Goal: Task Accomplishment & Management: Manage account settings

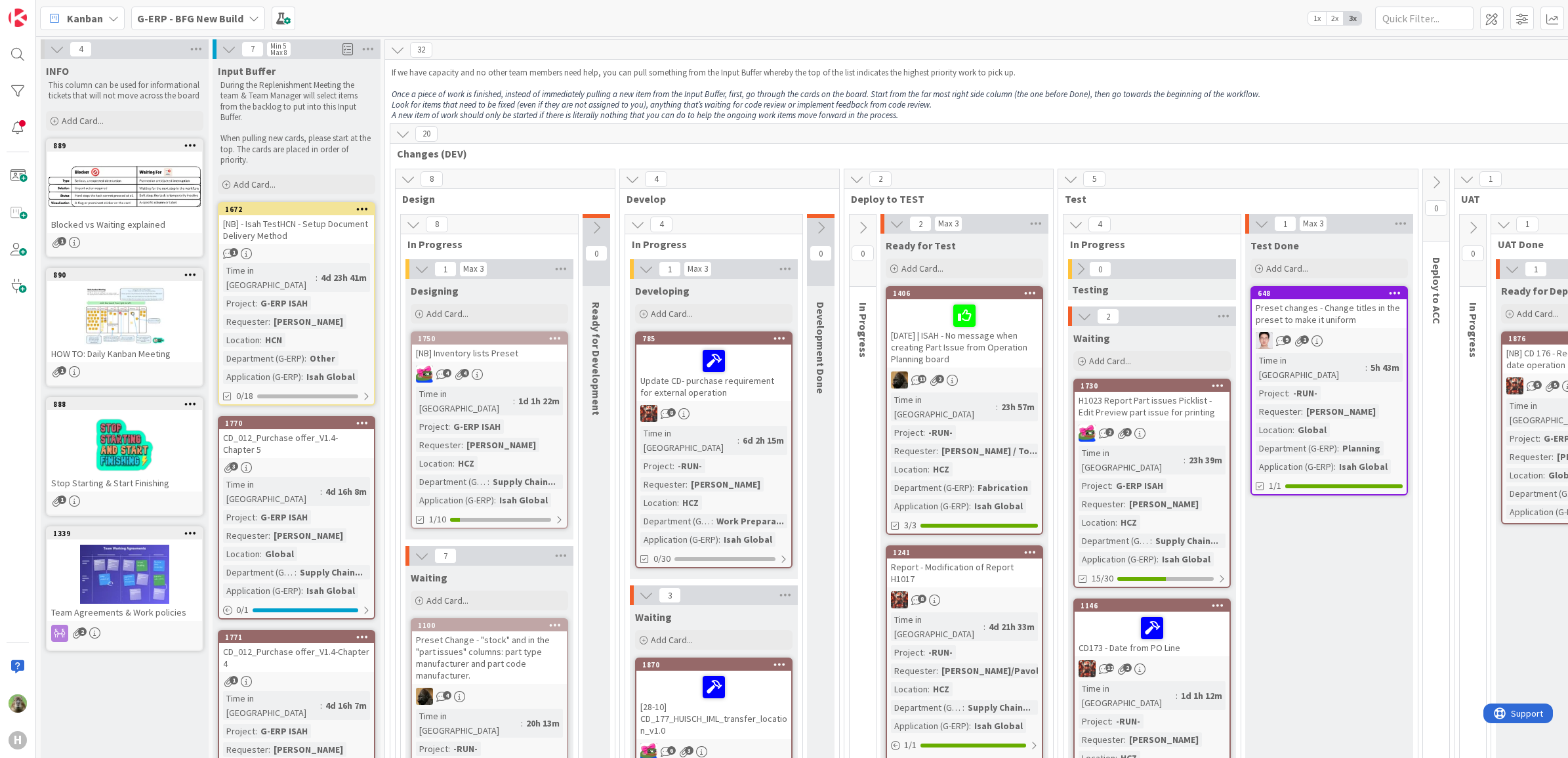
click at [231, 9] on div "G-ERP - BFG New Build" at bounding box center [198, 18] width 134 height 24
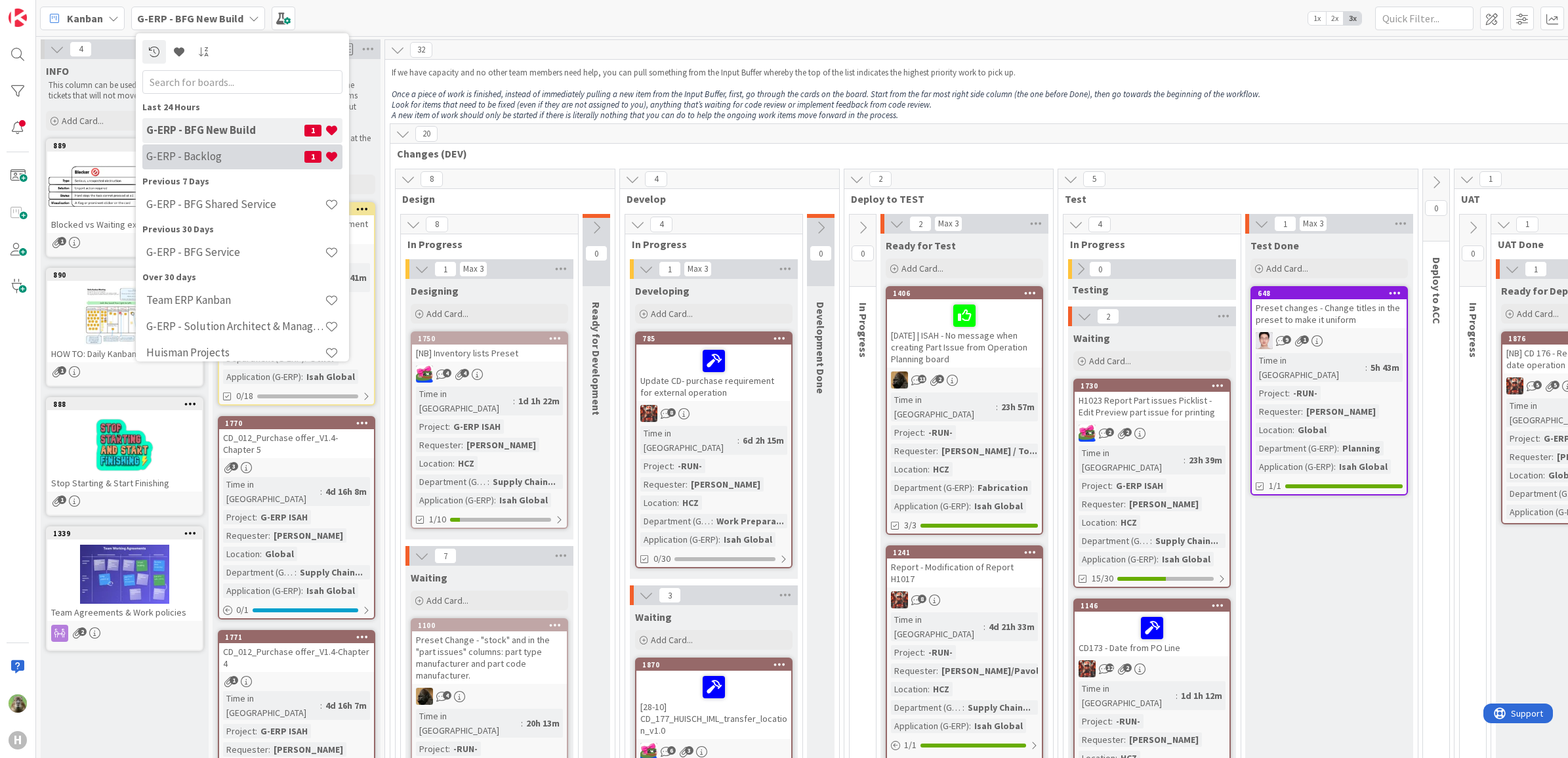
click at [218, 162] on h4 "G-ERP - Backlog" at bounding box center [225, 156] width 158 height 13
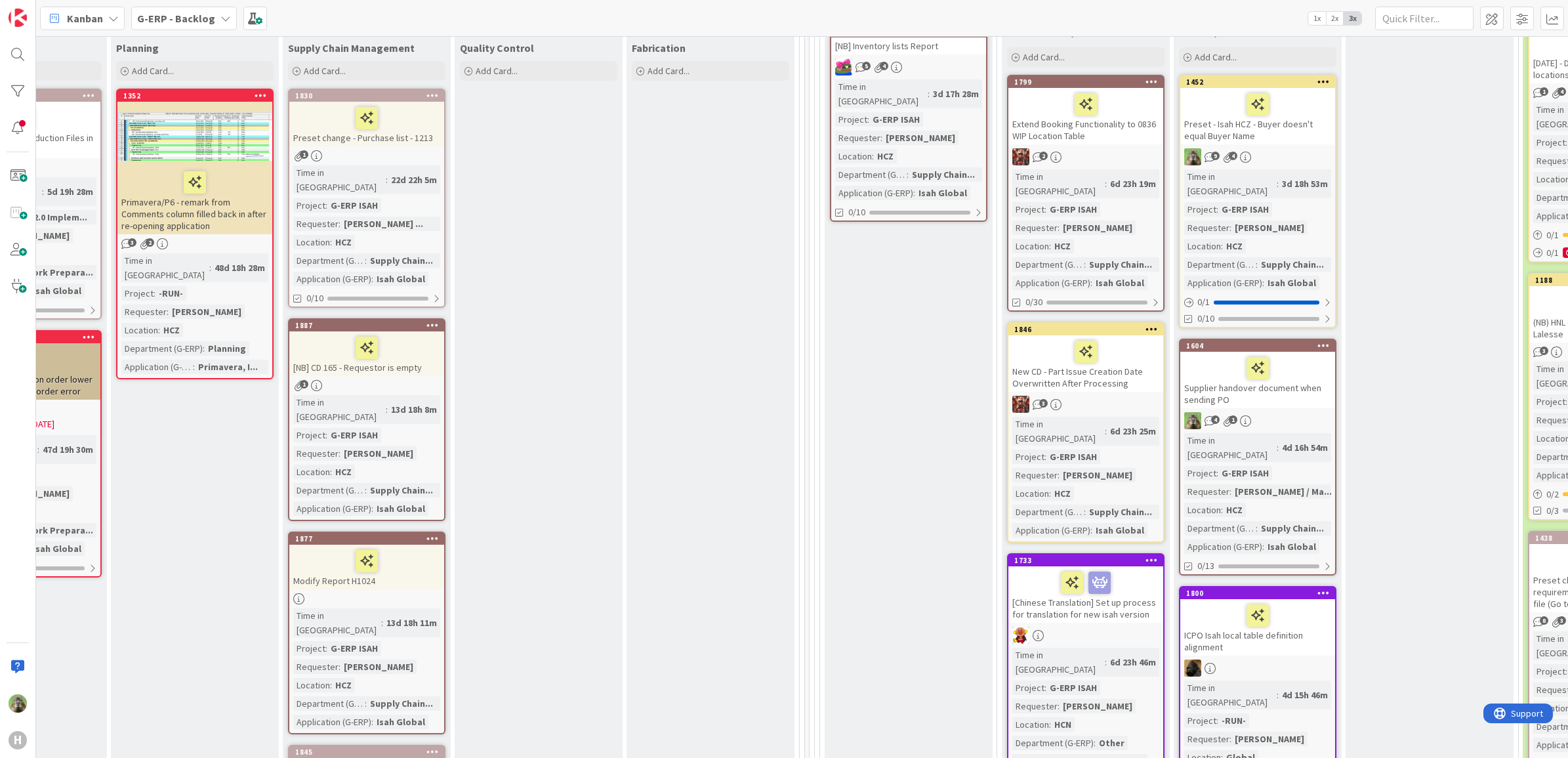
scroll to position [82, 811]
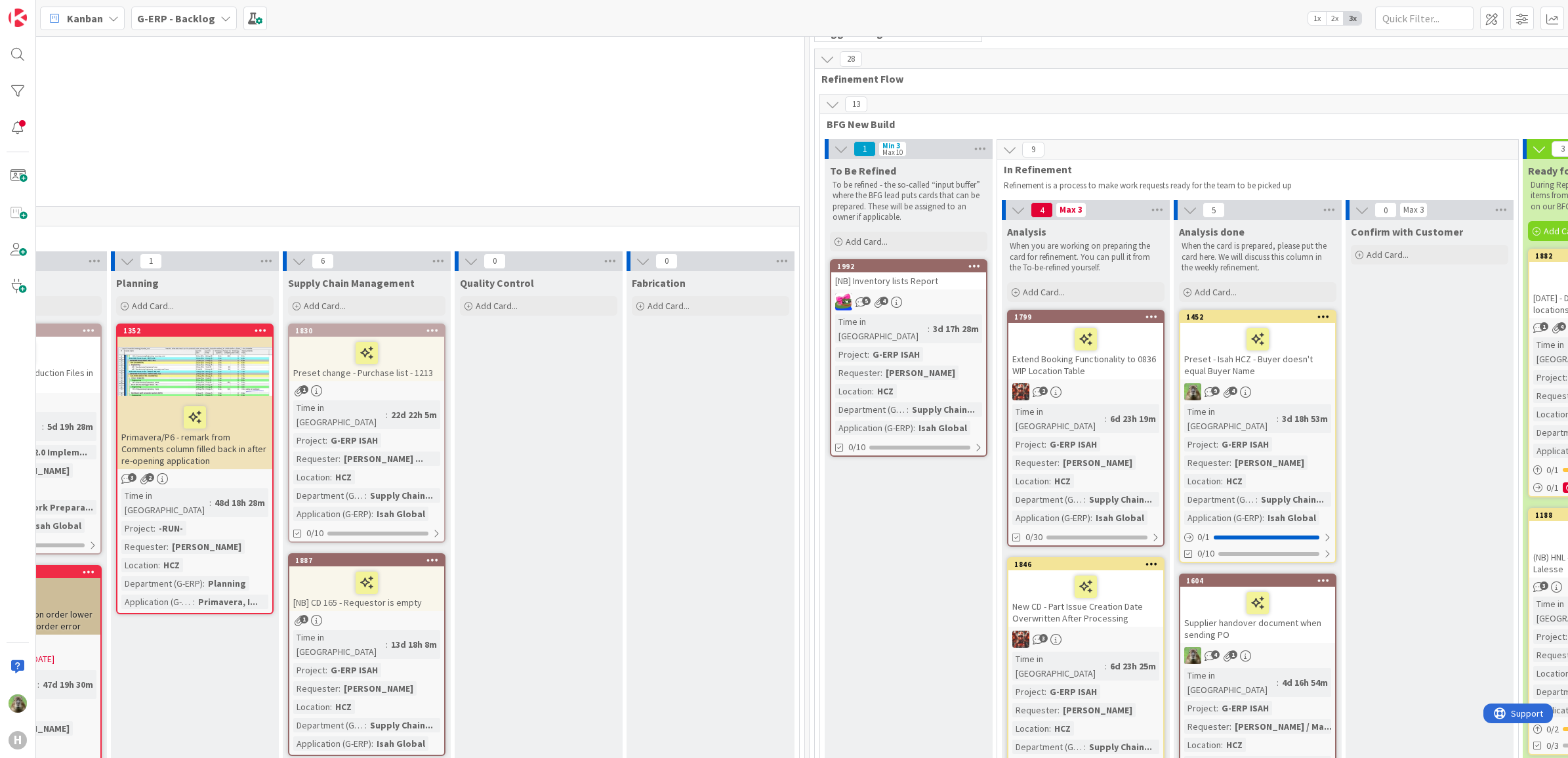
drag, startPoint x: 1452, startPoint y: 453, endPoint x: 1346, endPoint y: 637, distance: 212.3
click at [1296, 620] on div "Supplier handover document when sending PO" at bounding box center [1258, 614] width 155 height 56
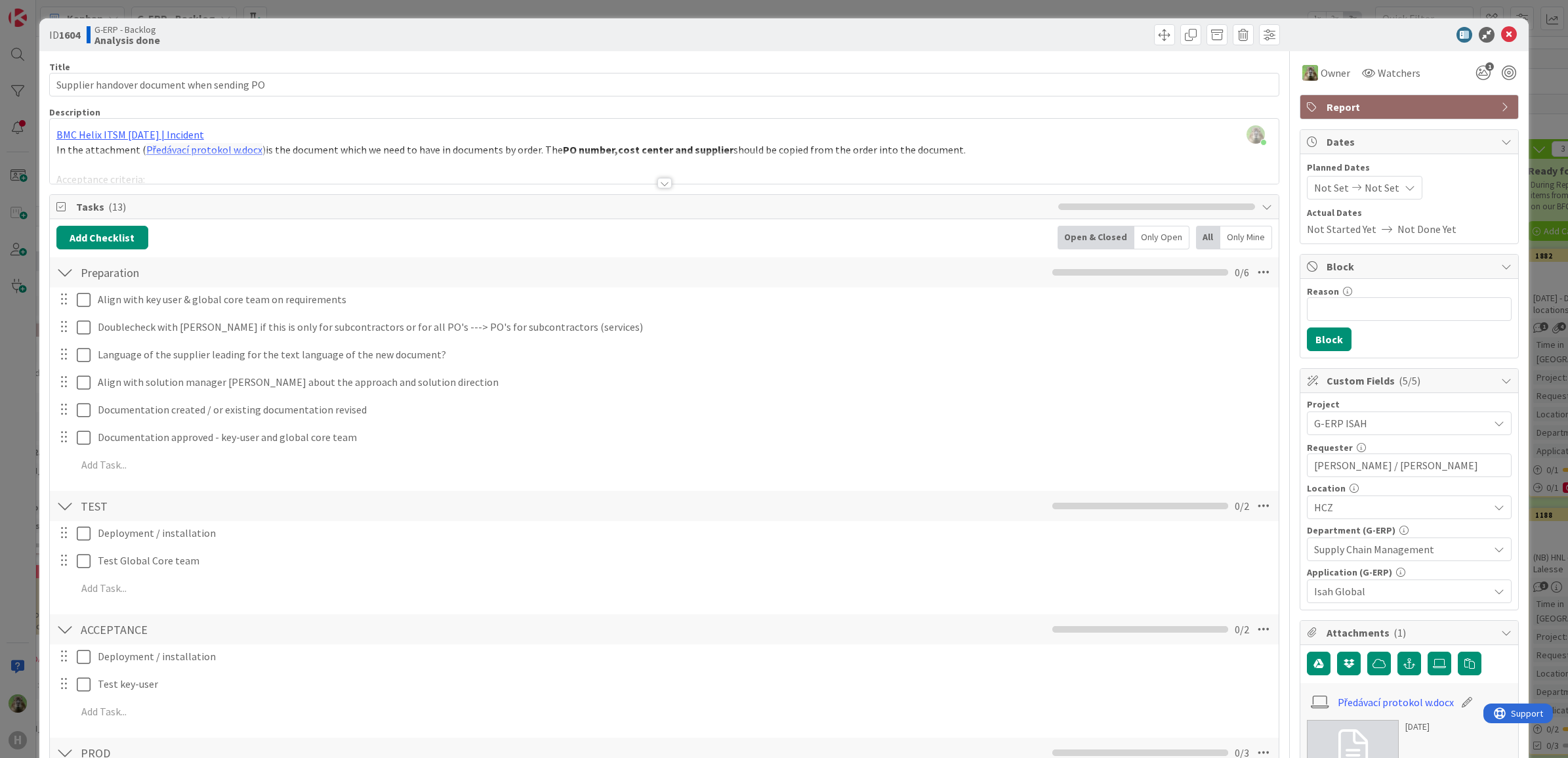
click at [578, 165] on div at bounding box center [664, 167] width 1230 height 33
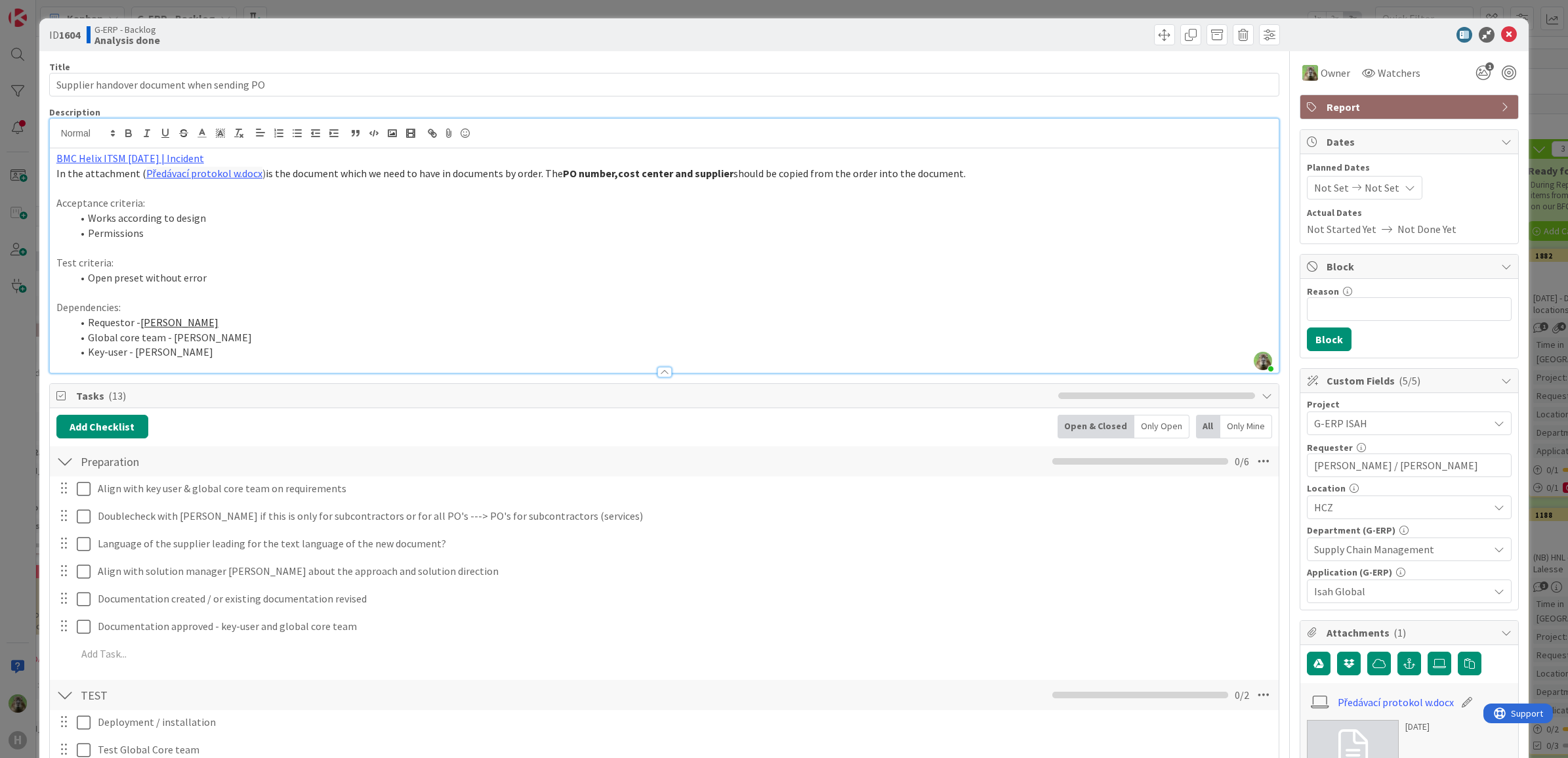
click at [11, 391] on div "ID 1604 G-ERP - Backlog Analysis done Title 42 / 128 Supplier handover document…" at bounding box center [784, 379] width 1568 height 758
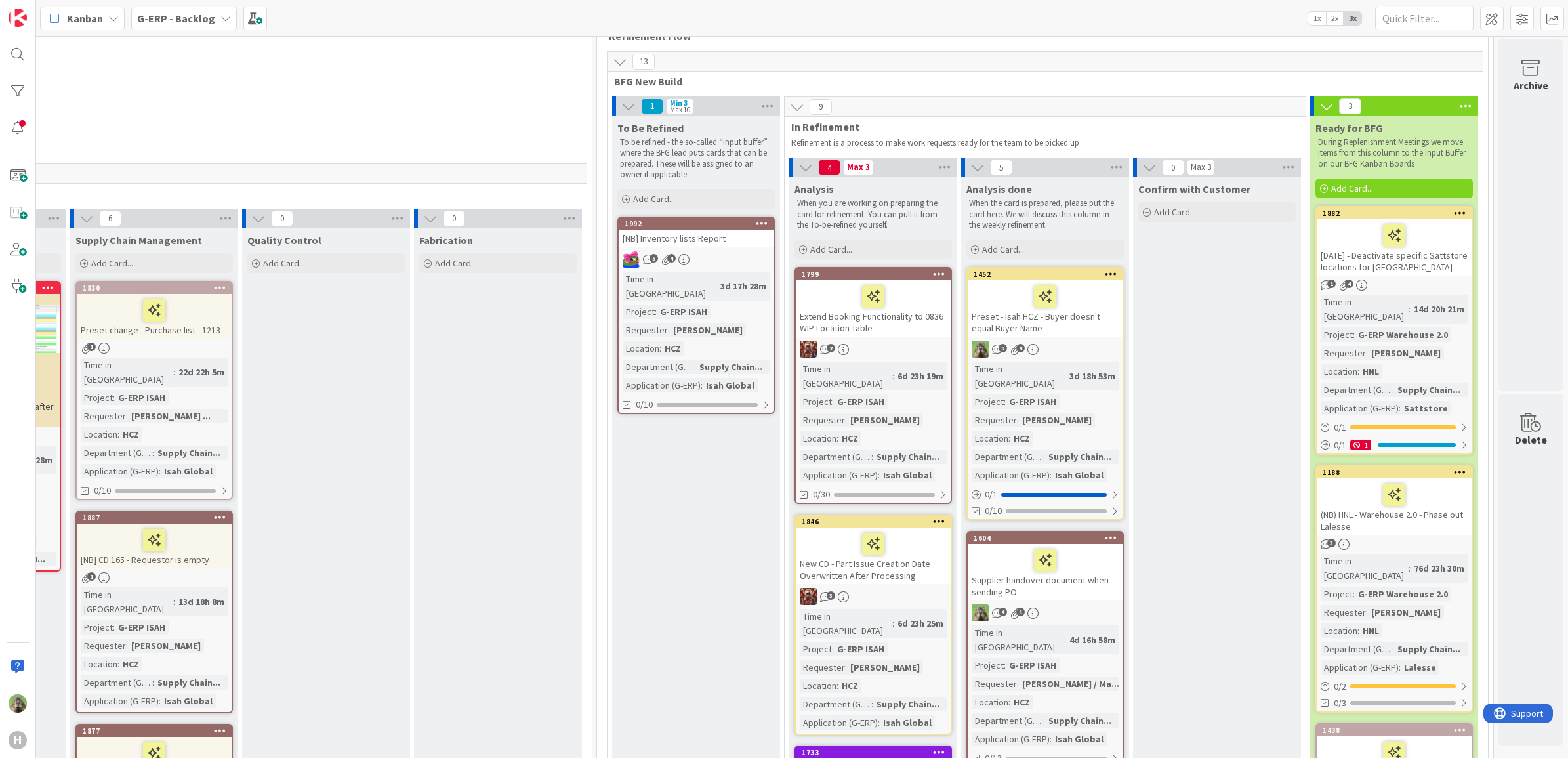
scroll to position [164, 1037]
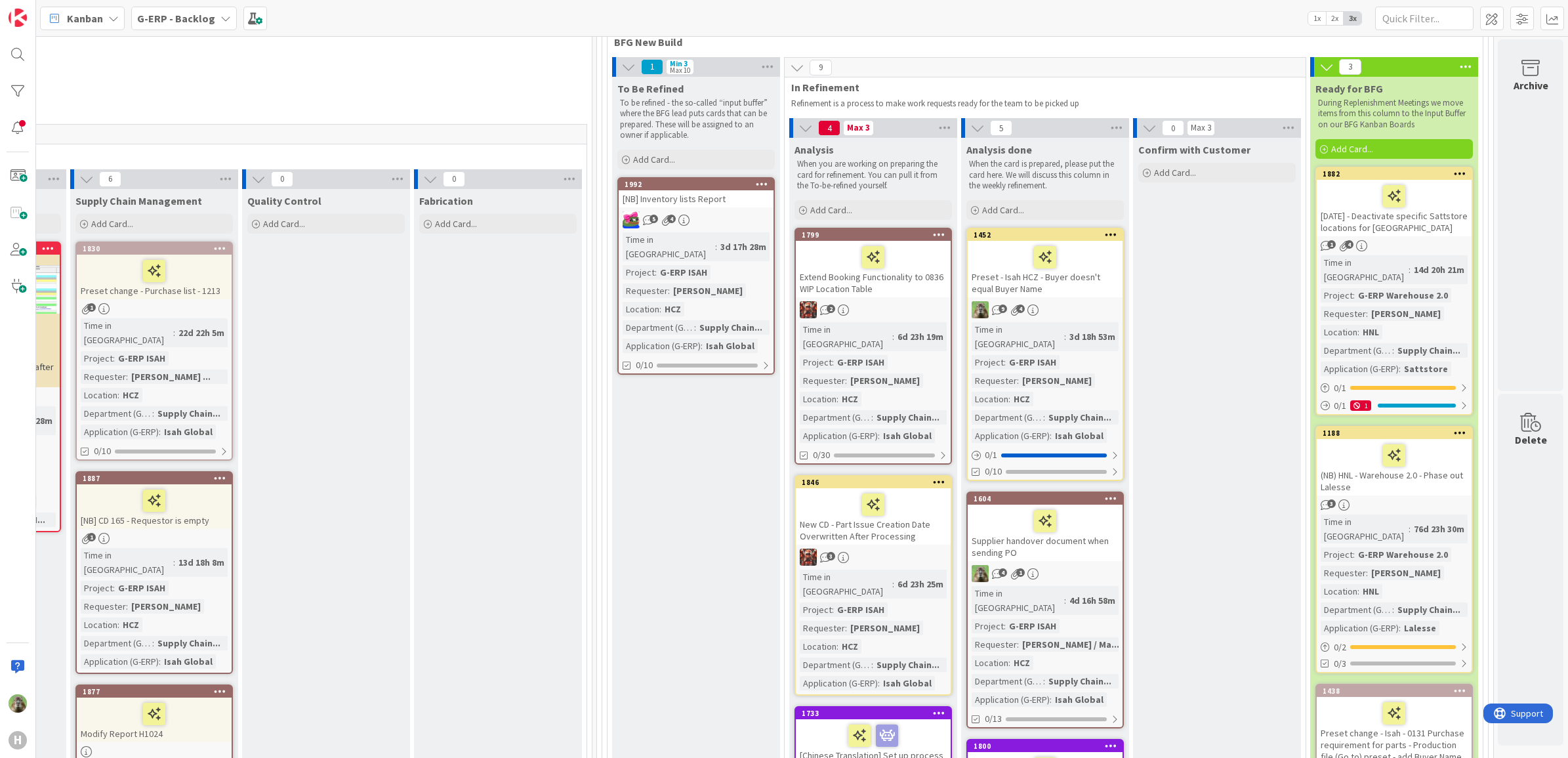
click at [926, 279] on div "Extend Booking Functionality to 0836 WIP Location Table" at bounding box center [874, 269] width 155 height 56
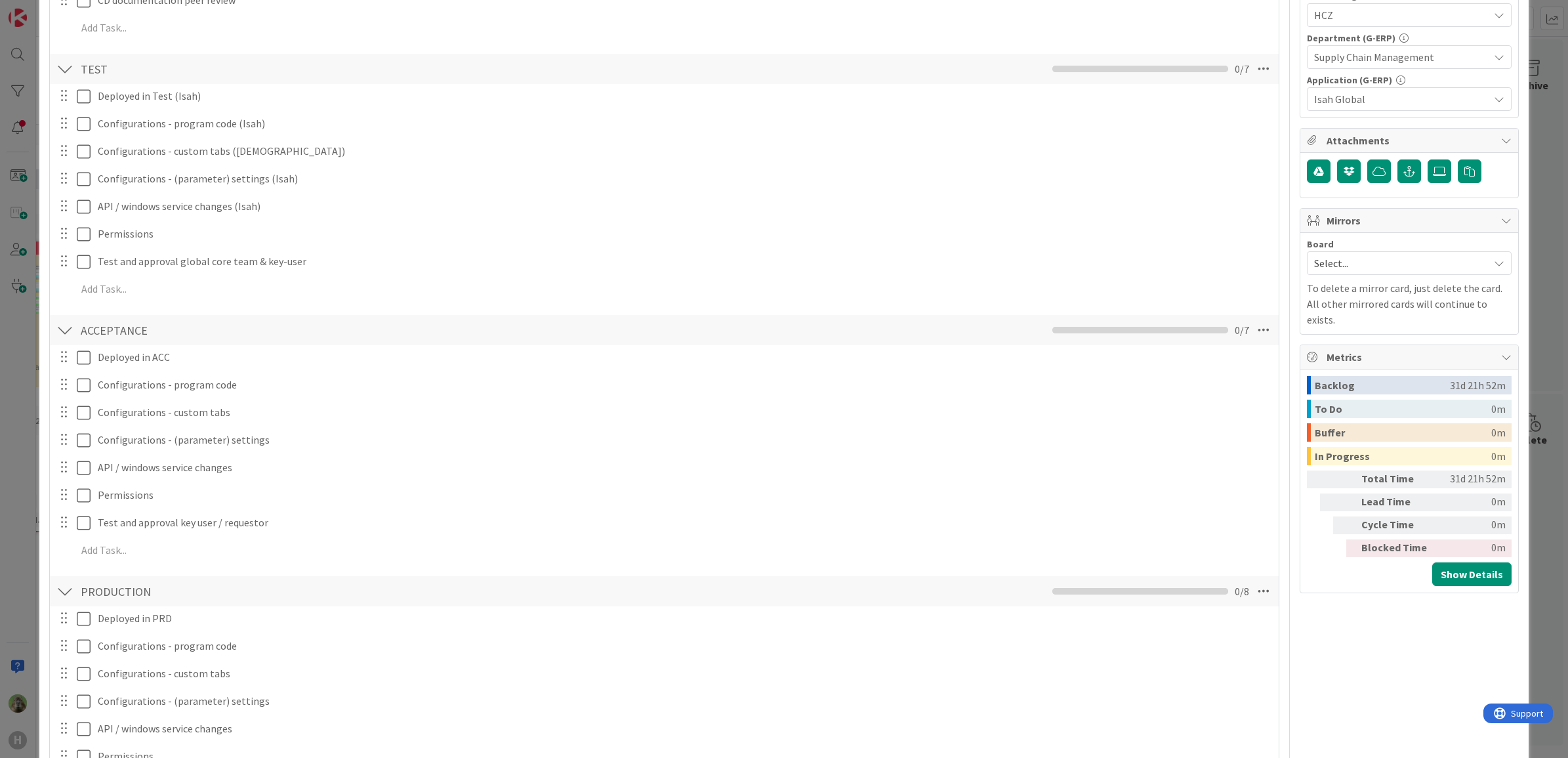
scroll to position [903, 0]
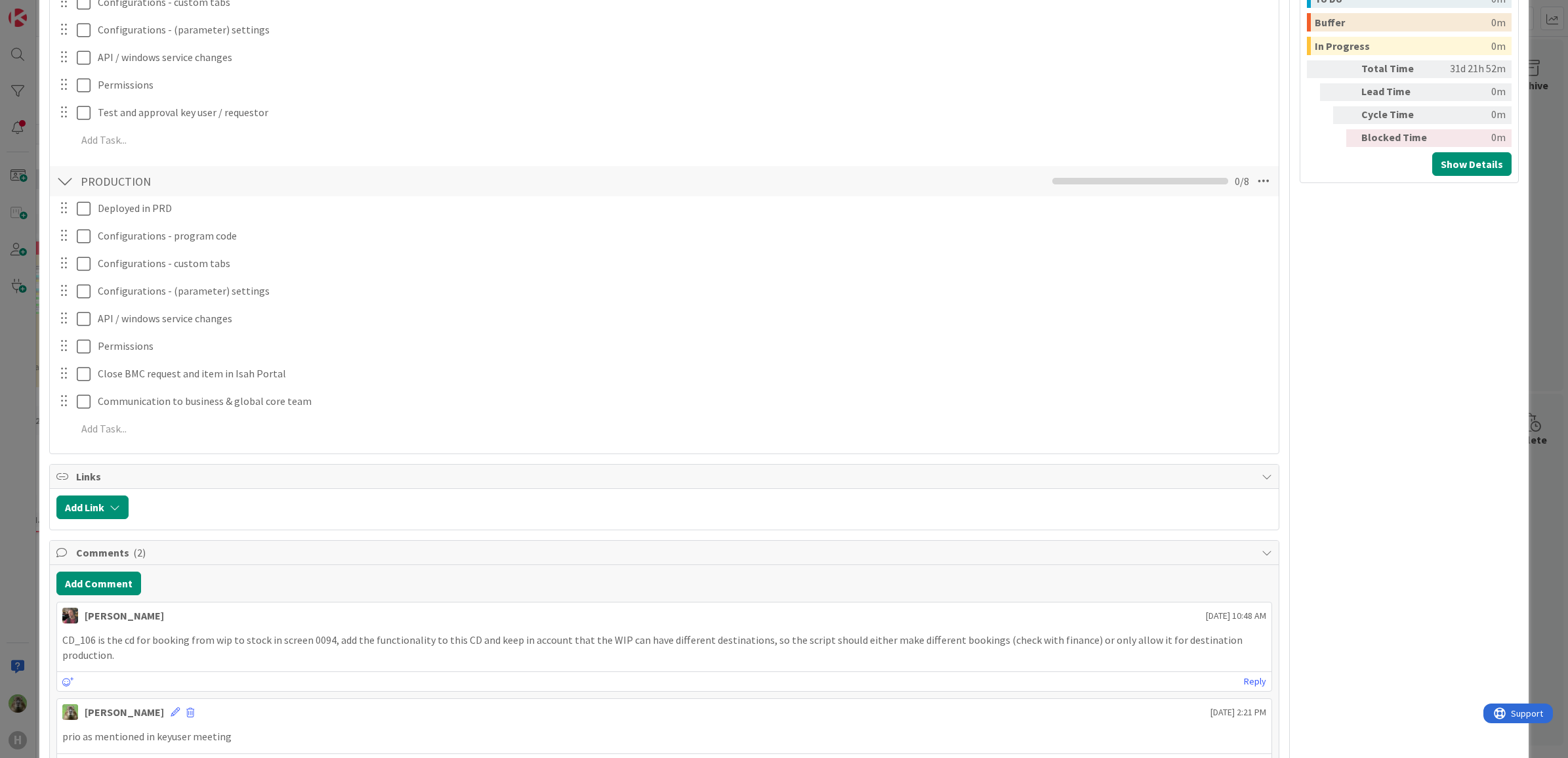
click at [20, 395] on div "ID 1799 G-ERP - Backlog Analysis Title 55 / 128 Extend Booking Functionality to…" at bounding box center [784, 379] width 1568 height 758
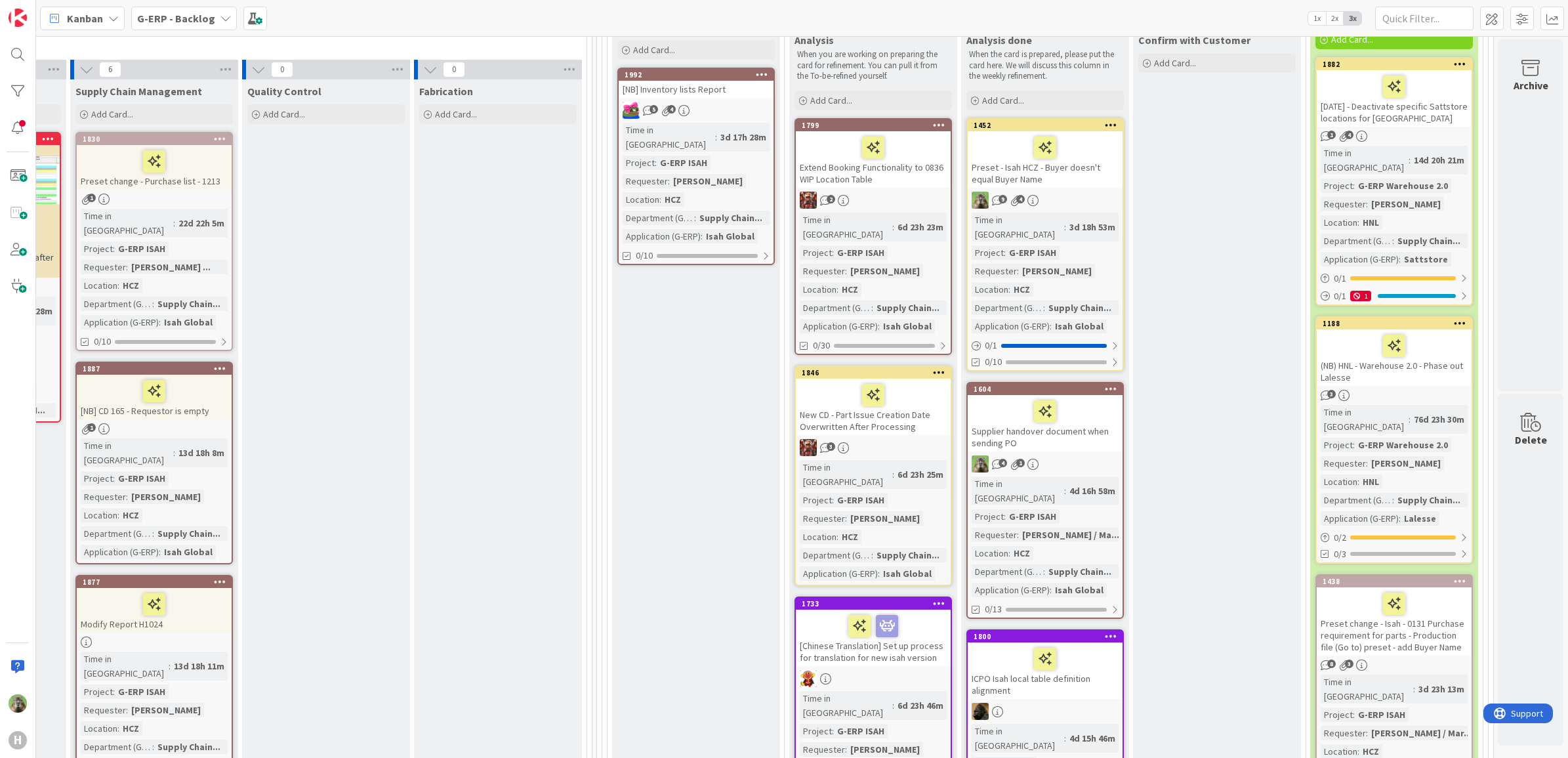
scroll to position [246, 1037]
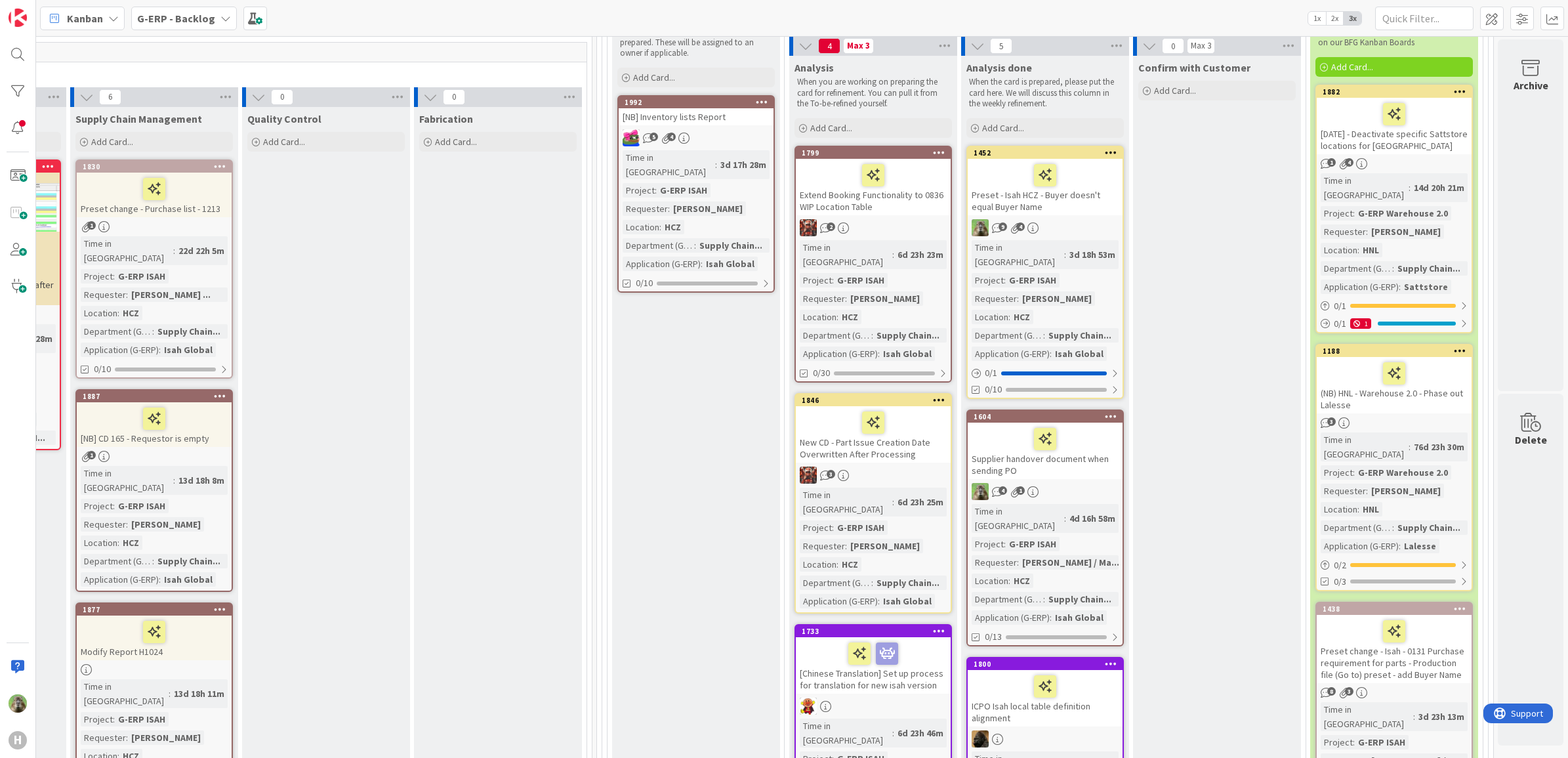
click at [1231, 310] on div "Confirm with Customer Add Card..." at bounding box center [1218, 702] width 168 height 1293
click at [1255, 210] on div "Confirm with Customer Add Card..." at bounding box center [1218, 702] width 168 height 1293
click at [1078, 192] on div "Preset - Isah HCZ - Buyer doesn't equal Buyer Name" at bounding box center [1045, 187] width 155 height 56
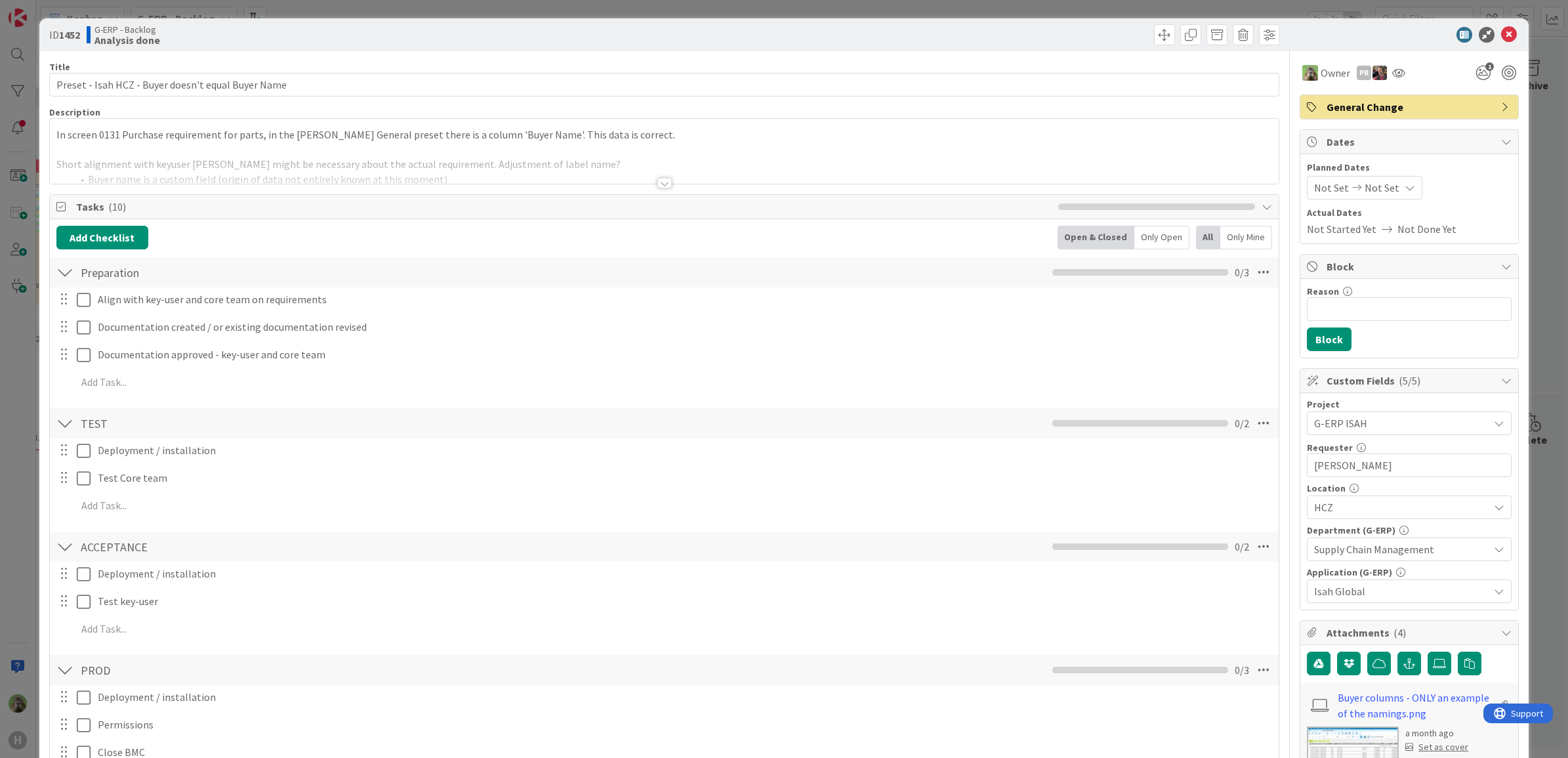
click at [694, 168] on div at bounding box center [664, 167] width 1230 height 33
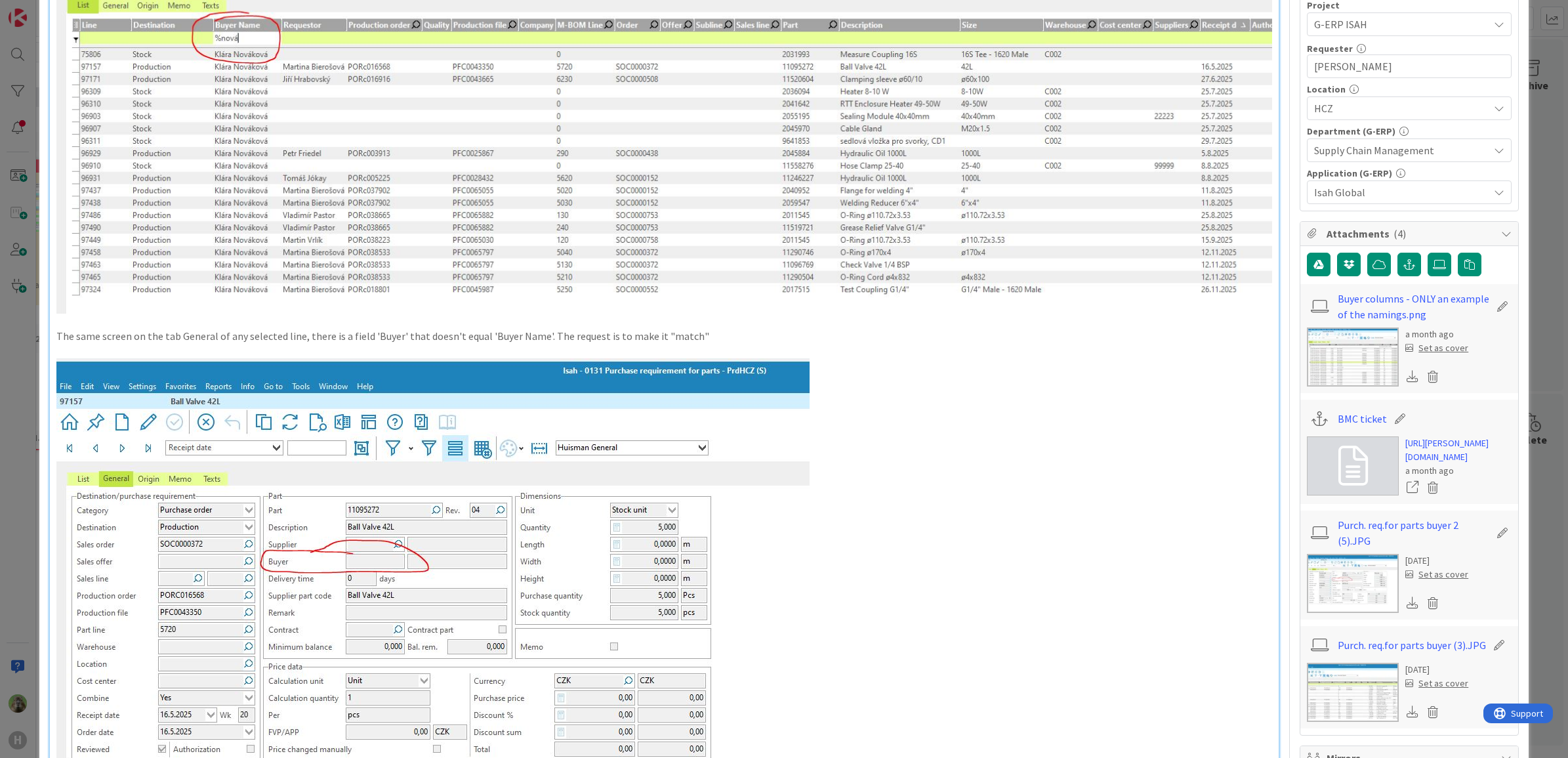
scroll to position [328, 0]
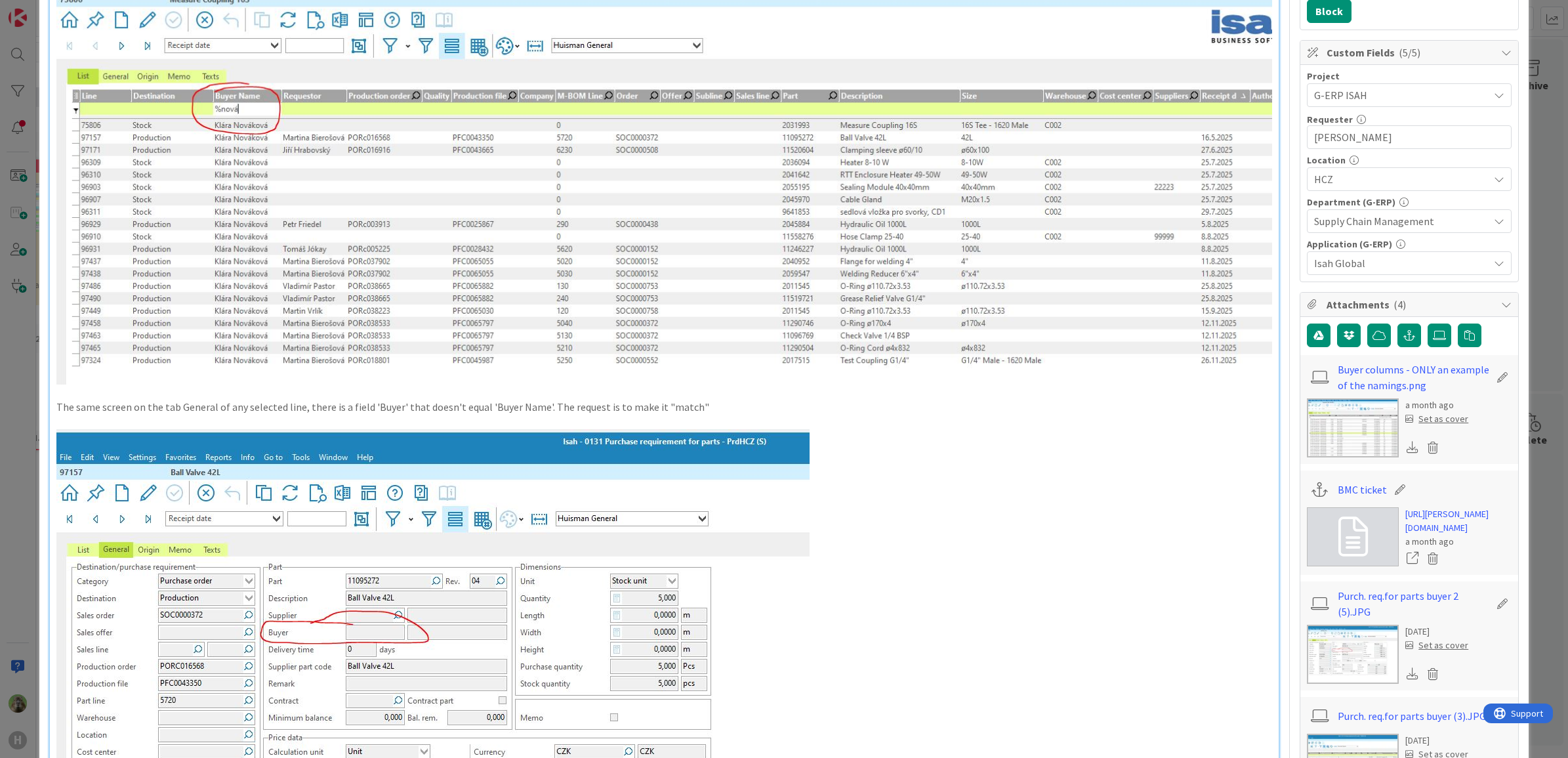
click at [9, 418] on div "ID 1452 G-ERP - Backlog Analysis done Title 50 / 128 Preset - Isah HCZ - Buyer …" at bounding box center [784, 379] width 1568 height 758
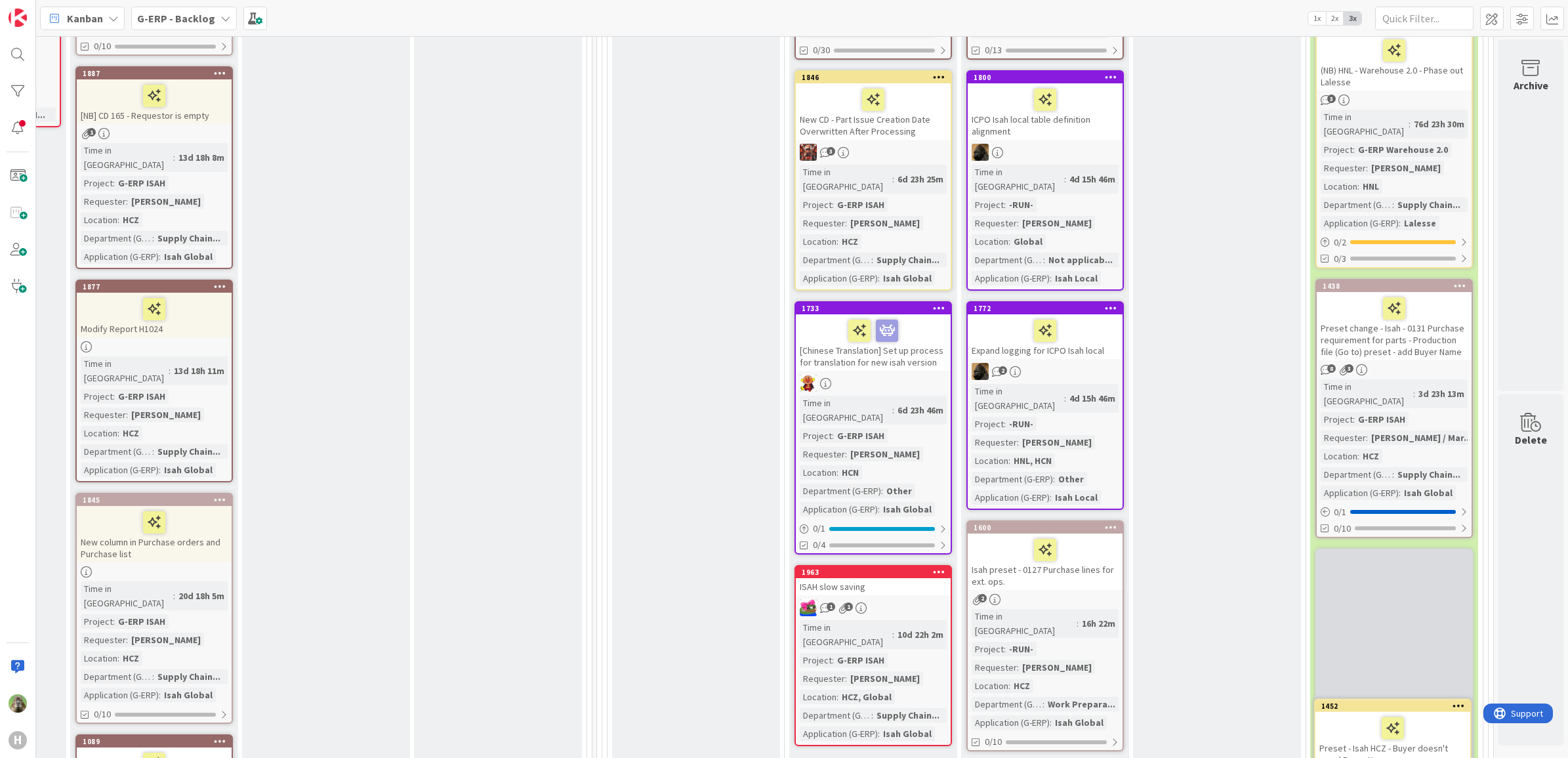
scroll to position [618, 1037]
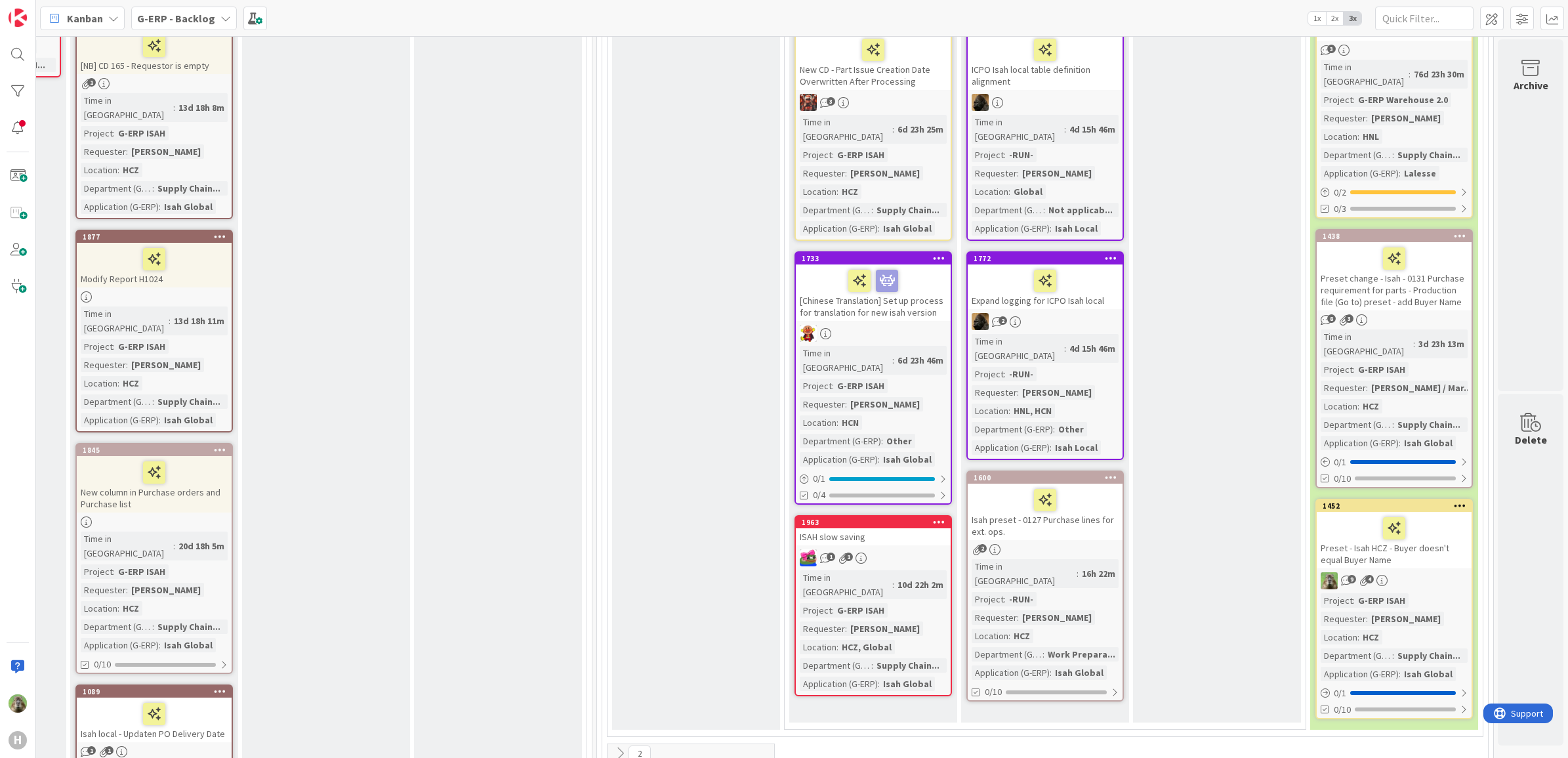
click at [1377, 264] on div "Preset change - Isah - 0131 Purchase requirement for parts - Production file (G…" at bounding box center [1395, 276] width 155 height 68
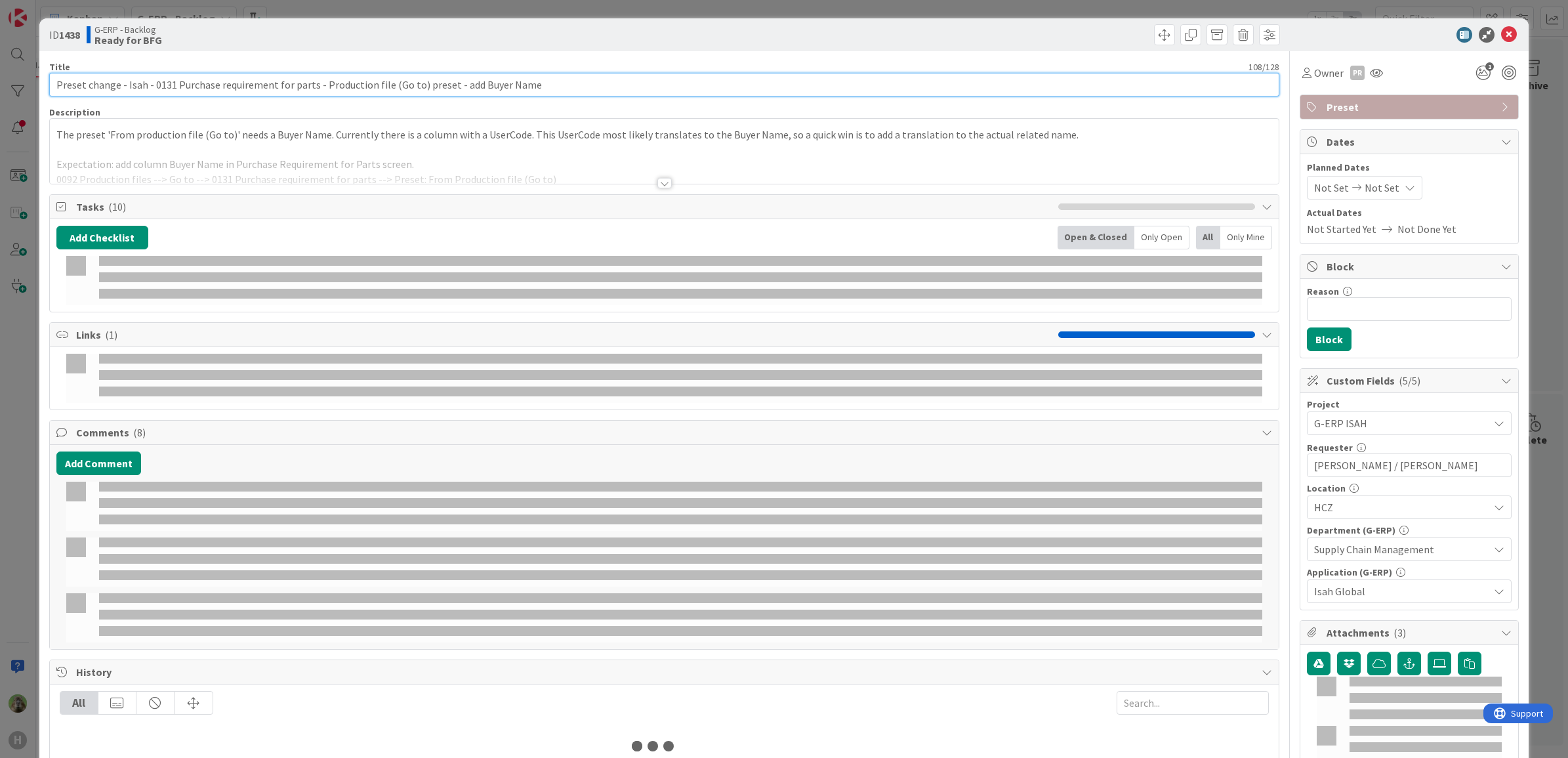
click at [505, 86] on input "Preset change - Isah - 0131 Purchase requirement for parts - Production file (G…" at bounding box center [664, 84] width 1231 height 24
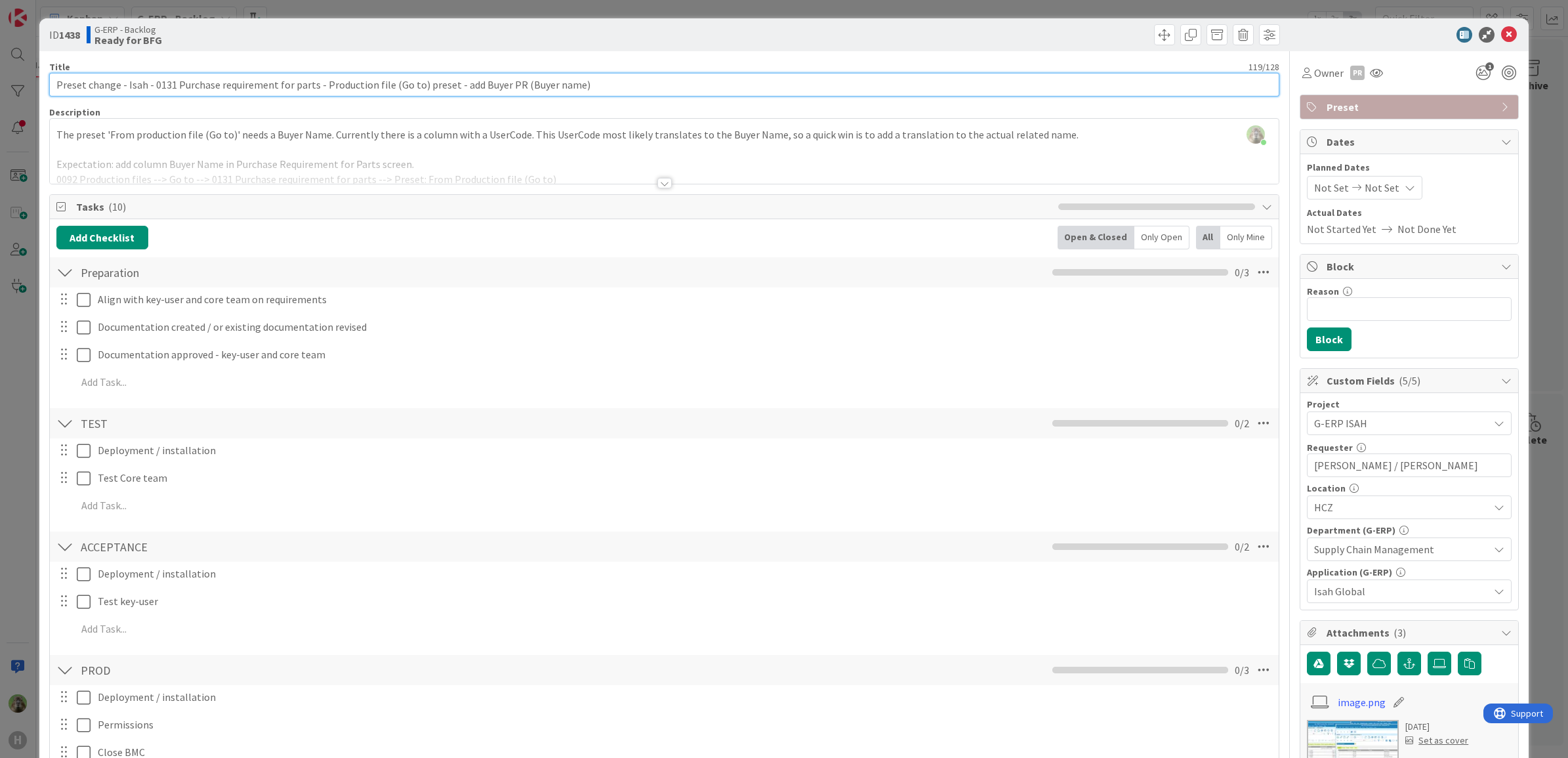
type input "Preset change - Isah - 0131 Purchase requirement for parts - Production file (G…"
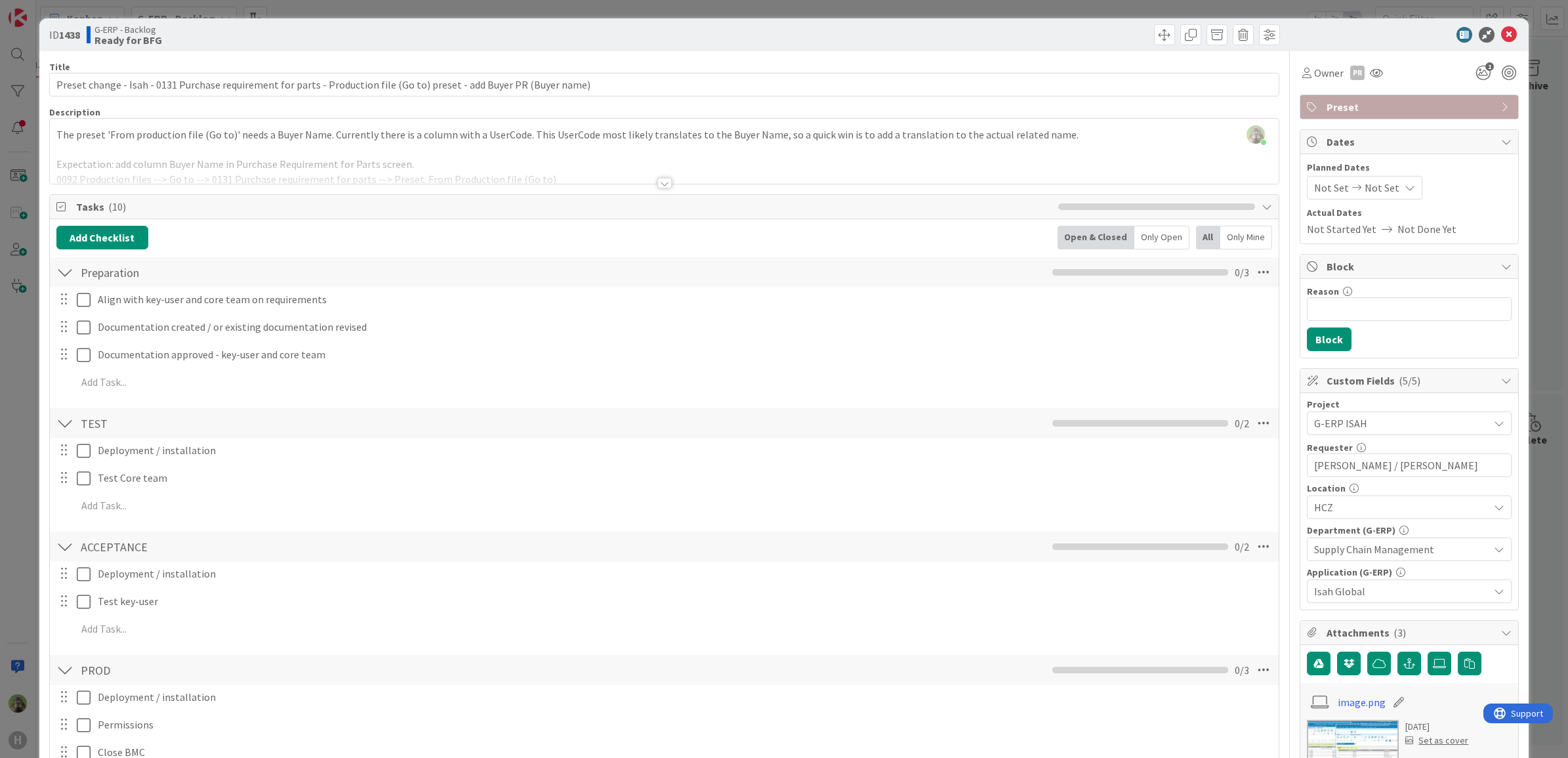
click at [22, 385] on div "ID 1438 G-ERP - Backlog Ready for BFG Title 119 / 128 Preset change - Isah - 01…" at bounding box center [784, 379] width 1568 height 758
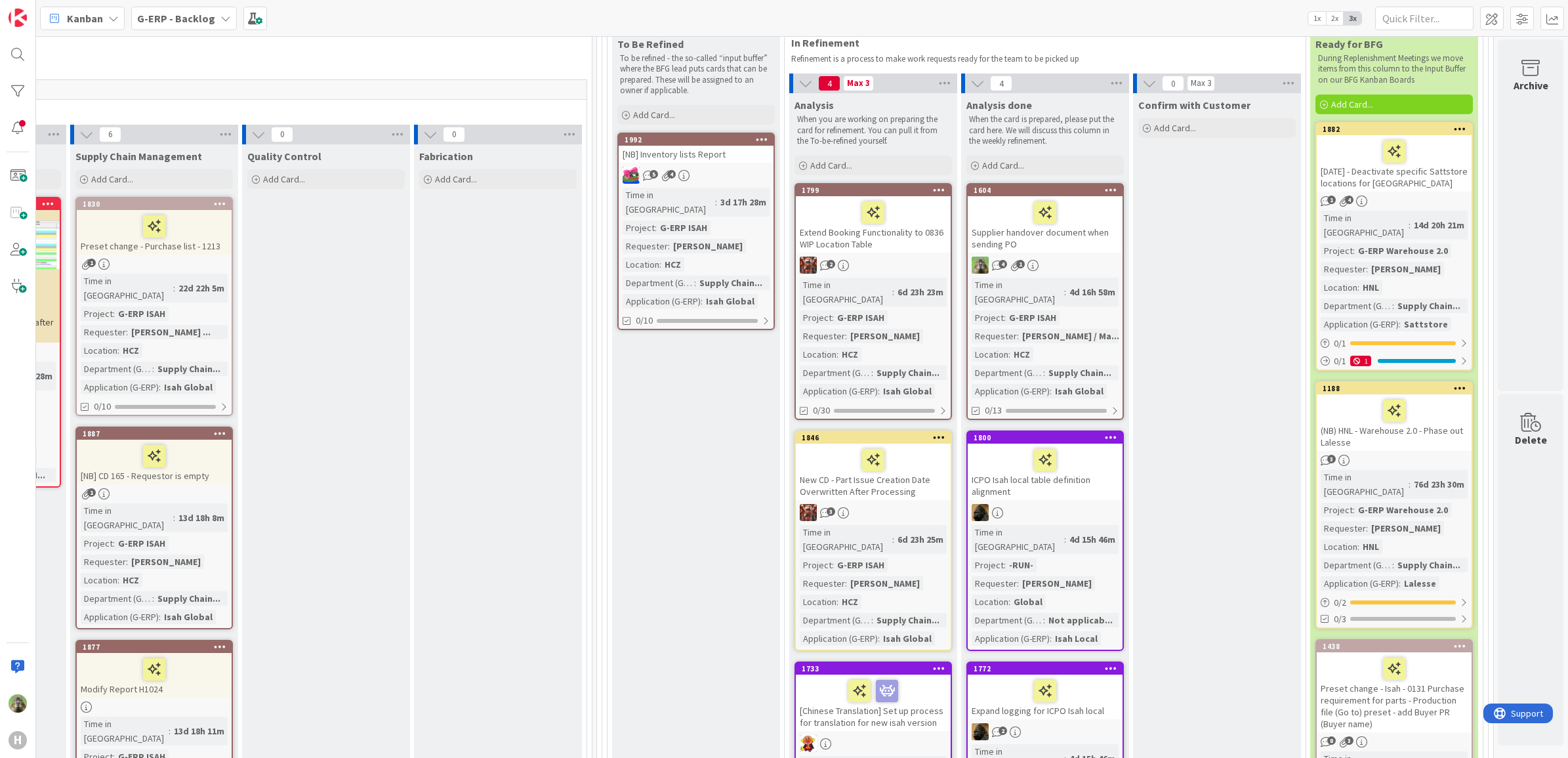
click at [1080, 246] on div "Supplier handover document when sending PO" at bounding box center [1045, 224] width 155 height 56
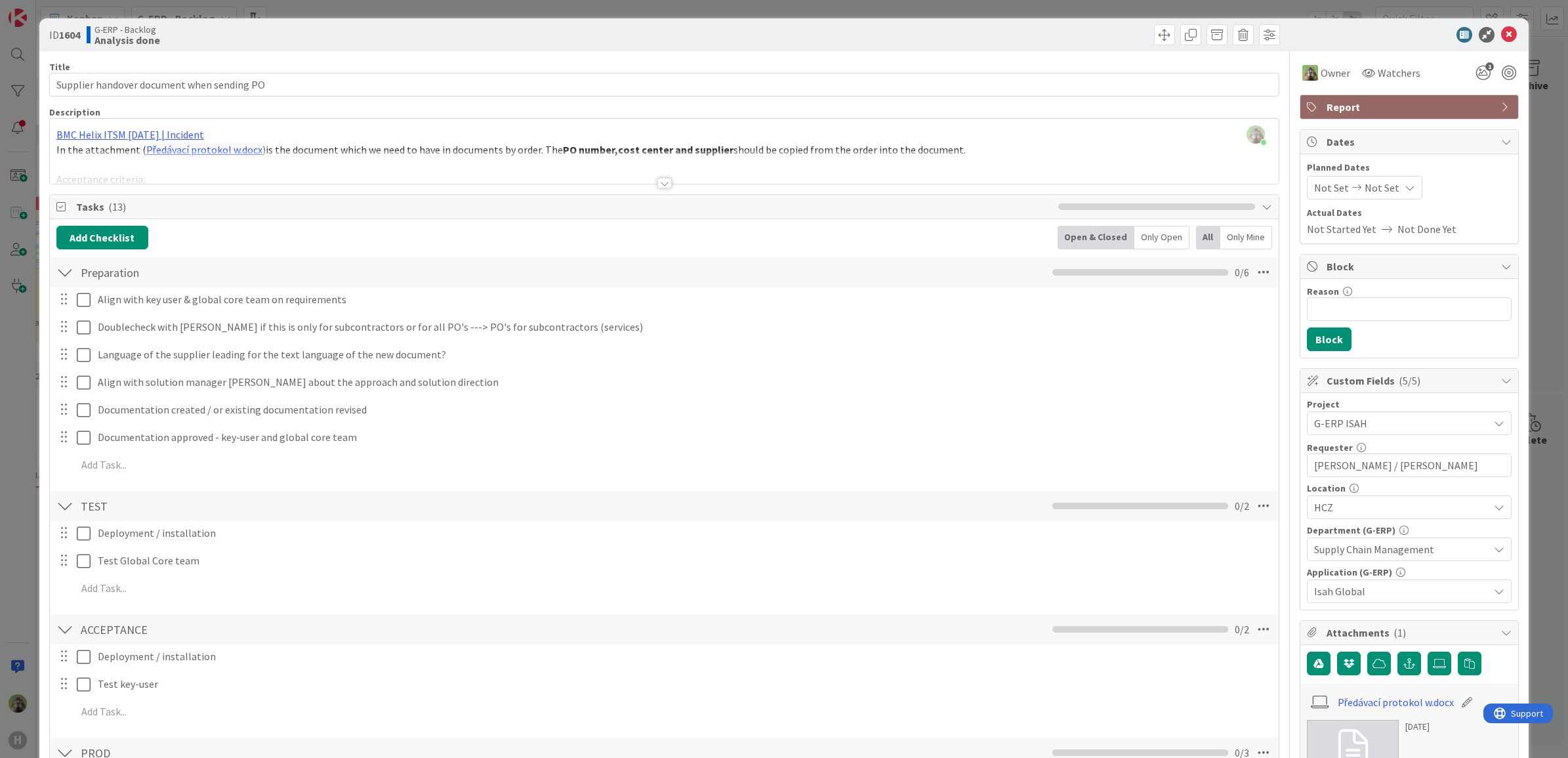
click at [947, 160] on div at bounding box center [664, 167] width 1230 height 33
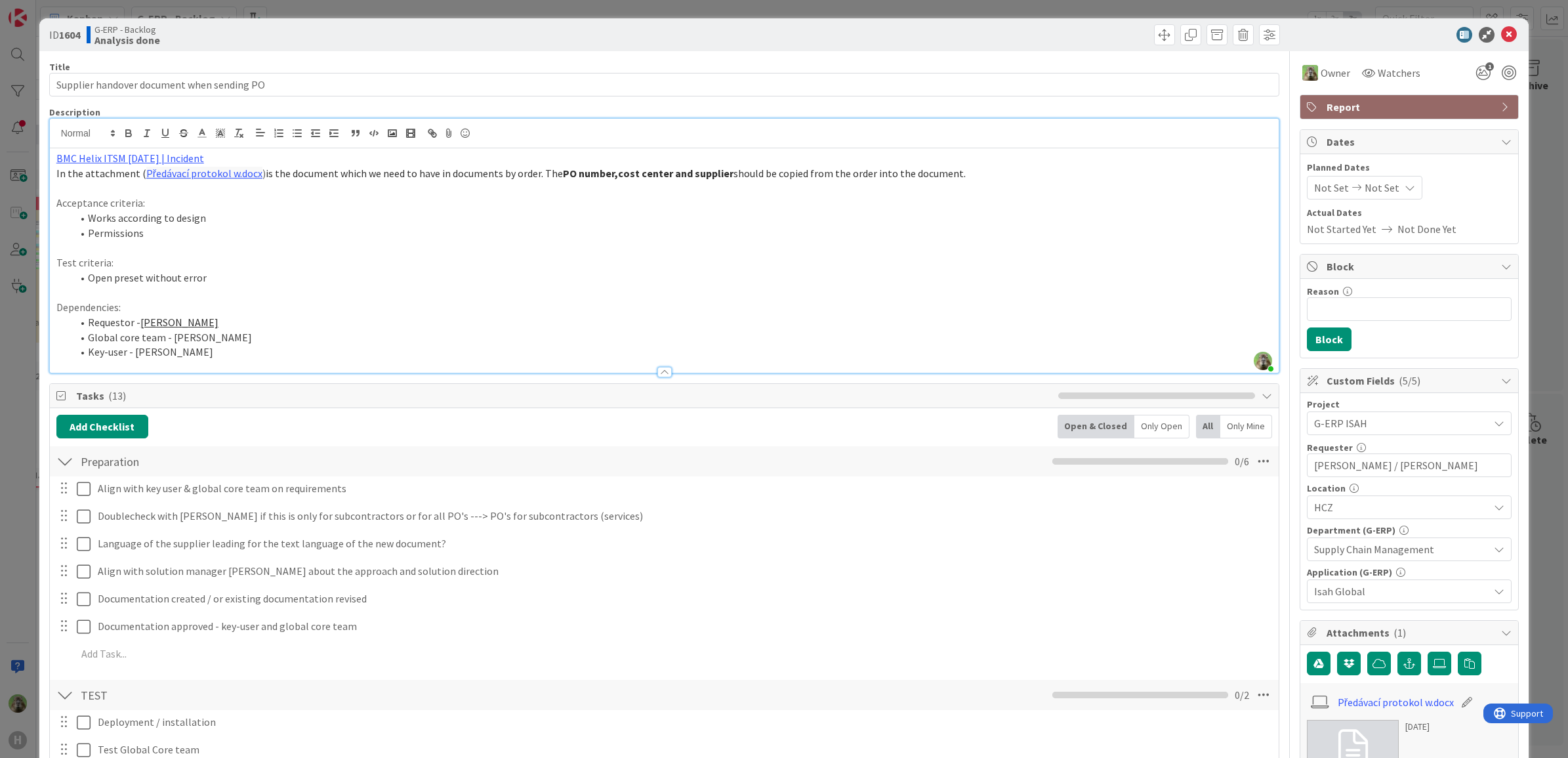
click at [128, 278] on li "Open preset without error" at bounding box center [672, 278] width 1201 height 15
click at [898, 205] on p "Acceptance criteria:" at bounding box center [664, 203] width 1217 height 15
click at [27, 382] on div "ID 1604 G-ERP - Backlog Analysis done Title 42 / 128 Supplier handover document…" at bounding box center [784, 379] width 1568 height 758
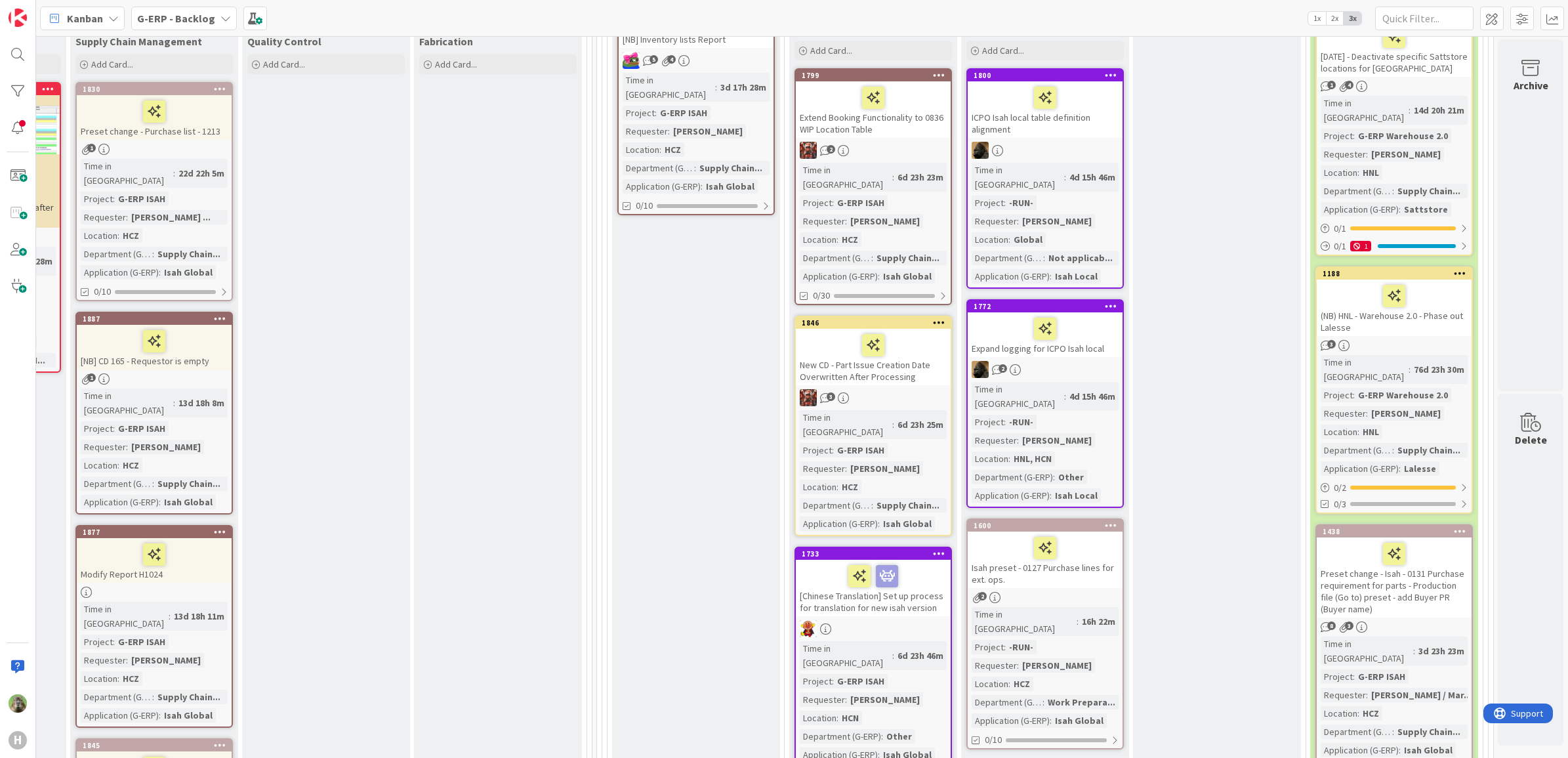
scroll to position [234, 1037]
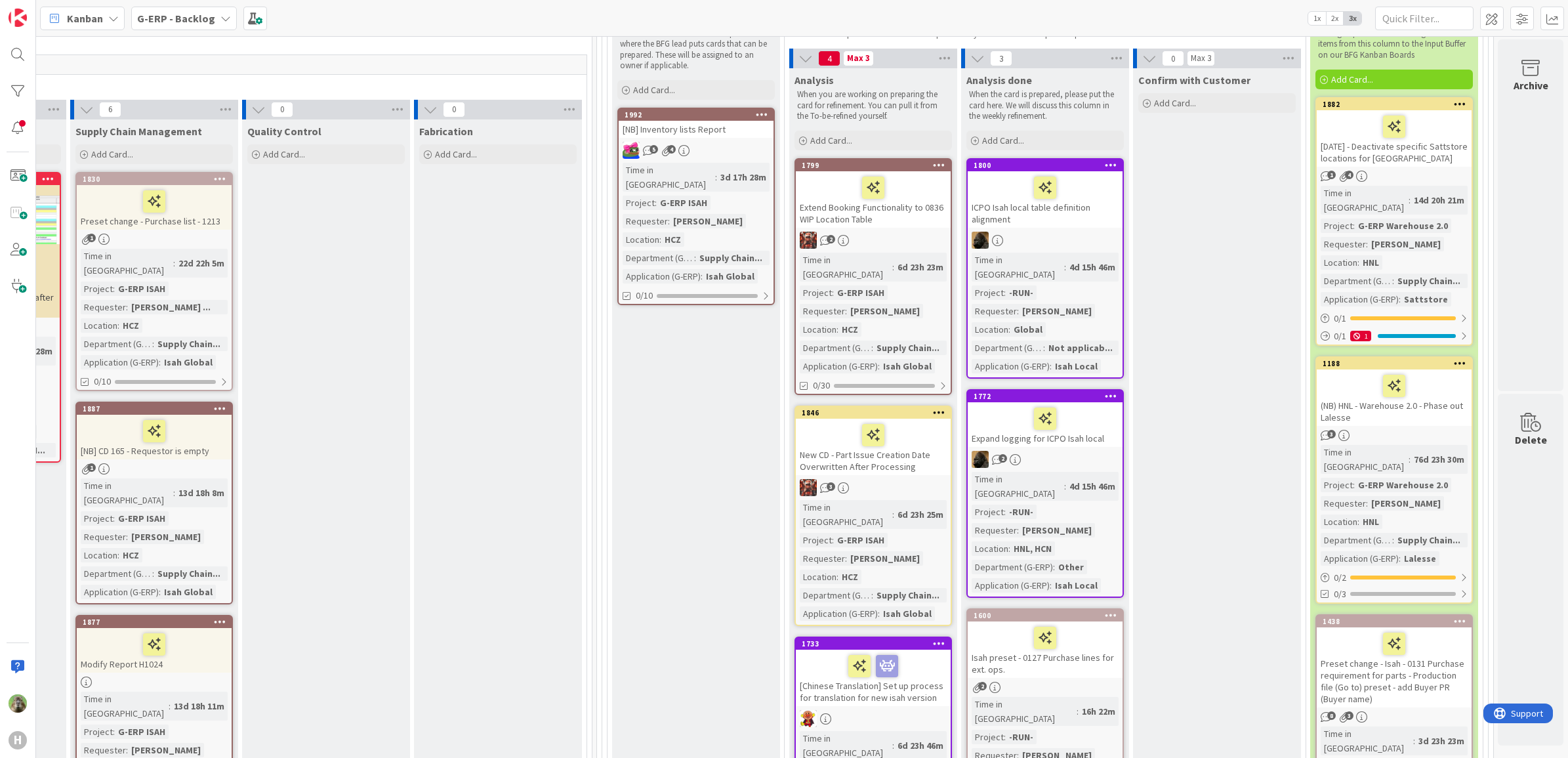
click at [1078, 208] on div "ICPO Isah local table definition alignment" at bounding box center [1045, 199] width 155 height 56
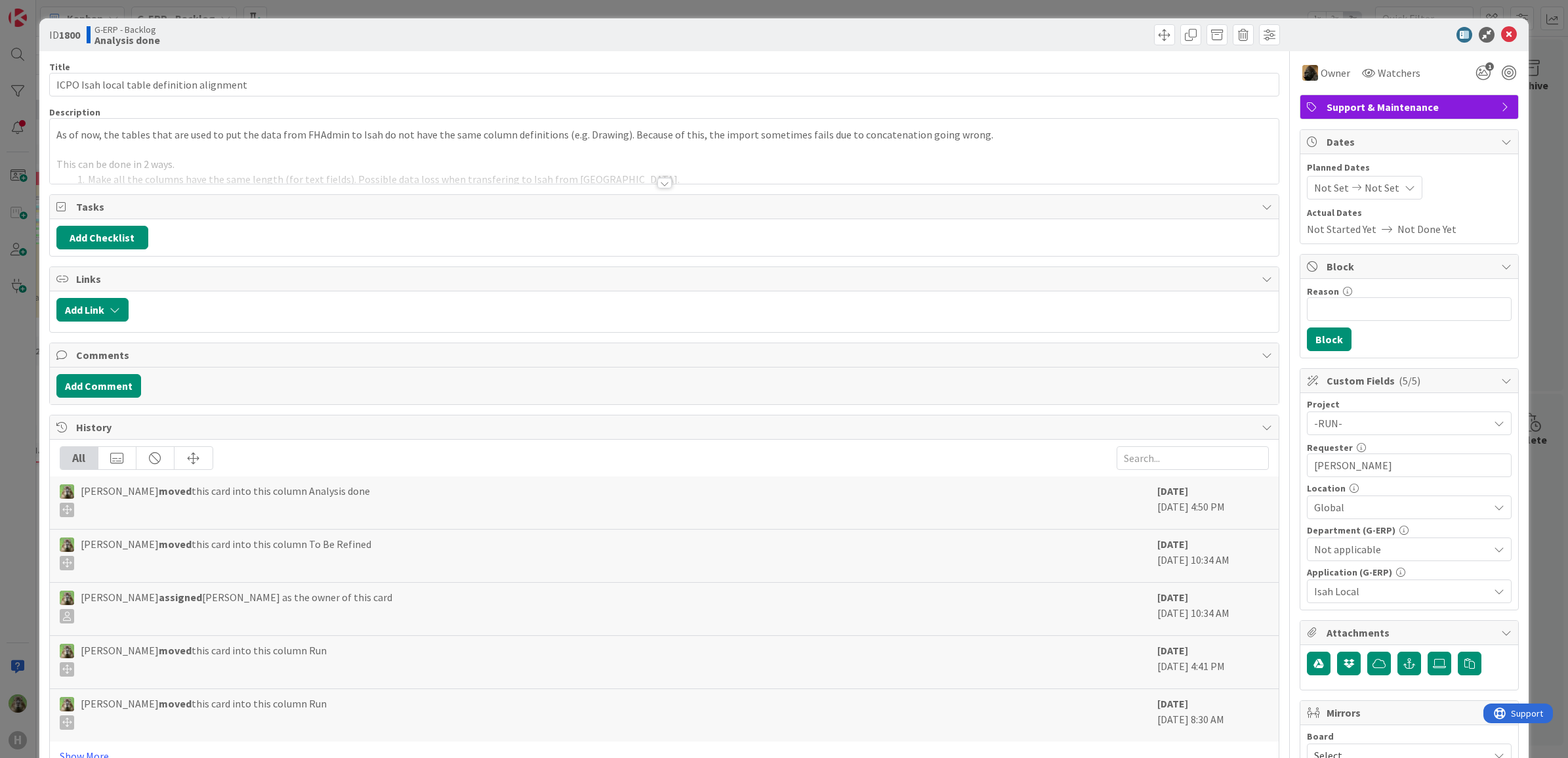
click at [986, 159] on div at bounding box center [664, 167] width 1230 height 33
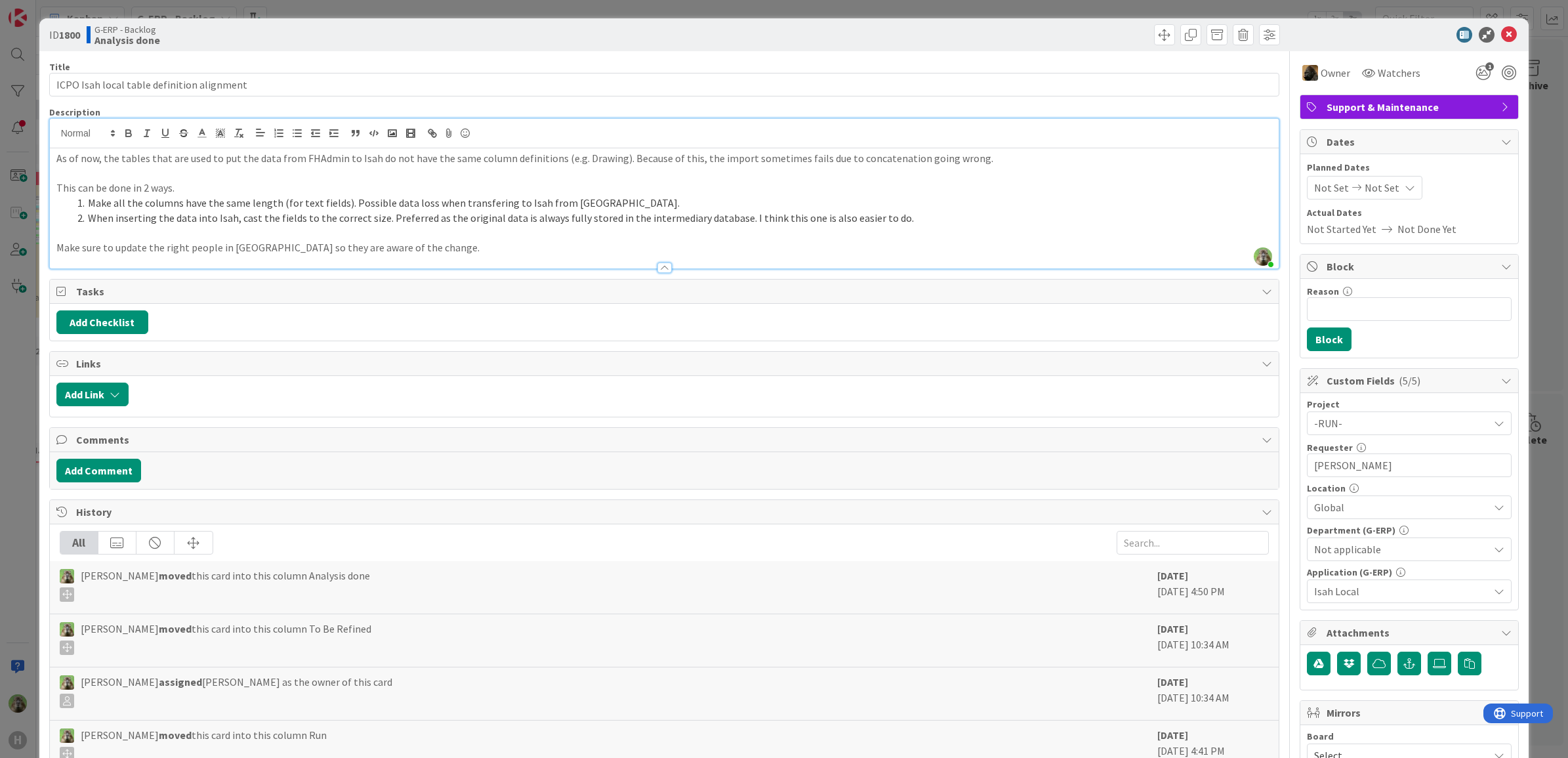
click at [827, 178] on p at bounding box center [664, 173] width 1217 height 15
click at [489, 251] on p "Make sure to update the right people in HCN so they are aware of the change." at bounding box center [664, 248] width 1217 height 15
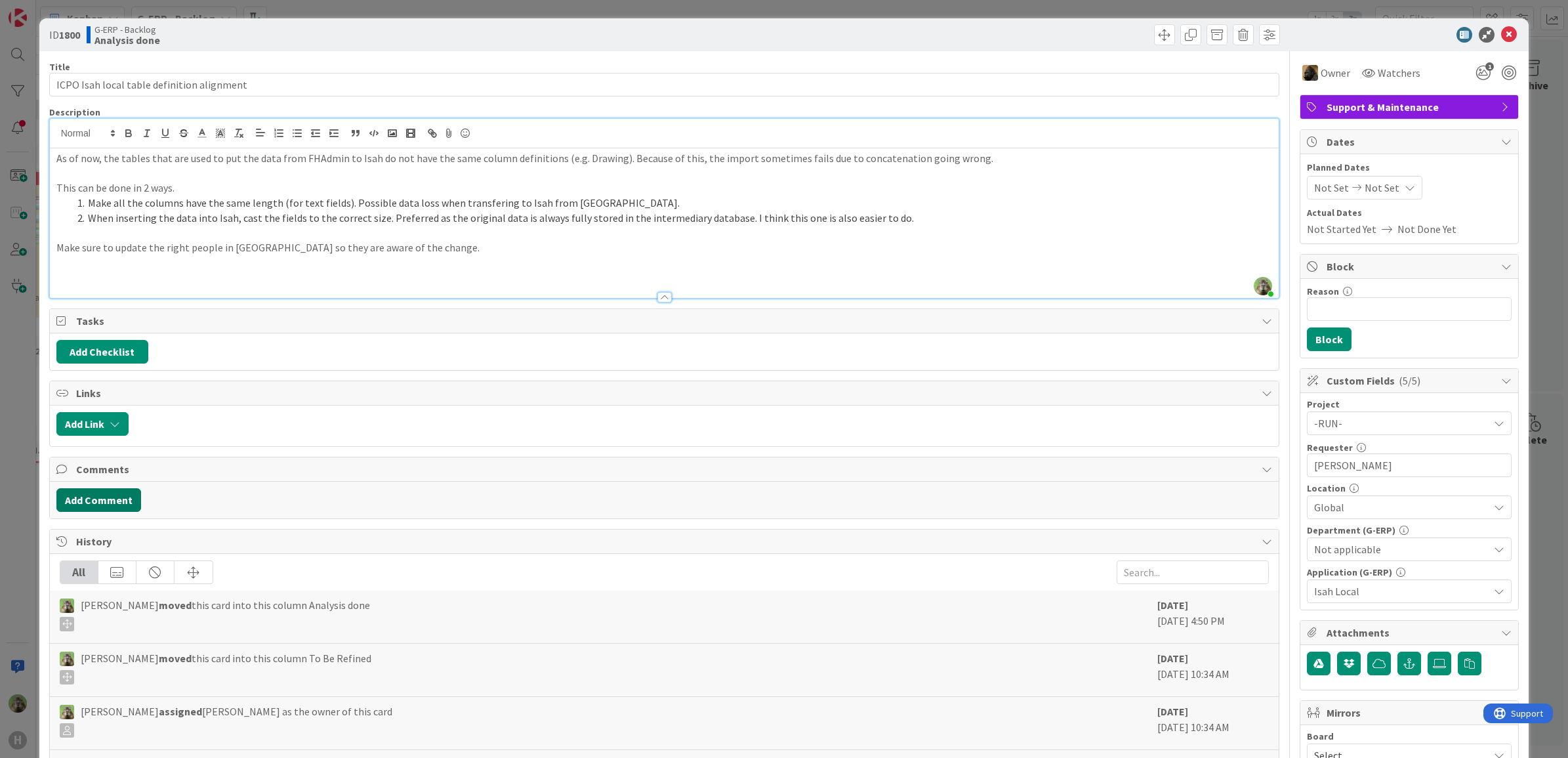
click at [116, 502] on button "Add Comment" at bounding box center [99, 500] width 84 height 24
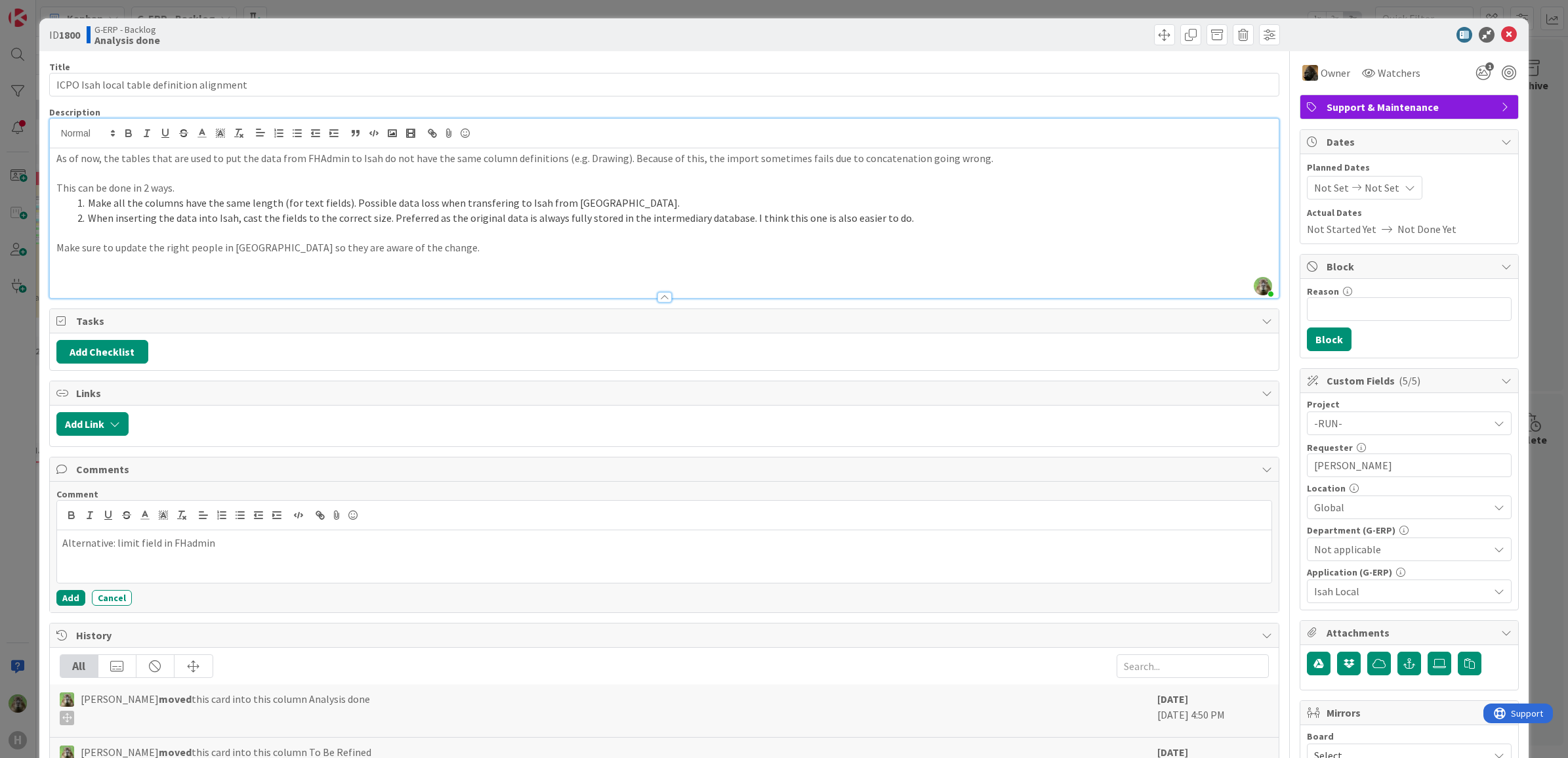
click at [131, 544] on p "Alternative: limit field in FHadmin" at bounding box center [664, 543] width 1205 height 15
click at [335, 565] on div "Alternative: limit amount of characters field in FHadmin" at bounding box center [665, 556] width 1216 height 53
click at [109, 539] on p "Alternative: limit amount of characters field in FHadmin" at bounding box center [664, 543] width 1205 height 15
click at [138, 278] on p at bounding box center [664, 278] width 1217 height 15
click at [427, 542] on p "Alternative solution: limit amount of characters field in FHadmin" at bounding box center [664, 543] width 1205 height 15
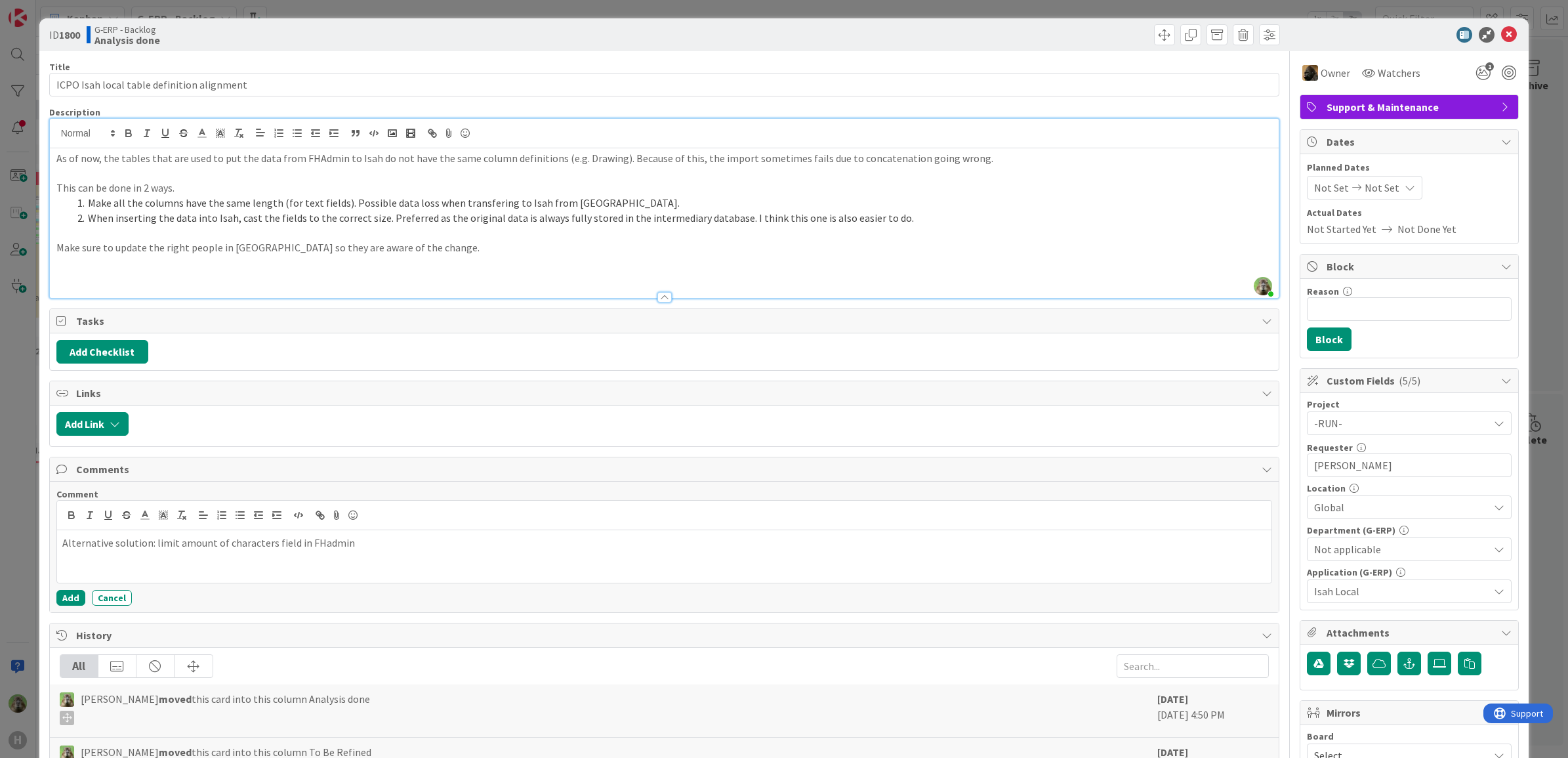
click at [225, 259] on p at bounding box center [664, 263] width 1217 height 15
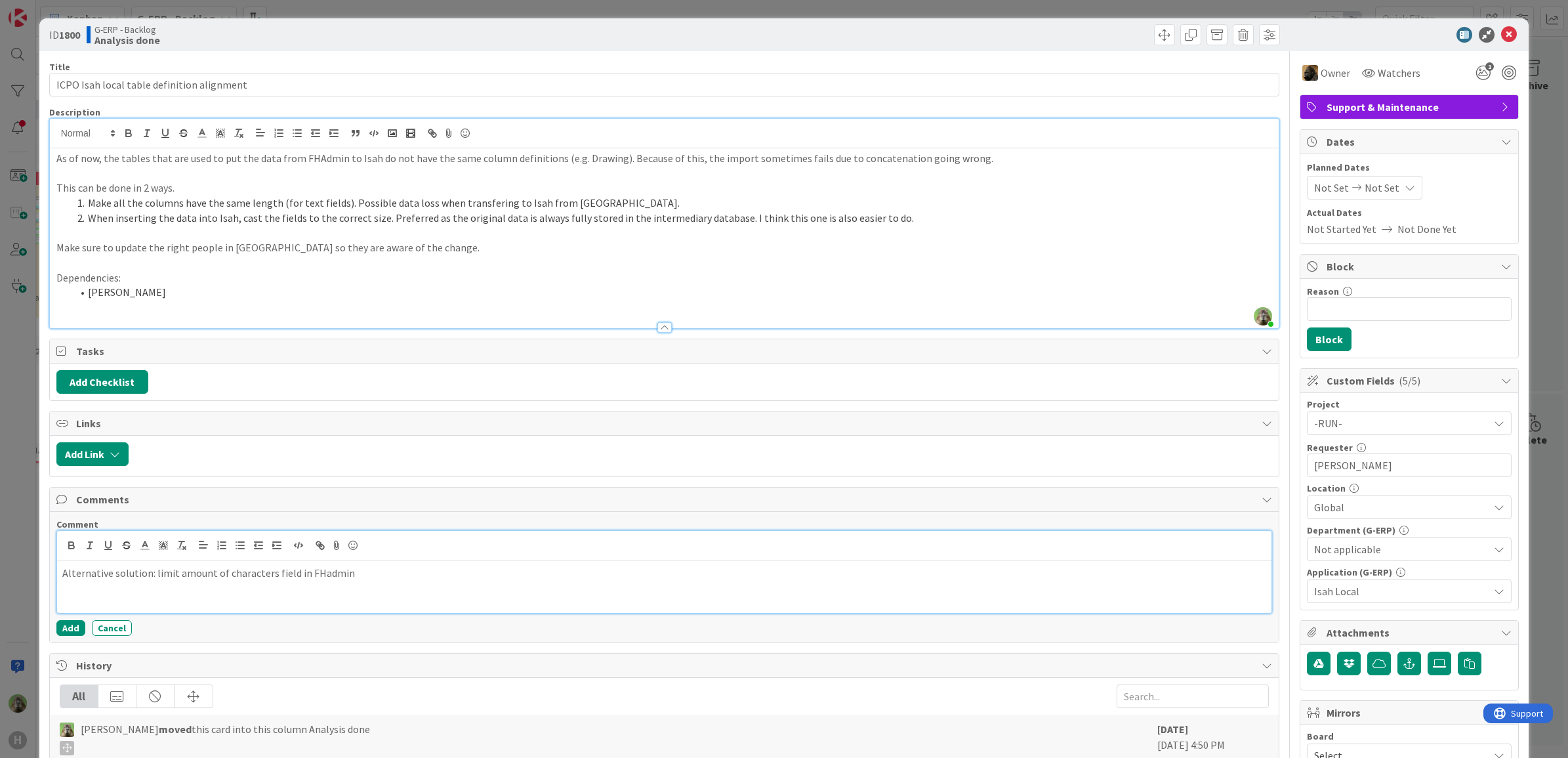
click at [397, 566] on div "Alternative solution: limit amount of characters field in FHadmin" at bounding box center [665, 586] width 1216 height 53
click at [64, 634] on button "Add" at bounding box center [71, 628] width 29 height 15
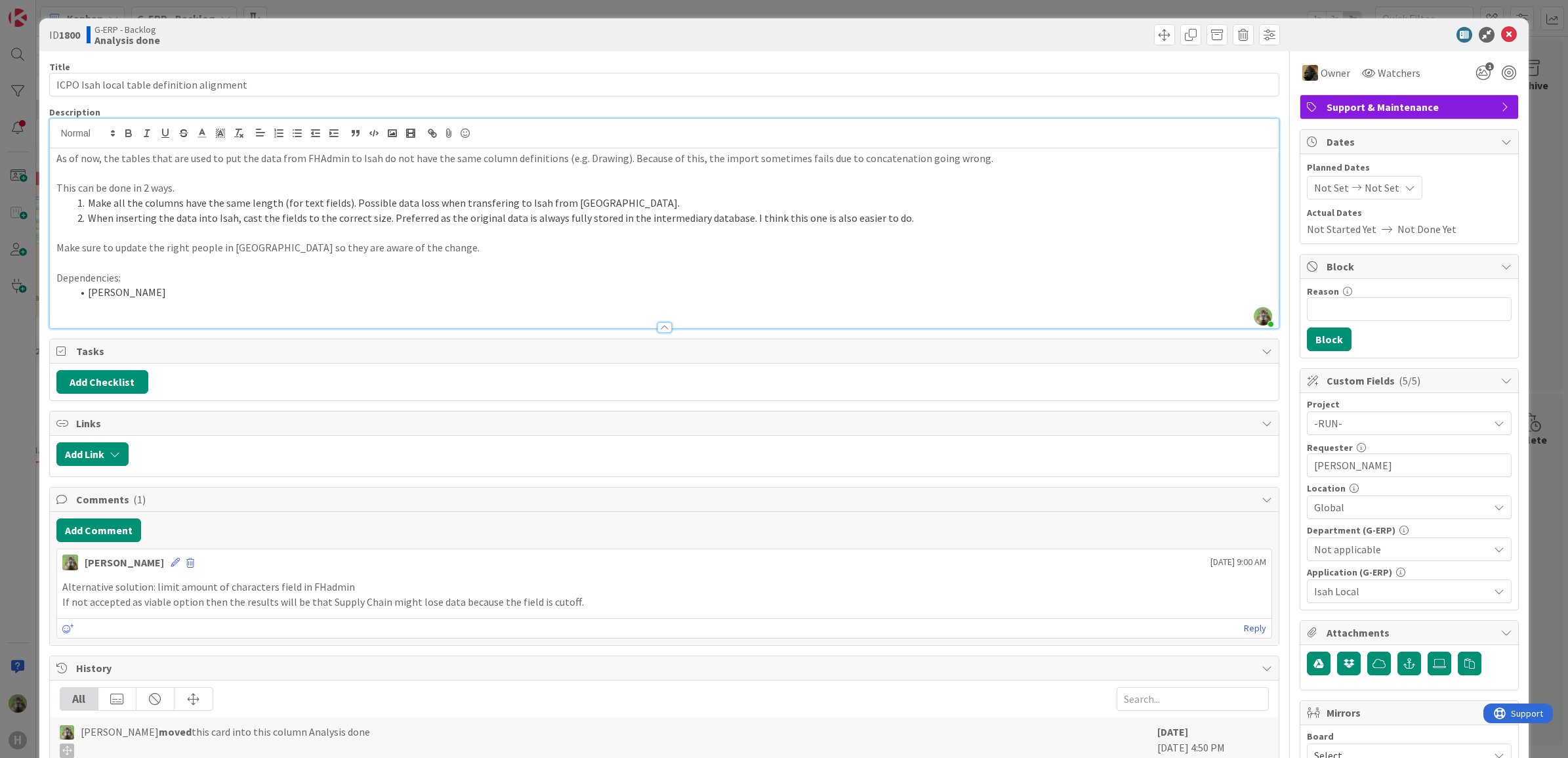
click at [151, 307] on p at bounding box center [664, 307] width 1217 height 15
click at [143, 301] on p at bounding box center [664, 307] width 1217 height 15
click at [141, 292] on li "Roy Zuo" at bounding box center [672, 293] width 1201 height 15
click at [8, 476] on div "ID 1800 G-ERP - Backlog Analysis done Title 42 / 128 ICPO Isah local table defi…" at bounding box center [784, 379] width 1568 height 758
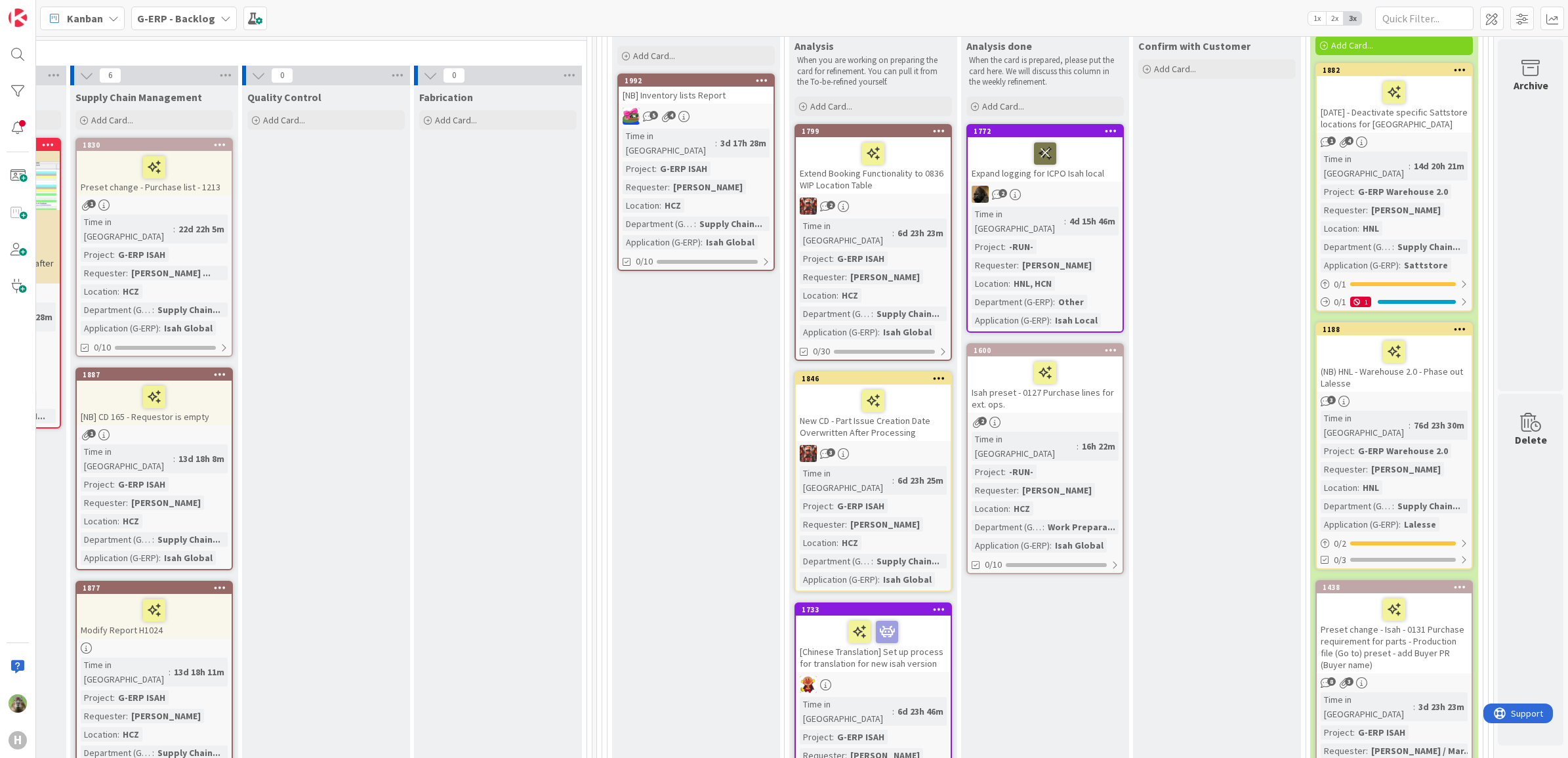
scroll to position [221, 1037]
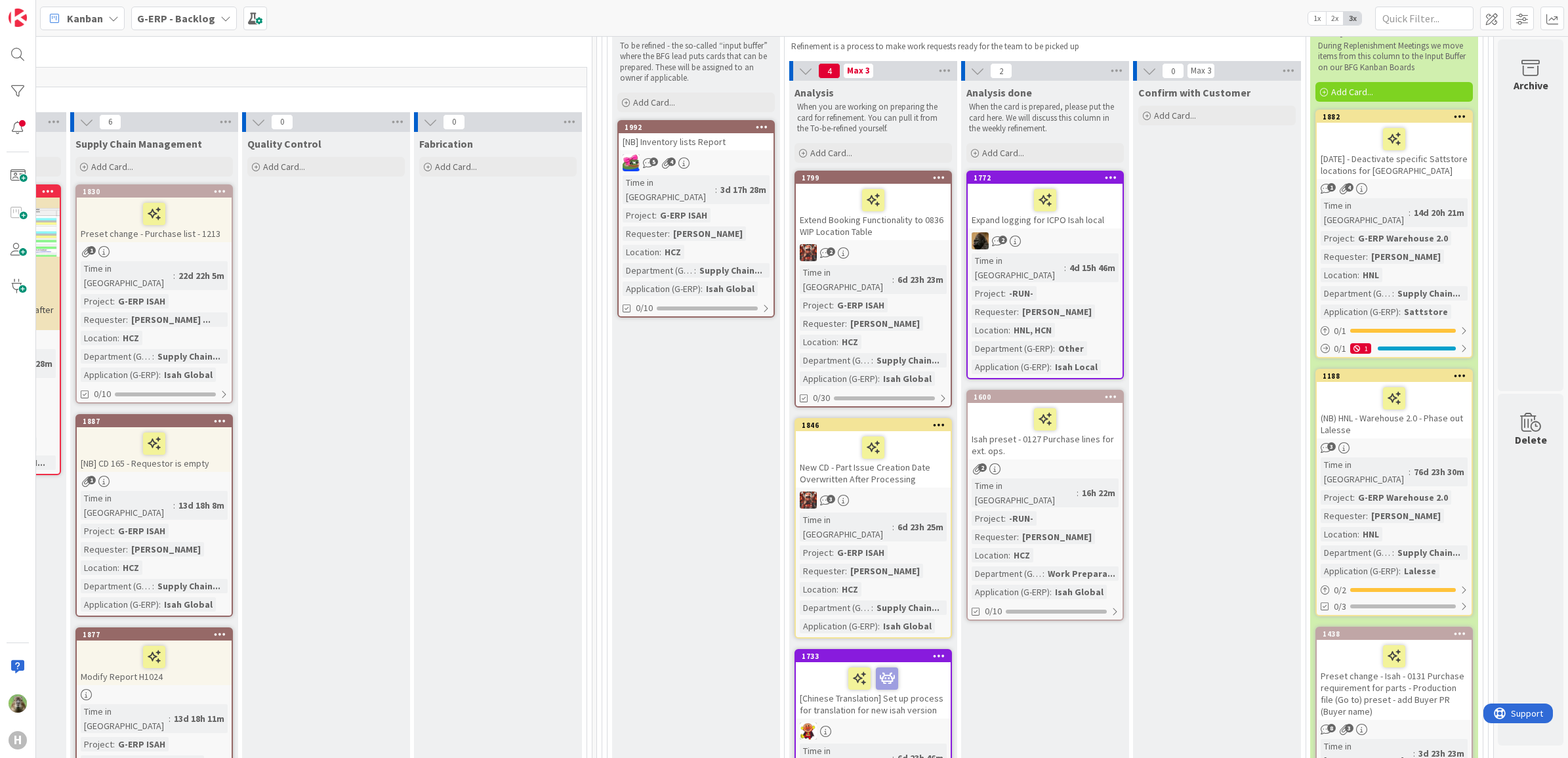
click at [1094, 200] on div at bounding box center [1045, 200] width 147 height 28
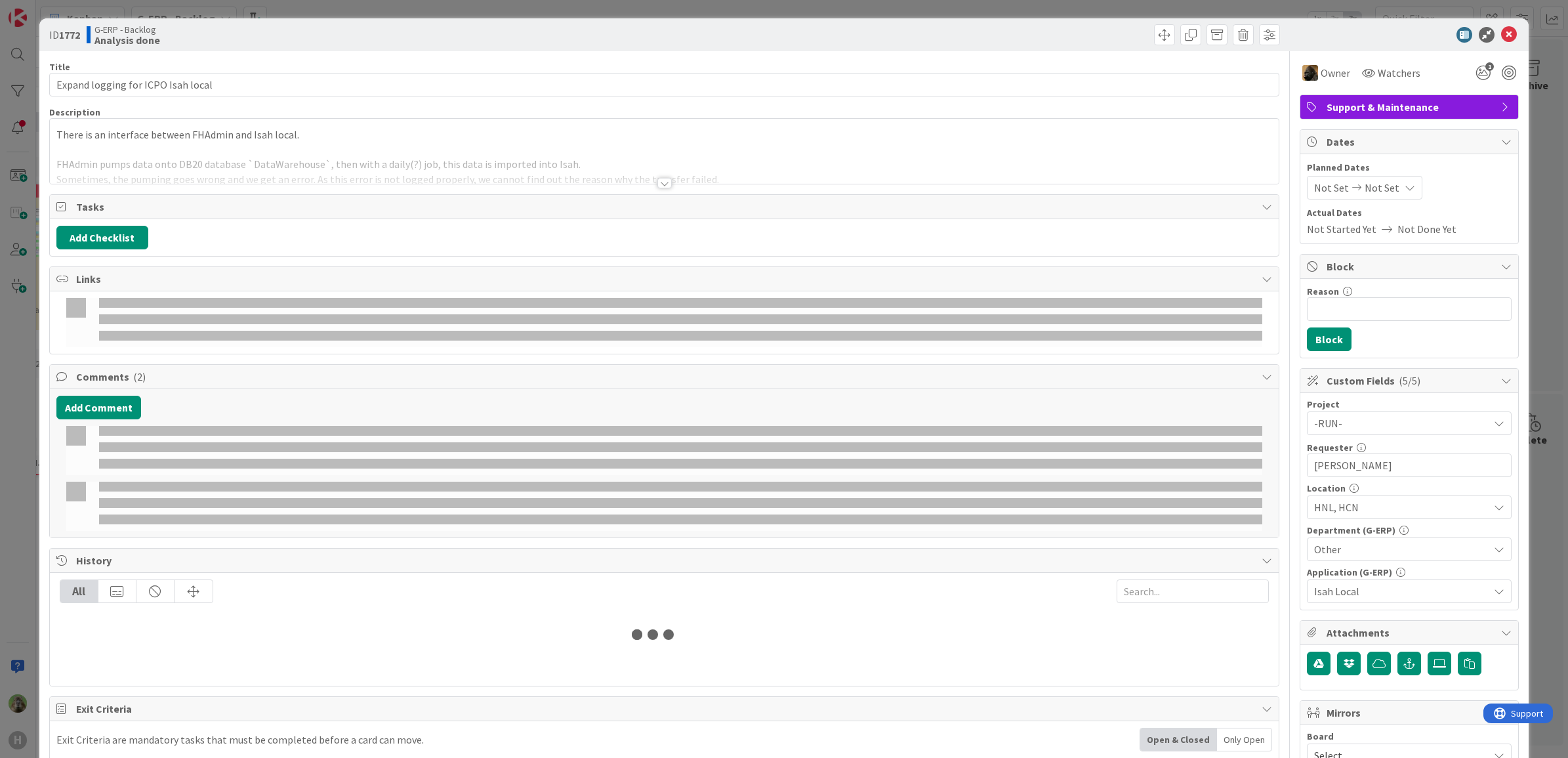
select select "sql"
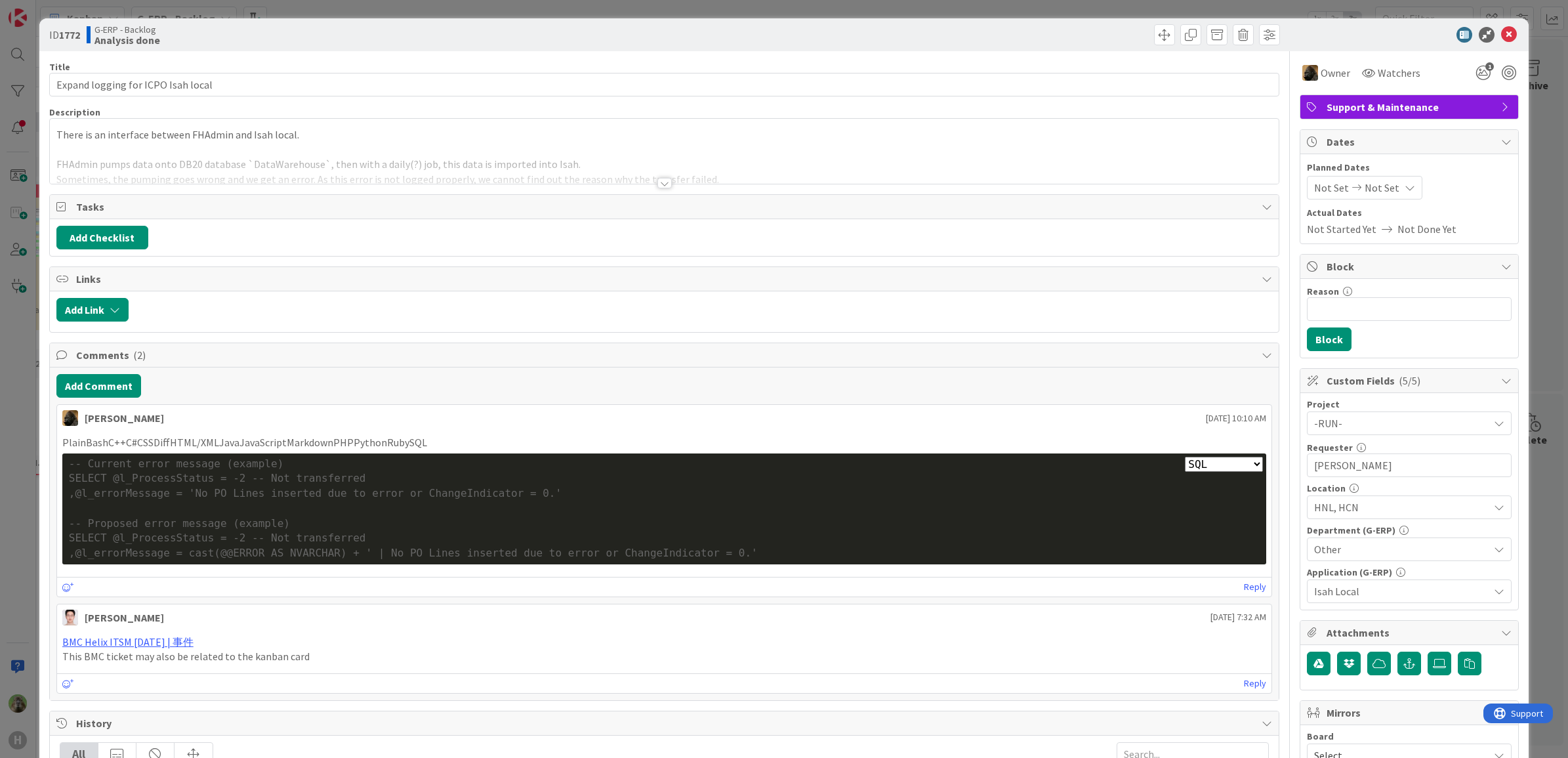
click at [510, 149] on div "There is an interface between FHAdmin and Isah local. FHAdmin pumps data onto D…" at bounding box center [664, 154] width 1230 height 59
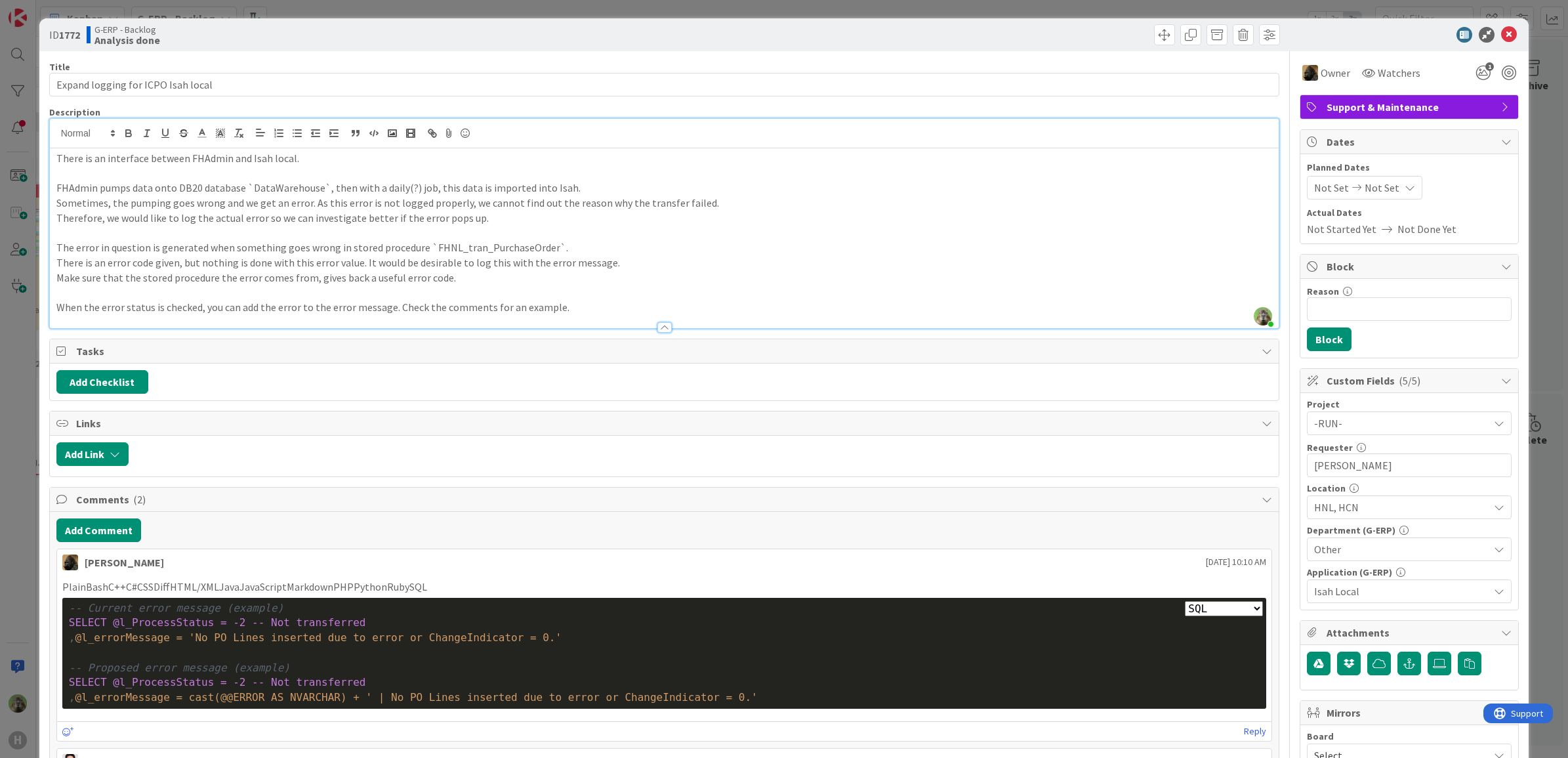
click at [16, 457] on div "ID 1772 G-ERP - Backlog Analysis done Title 34 / 128 Expand logging for ICPO Is…" at bounding box center [784, 379] width 1568 height 758
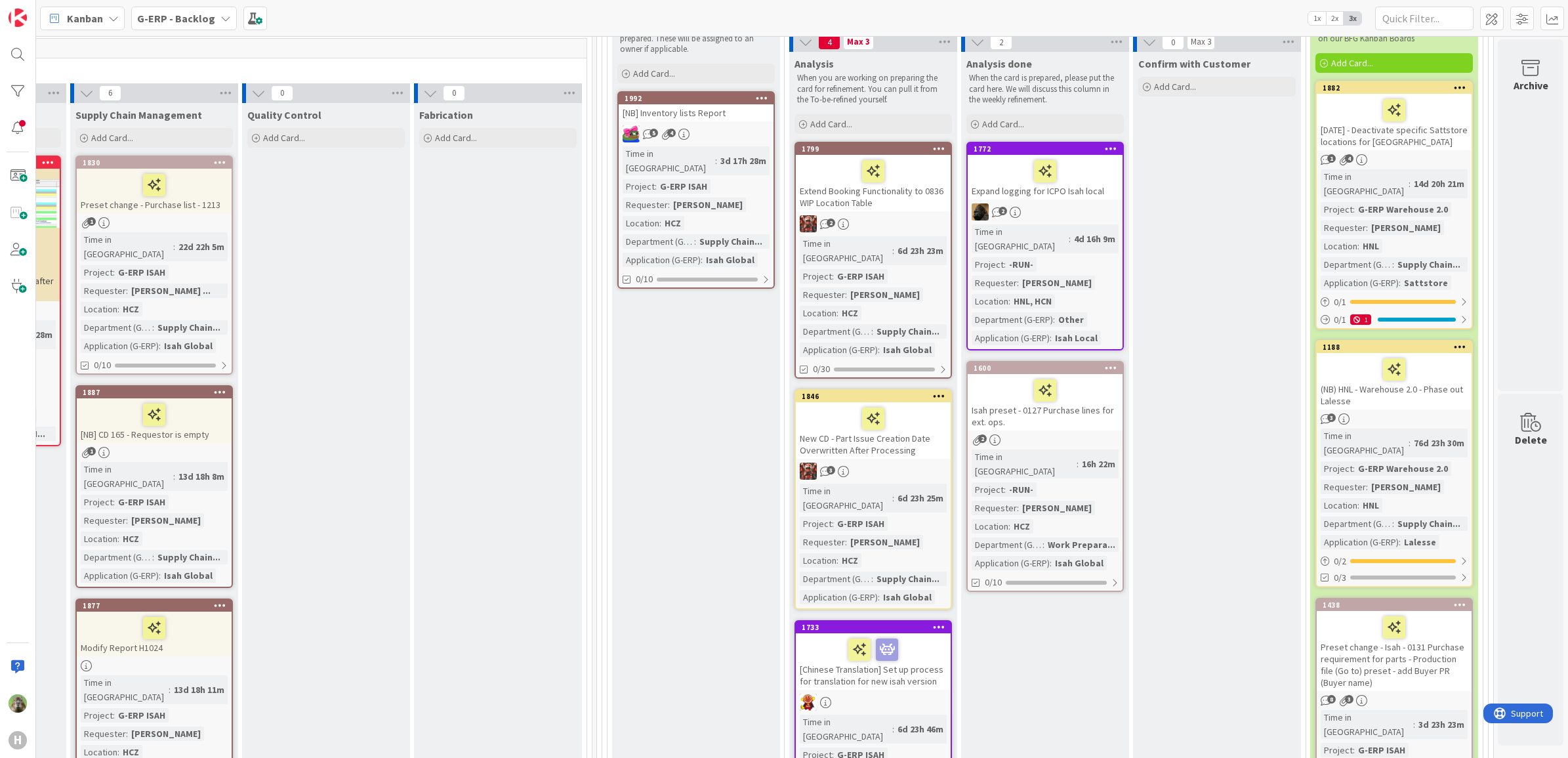
scroll to position [221, 1037]
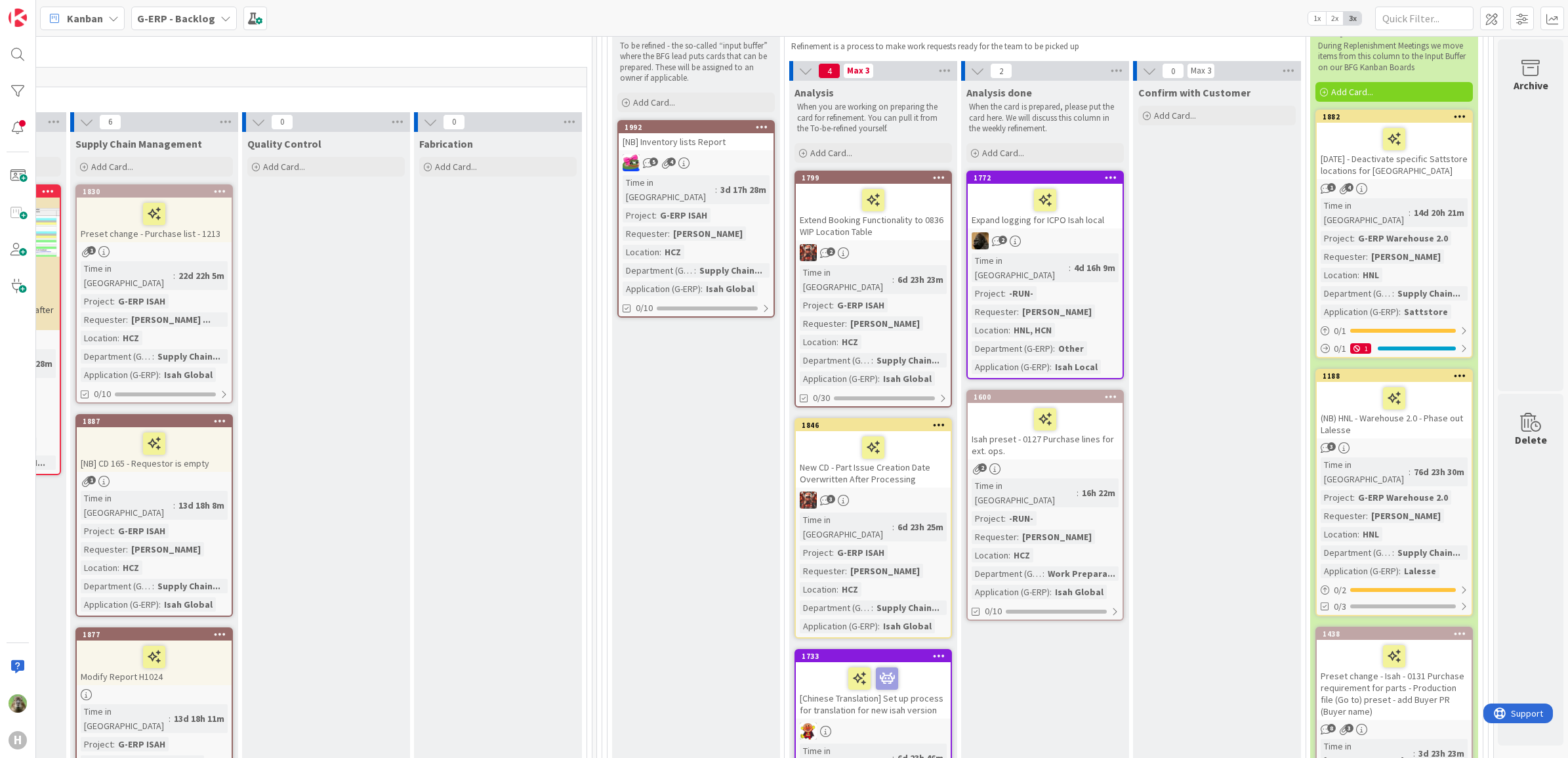
click at [1081, 221] on div "Expand logging for ICPO Isah local" at bounding box center [1045, 206] width 155 height 45
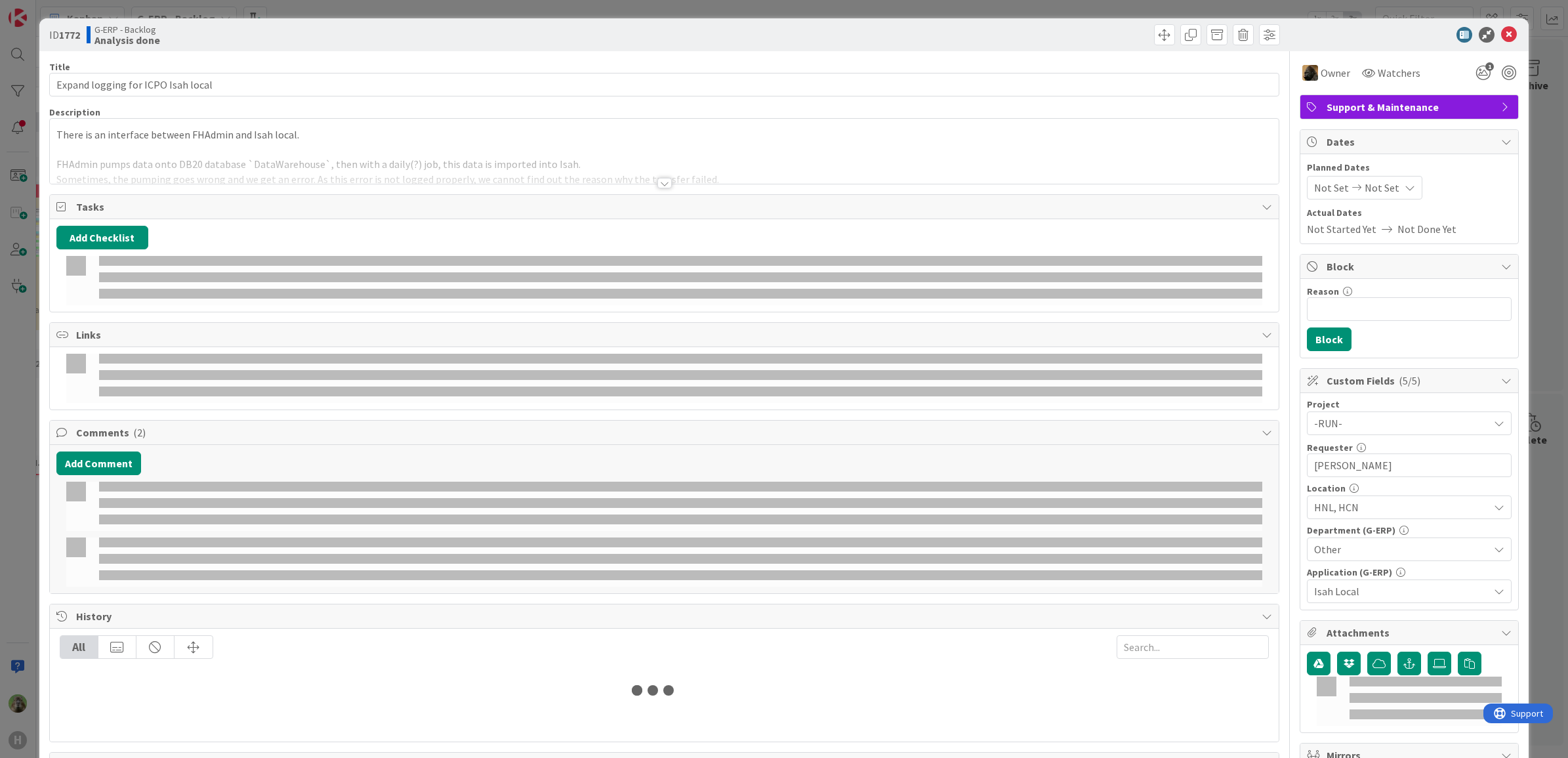
select select "sql"
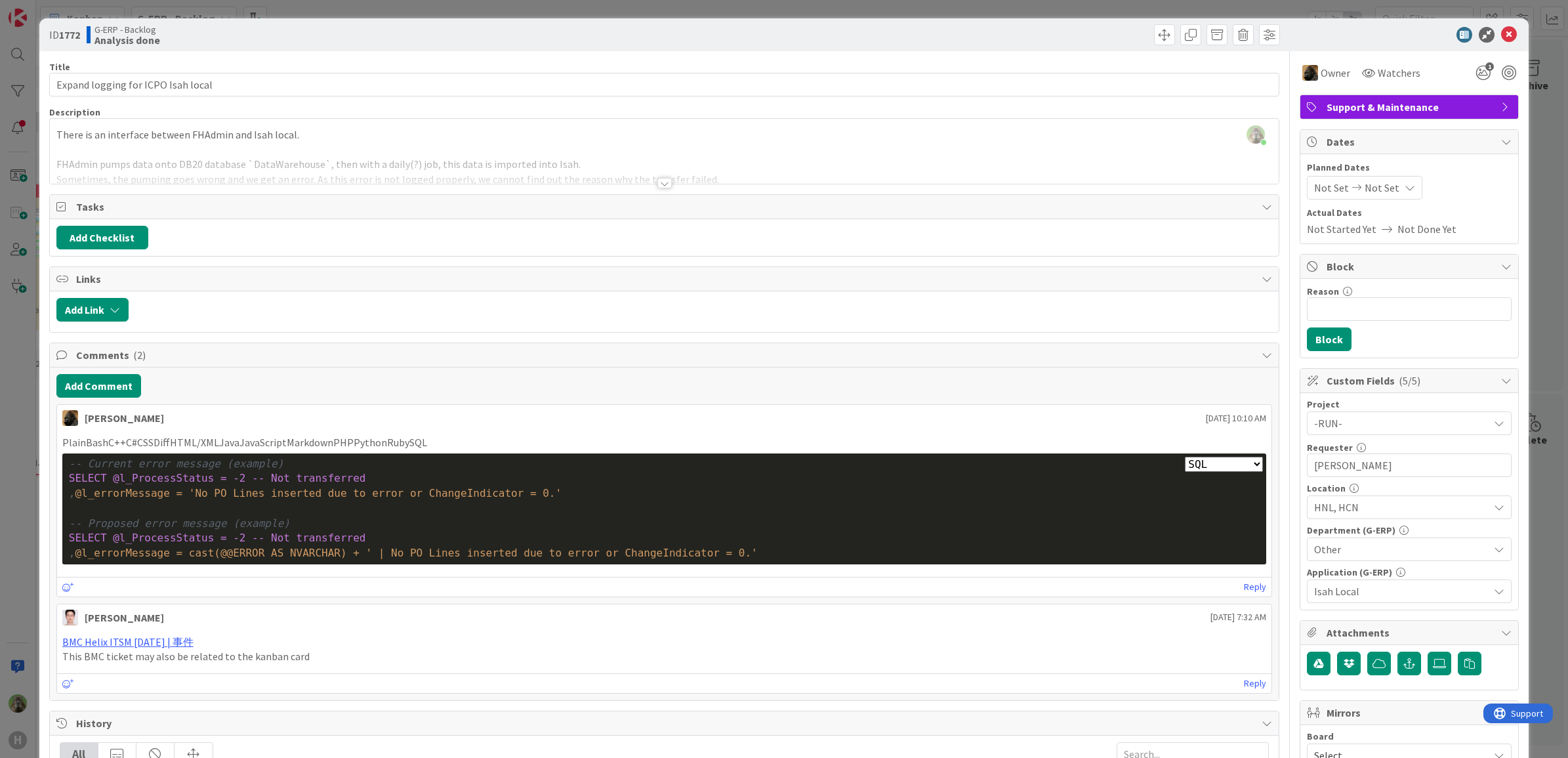
click at [21, 535] on div "ID 1772 G-ERP - Backlog Analysis done Title 34 / 128 Expand logging for ICPO Is…" at bounding box center [784, 379] width 1568 height 758
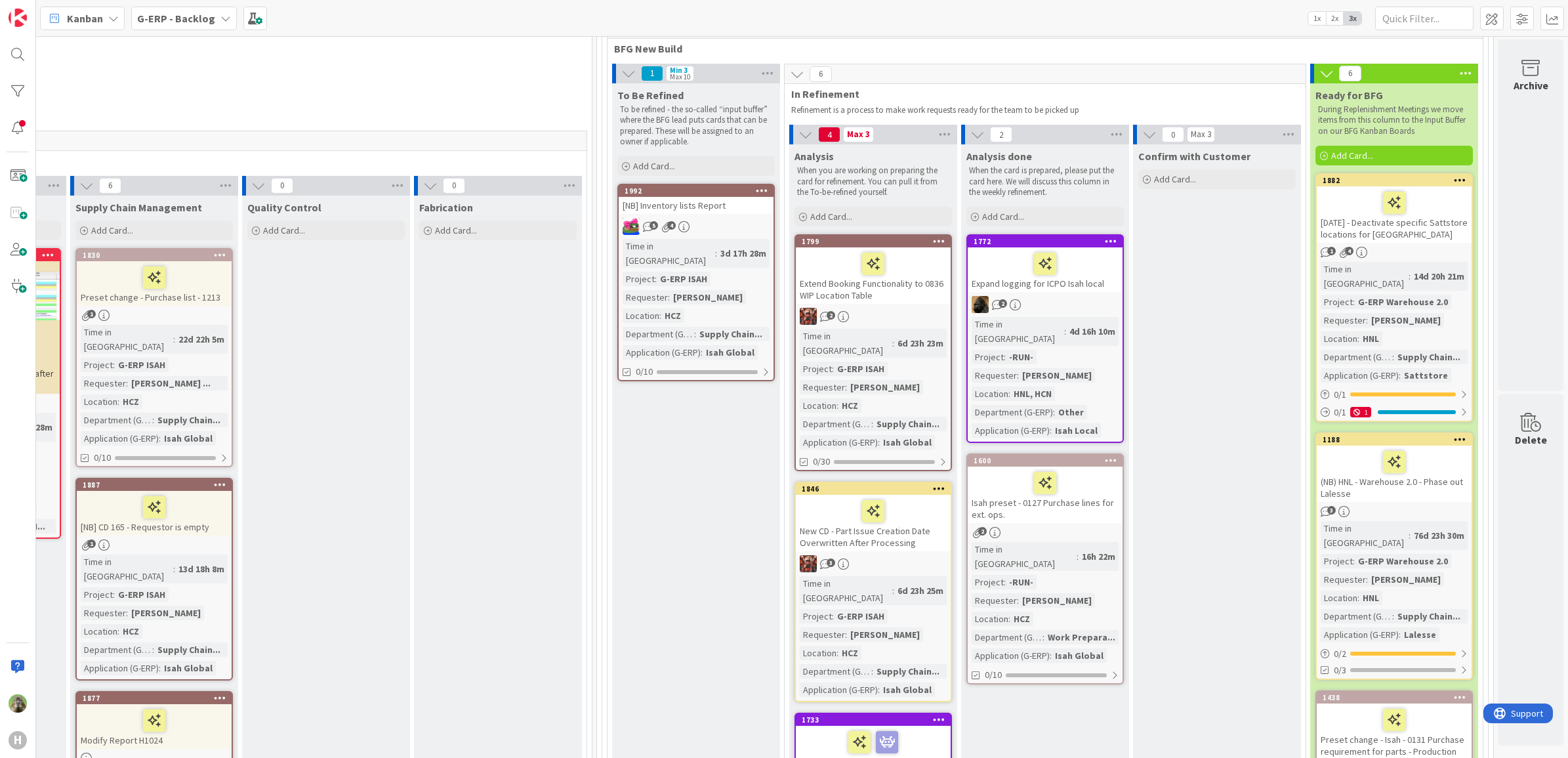
scroll to position [57, 1037]
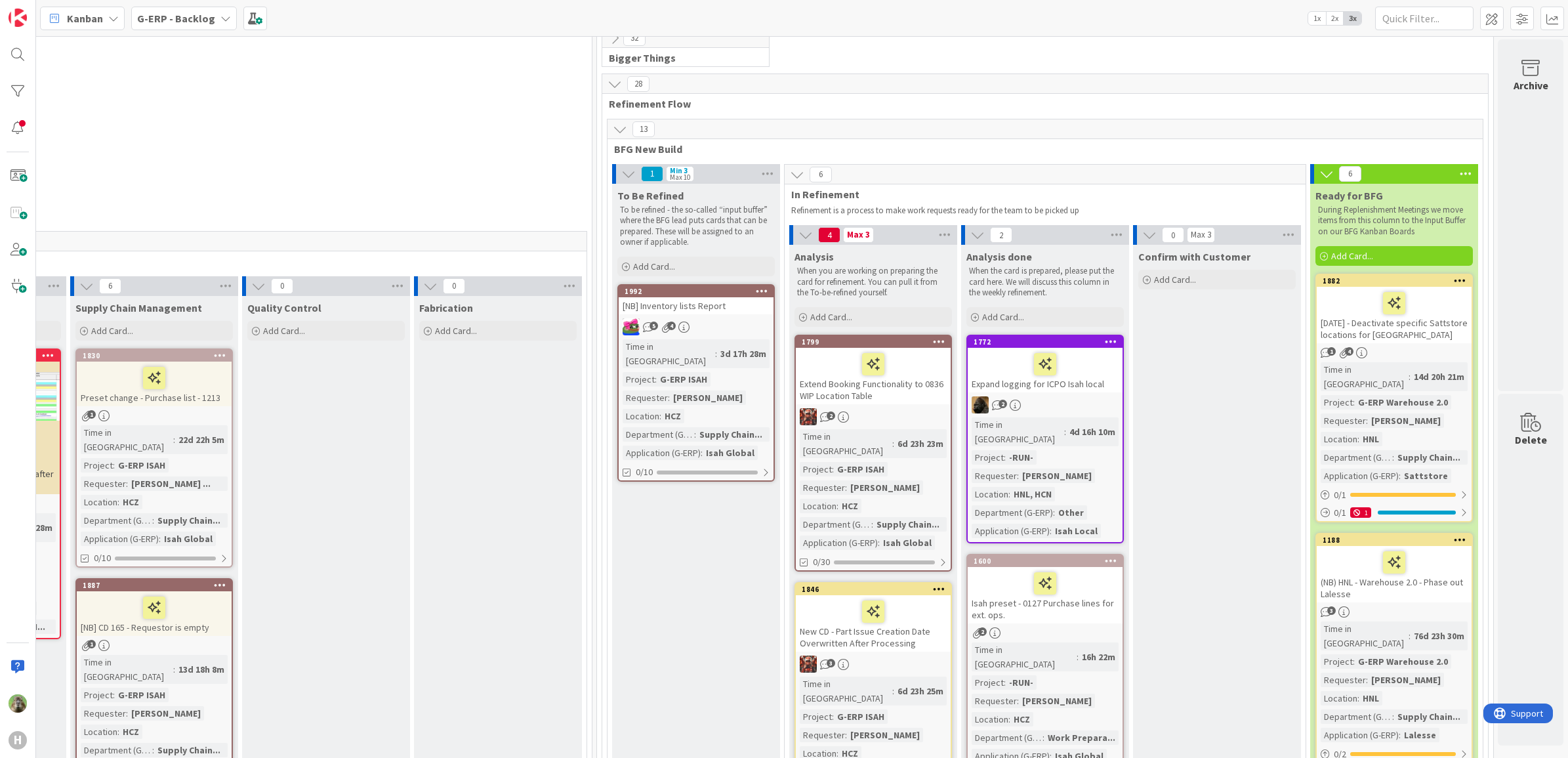
click at [1100, 392] on div "1772 Expand logging for ICPO Isah local 2 Time in Column : 4d 16h 10m Project :…" at bounding box center [1045, 439] width 158 height 209
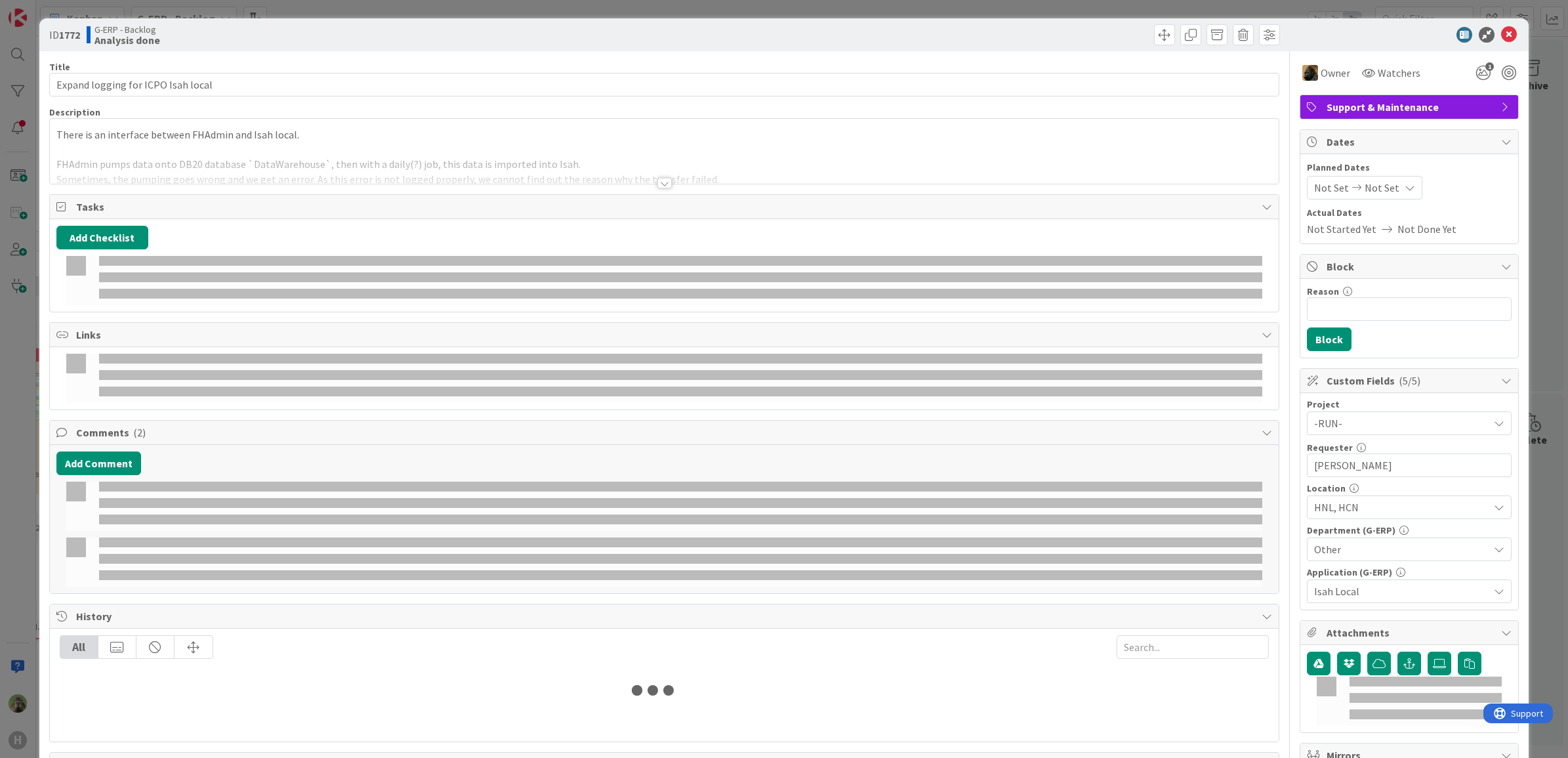
select select "sql"
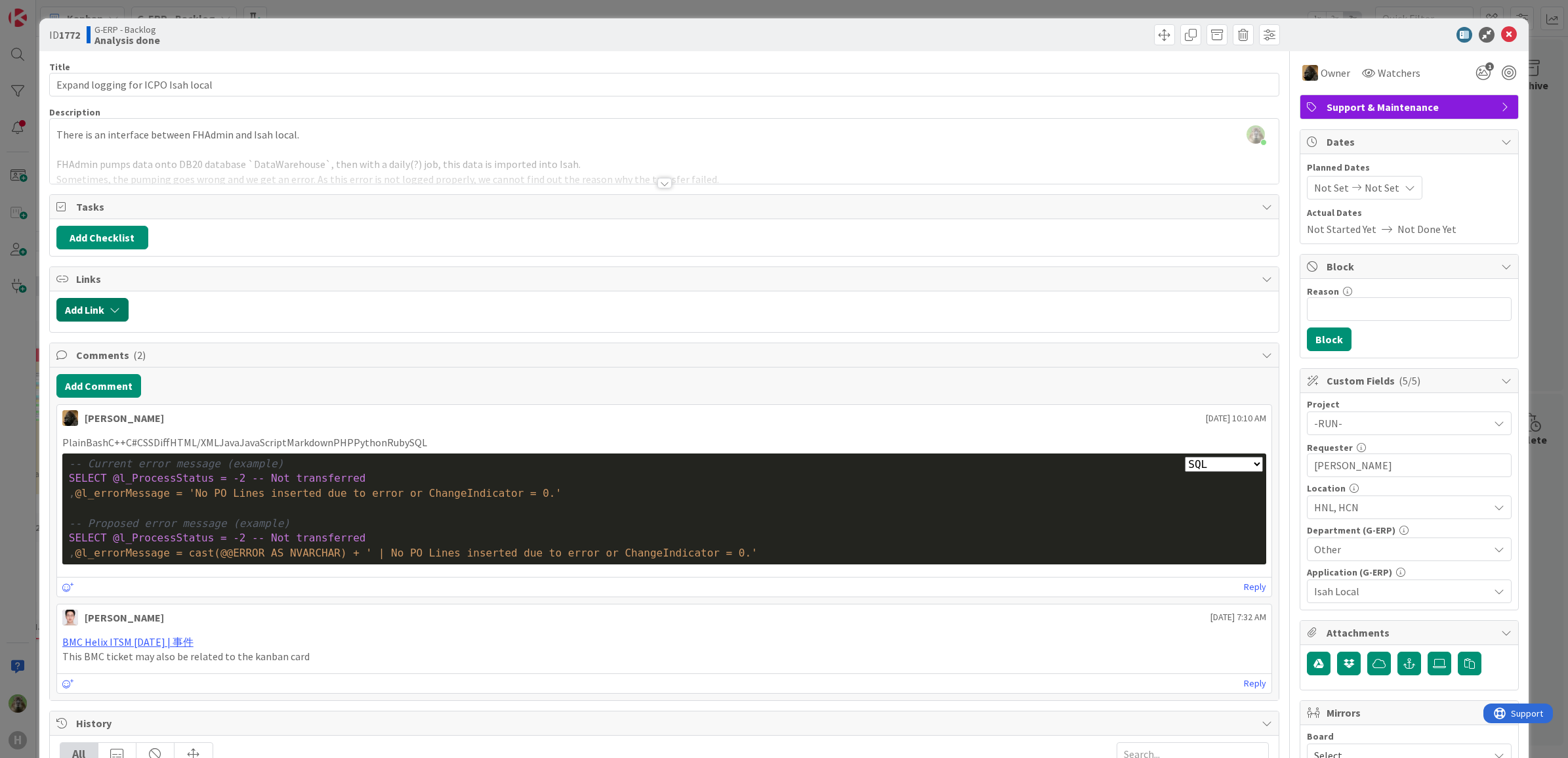
click at [114, 312] on icon "button" at bounding box center [114, 309] width 11 height 11
click at [168, 415] on input "text" at bounding box center [155, 421] width 184 height 24
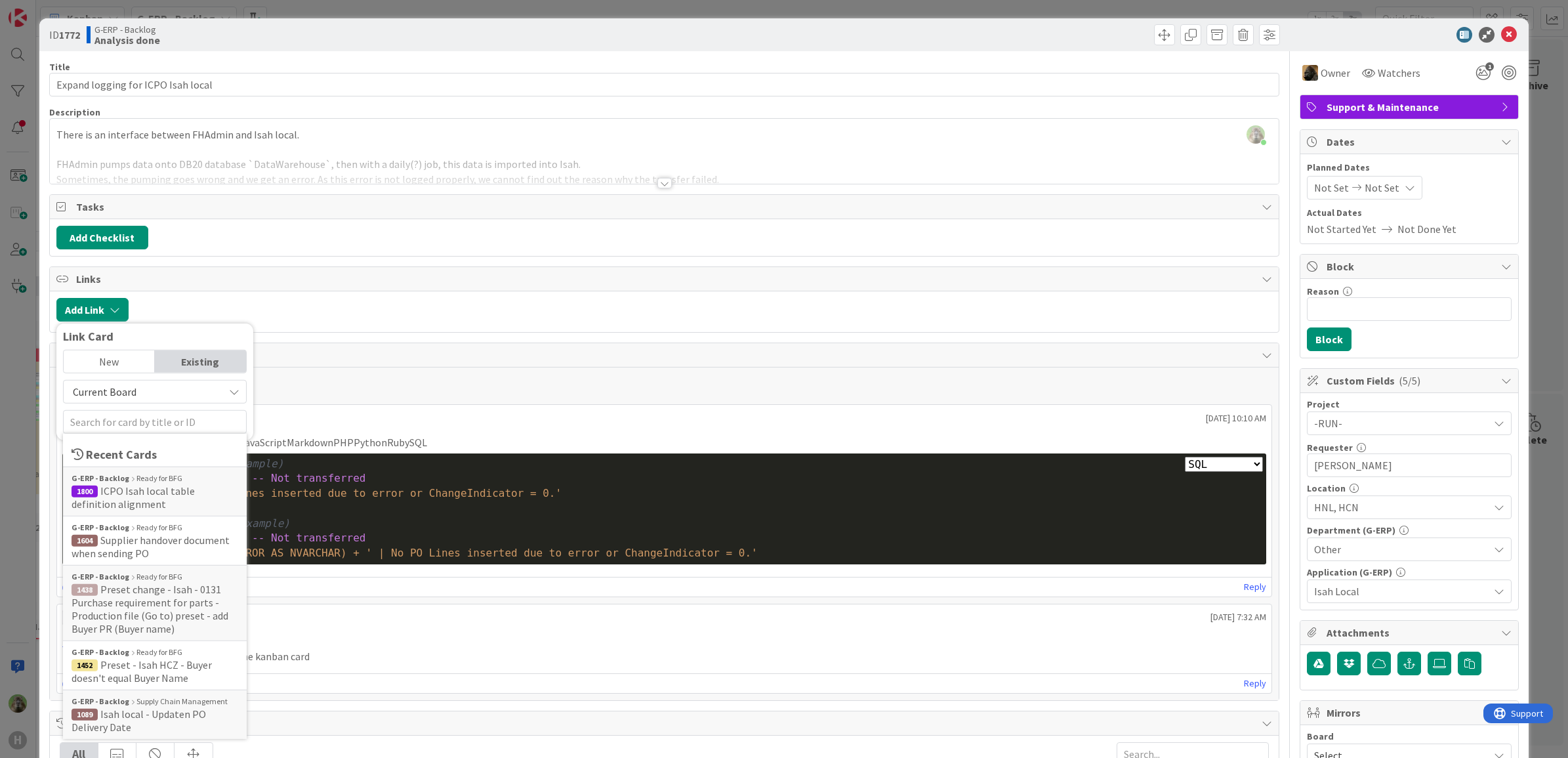
click at [401, 236] on div "Add Checklist" at bounding box center [664, 237] width 1217 height 24
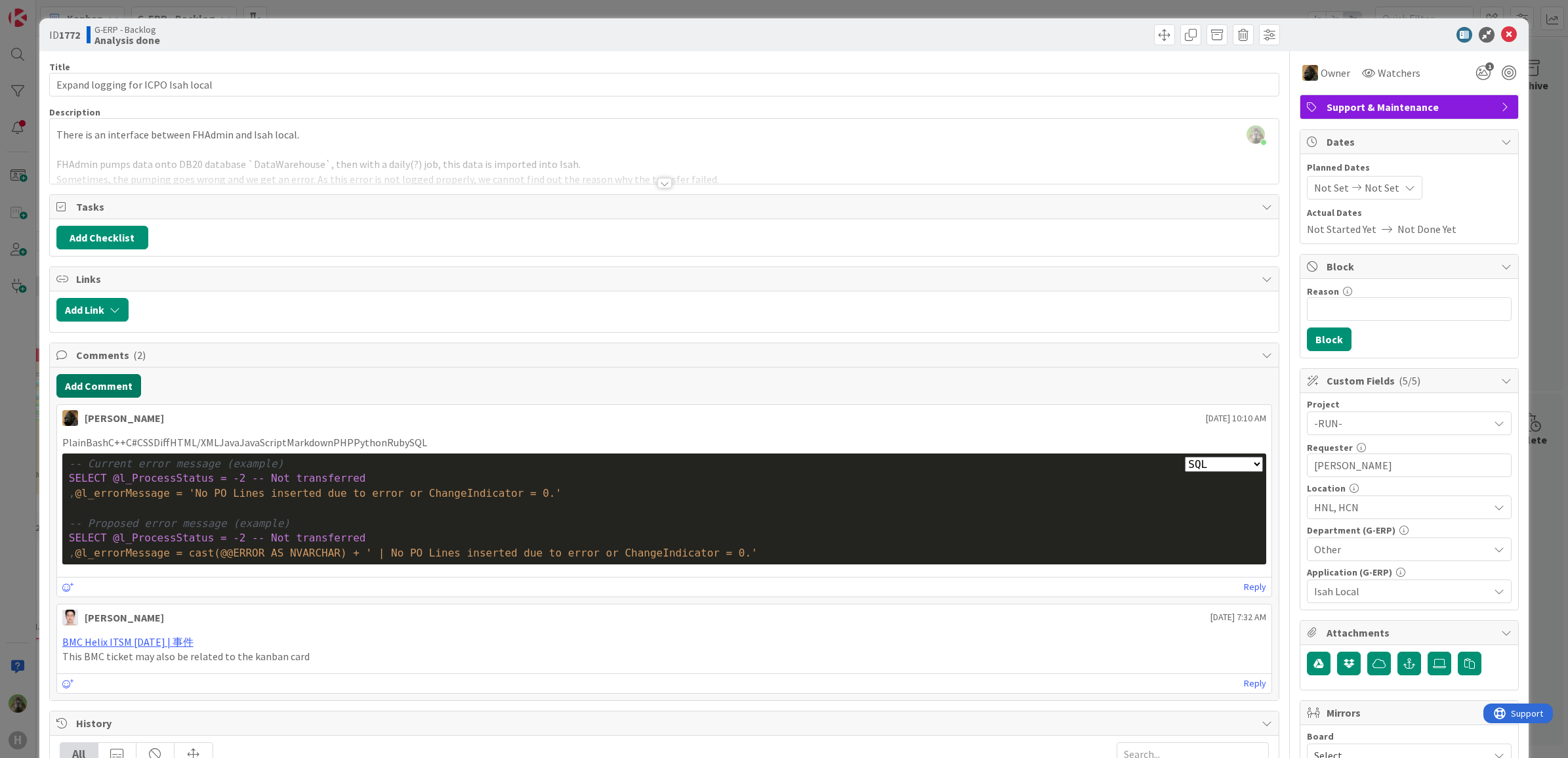
click at [131, 389] on button "Add Comment" at bounding box center [99, 386] width 84 height 24
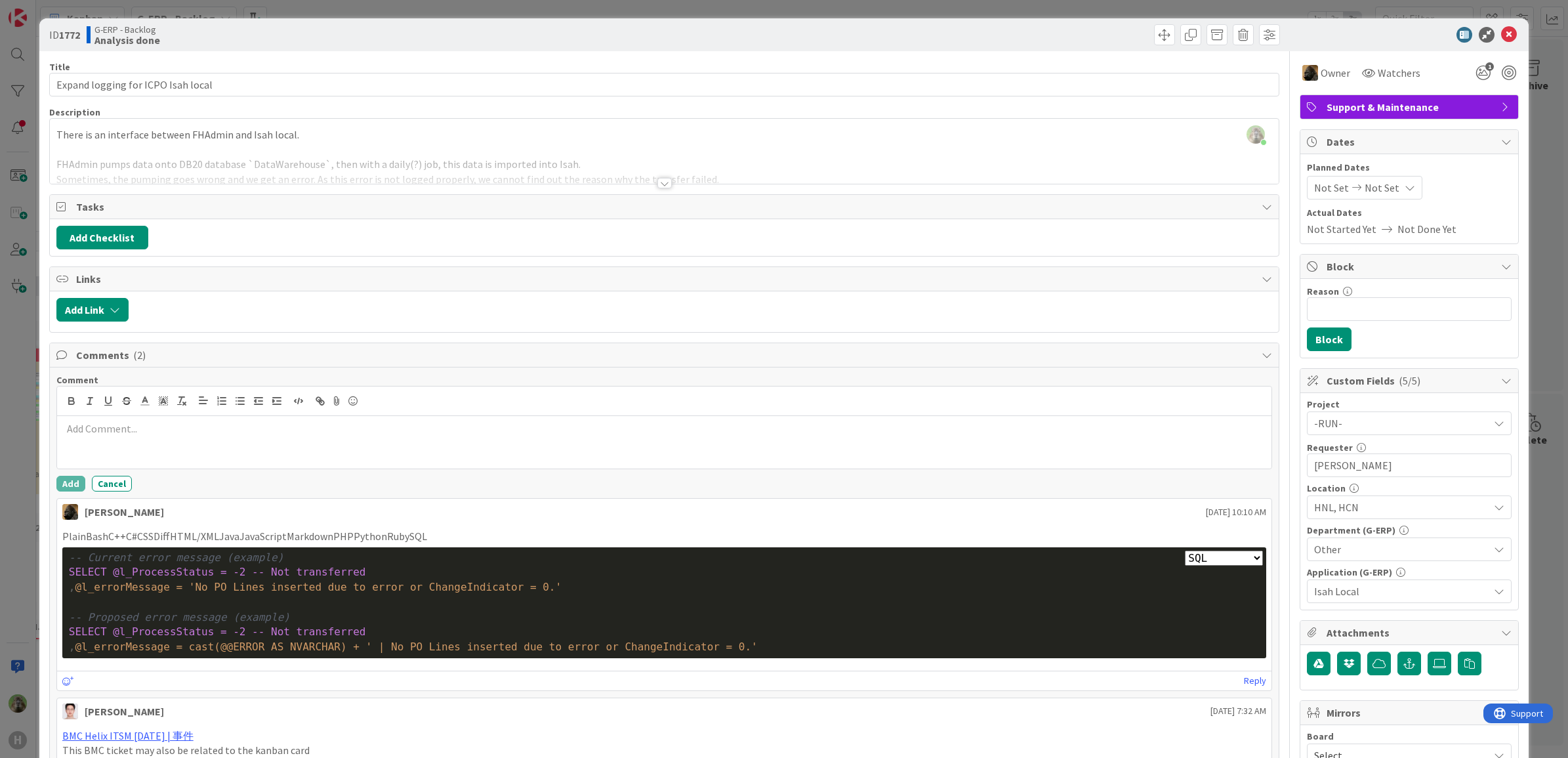
click at [22, 546] on div "ID 1772 G-ERP - Backlog Analysis done Title 34 / 128 Expand logging for ICPO Is…" at bounding box center [784, 379] width 1568 height 758
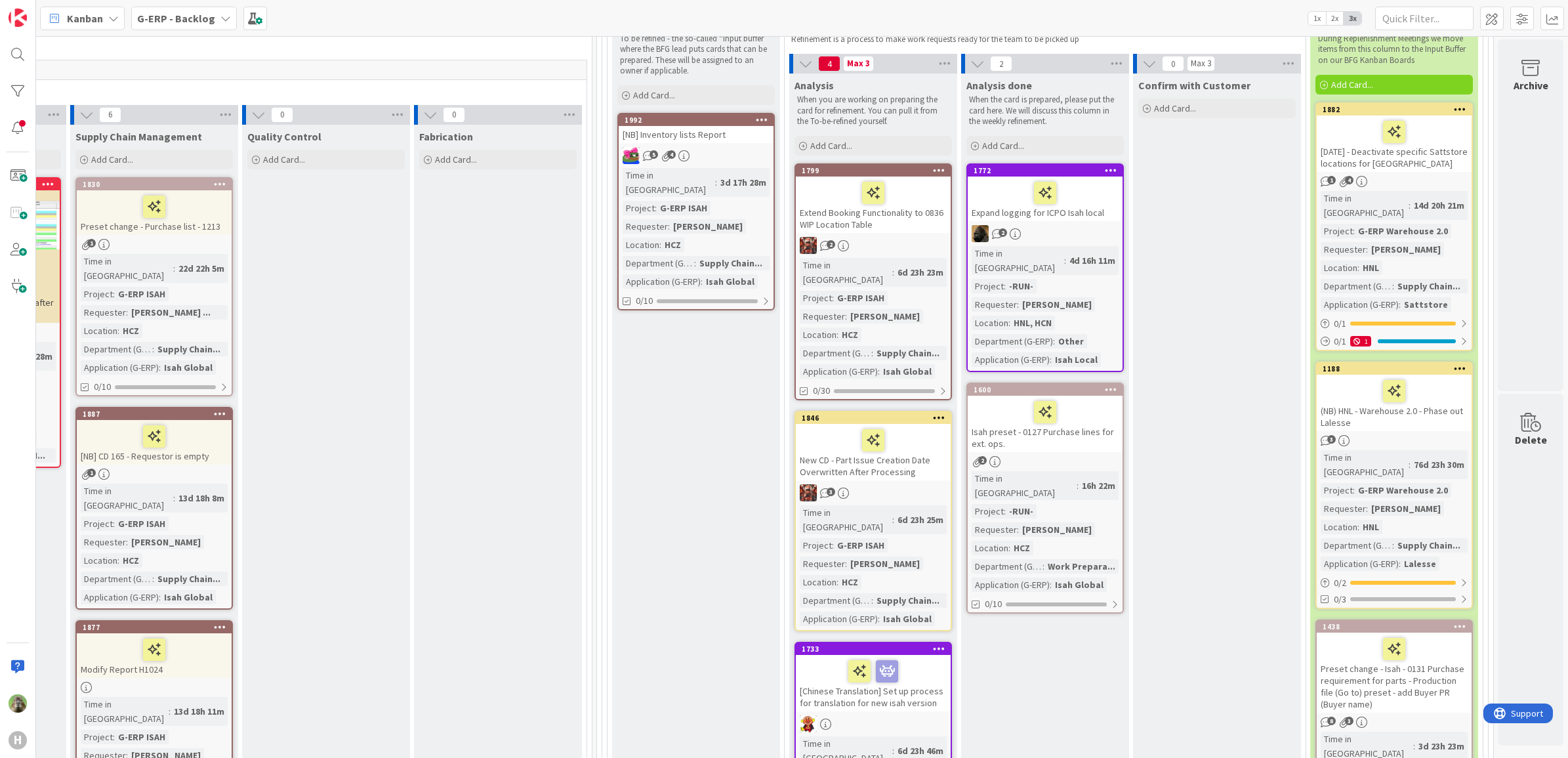
scroll to position [221, 1037]
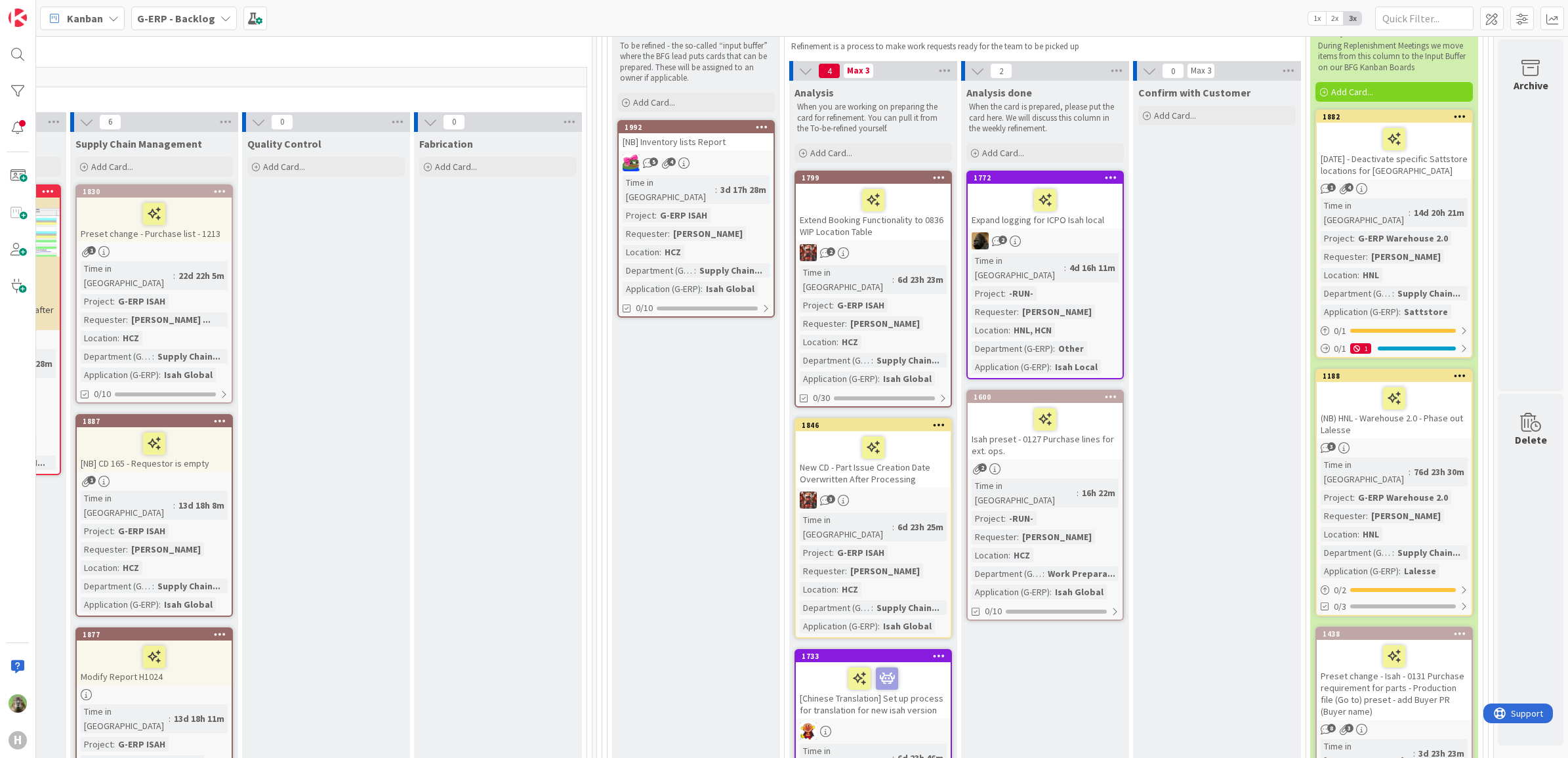
click at [1078, 216] on div "Expand logging for ICPO Isah local" at bounding box center [1045, 206] width 155 height 45
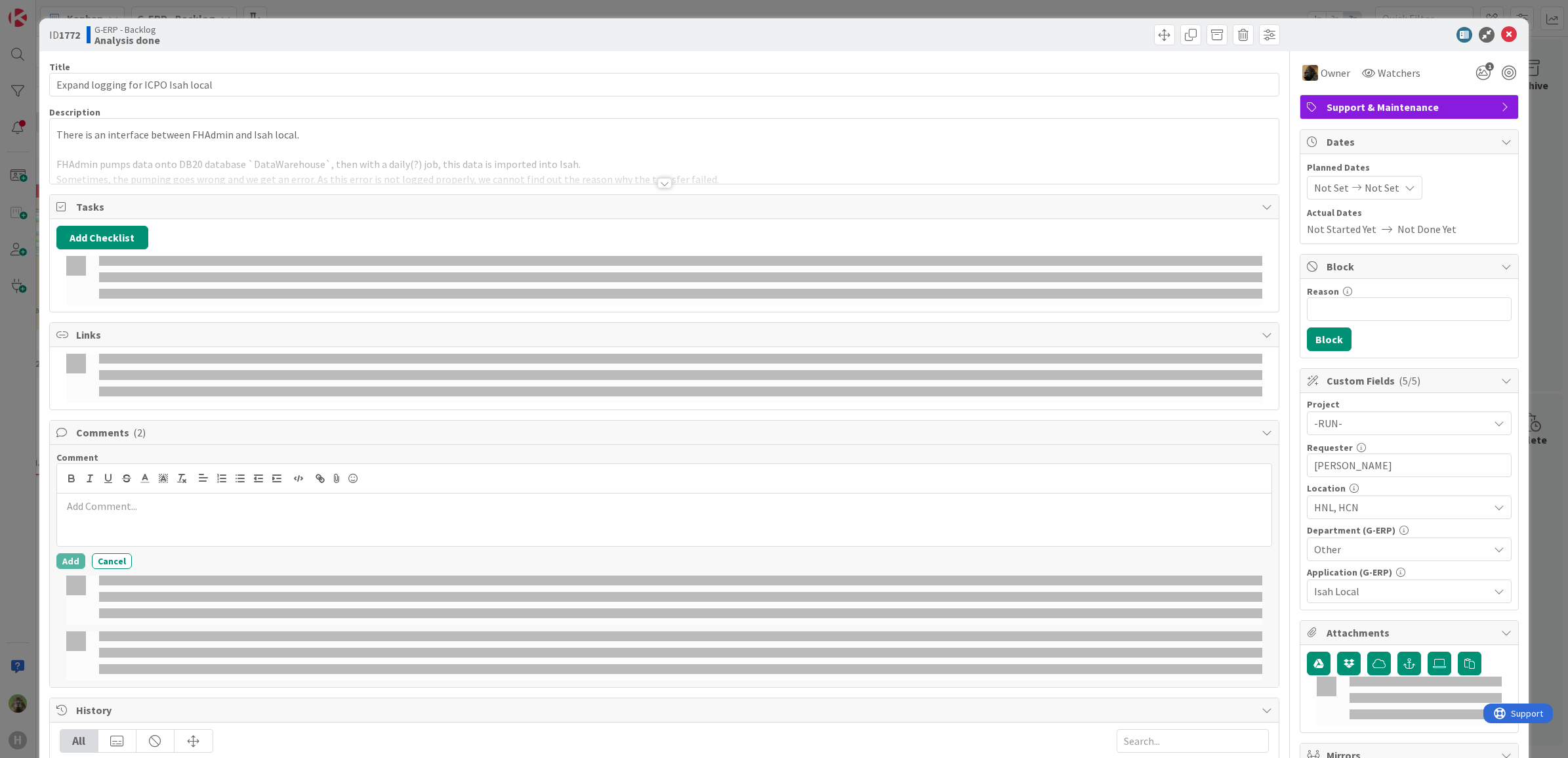
select select "sql"
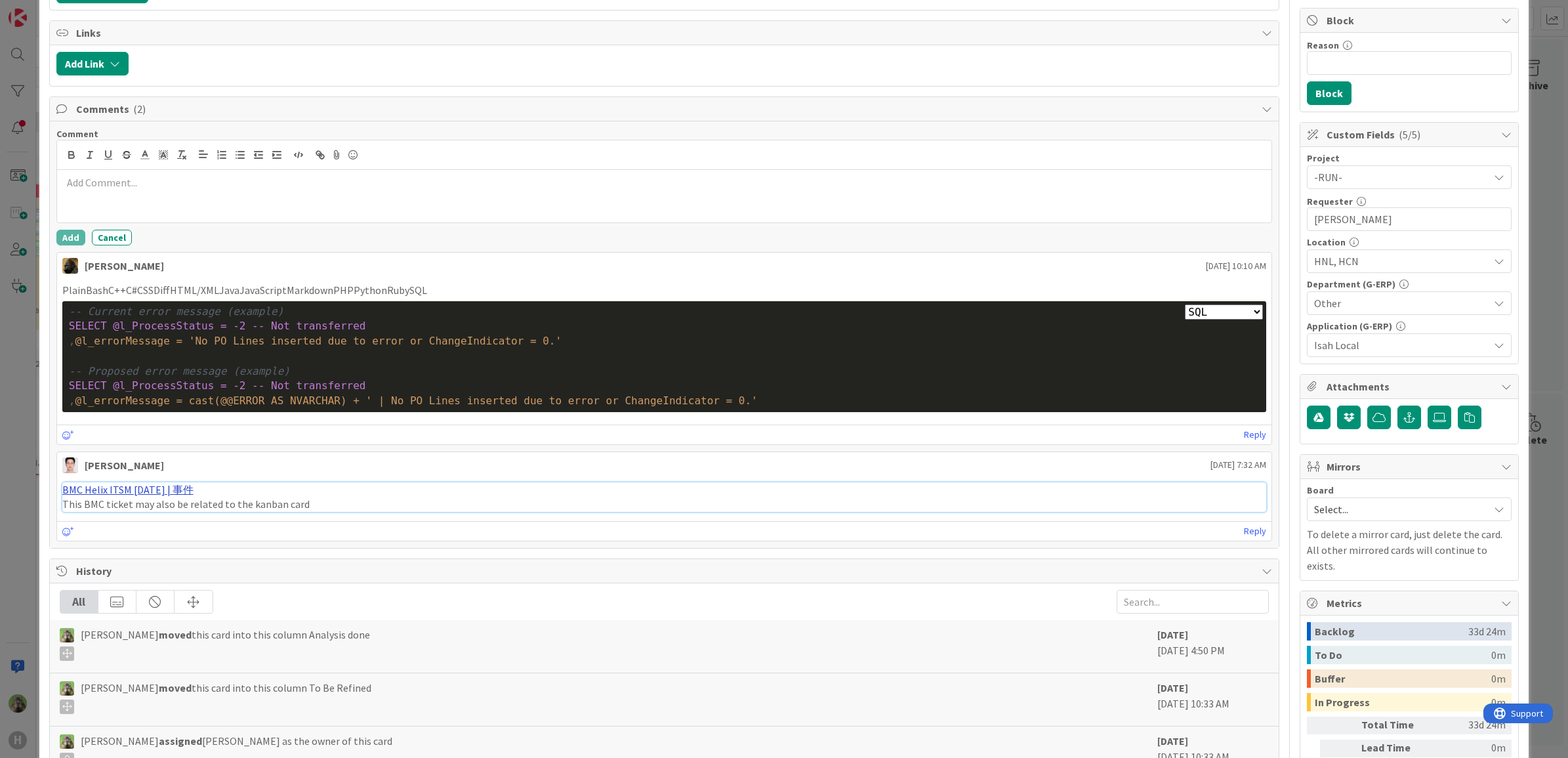
click at [172, 496] on link "BMC Helix ITSM 23.3.02 | 事件" at bounding box center [127, 490] width 131 height 13
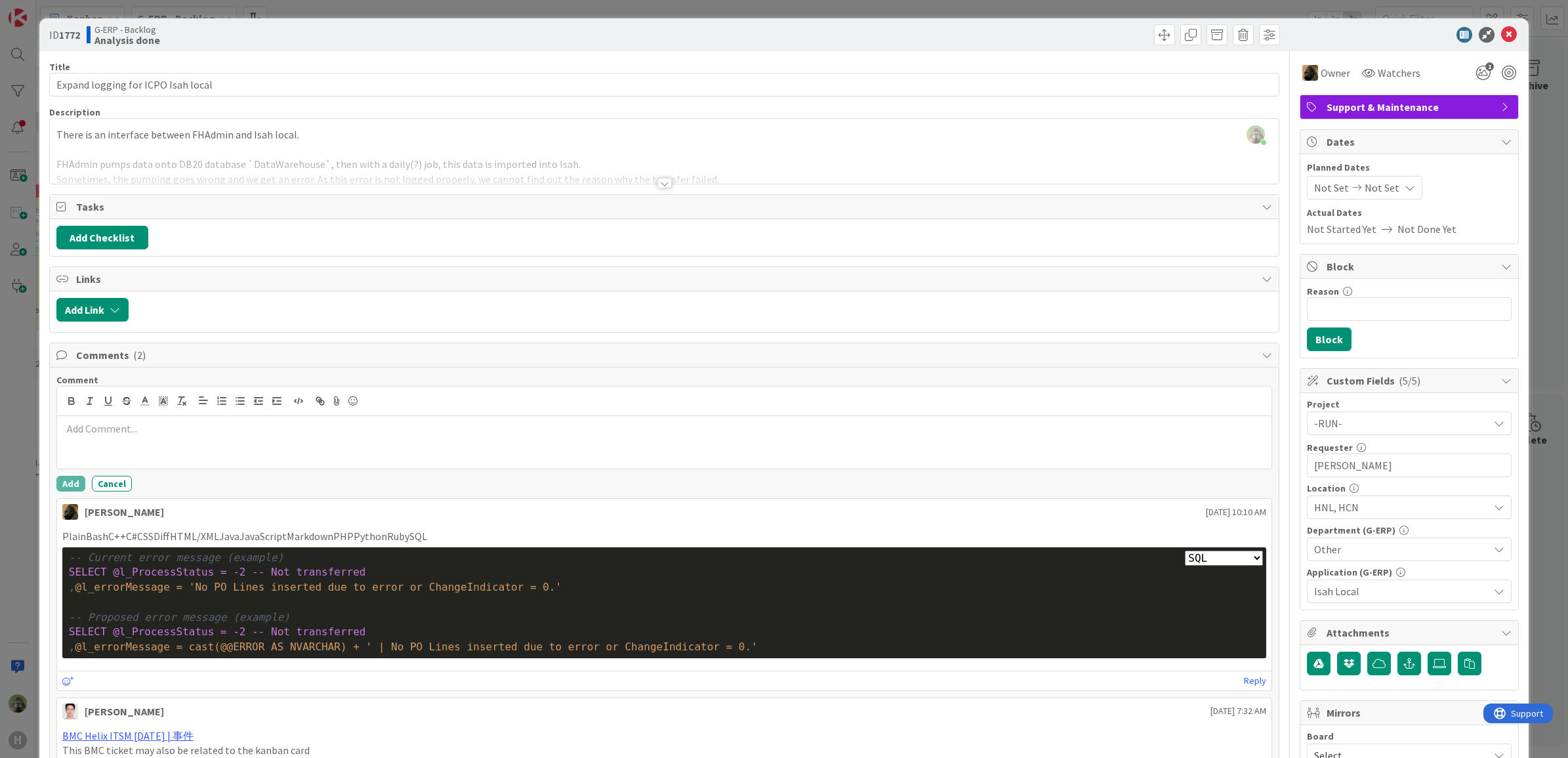
click at [448, 179] on div at bounding box center [664, 167] width 1230 height 33
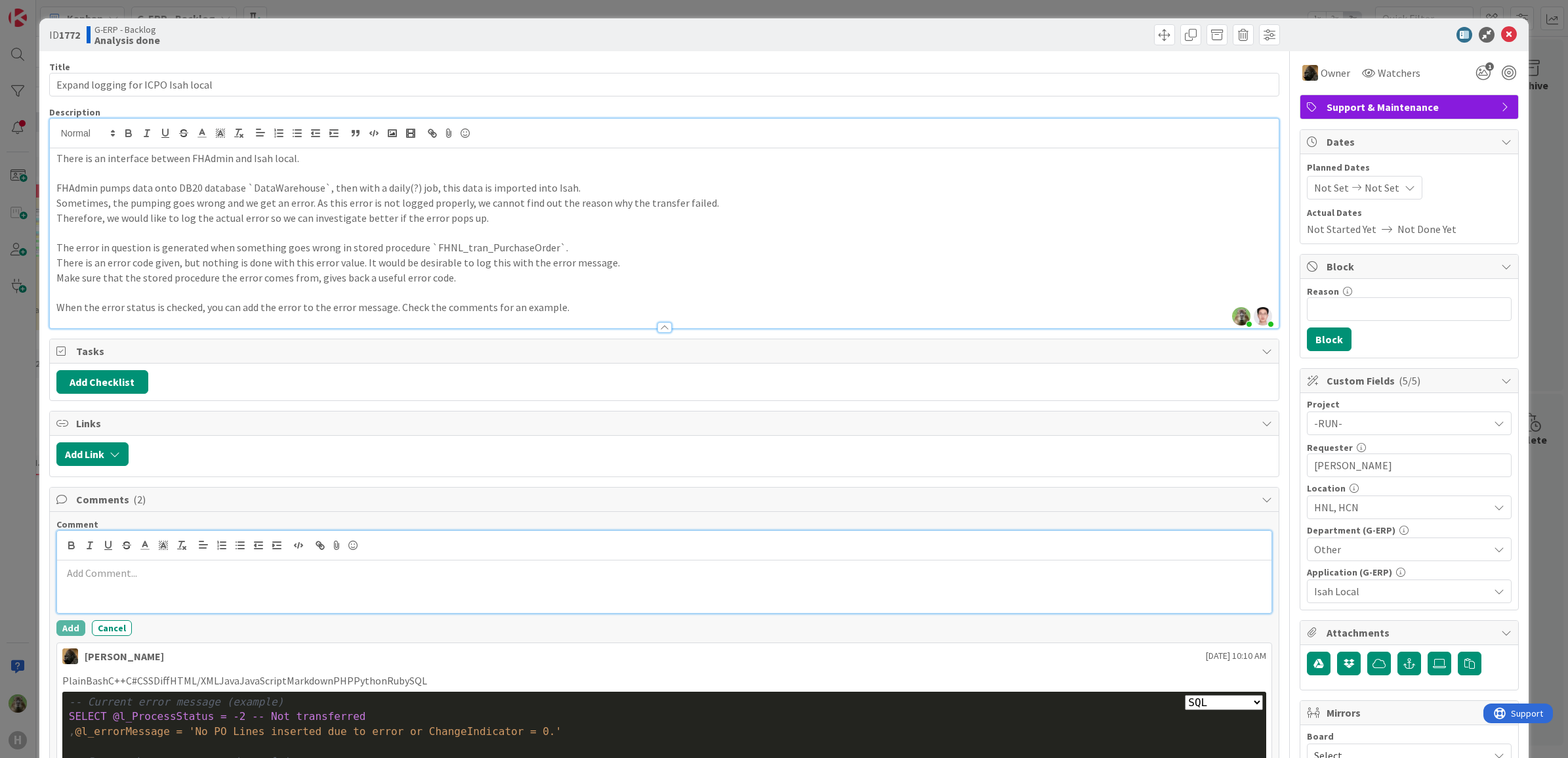
click at [123, 584] on div at bounding box center [665, 586] width 1216 height 53
click at [324, 586] on div "If KB-1800 is solved, this card might be unnecessary." at bounding box center [665, 586] width 1216 height 53
click at [74, 634] on button "Add" at bounding box center [71, 628] width 29 height 15
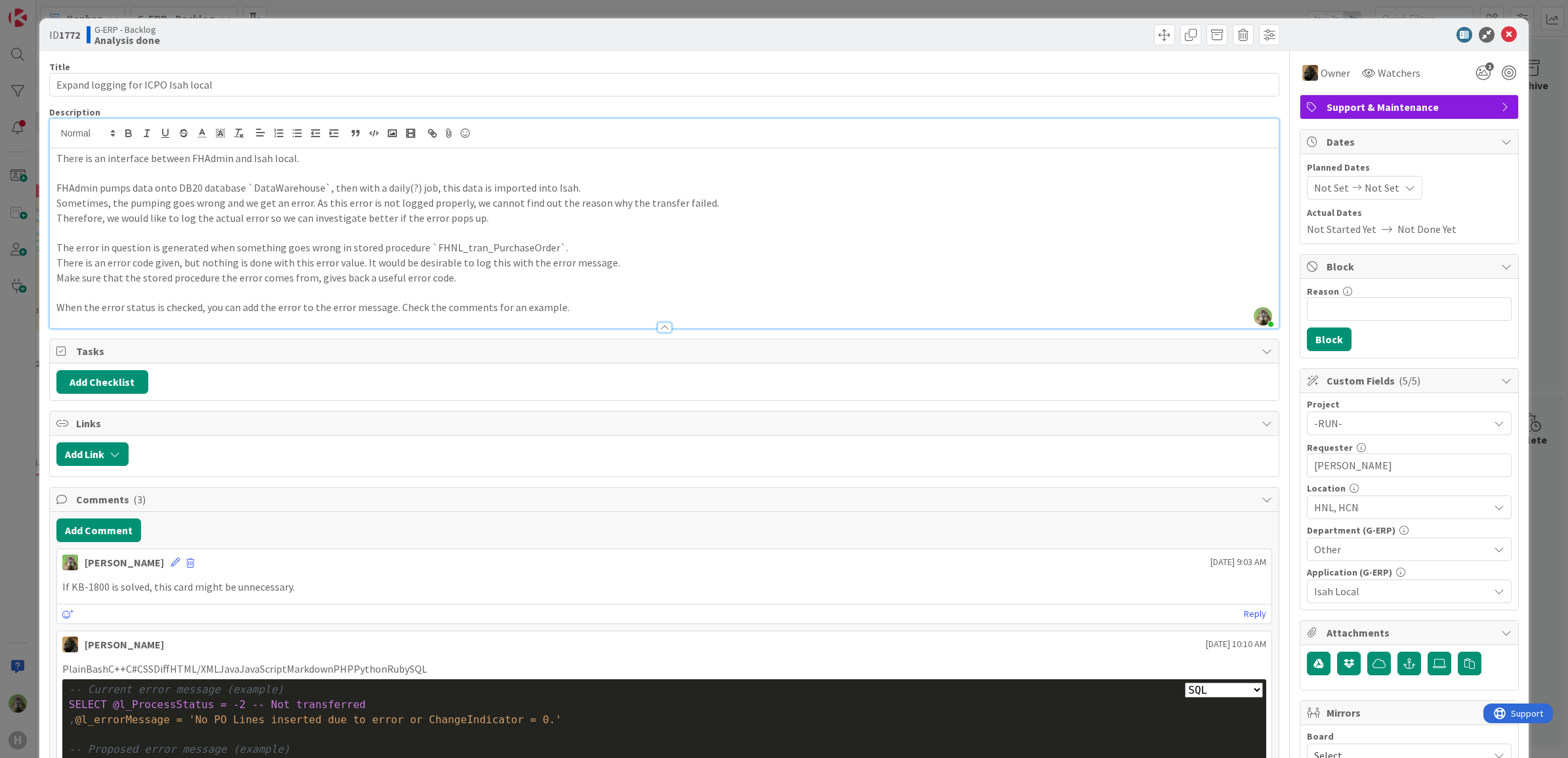
click at [22, 552] on div "ID 1772 G-ERP - Backlog Analysis done Title 34 / 128 Expand logging for ICPO Is…" at bounding box center [784, 379] width 1568 height 758
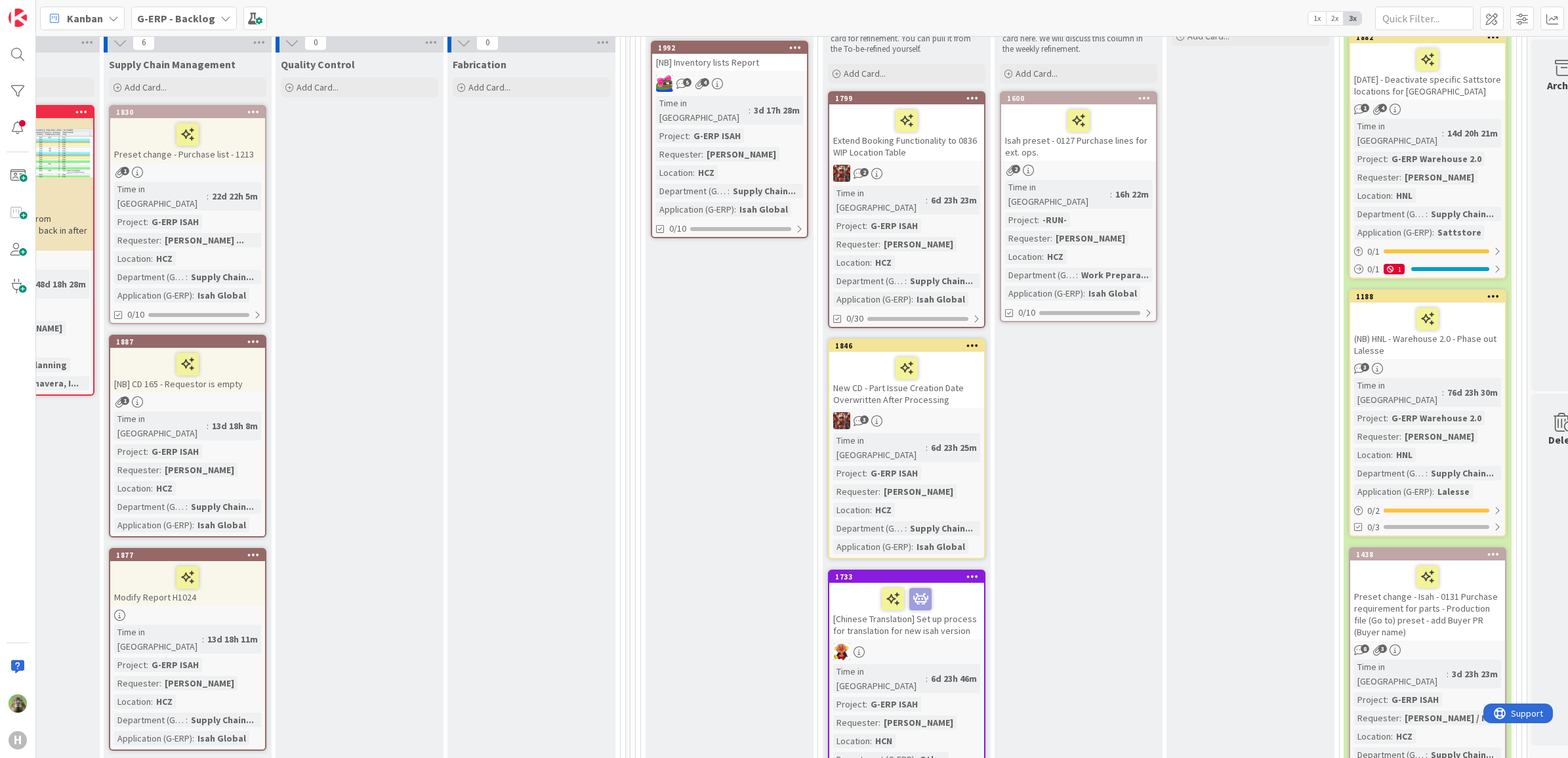
scroll to position [0, 990]
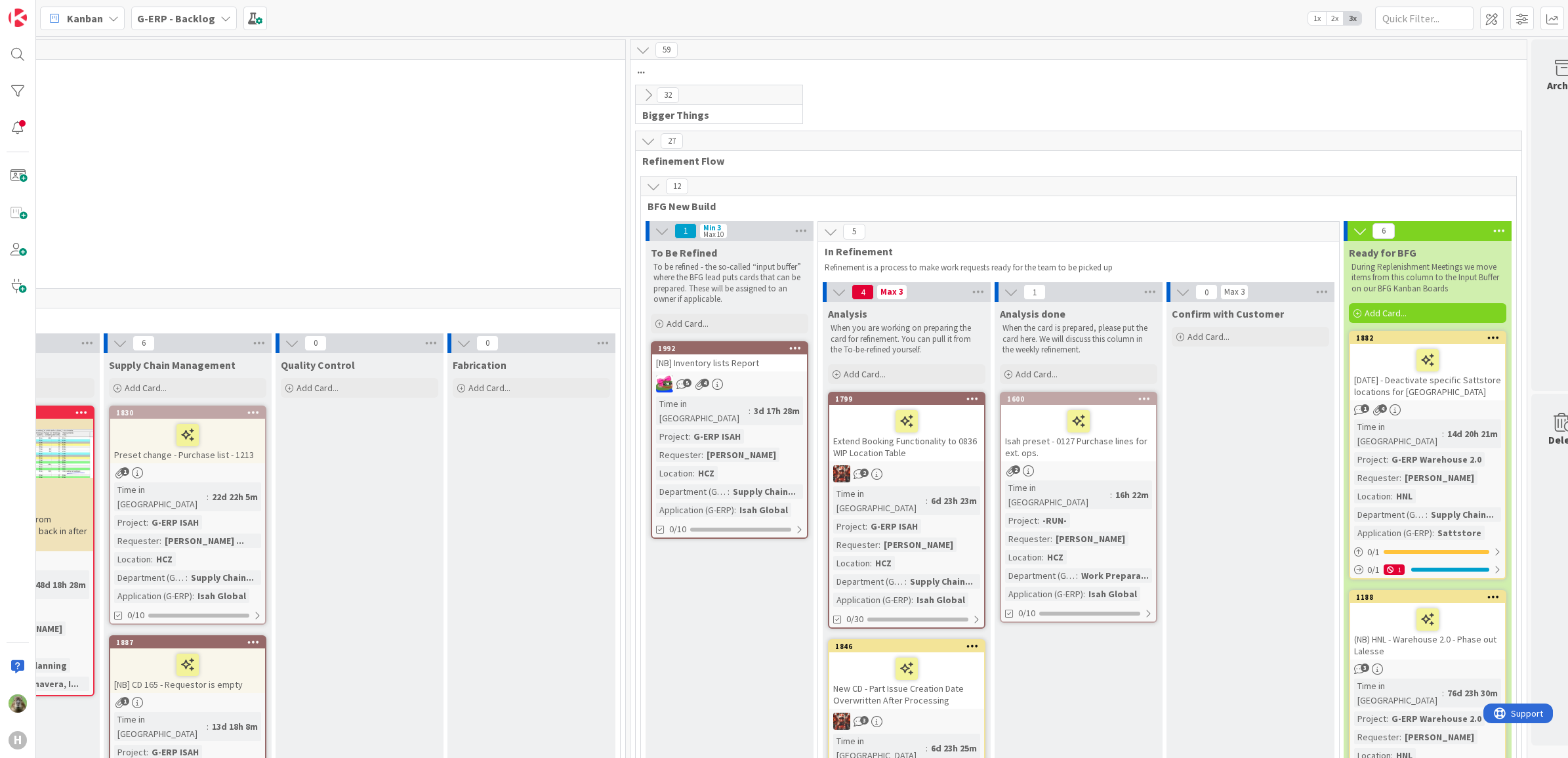
click at [1126, 454] on div "Isah preset - 0127 Purchase lines for ext. ops." at bounding box center [1079, 433] width 155 height 56
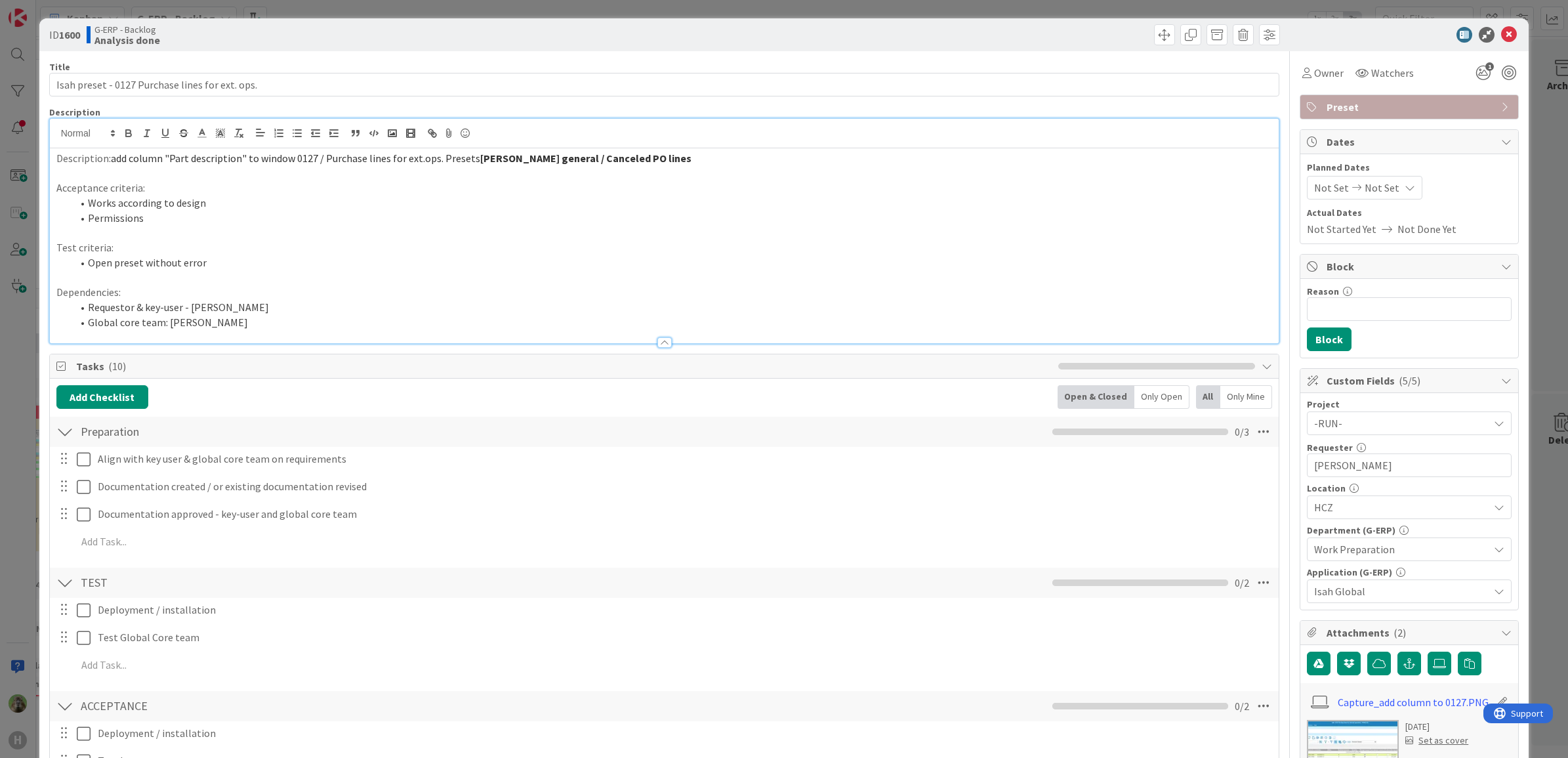
click at [720, 135] on div "Description: add column "Part description" to window 0127 / Purchase lines for …" at bounding box center [664, 231] width 1230 height 224
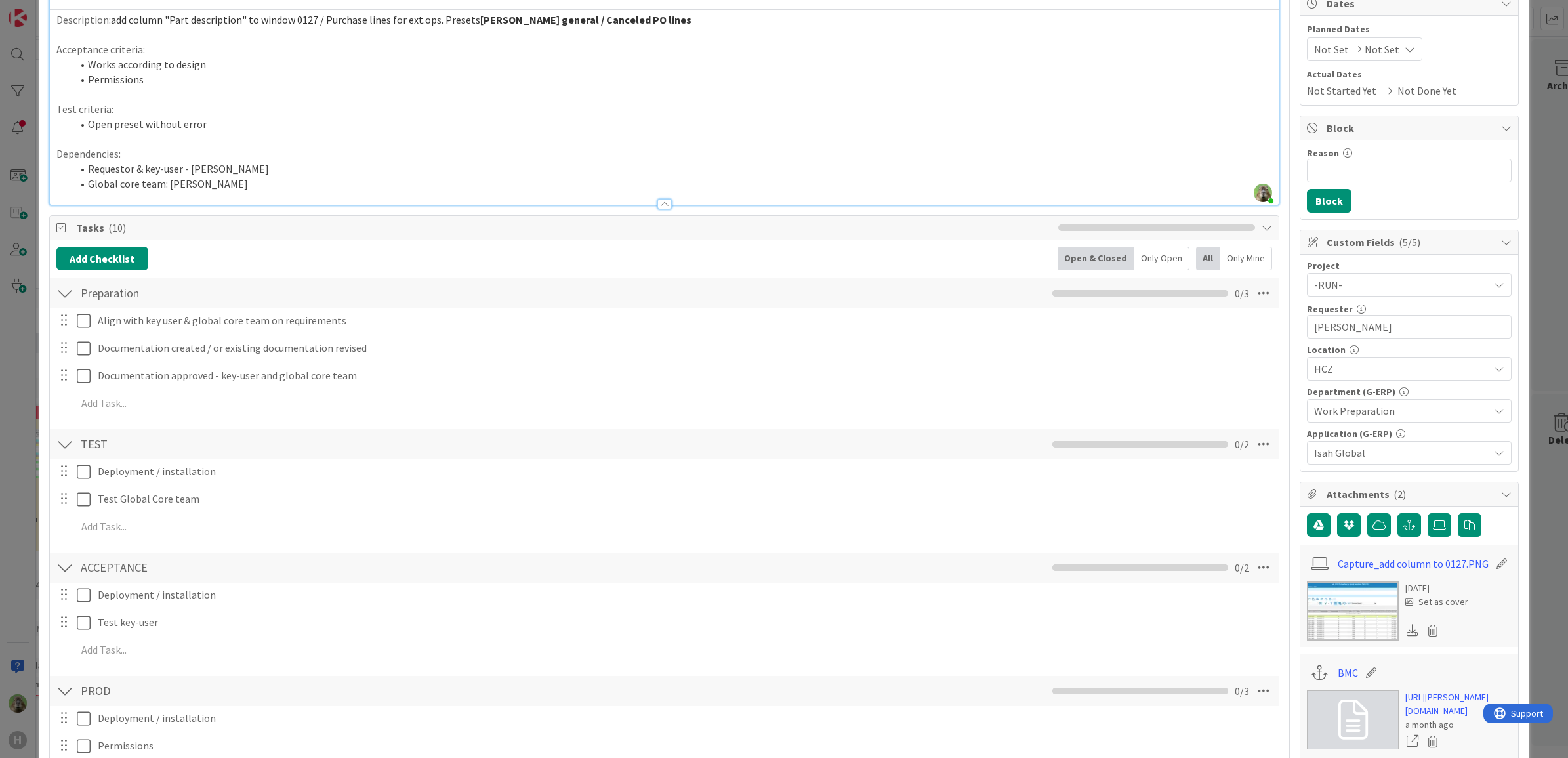
scroll to position [164, 0]
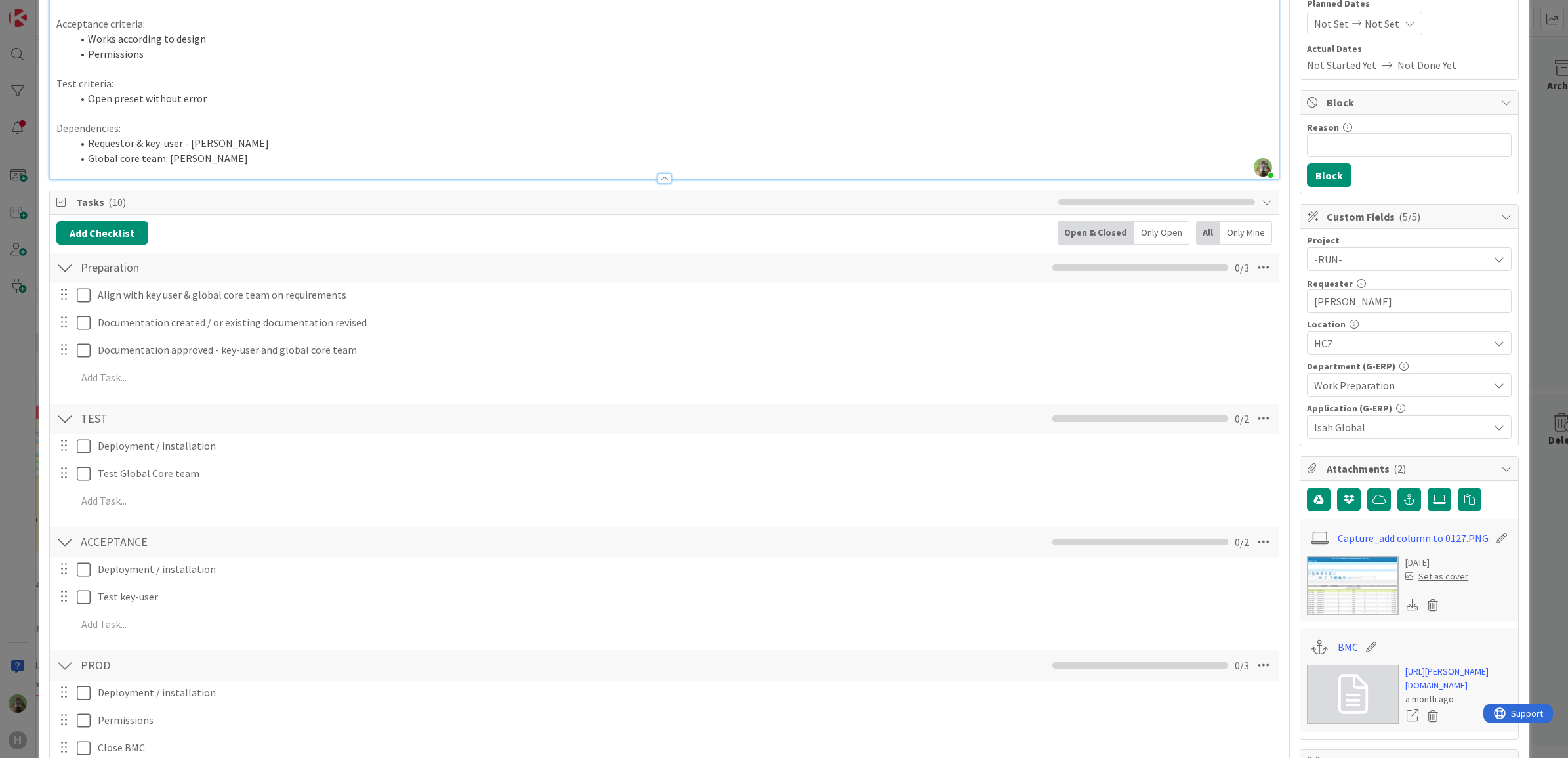
click at [1368, 569] on img at bounding box center [1354, 586] width 92 height 59
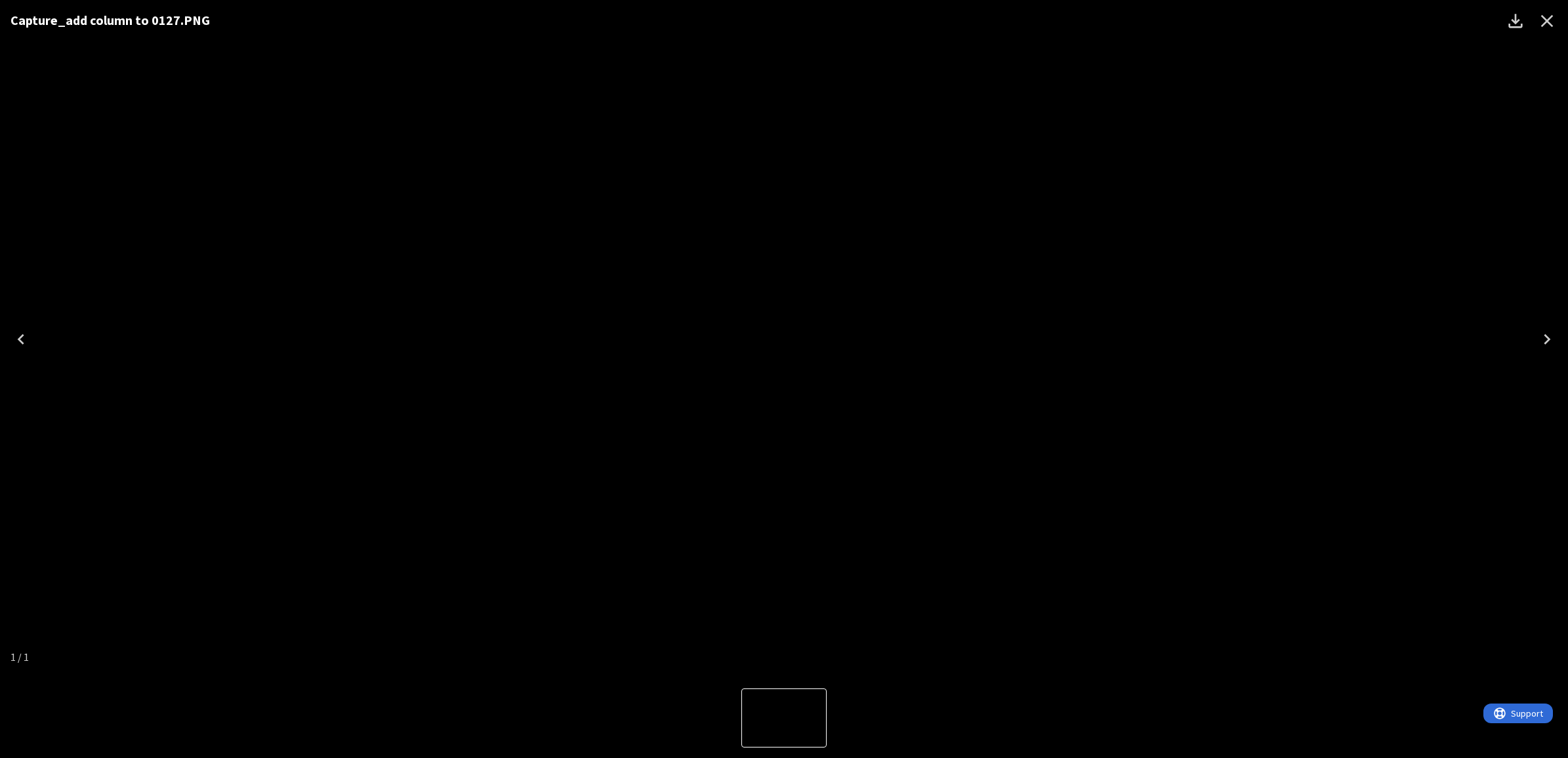
click at [1392, 285] on div "Capture_add column to 0127.PNG" at bounding box center [784, 339] width 1568 height 678
click at [1543, 16] on icon "Close" at bounding box center [1547, 21] width 12 height 12
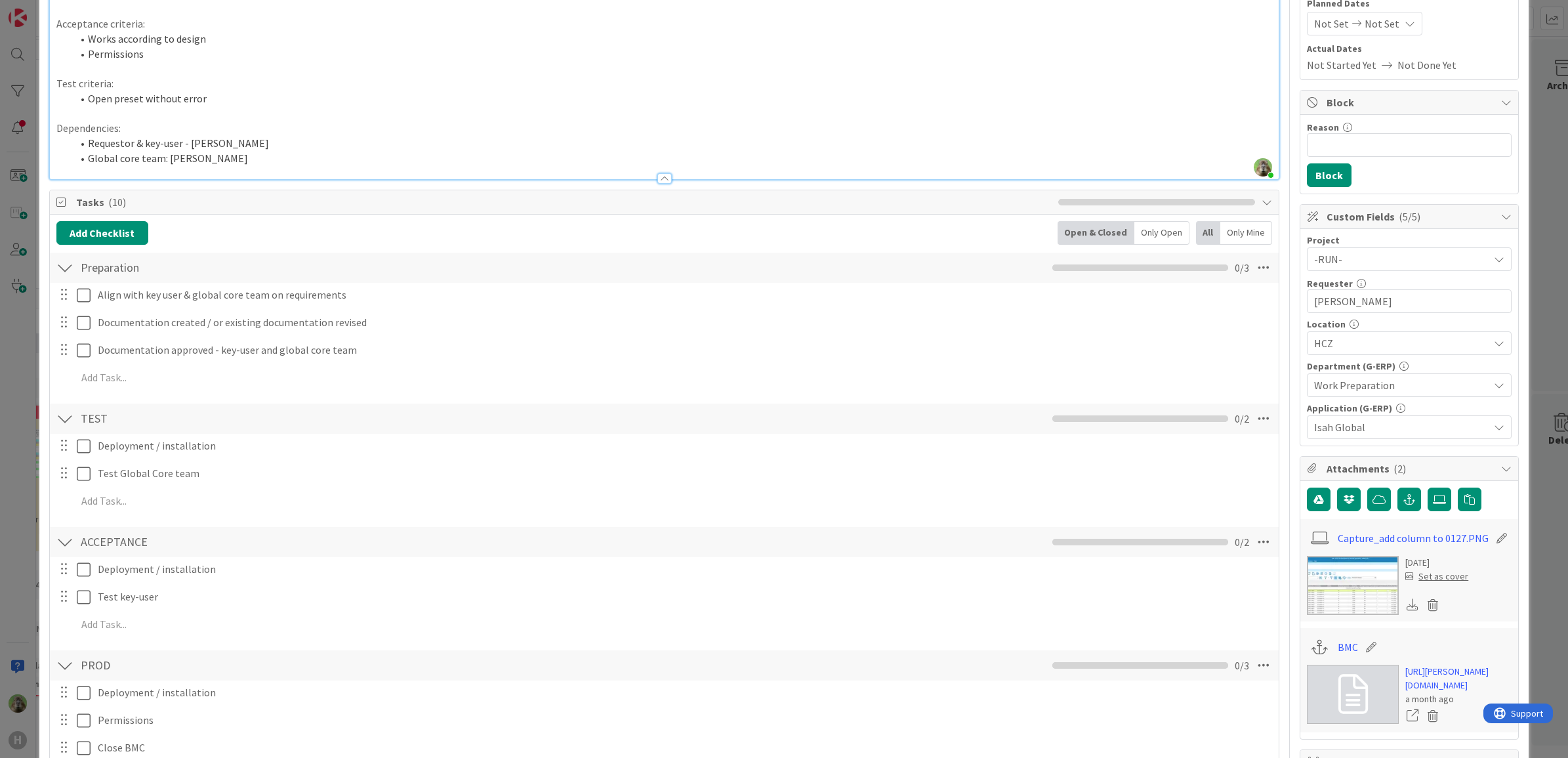
scroll to position [0, 0]
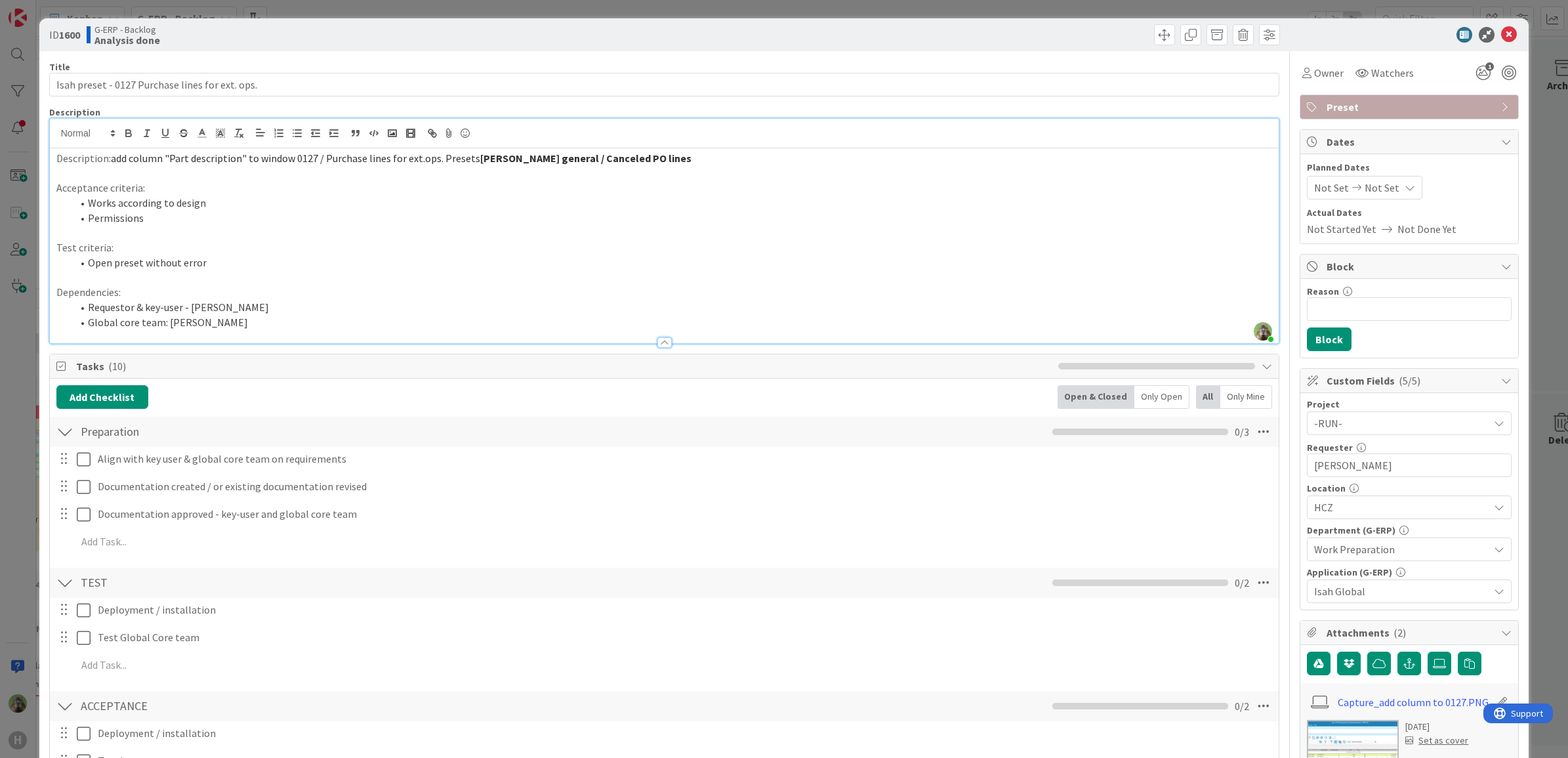
click at [444, 162] on span "add column "Part description" to window 0127 / Purchase lines for ext.ops. Pres…" at bounding box center [296, 158] width 370 height 13
click at [440, 161] on span "add column "Part description" to window 0127 / Purchase lines for ext.ops. Pres…" at bounding box center [296, 158] width 370 height 13
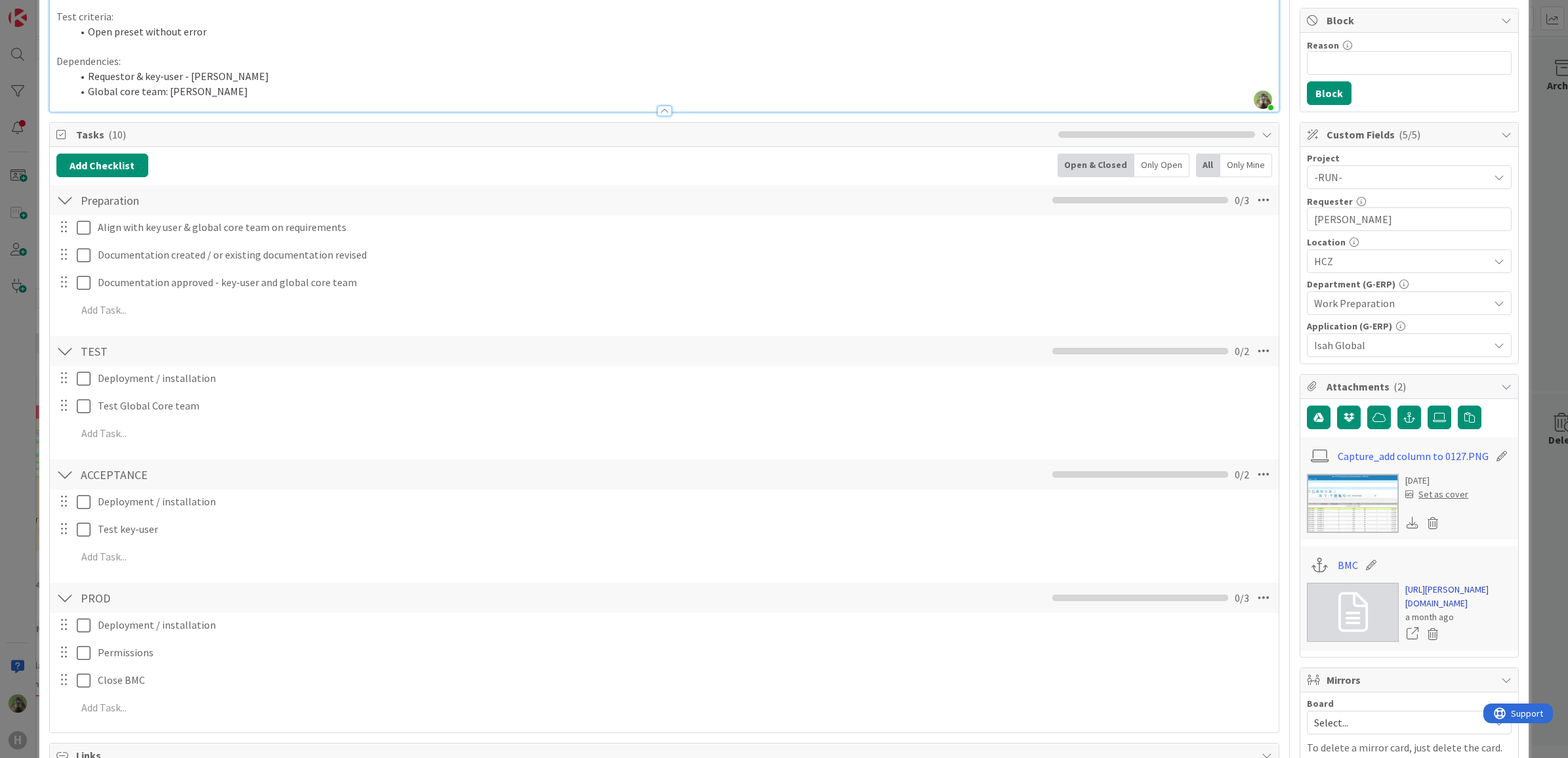
scroll to position [328, 0]
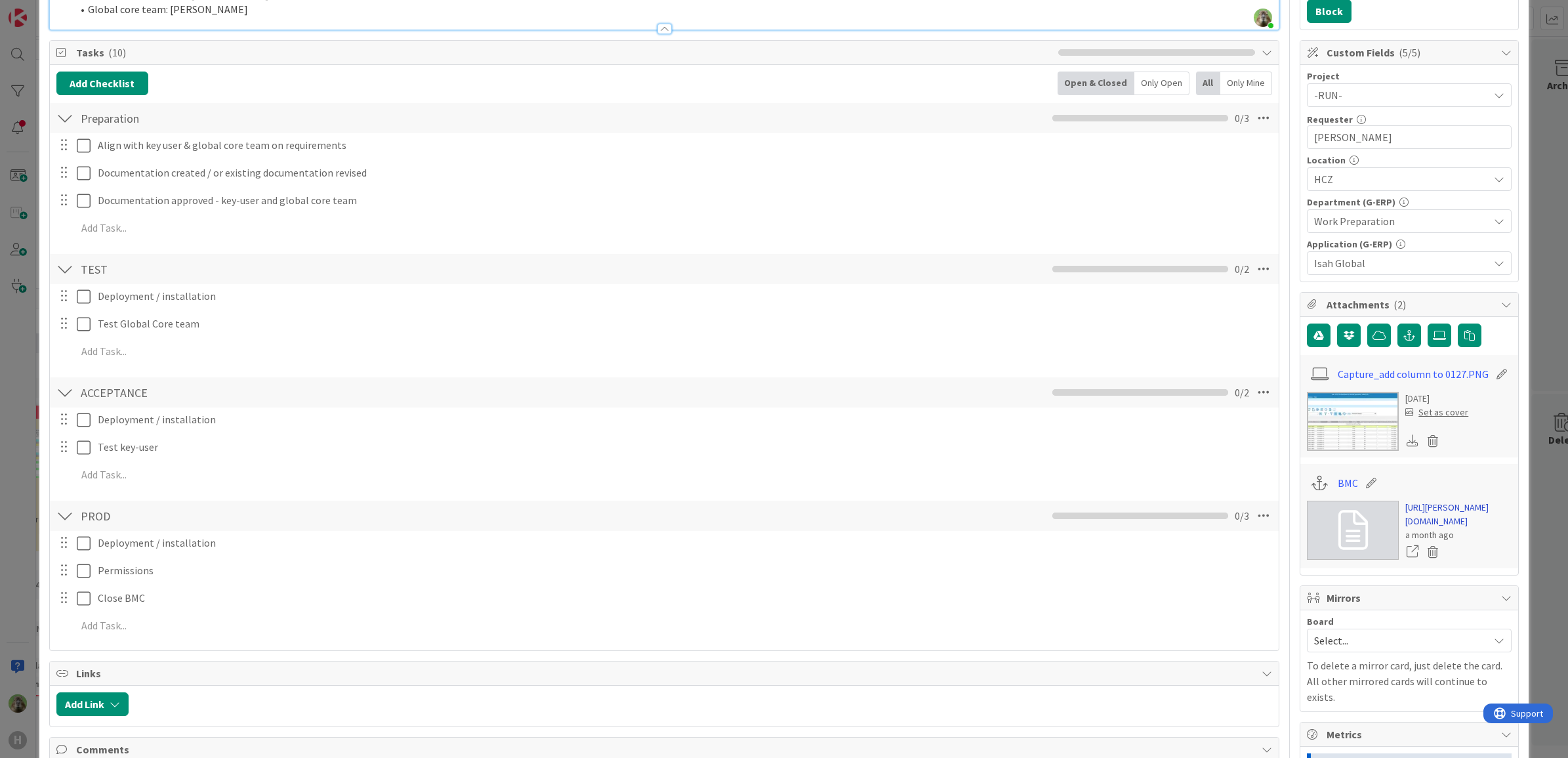
click at [1443, 528] on link "https://huisman-smartit.onbmc.com/smartit/app/#/workorder/AGGF4KX6HRENQATAM3Y9T…" at bounding box center [1458, 514] width 106 height 28
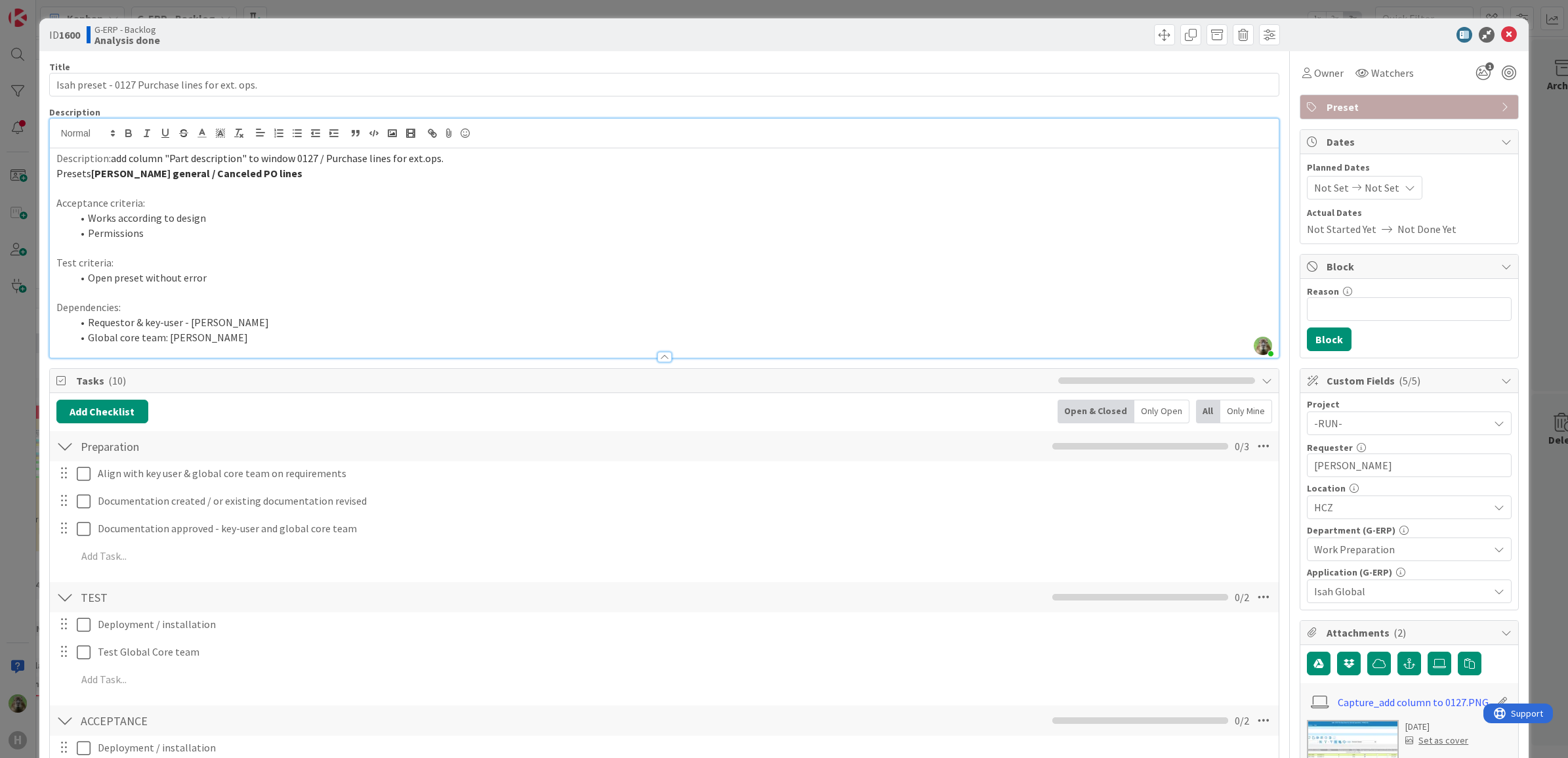
click at [739, 279] on li "Open preset without error" at bounding box center [672, 278] width 1201 height 15
click at [23, 500] on div "ID 1600 G-ERP - Backlog Analysis done Title 47 / 128 Isah preset - 0127 Purchas…" at bounding box center [784, 379] width 1568 height 758
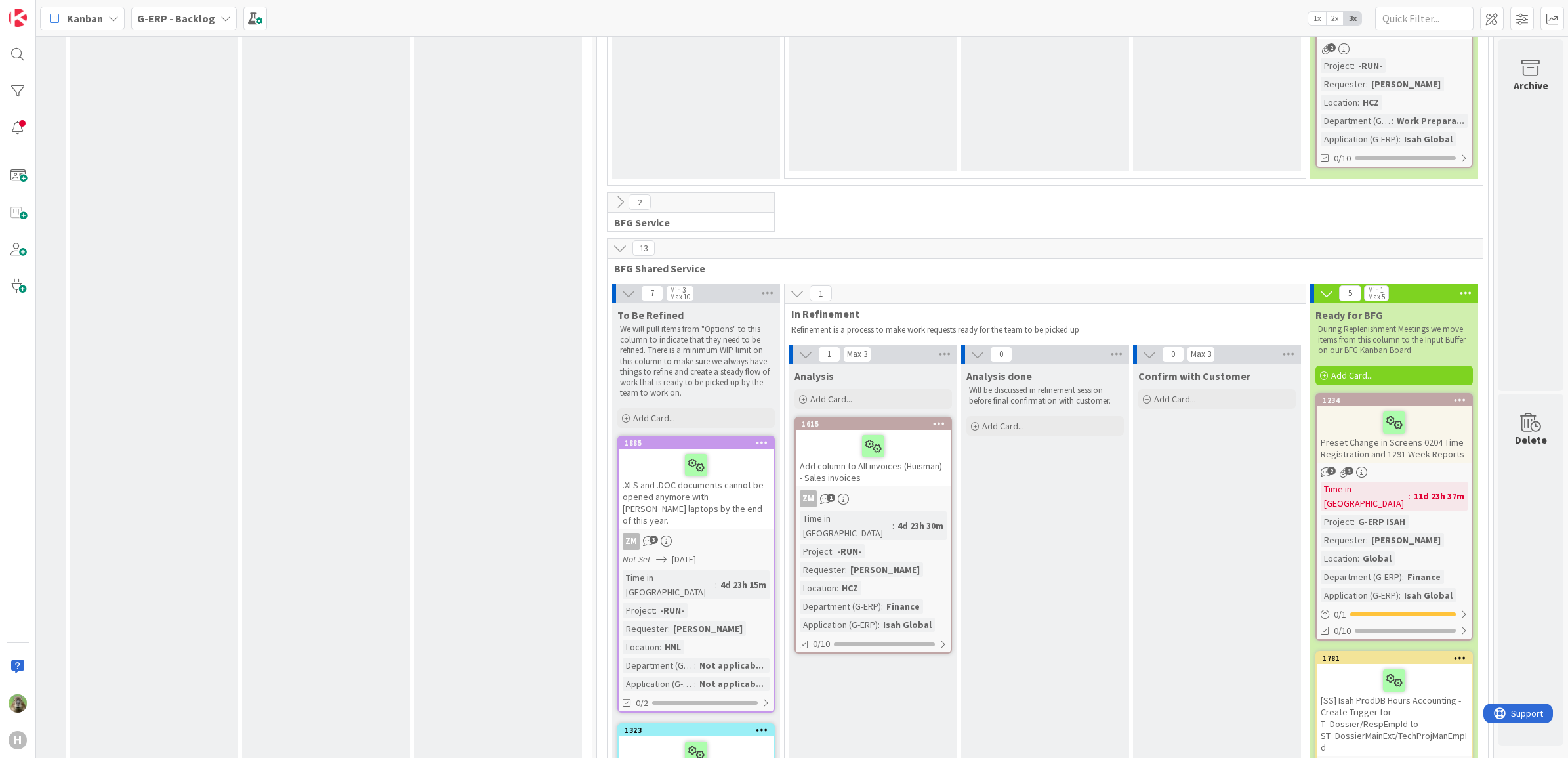
scroll to position [1477, 1037]
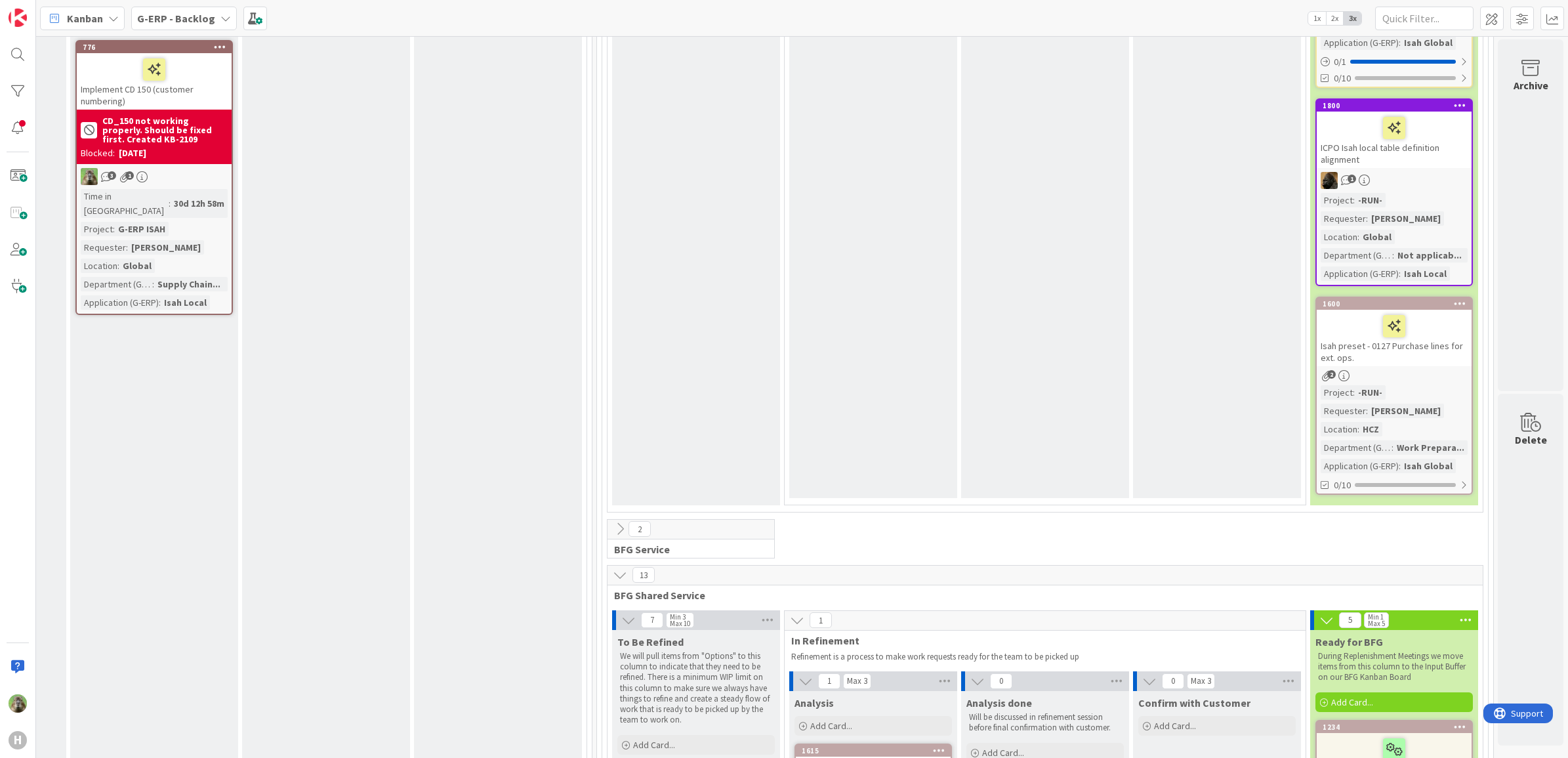
click at [1443, 312] on div at bounding box center [1395, 325] width 147 height 28
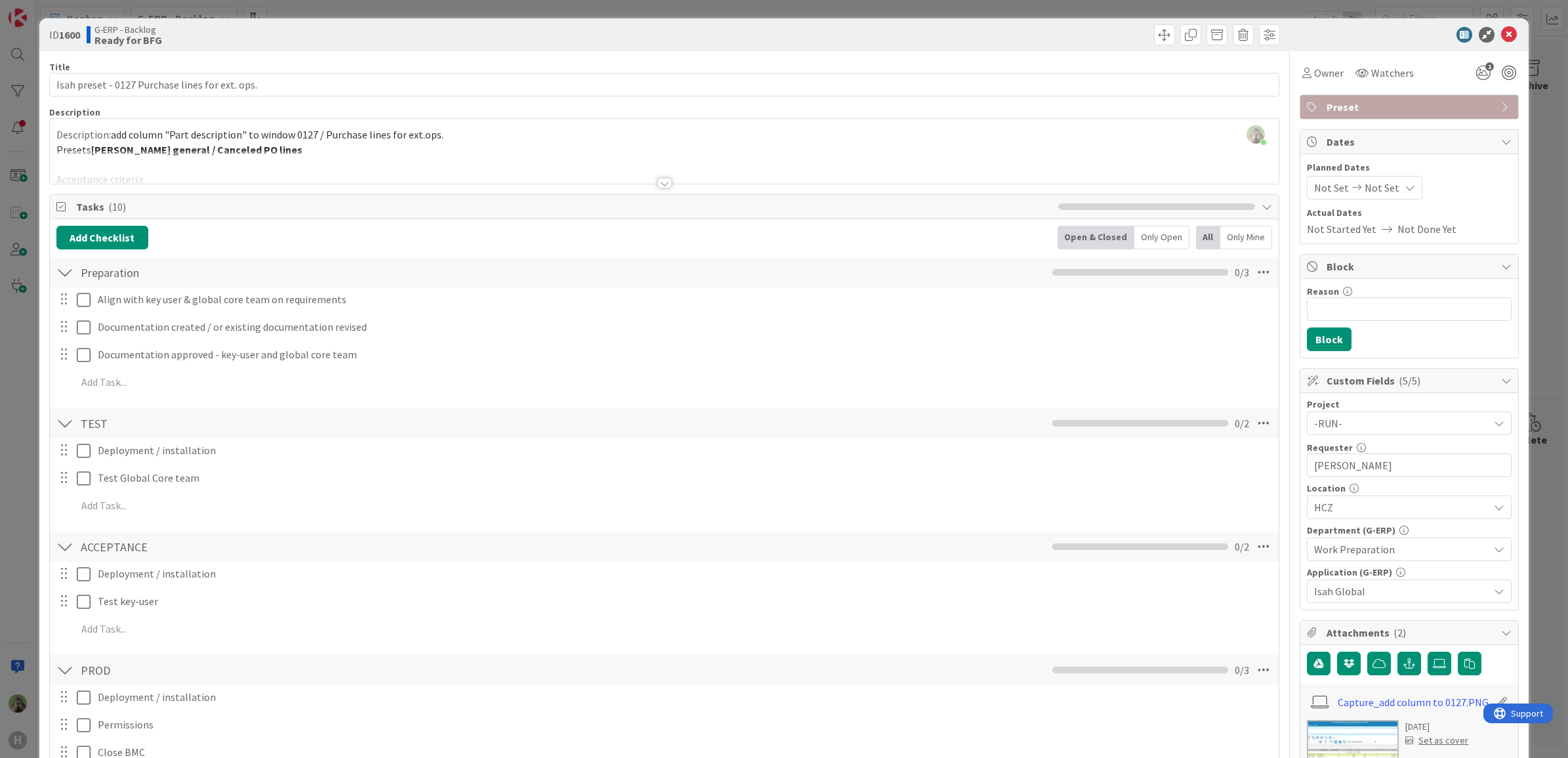
click at [521, 165] on div at bounding box center [664, 167] width 1230 height 33
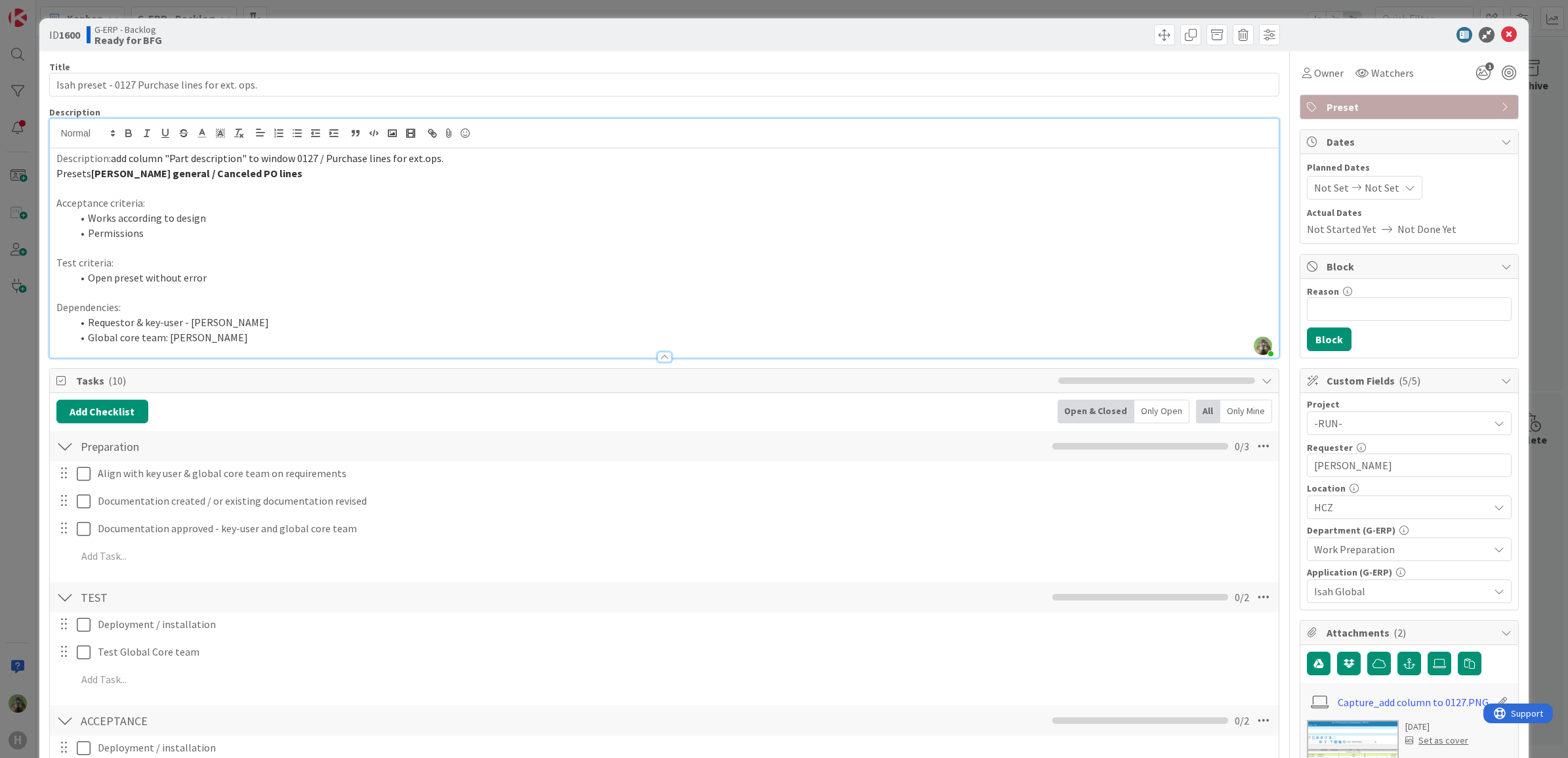
click at [23, 429] on div "ID 1600 G-ERP - Backlog Ready for BFG Title 47 / 128 Isah preset - 0127 Purchas…" at bounding box center [784, 379] width 1568 height 758
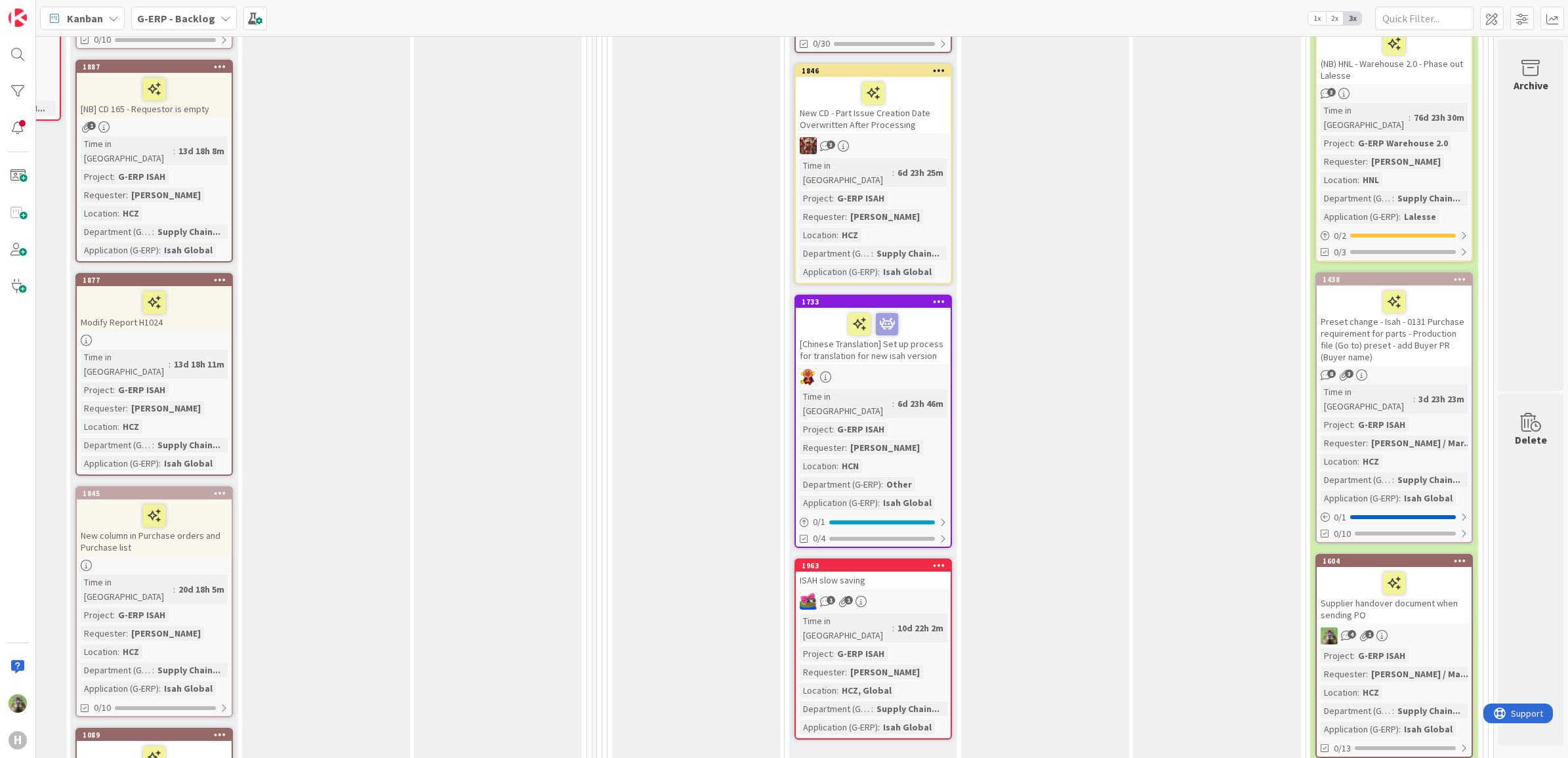
scroll to position [574, 1037]
click at [917, 326] on div "[Chinese Translation] Set up process for translation for new isah version" at bounding box center [874, 337] width 155 height 56
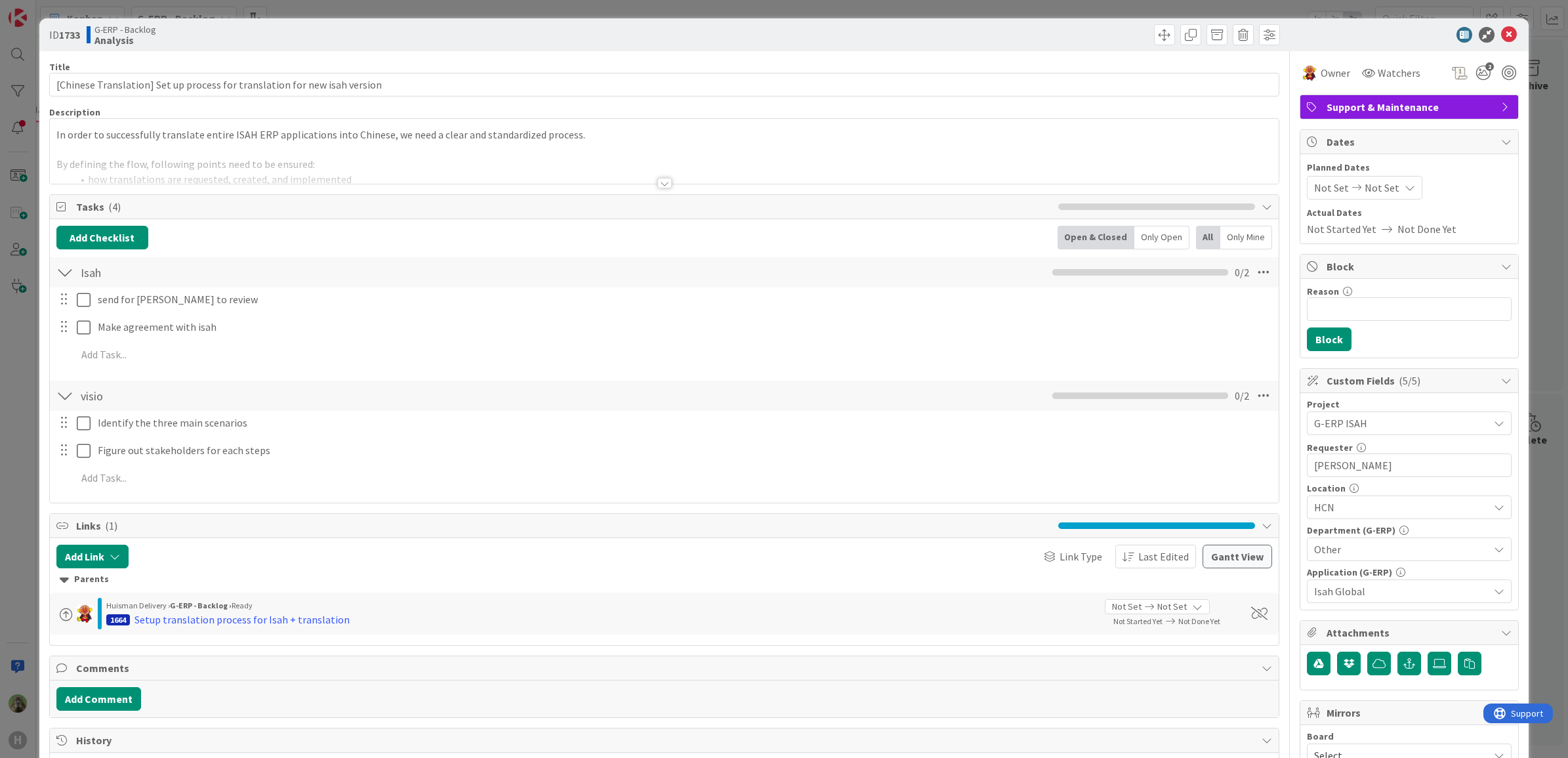
click at [516, 181] on div at bounding box center [664, 167] width 1230 height 33
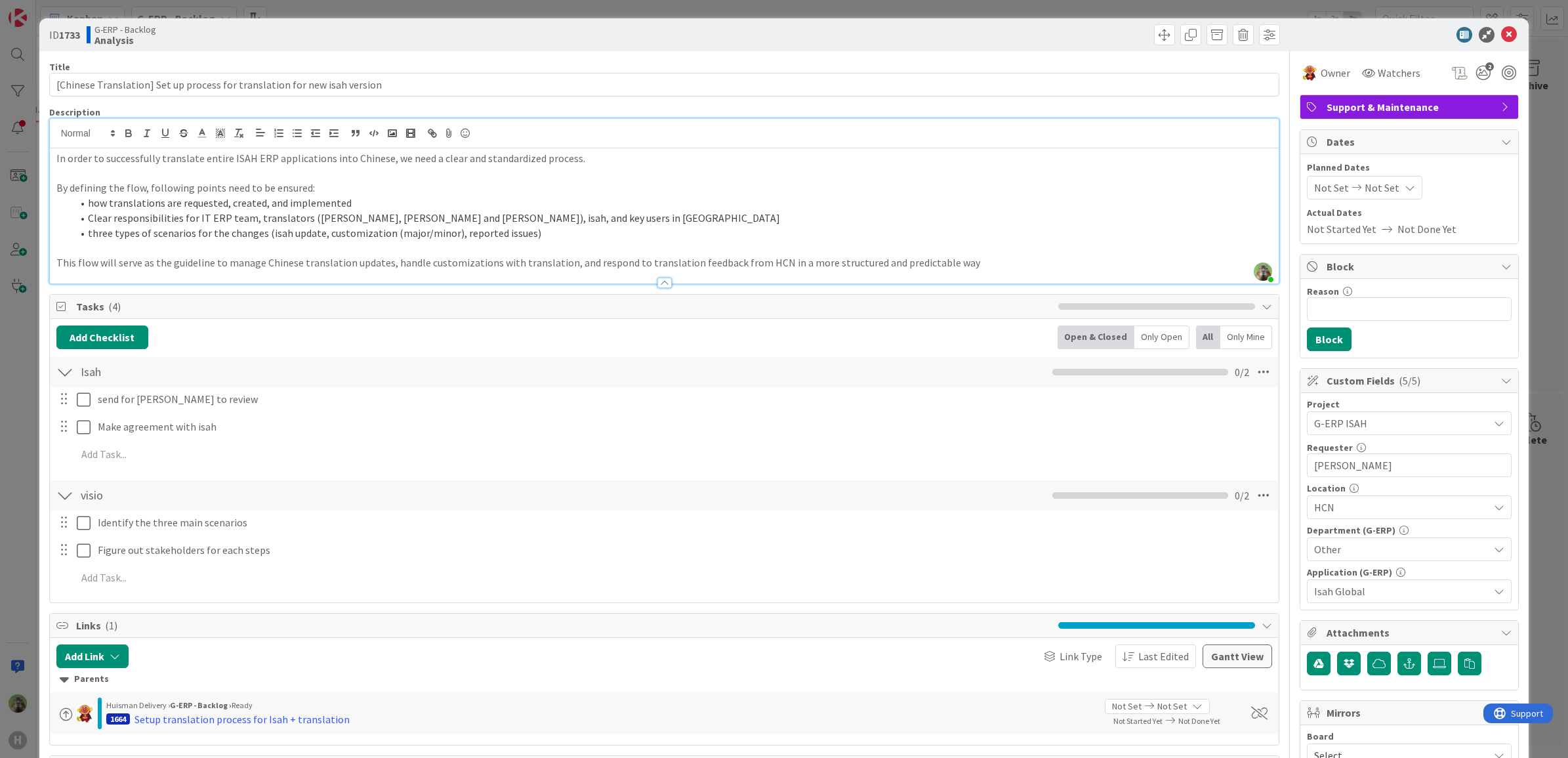
click at [32, 421] on div "ID 1733 G-ERP - Backlog Analysis Title 74 / 128 [Chinese Translation] Set up pr…" at bounding box center [784, 379] width 1568 height 758
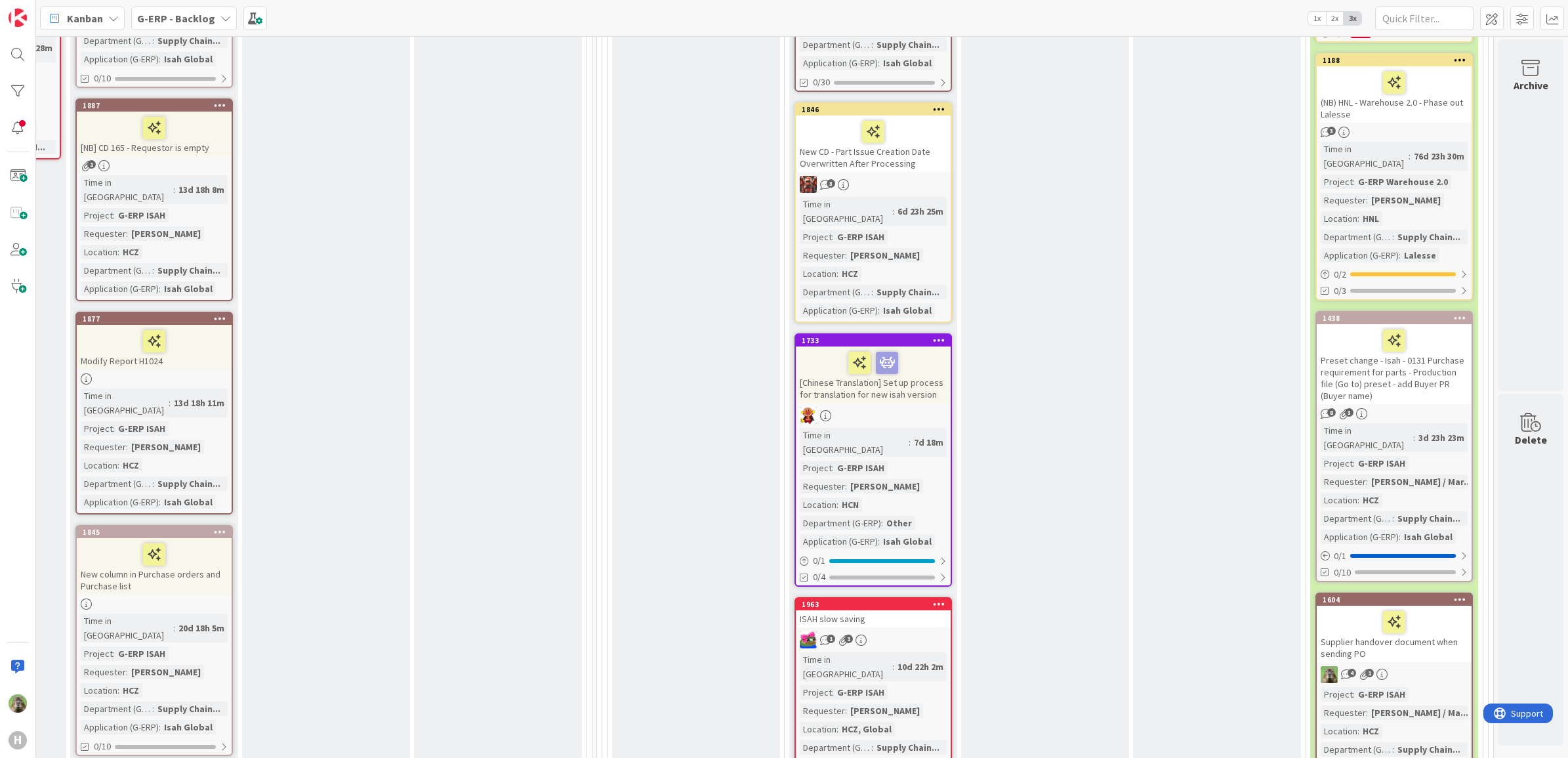
scroll to position [574, 1037]
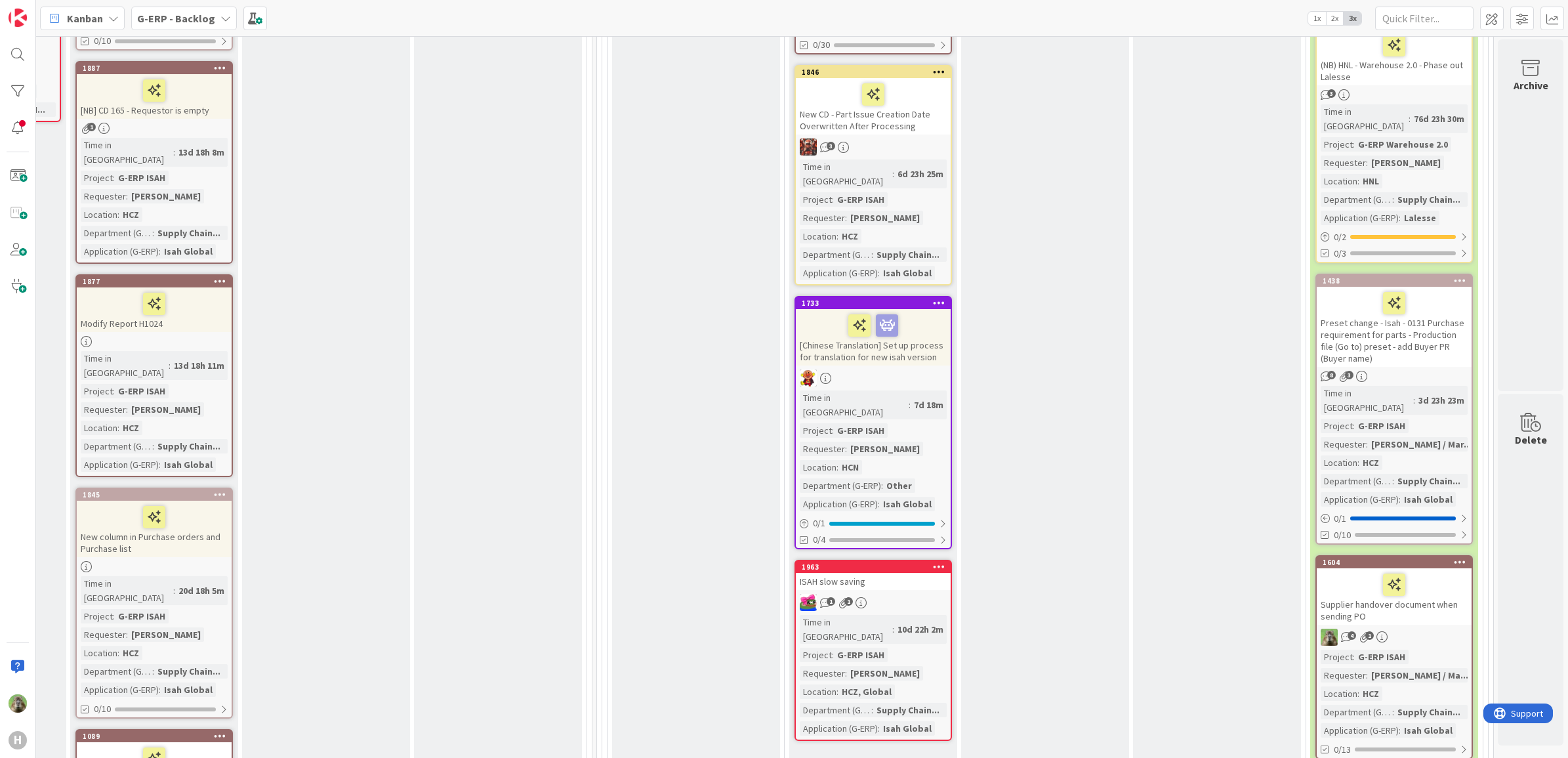
click at [921, 323] on div "[Chinese Translation] Set up process for translation for new isah version" at bounding box center [874, 337] width 155 height 56
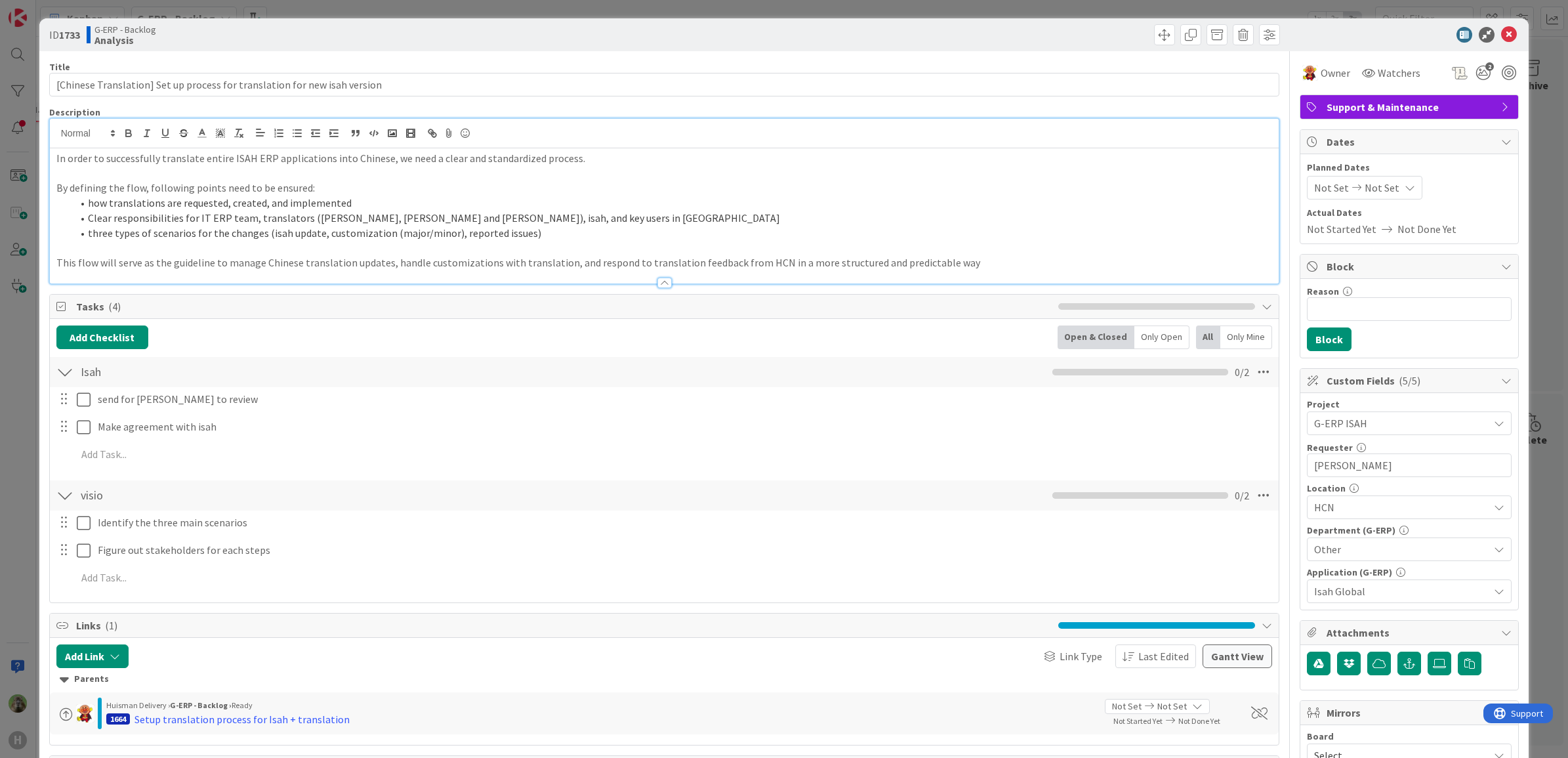
click at [598, 145] on div "In order to successfully translate entire ISAH ERP applications into Chinese, w…" at bounding box center [664, 201] width 1230 height 165
click at [132, 340] on button "Add Checklist" at bounding box center [102, 337] width 92 height 24
type input "D"
type input "Demo"
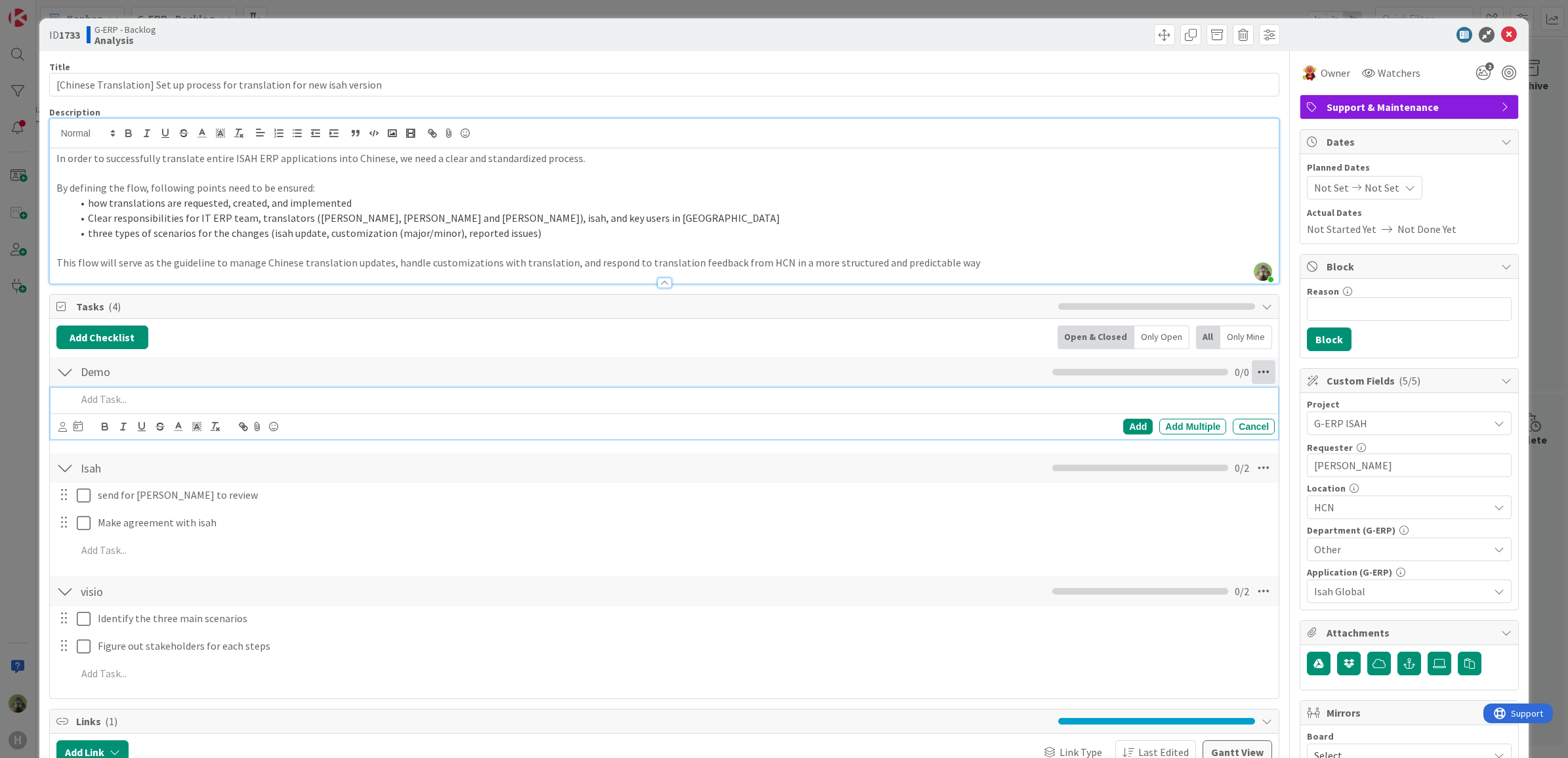
click at [1254, 375] on icon at bounding box center [1264, 371] width 24 height 24
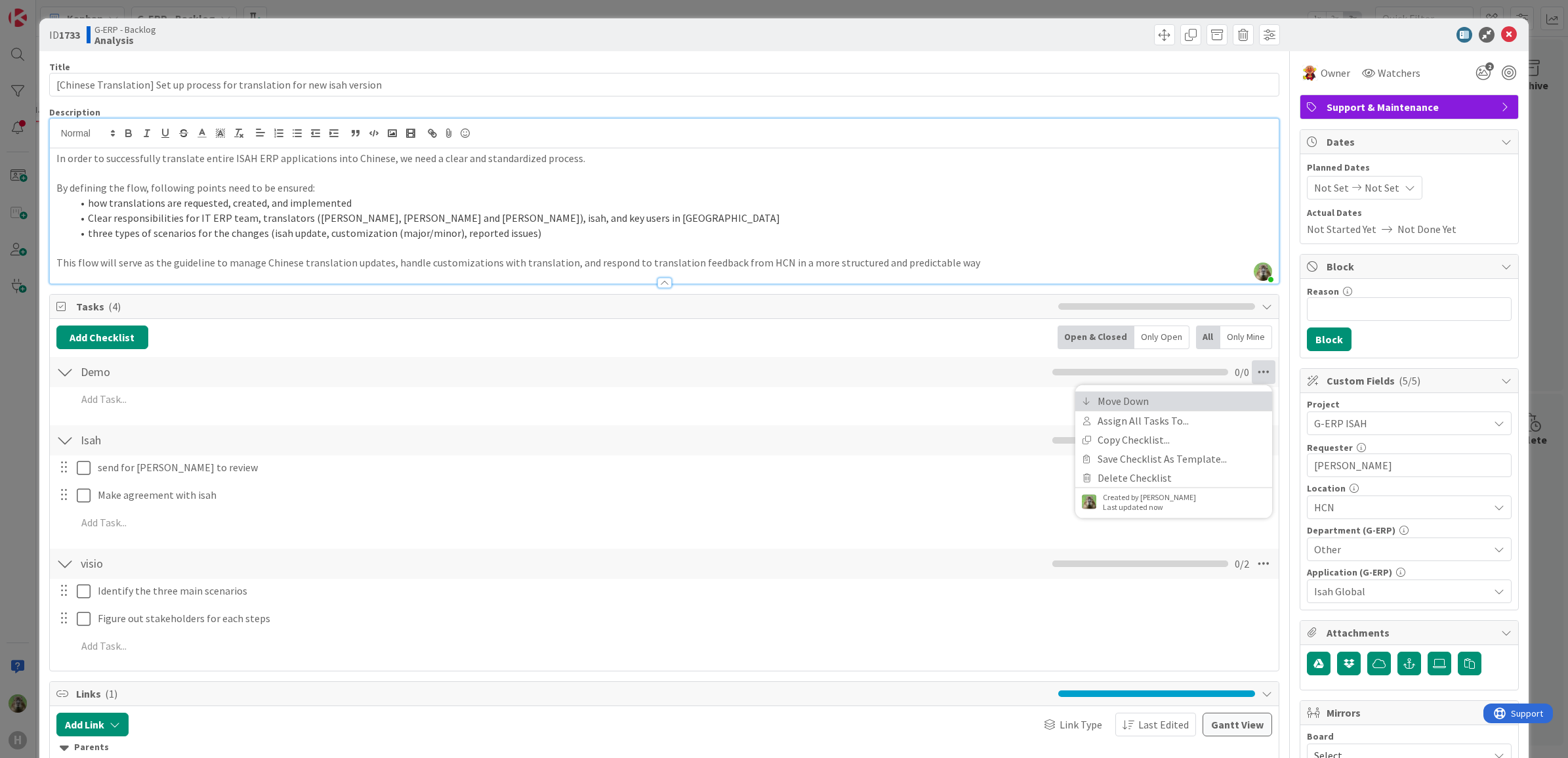
click at [1181, 401] on link "Move Down" at bounding box center [1175, 401] width 197 height 19
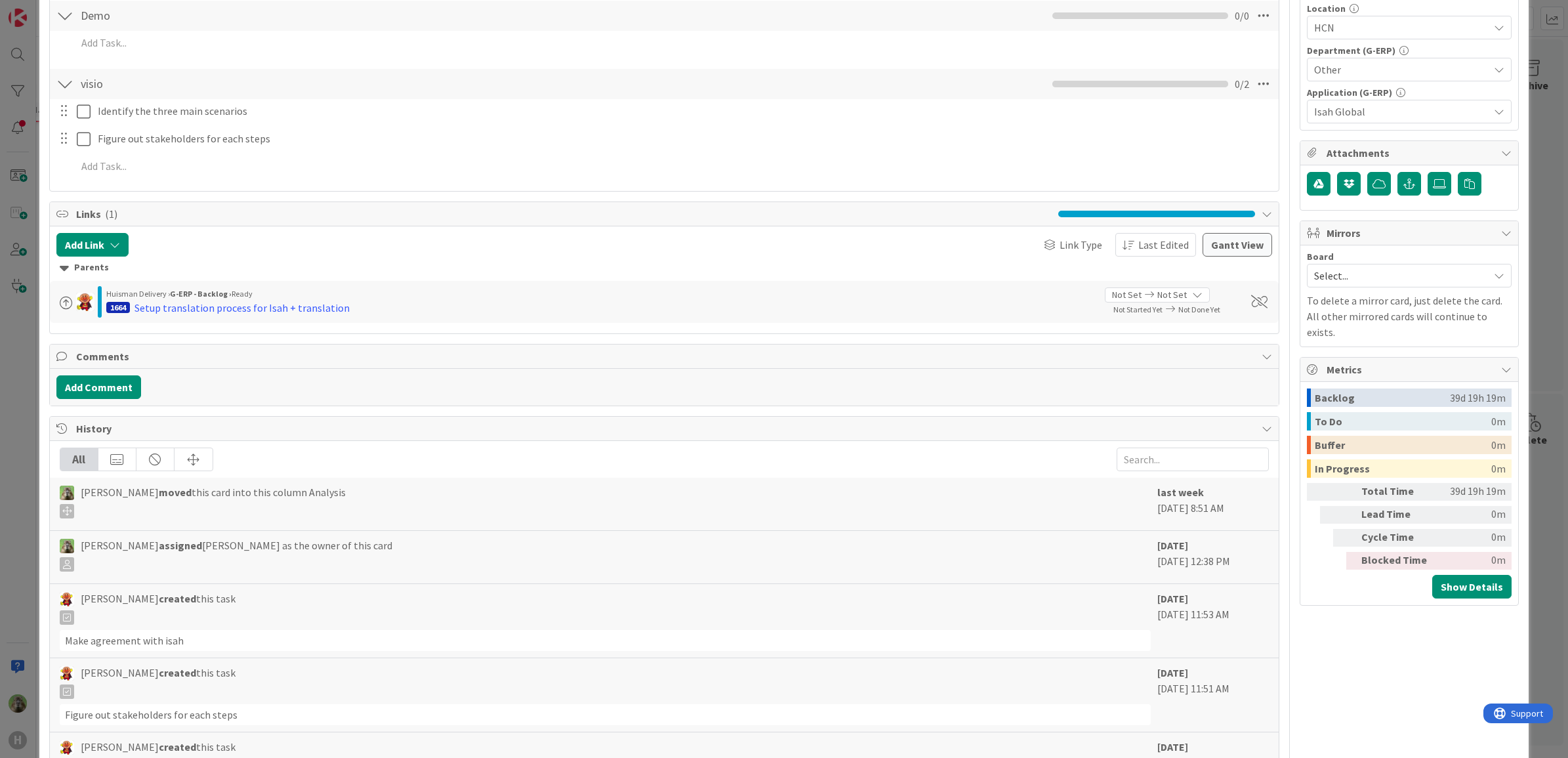
scroll to position [234, 0]
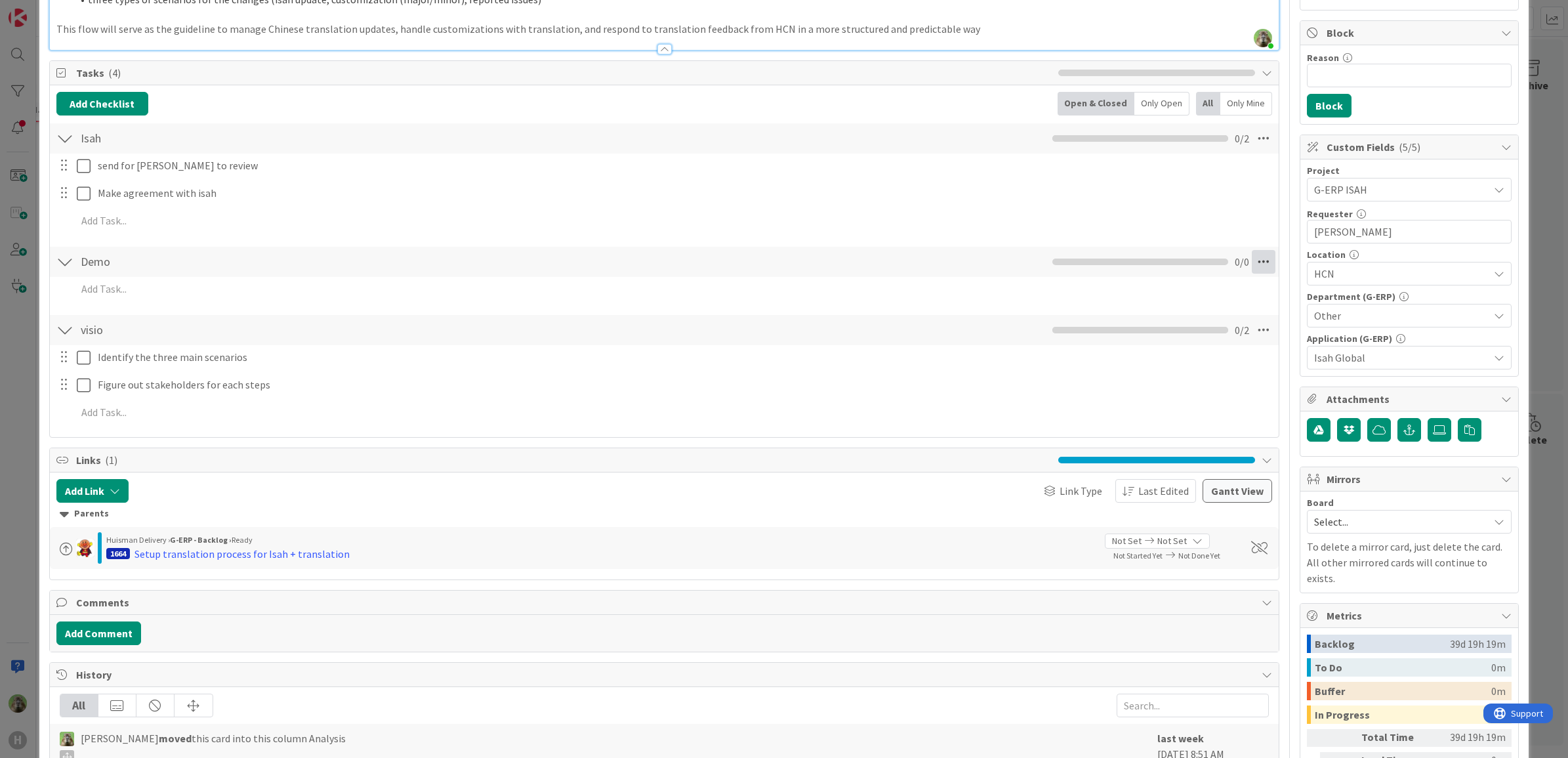
click at [1252, 267] on icon at bounding box center [1264, 261] width 24 height 24
click at [1124, 309] on link "Move Down" at bounding box center [1175, 309] width 197 height 19
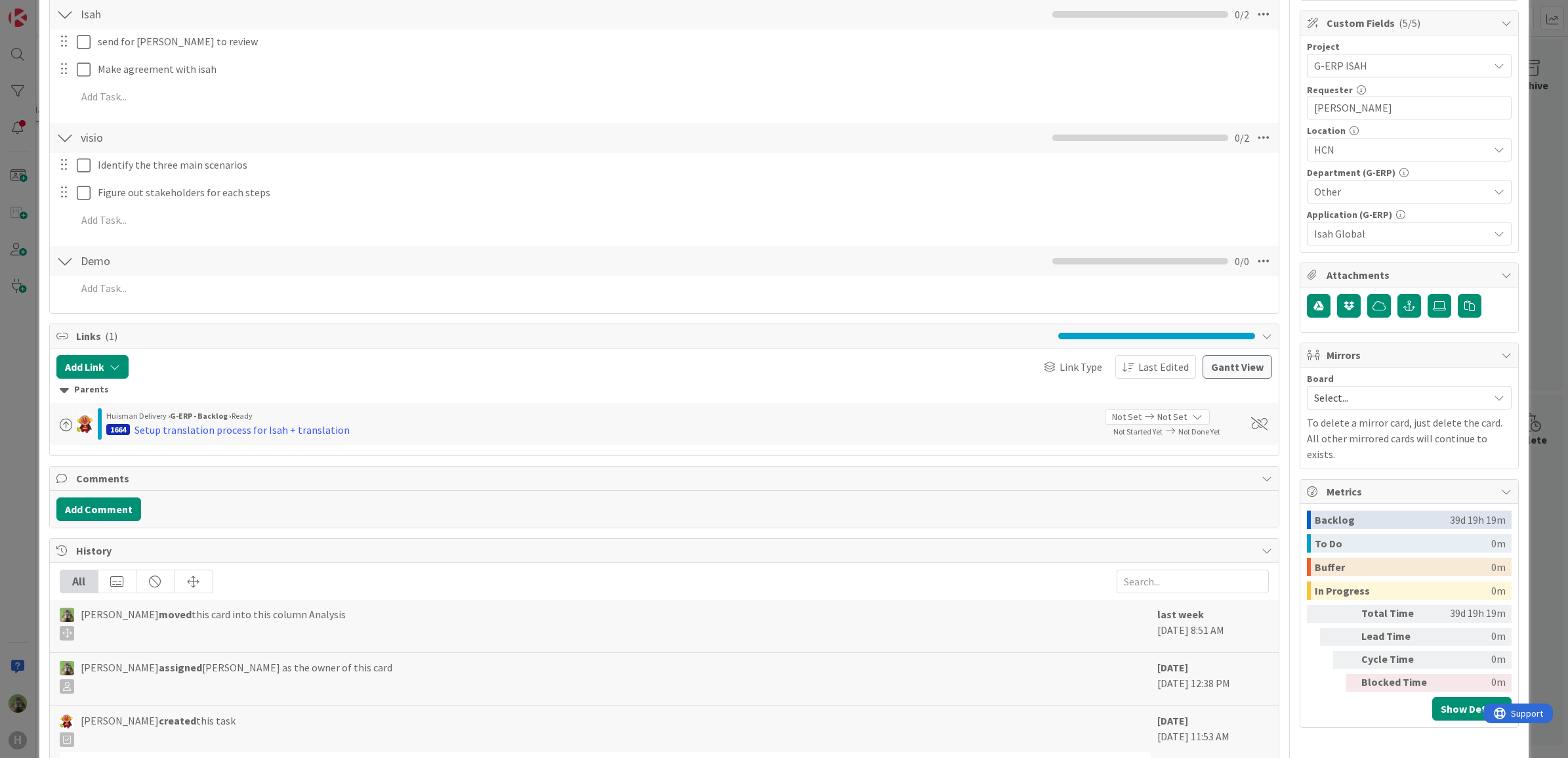
scroll to position [276, 0]
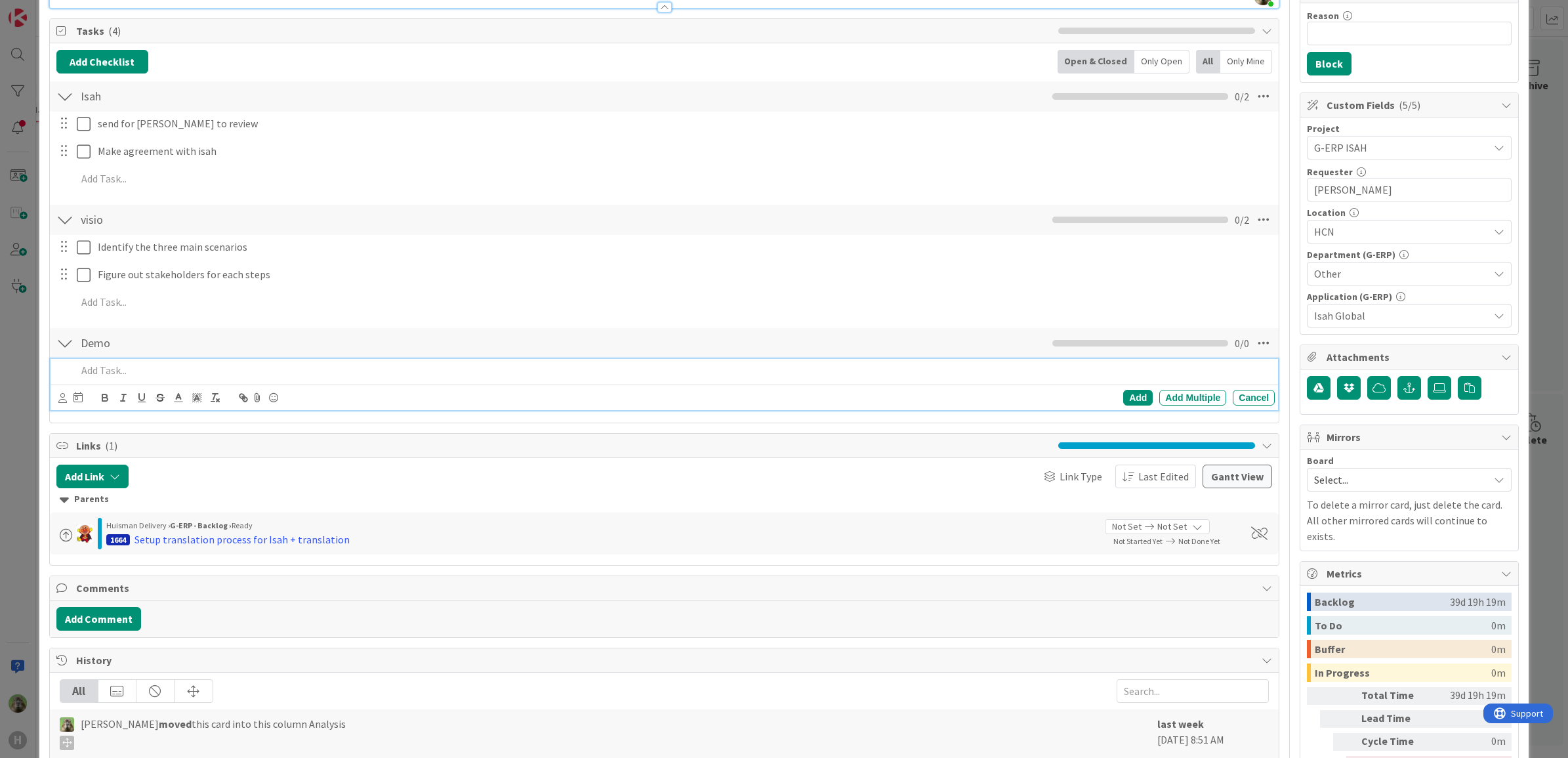
click at [197, 368] on p at bounding box center [673, 370] width 1194 height 15
click at [1132, 402] on div "Add" at bounding box center [1138, 397] width 30 height 15
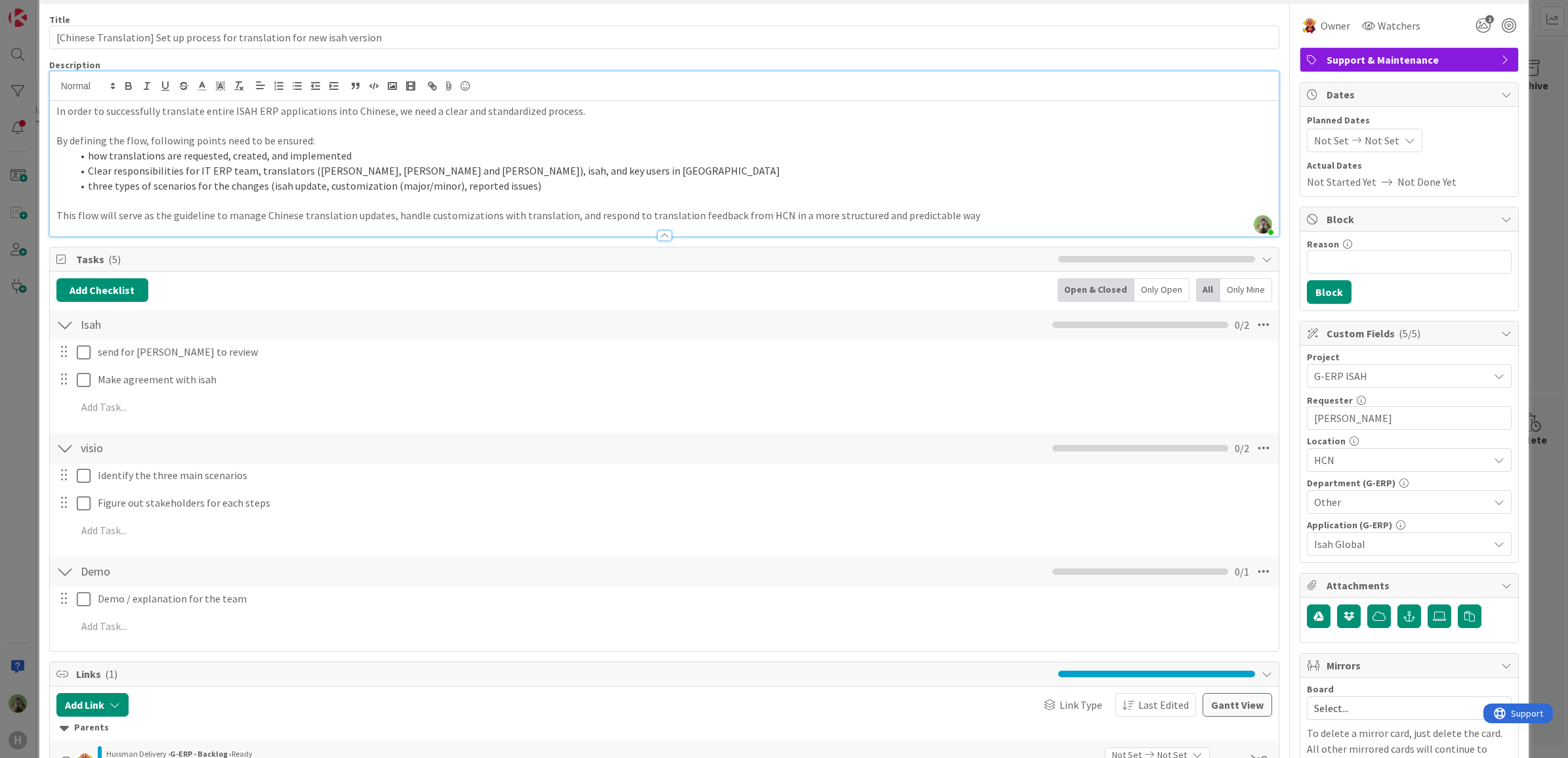
scroll to position [0, 0]
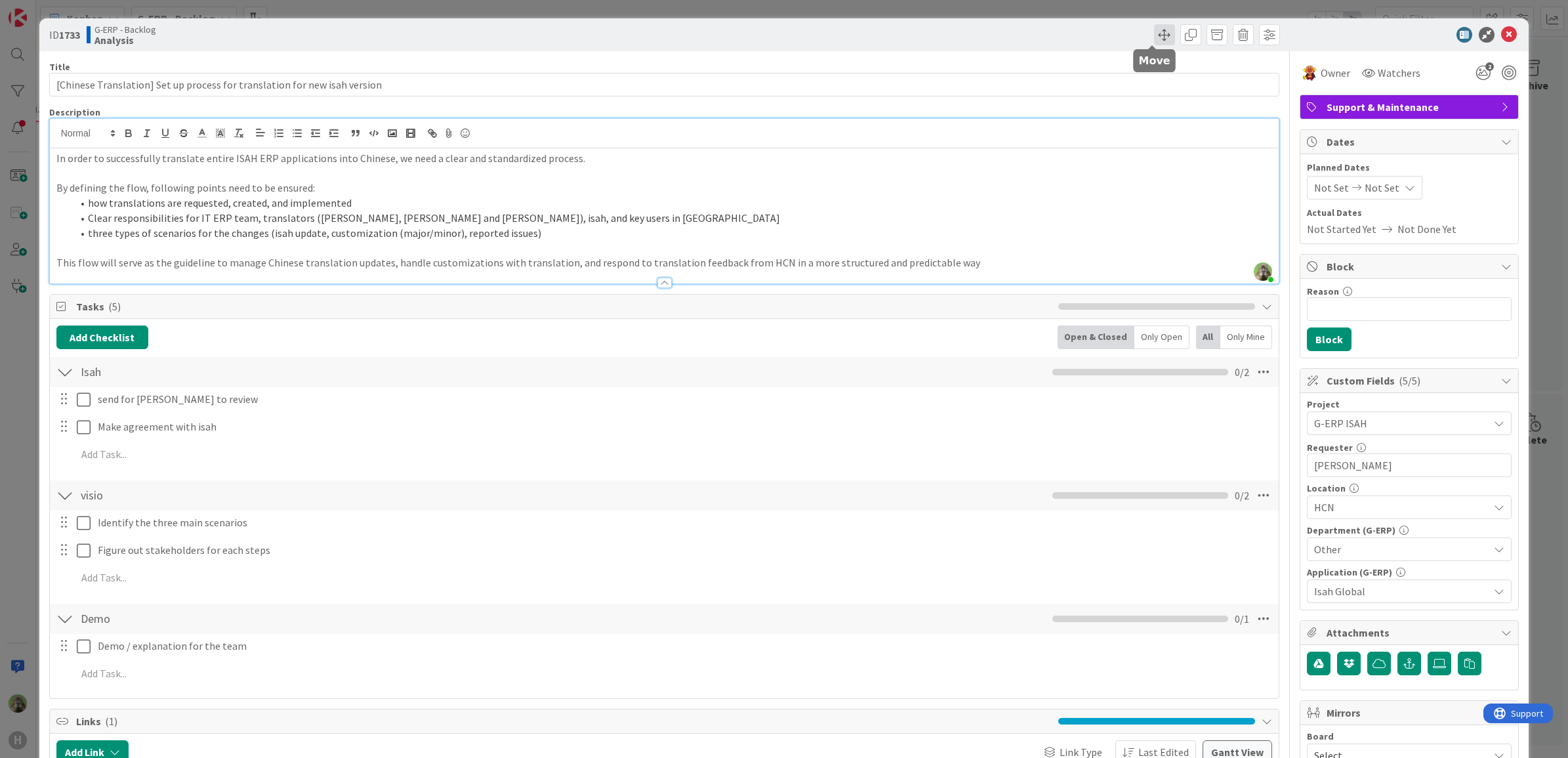
click at [1154, 41] on span at bounding box center [1165, 34] width 21 height 21
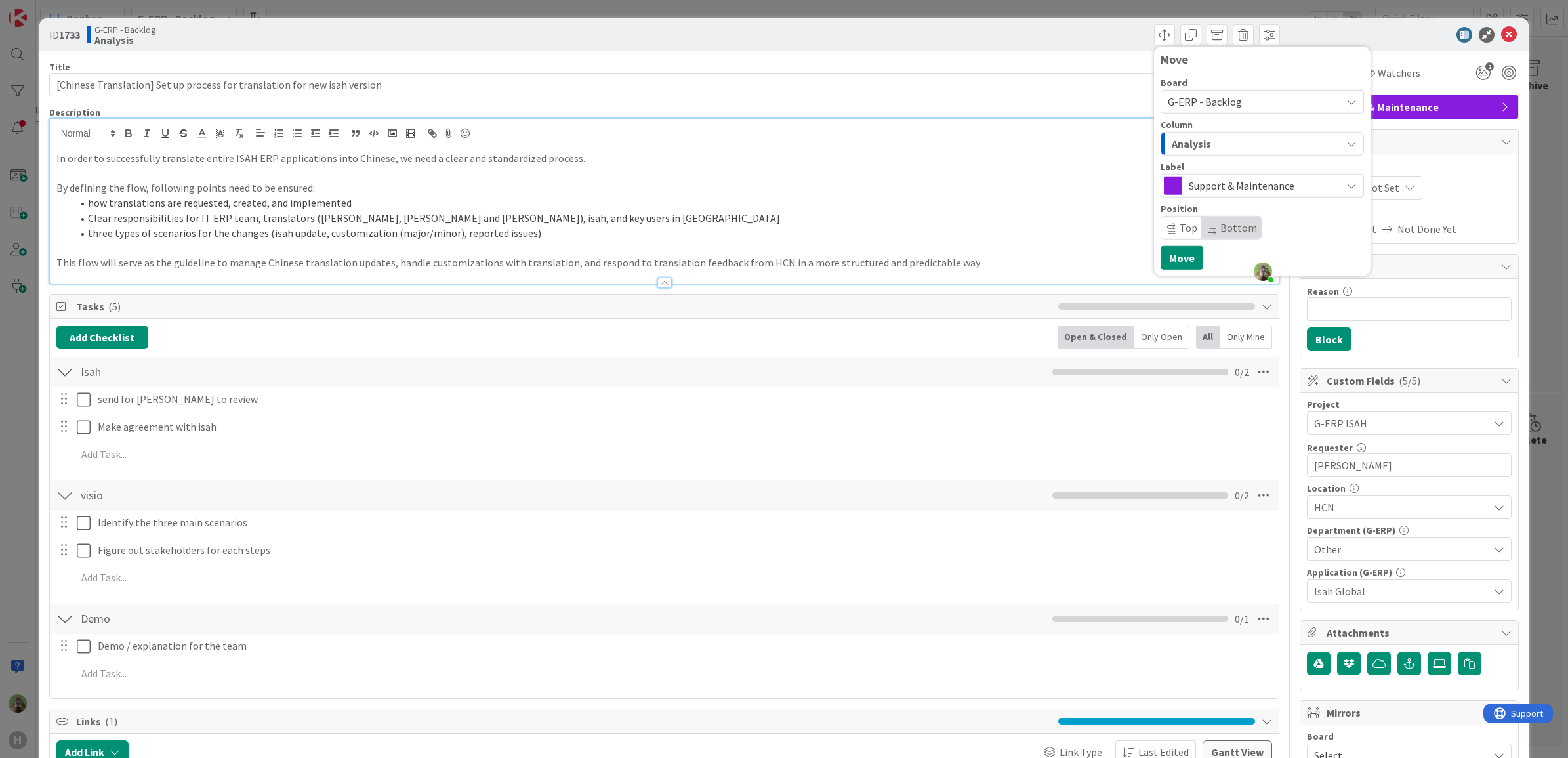
click at [1278, 102] on span "G-ERP - Backlog" at bounding box center [1251, 101] width 167 height 18
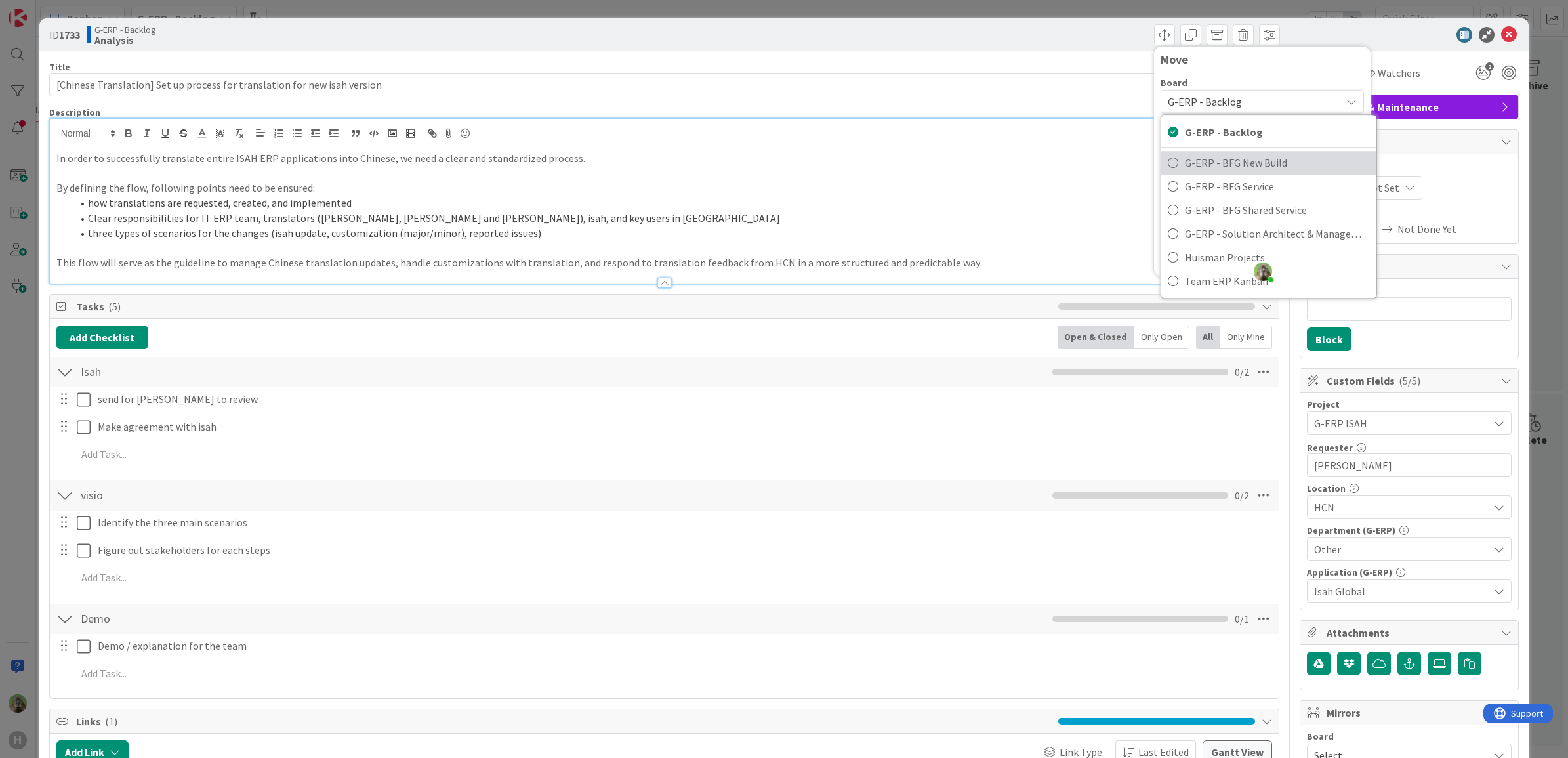
click at [1234, 162] on span "G-ERP - BFG New Build" at bounding box center [1277, 163] width 185 height 20
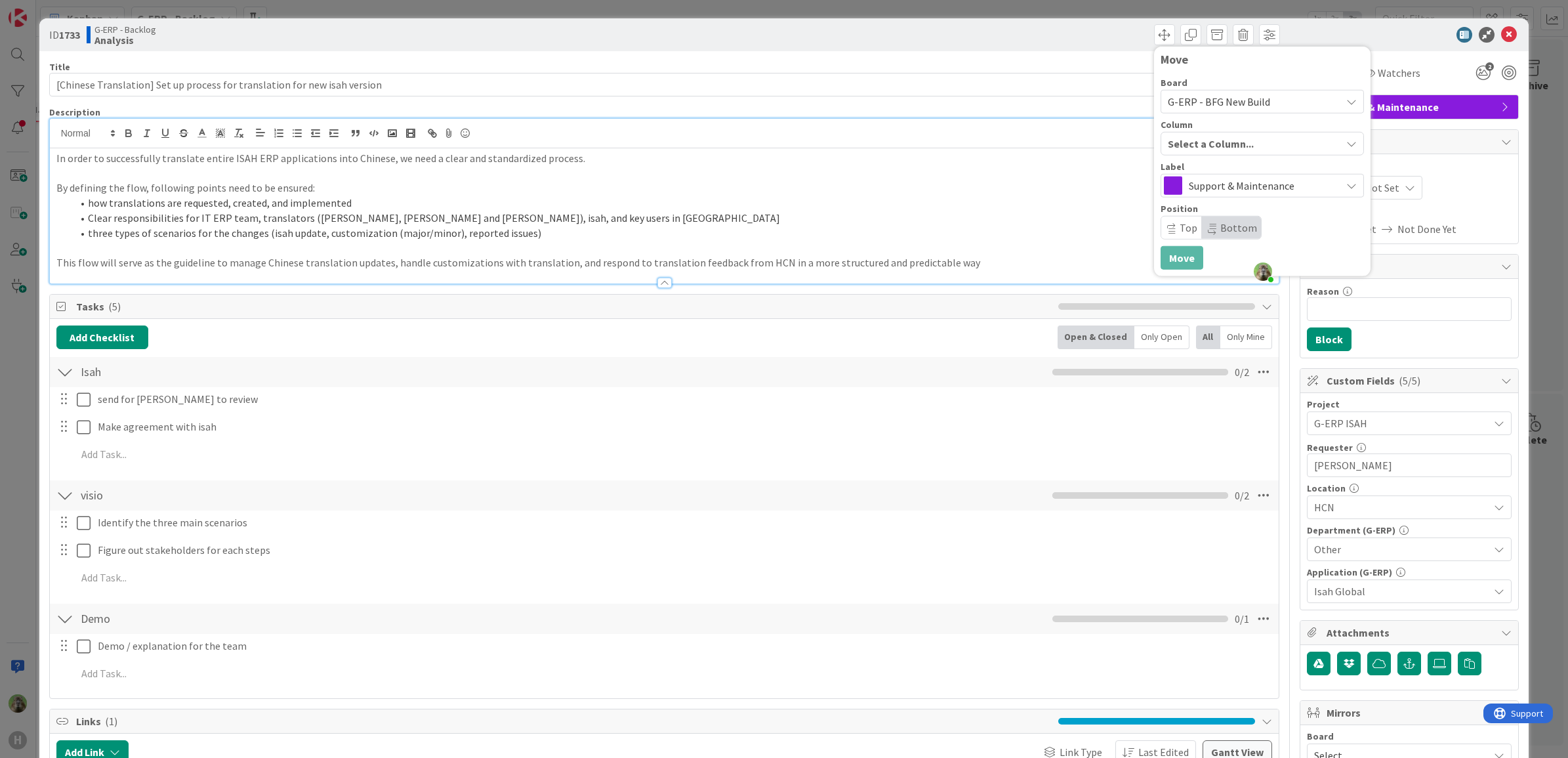
click at [1245, 135] on div "Select a Column..." at bounding box center [1253, 144] width 176 height 21
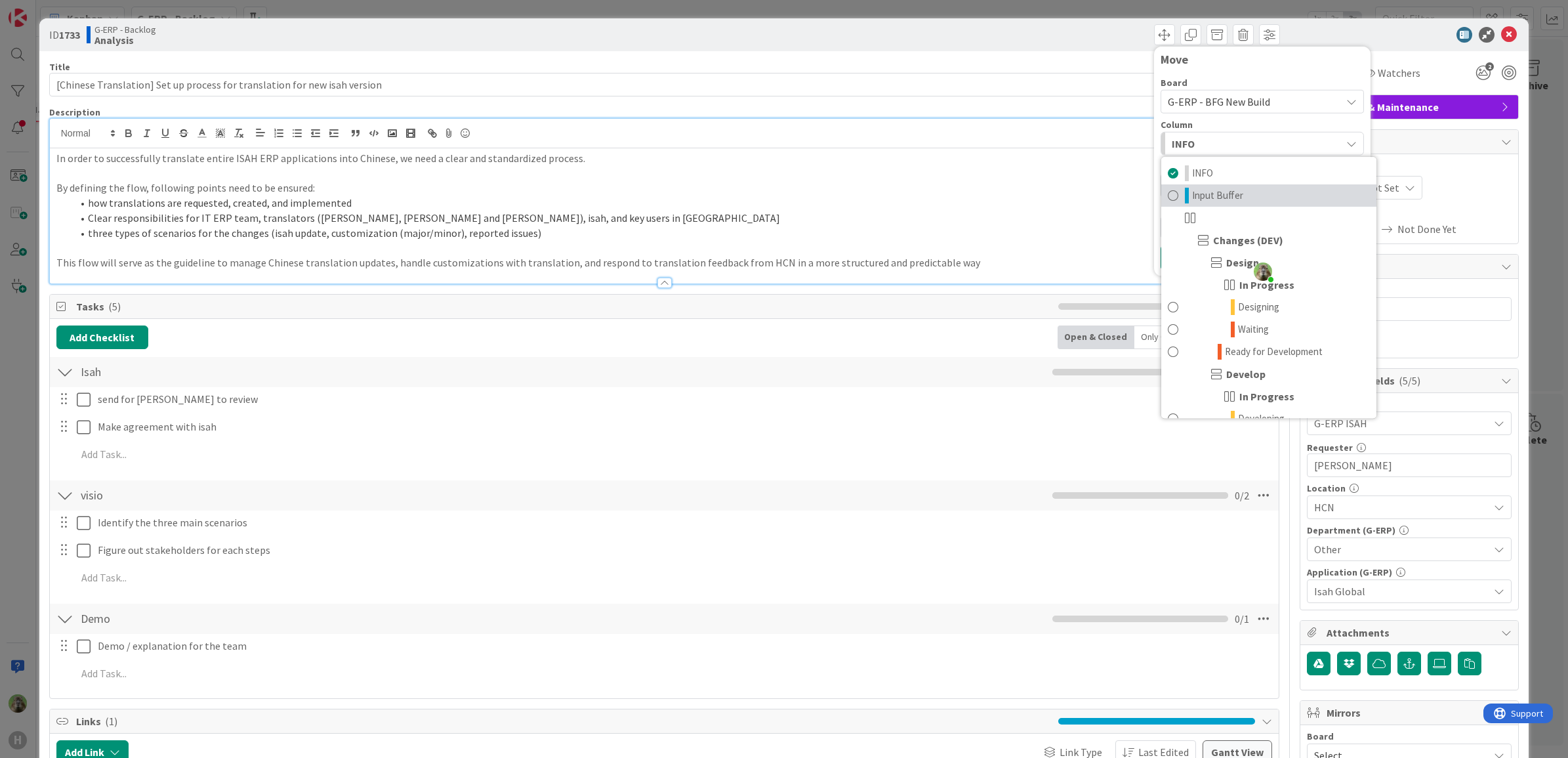
click at [1231, 197] on link "Input Buffer" at bounding box center [1268, 195] width 215 height 22
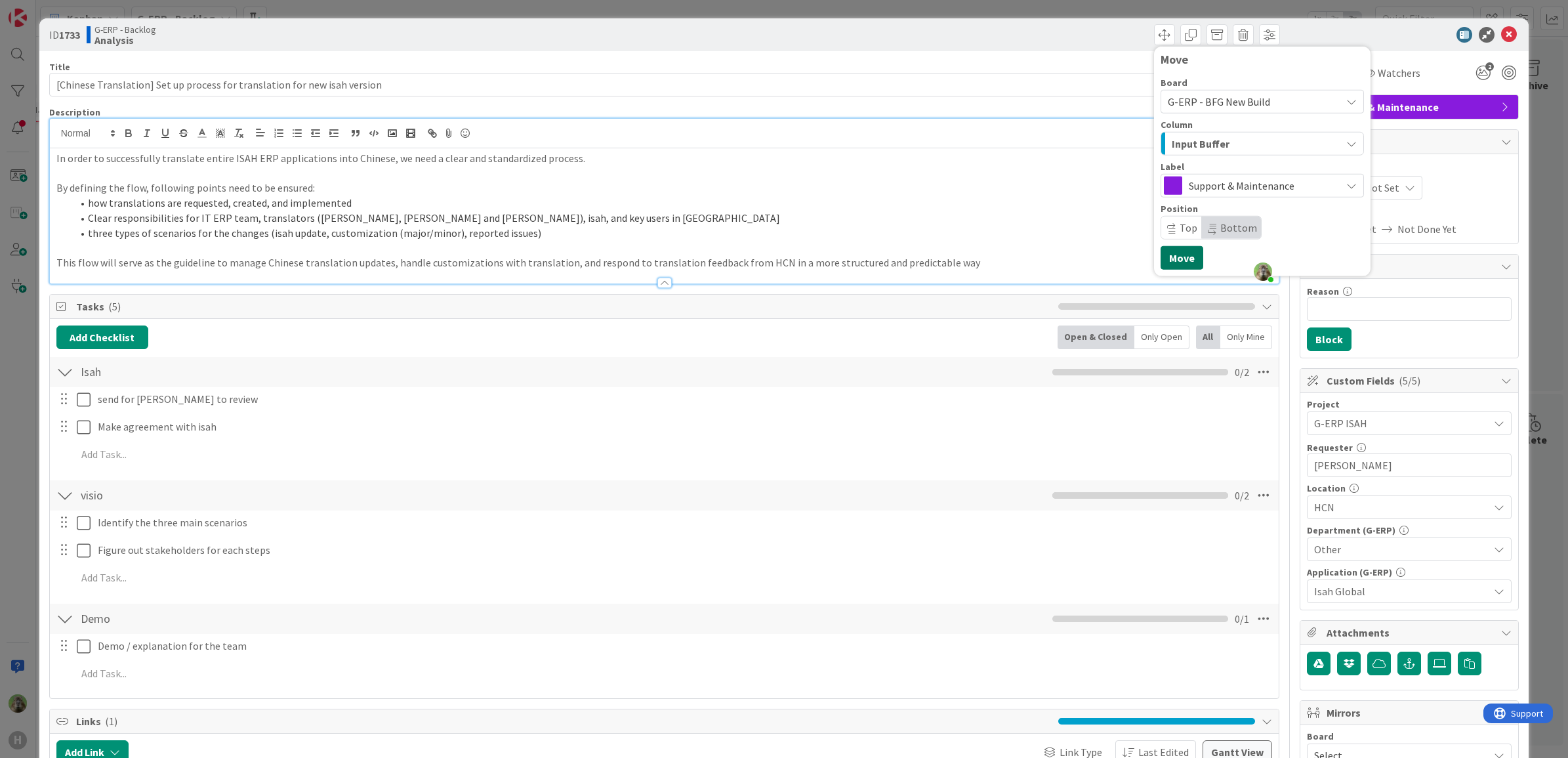
click at [1181, 254] on button "Move" at bounding box center [1182, 257] width 43 height 24
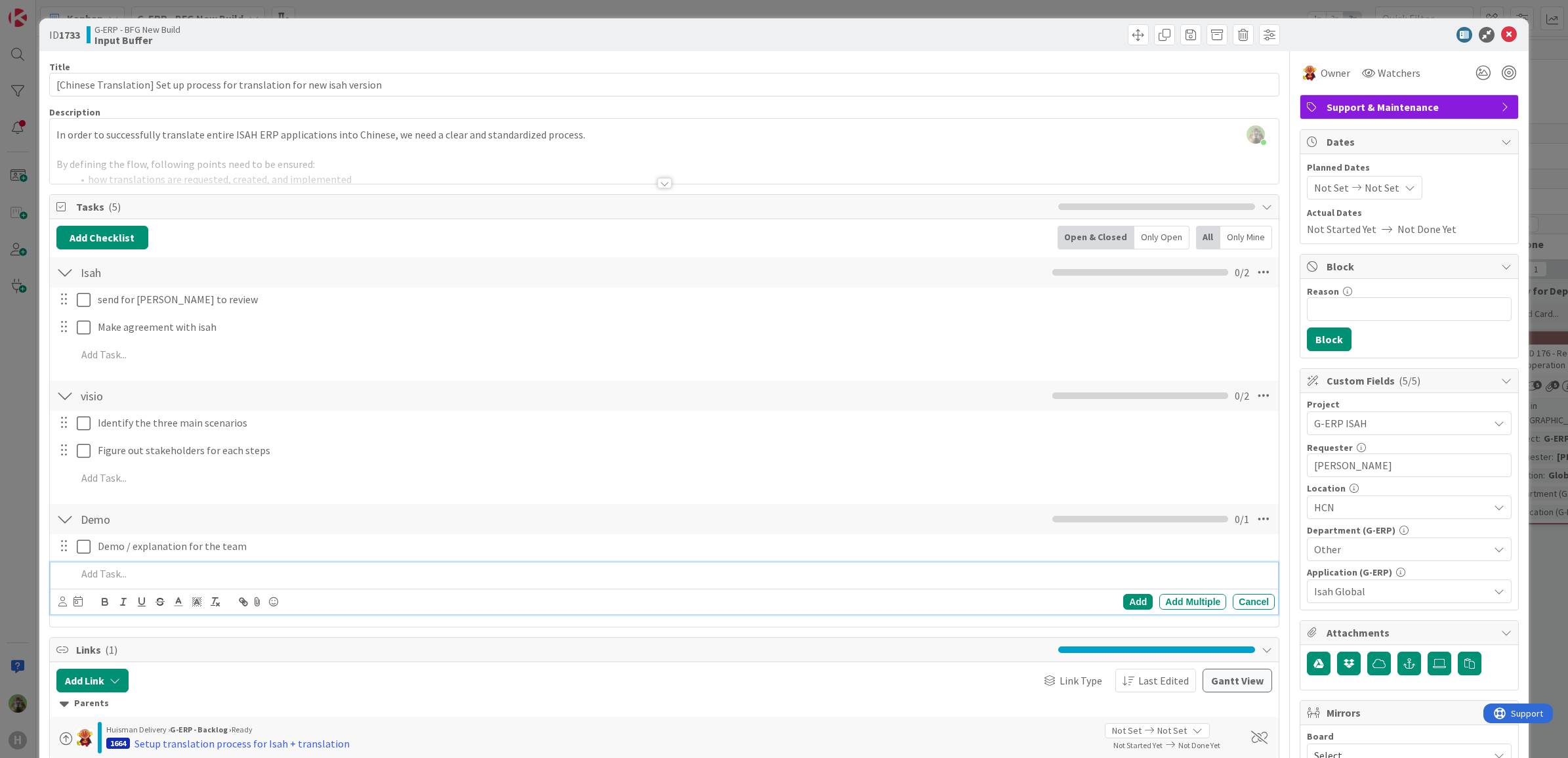
click at [25, 381] on div "ID 1733 G-ERP - BFG New Build Input Buffer Title 74 / 128 [Chinese Translation]…" at bounding box center [784, 379] width 1568 height 758
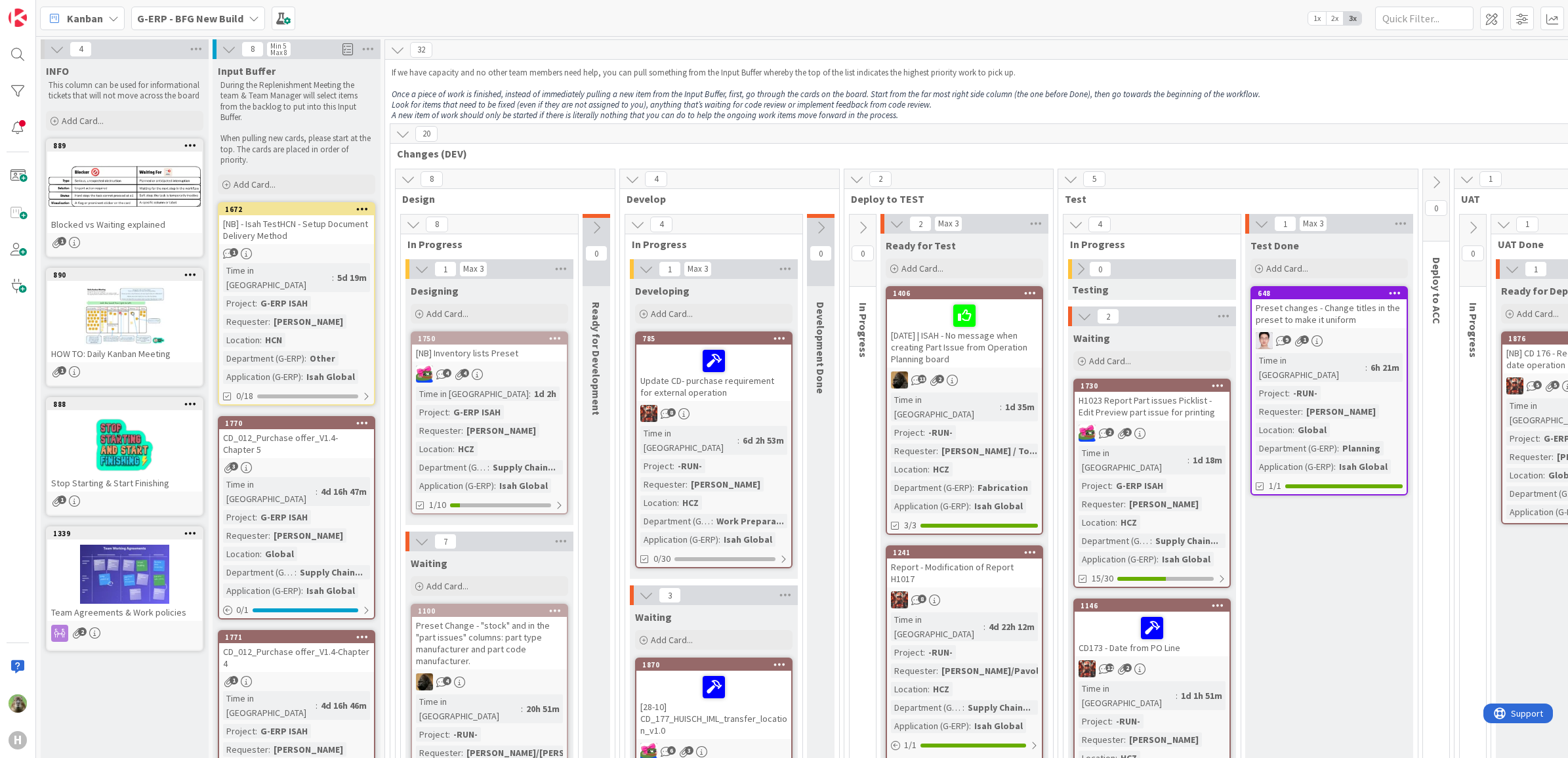
click at [206, 13] on b "G-ERP - BFG New Build" at bounding box center [190, 18] width 106 height 13
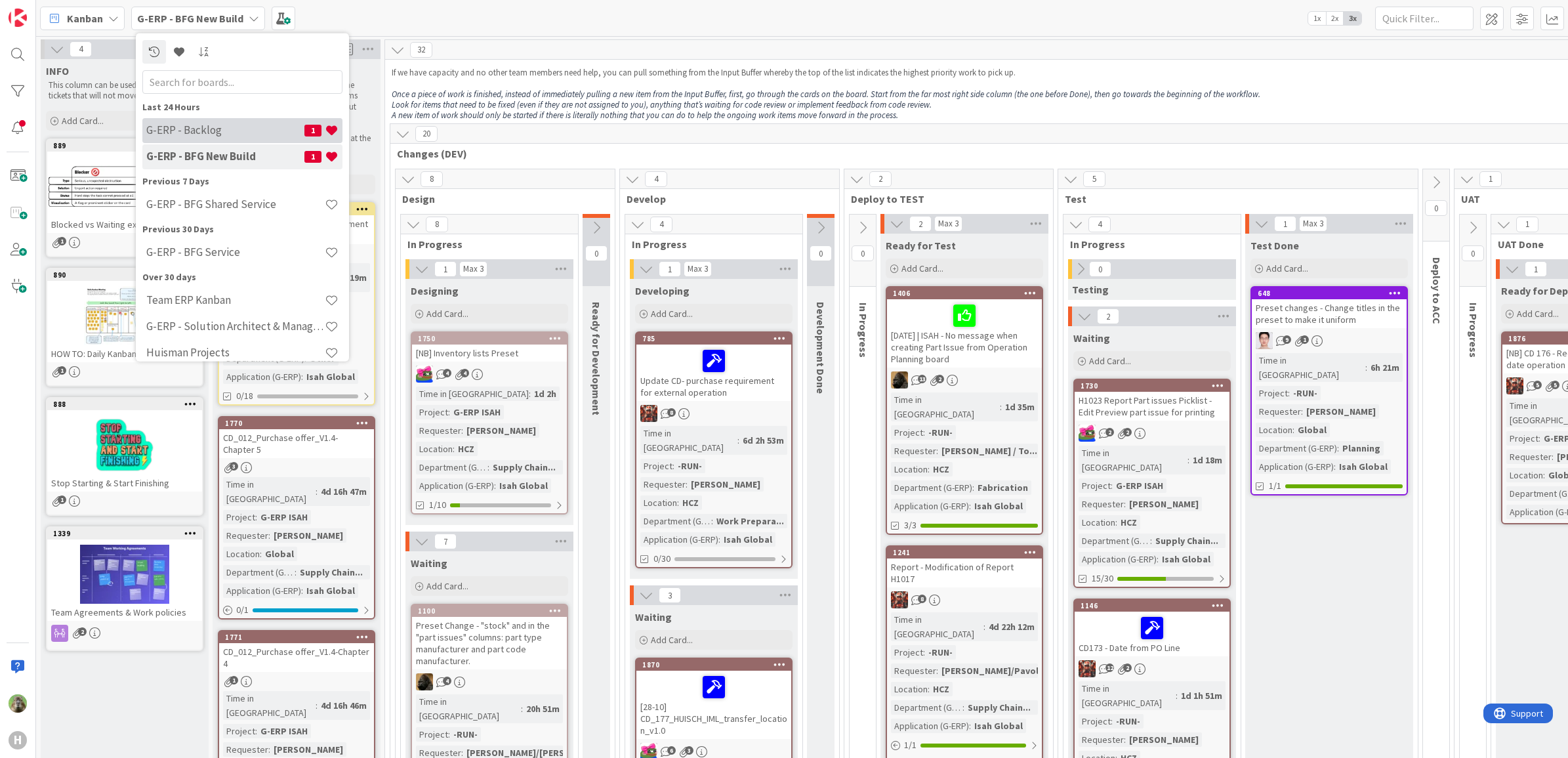
click at [231, 137] on div "G-ERP - Backlog 1" at bounding box center [242, 130] width 200 height 25
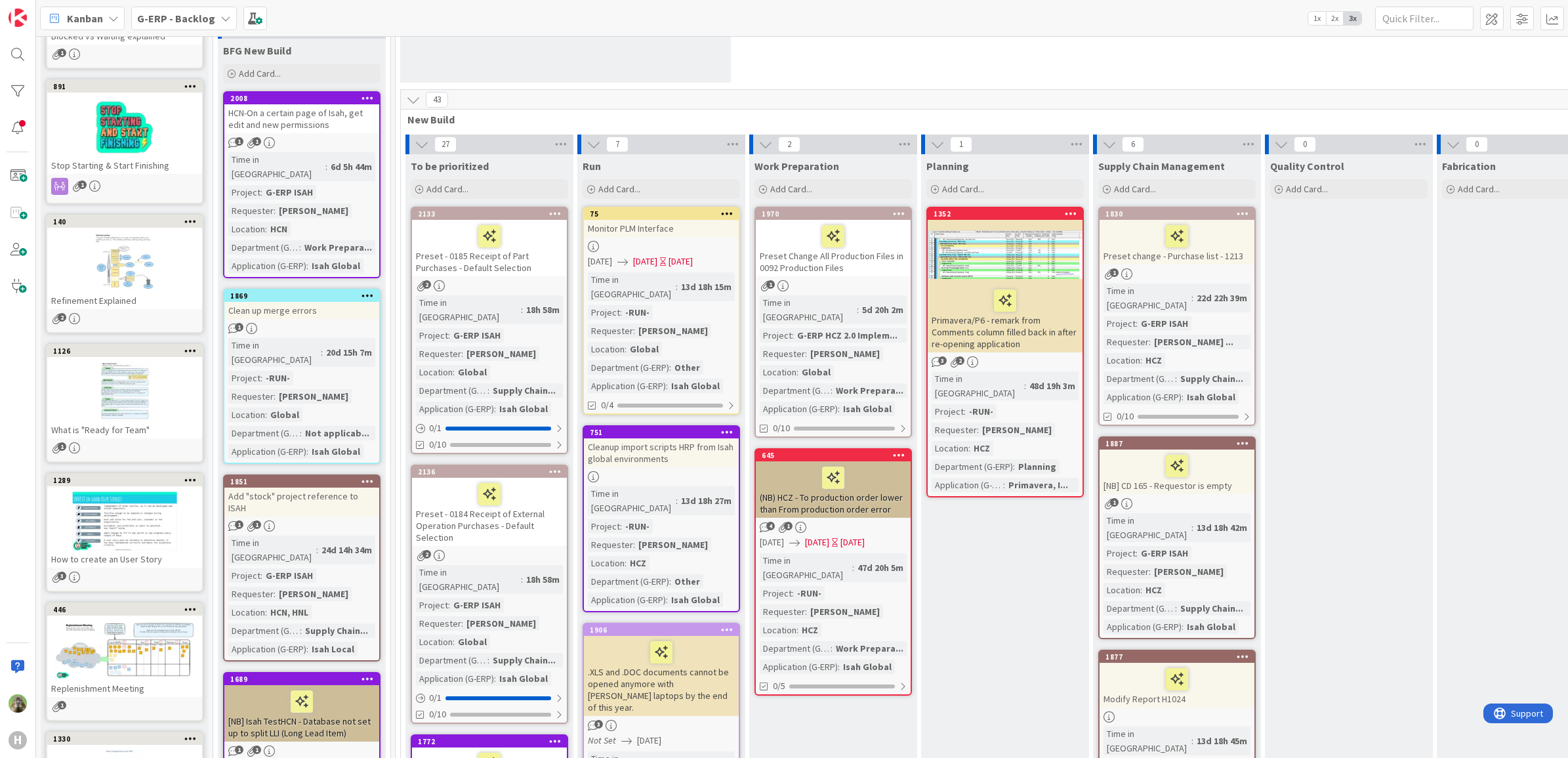
scroll to position [246, 0]
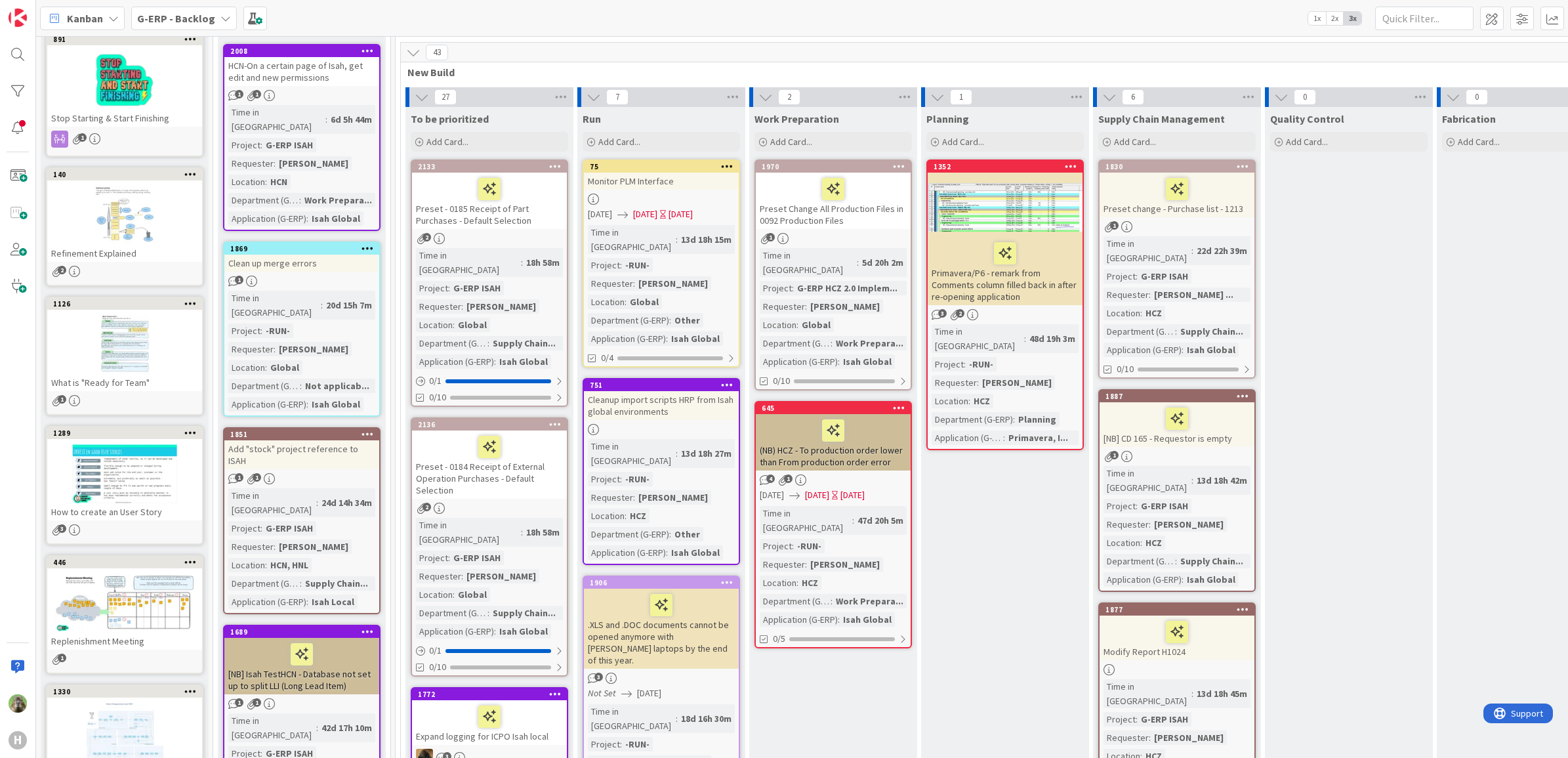
click at [361, 440] on div "Add "stock" project reference to ISAH" at bounding box center [302, 455] width 155 height 29
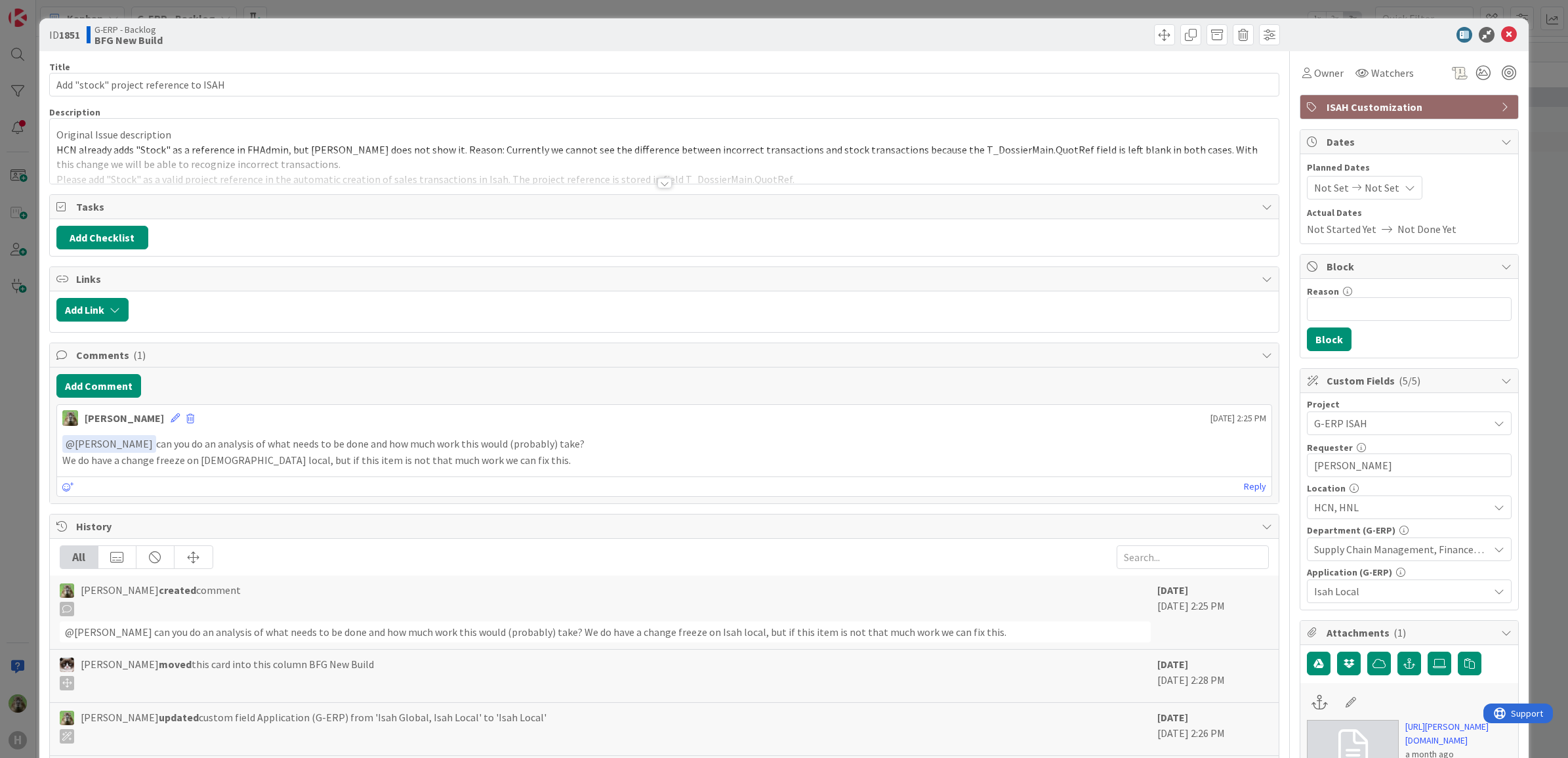
click at [654, 156] on div at bounding box center [664, 167] width 1230 height 33
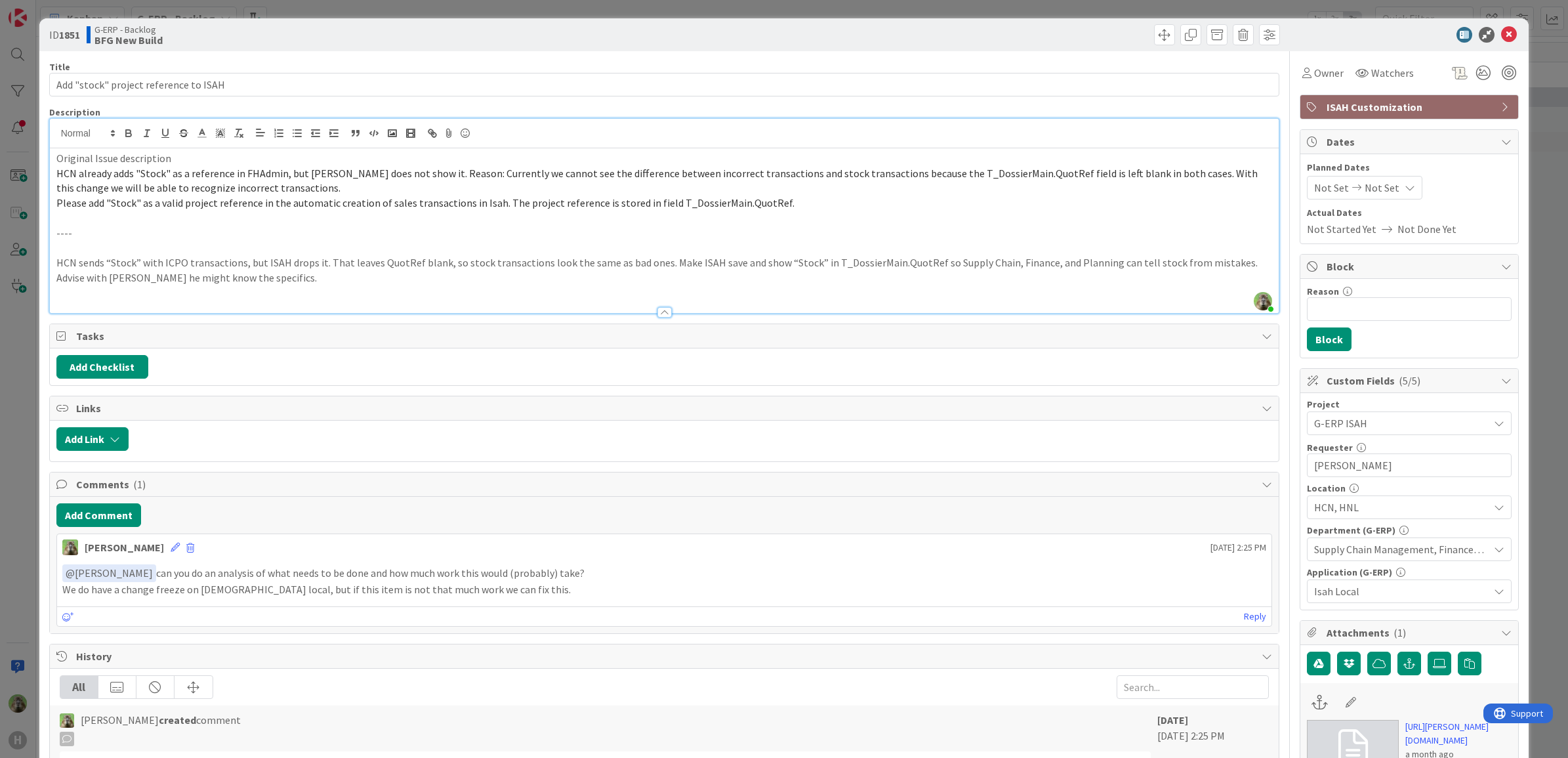
scroll to position [410, 0]
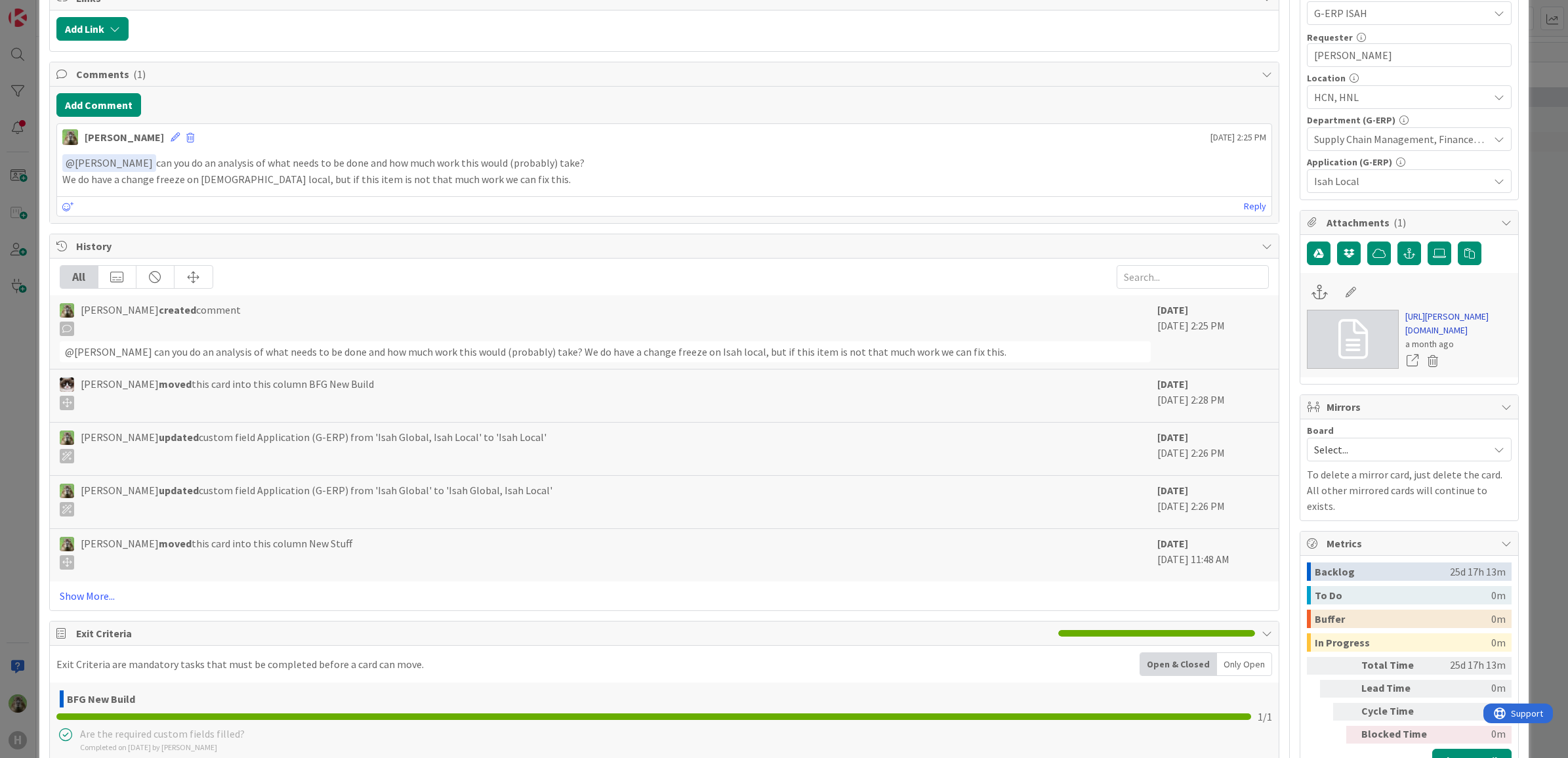
click at [1429, 336] on link "https://huisman-smartit.onbmc.com/smartit/app/#/workorder/AGGF4KX6HRENQATCAOT8T…" at bounding box center [1458, 323] width 106 height 28
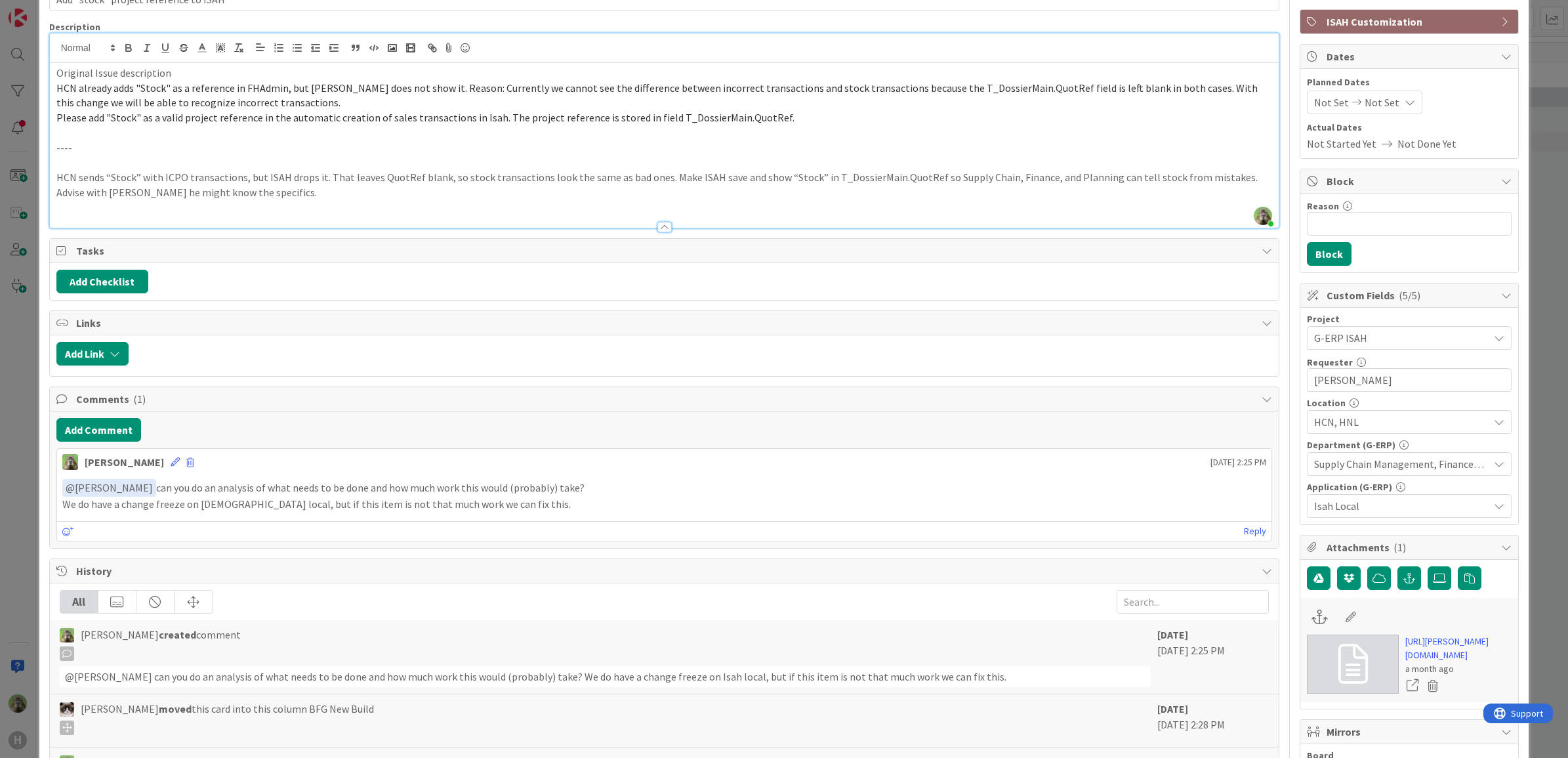
scroll to position [0, 0]
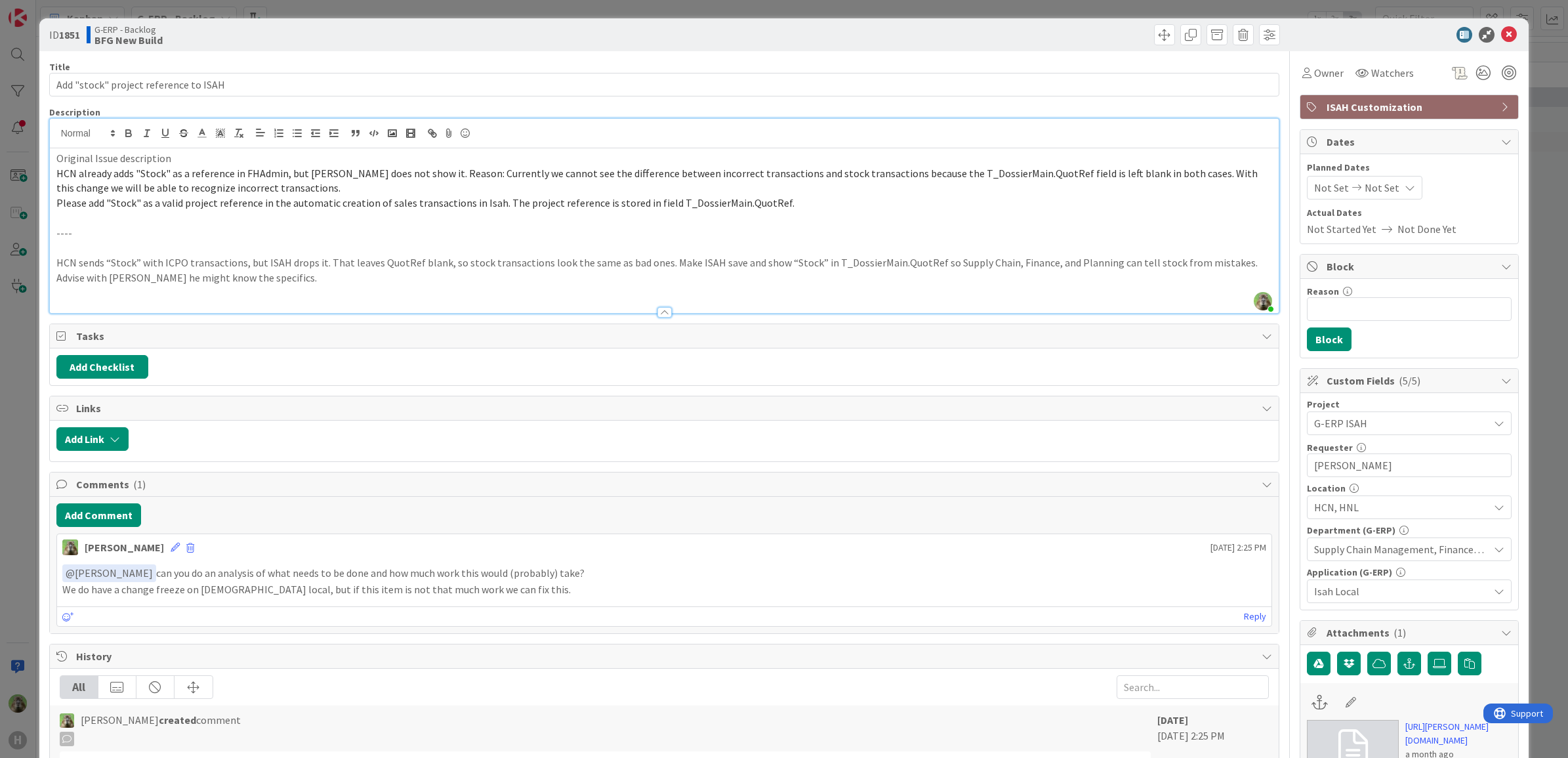
click at [34, 496] on div "ID 1851 G-ERP - Backlog BFG New Build Title 37 / 128 Add "stock" project refere…" at bounding box center [784, 379] width 1568 height 758
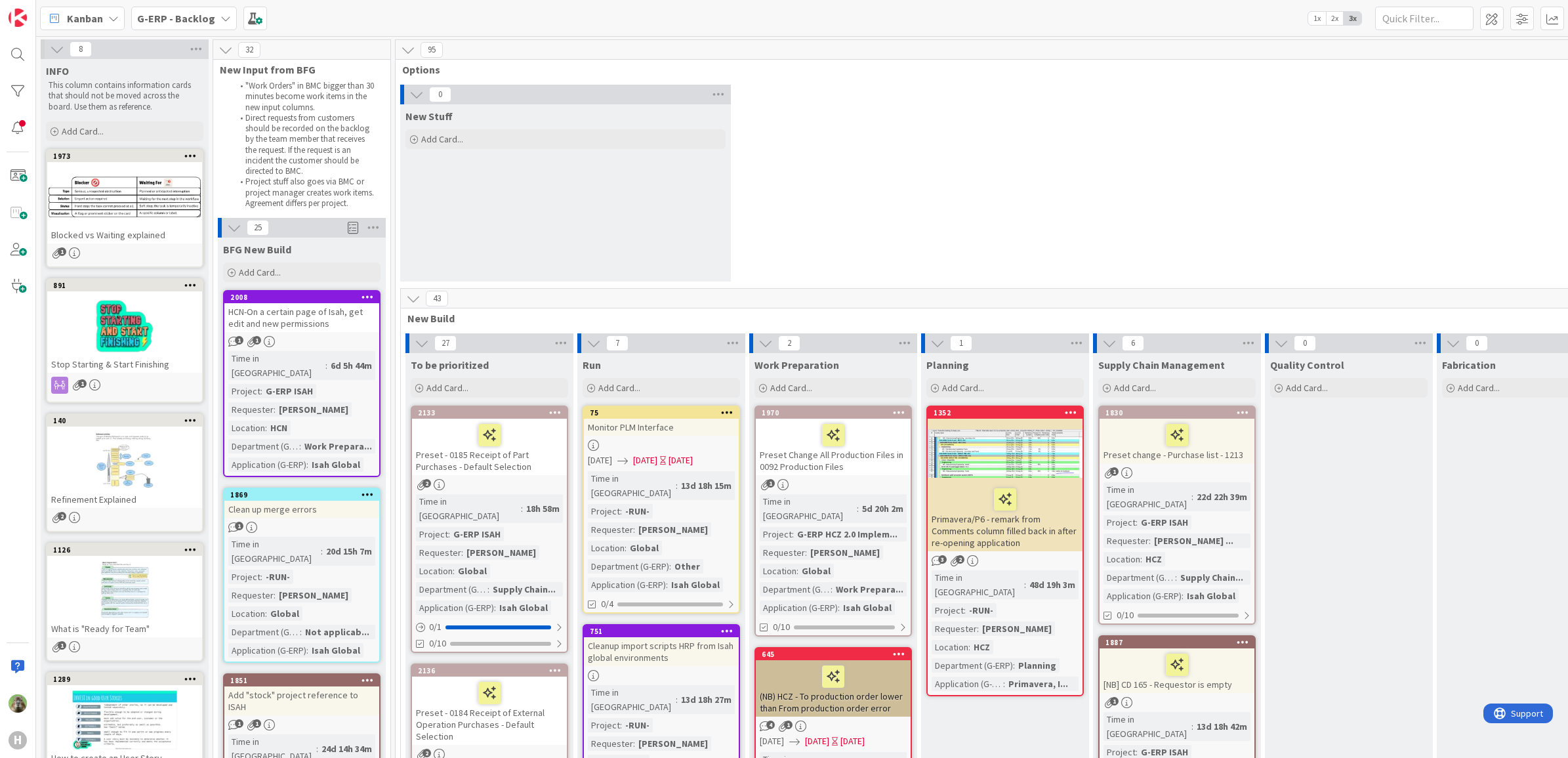
click at [349, 323] on div "HCN-On a certain page of Isah, get edit and new permissions" at bounding box center [302, 318] width 155 height 29
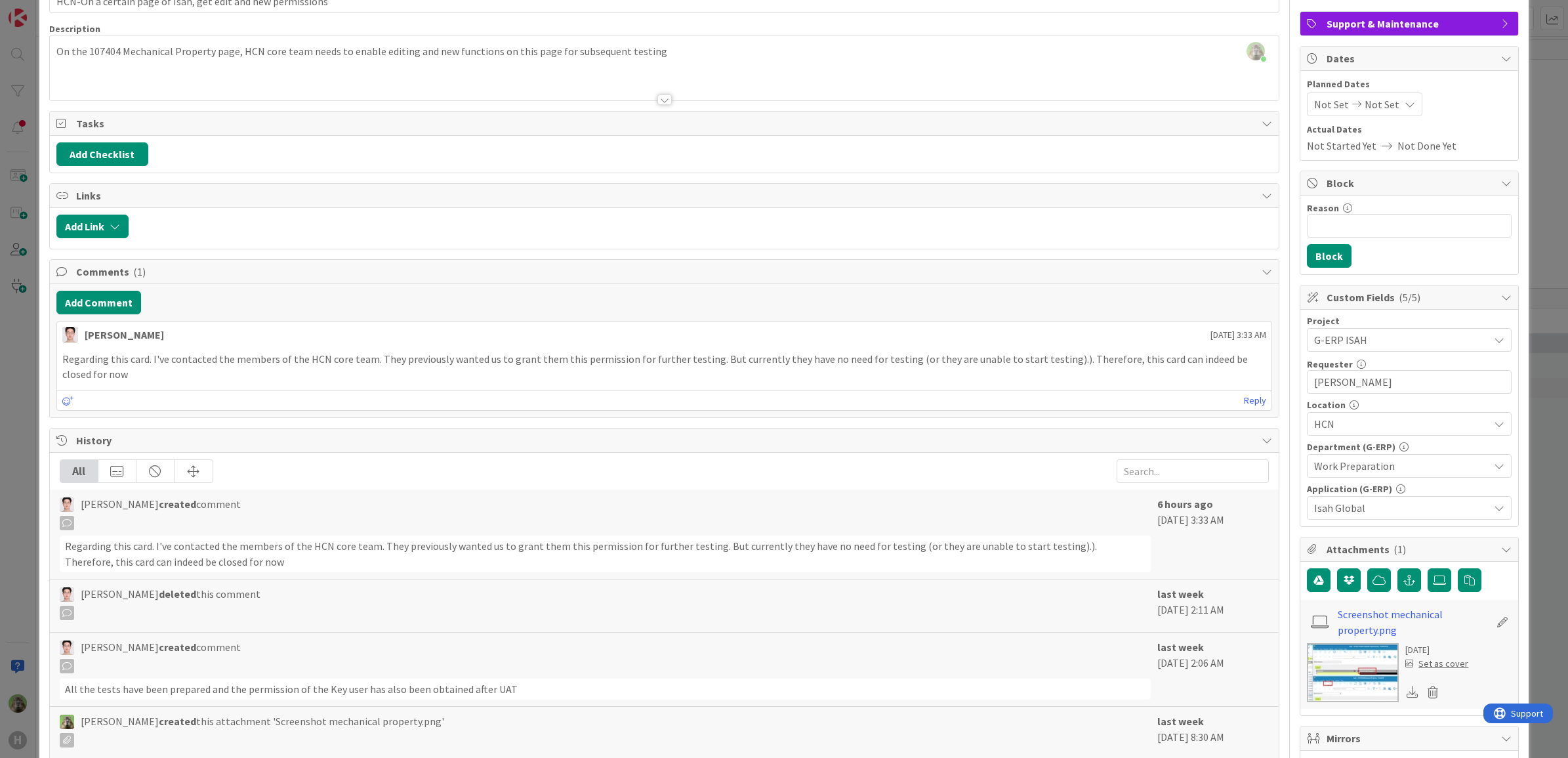
scroll to position [164, 0]
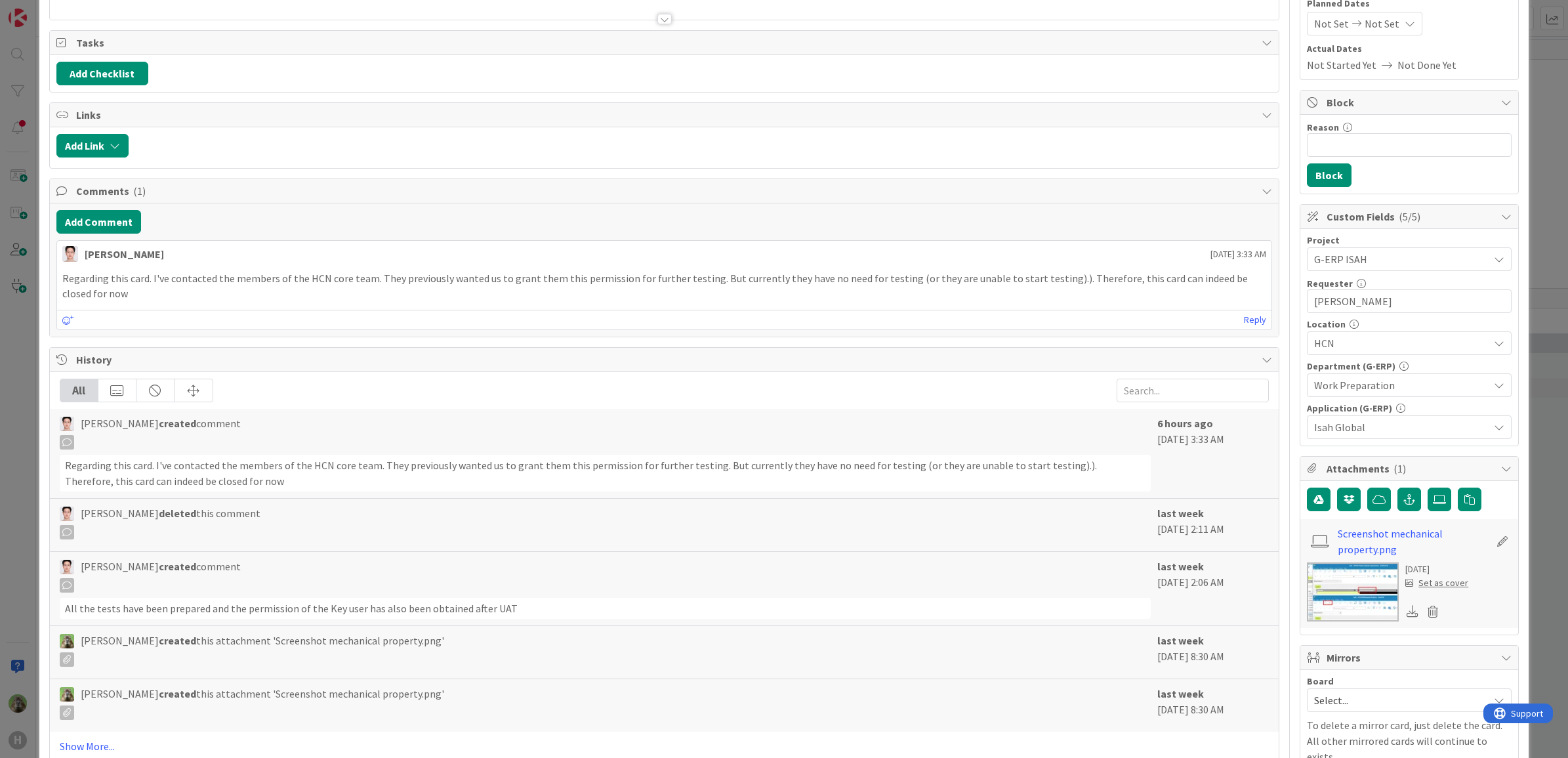
click at [1358, 595] on img at bounding box center [1354, 592] width 92 height 59
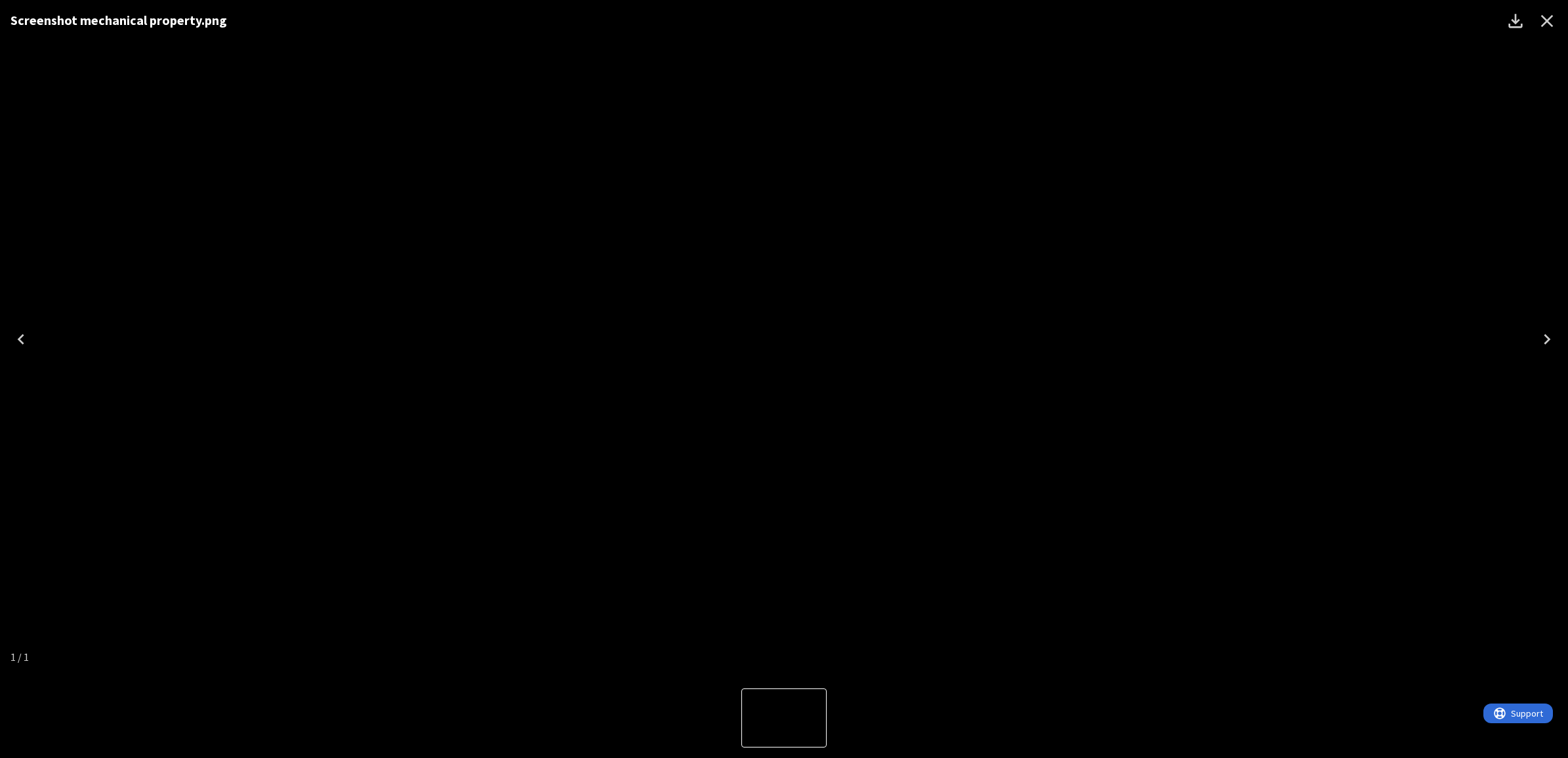
click at [1310, 346] on div "Screenshot mechanical property.png" at bounding box center [784, 339] width 1568 height 678
click at [1559, 18] on button "Close" at bounding box center [1547, 20] width 32 height 32
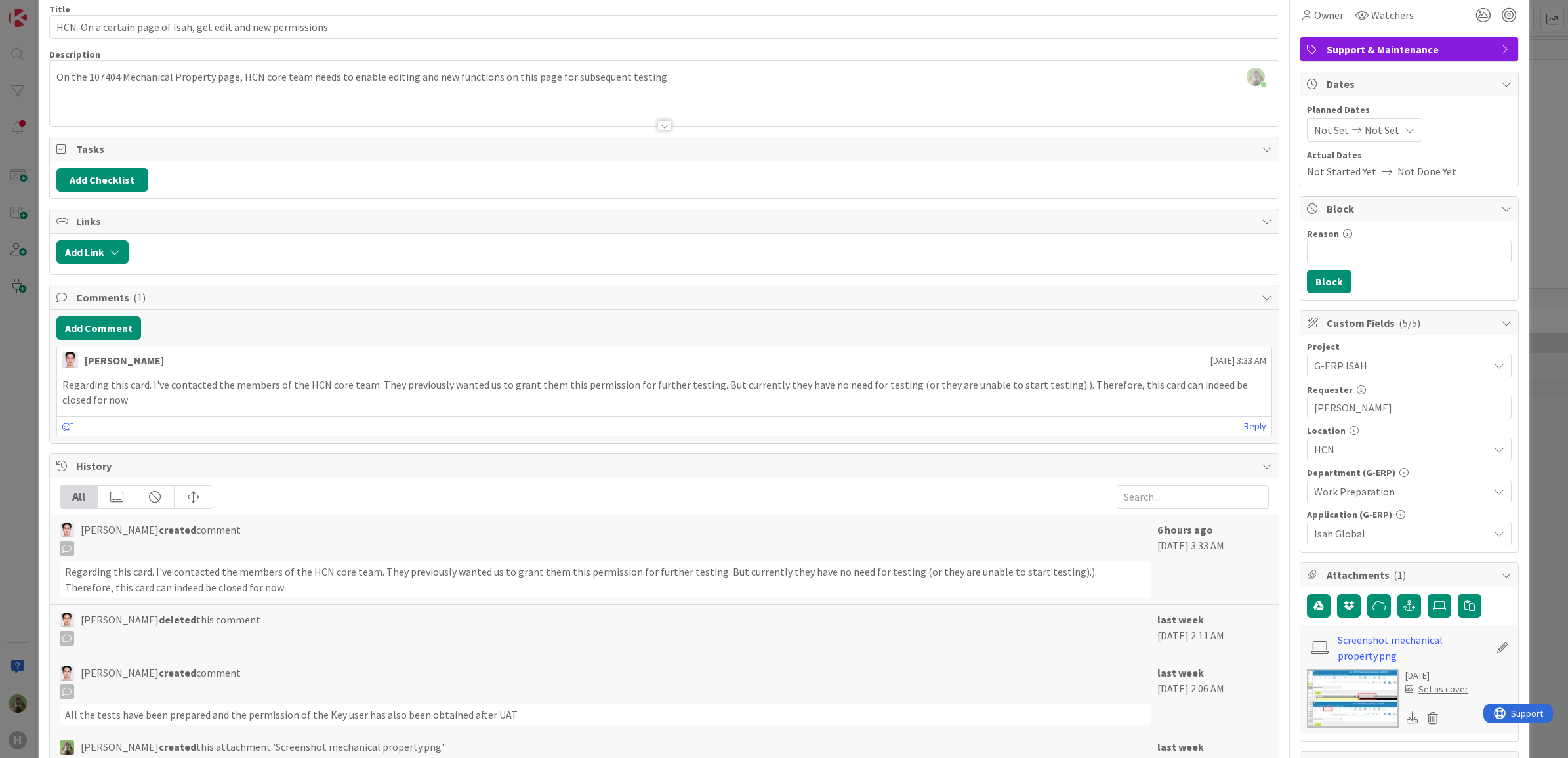
scroll to position [0, 0]
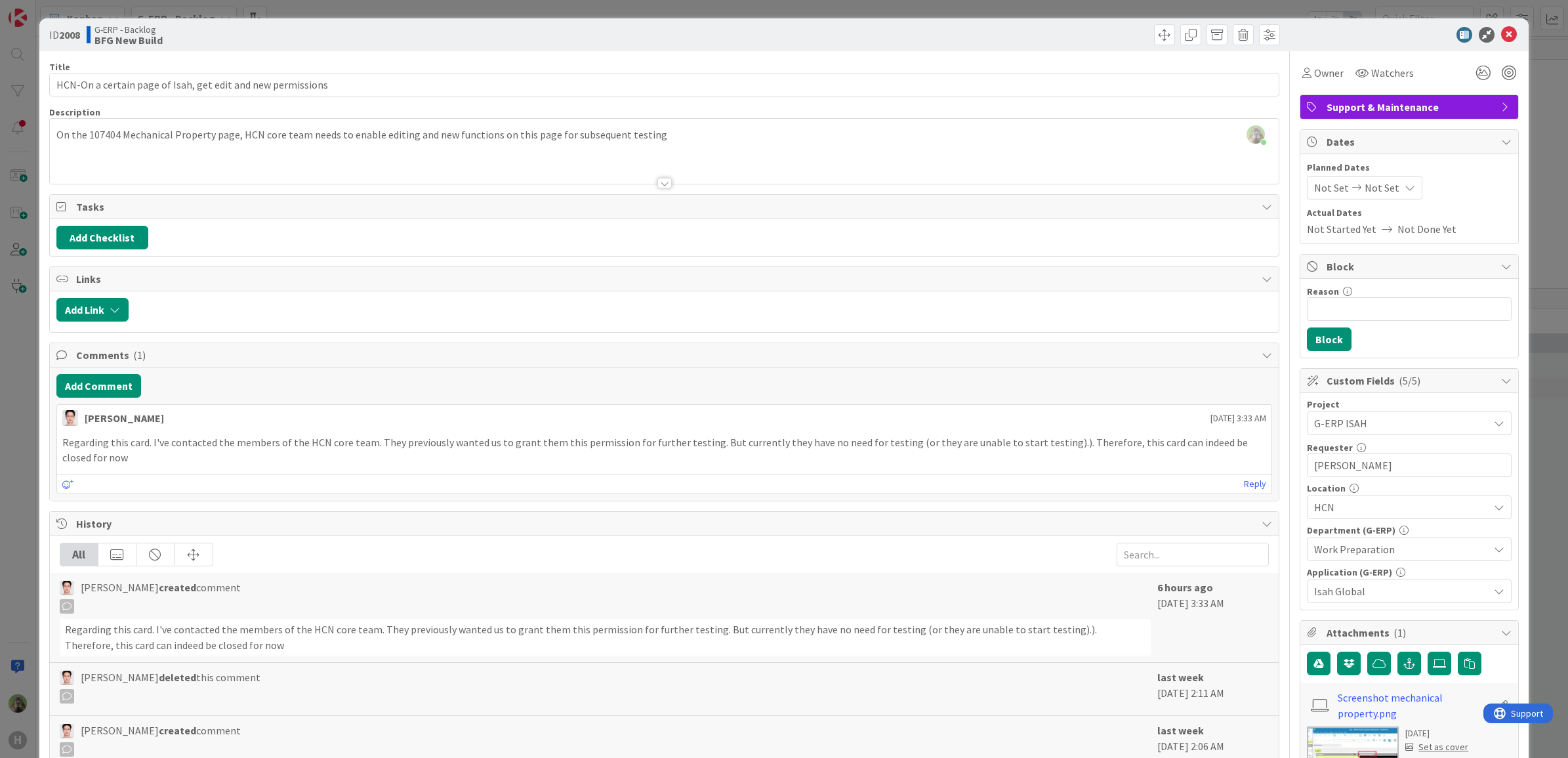
click at [25, 346] on div "ID 2008 G-ERP - Backlog BFG New Build Title 59 / 128 HCN-On a certain page of I…" at bounding box center [784, 379] width 1568 height 758
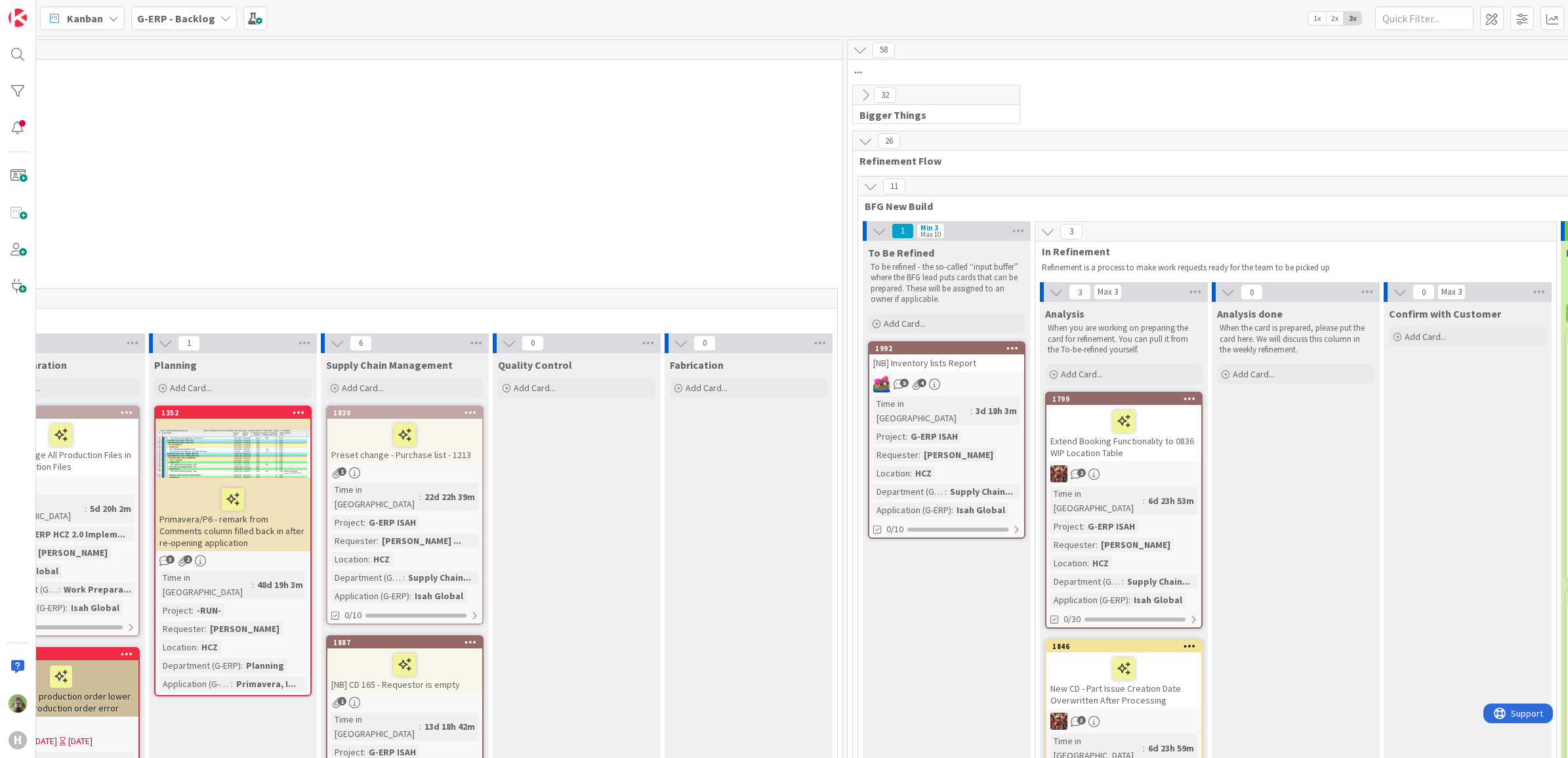
scroll to position [0, 896]
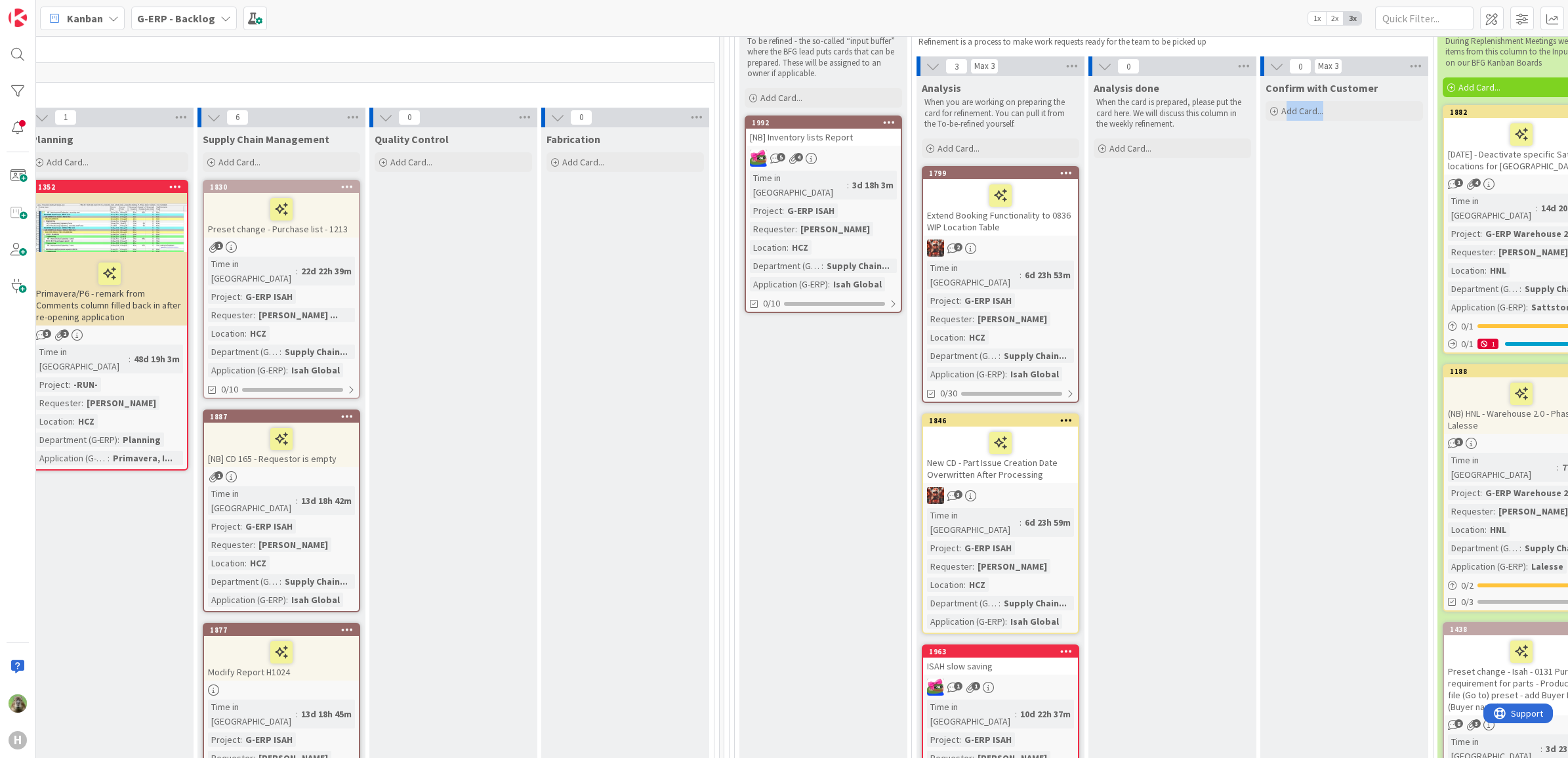
drag, startPoint x: 1290, startPoint y: 744, endPoint x: 1405, endPoint y: 729, distance: 116.0
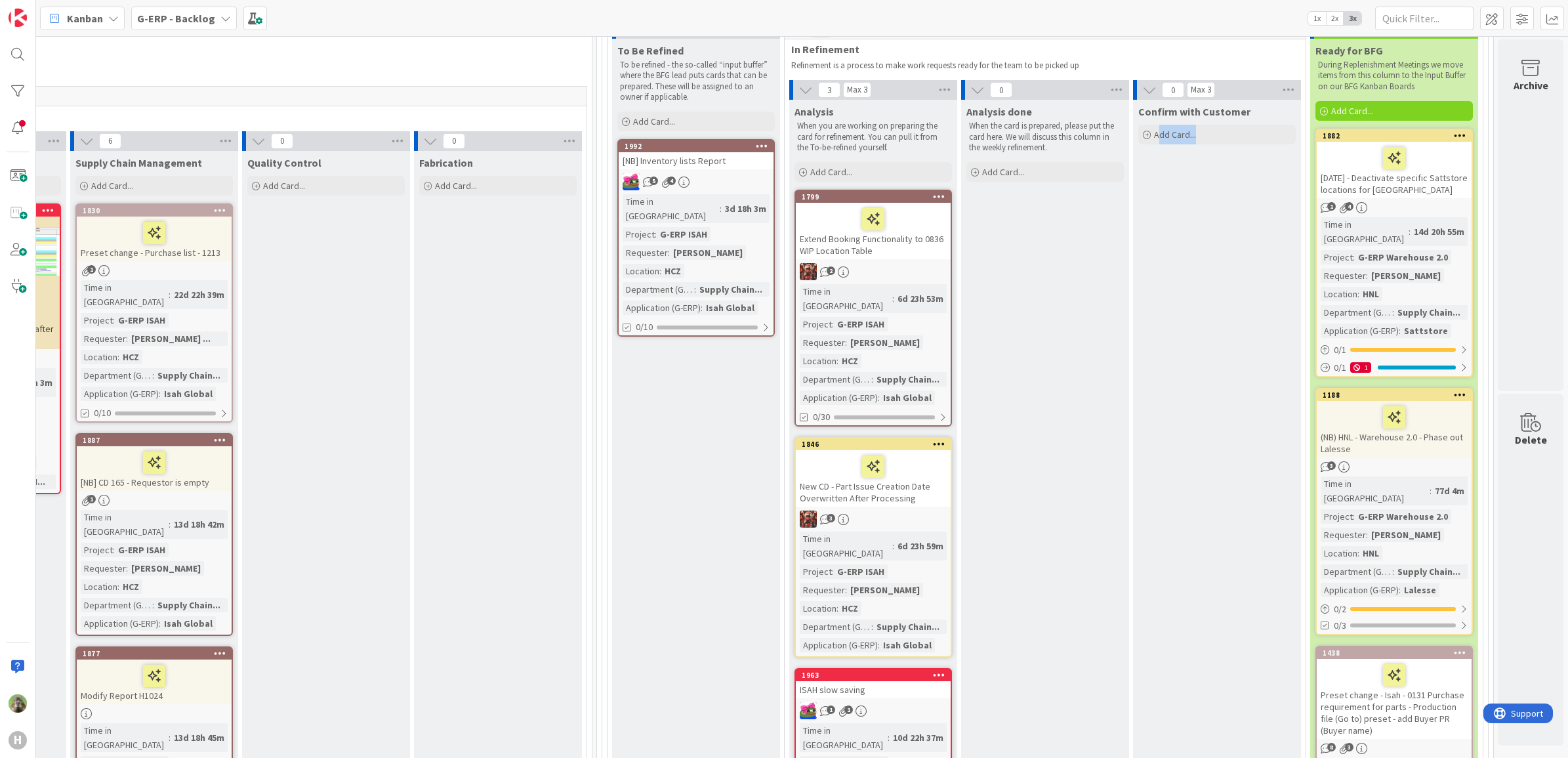
scroll to position [82, 1037]
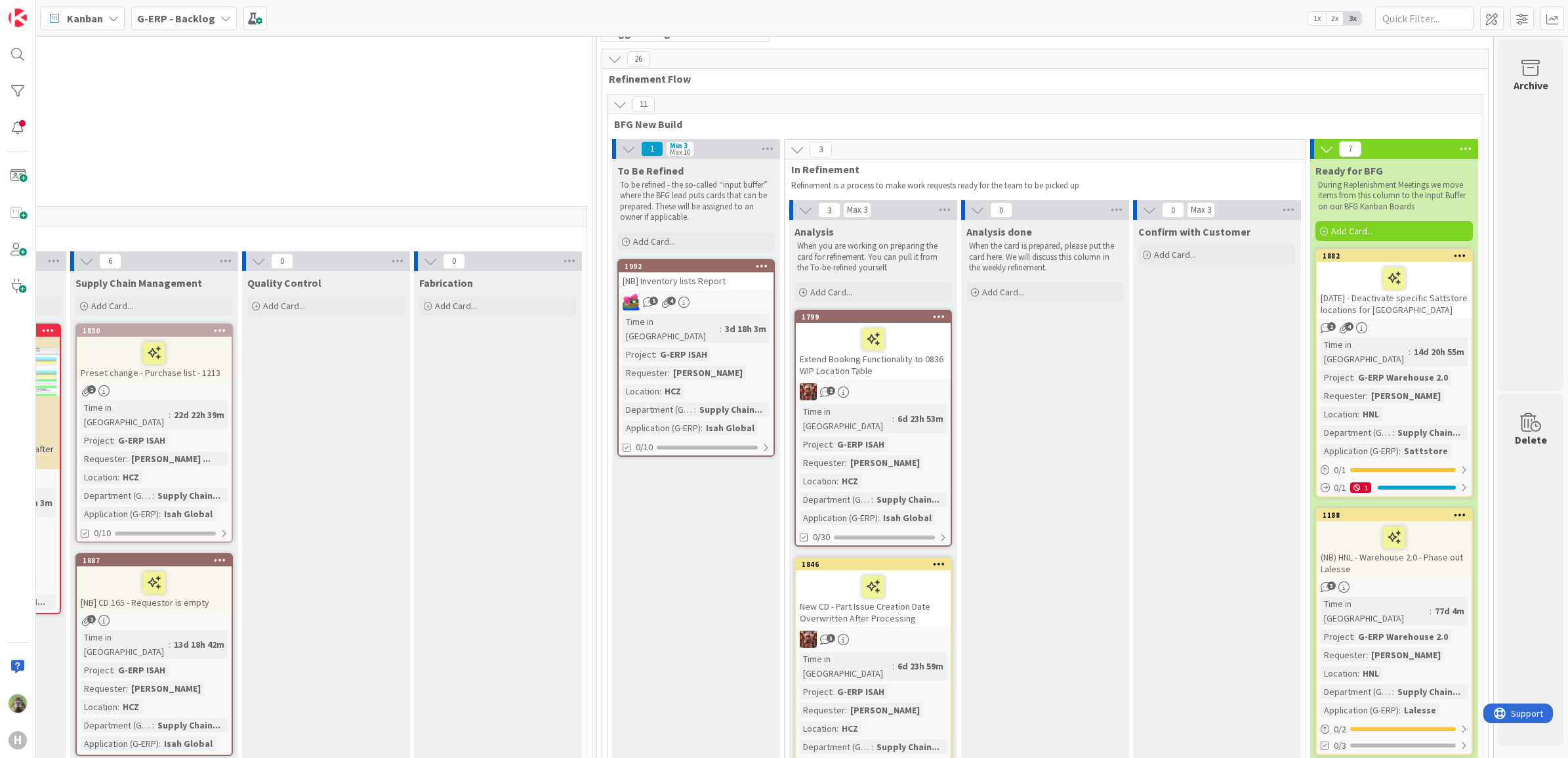
click at [220, 20] on icon at bounding box center [225, 18] width 11 height 11
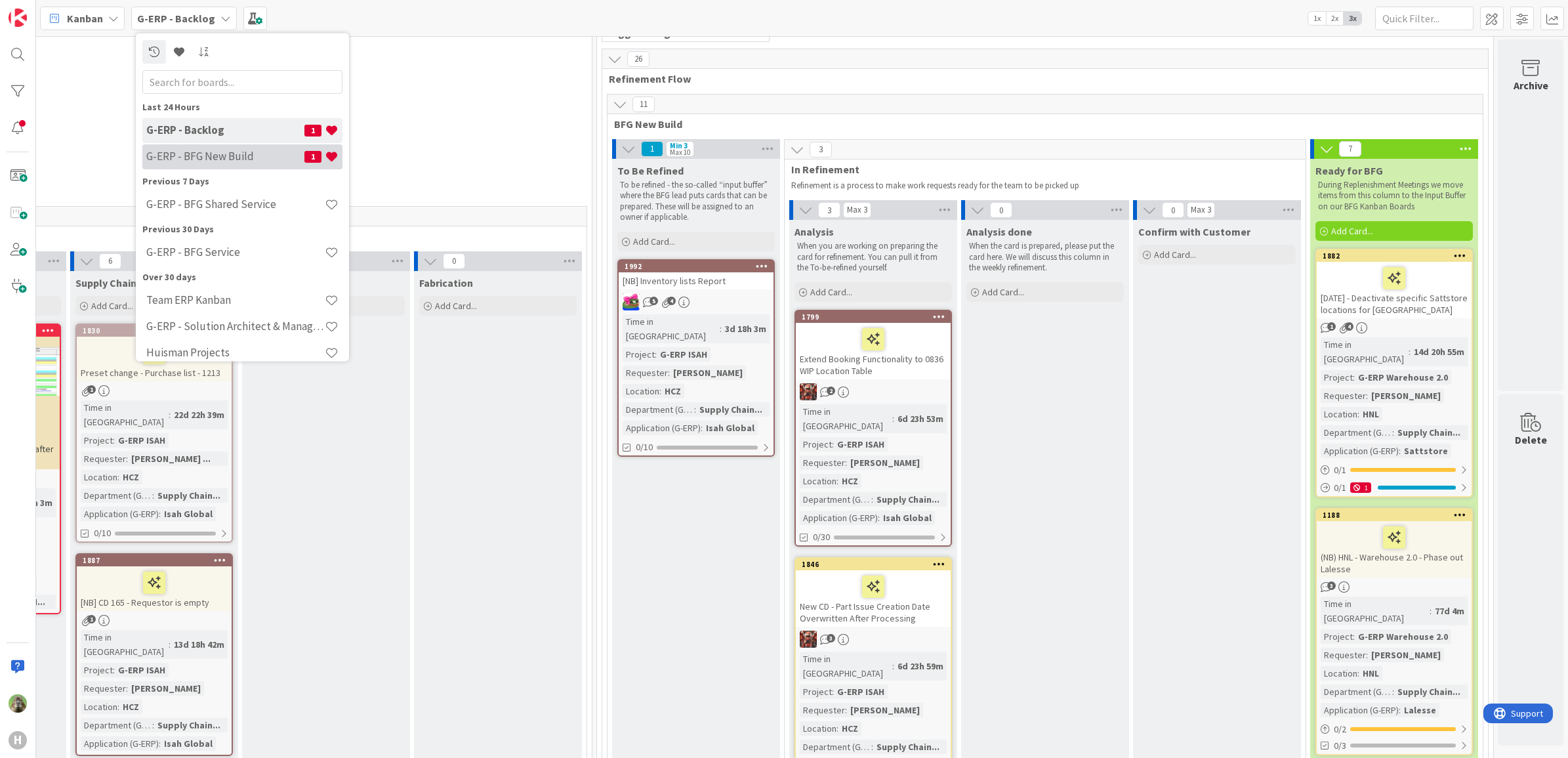
click at [222, 165] on div "G-ERP - BFG New Build 1" at bounding box center [242, 156] width 200 height 25
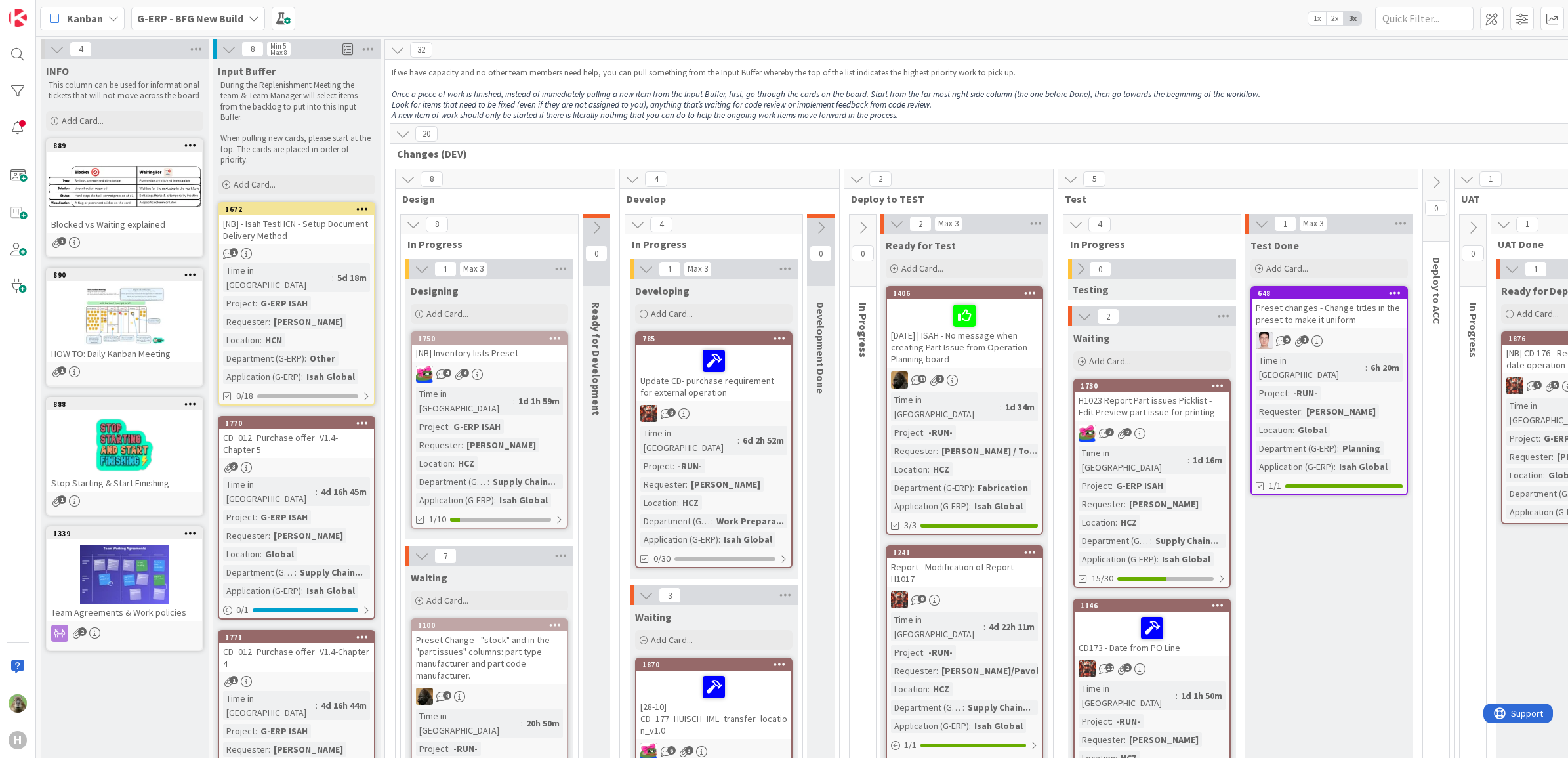
click at [231, 16] on b "G-ERP - BFG New Build" at bounding box center [190, 18] width 106 height 13
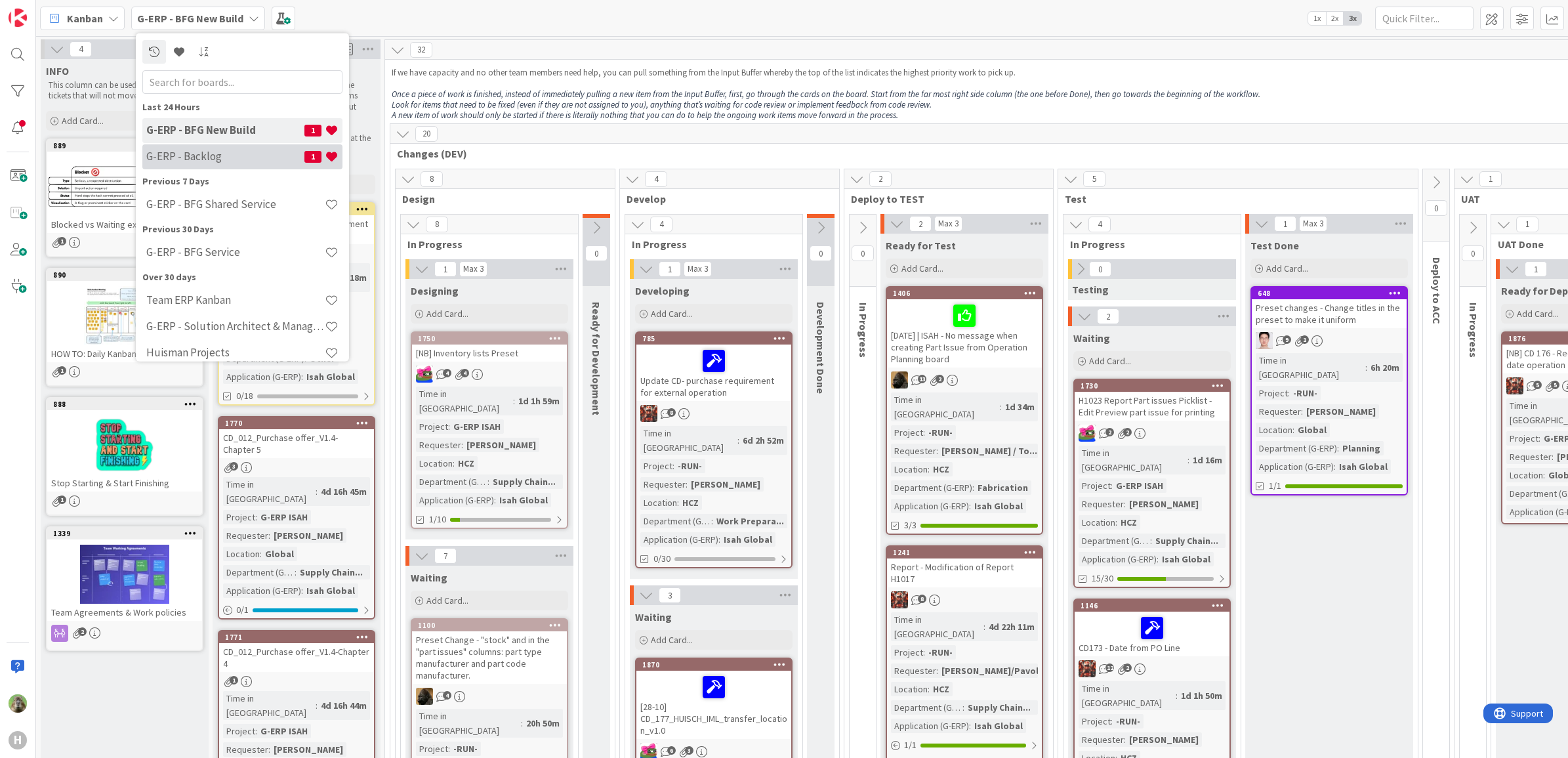
click at [238, 156] on h4 "G-ERP - Backlog" at bounding box center [225, 156] width 158 height 13
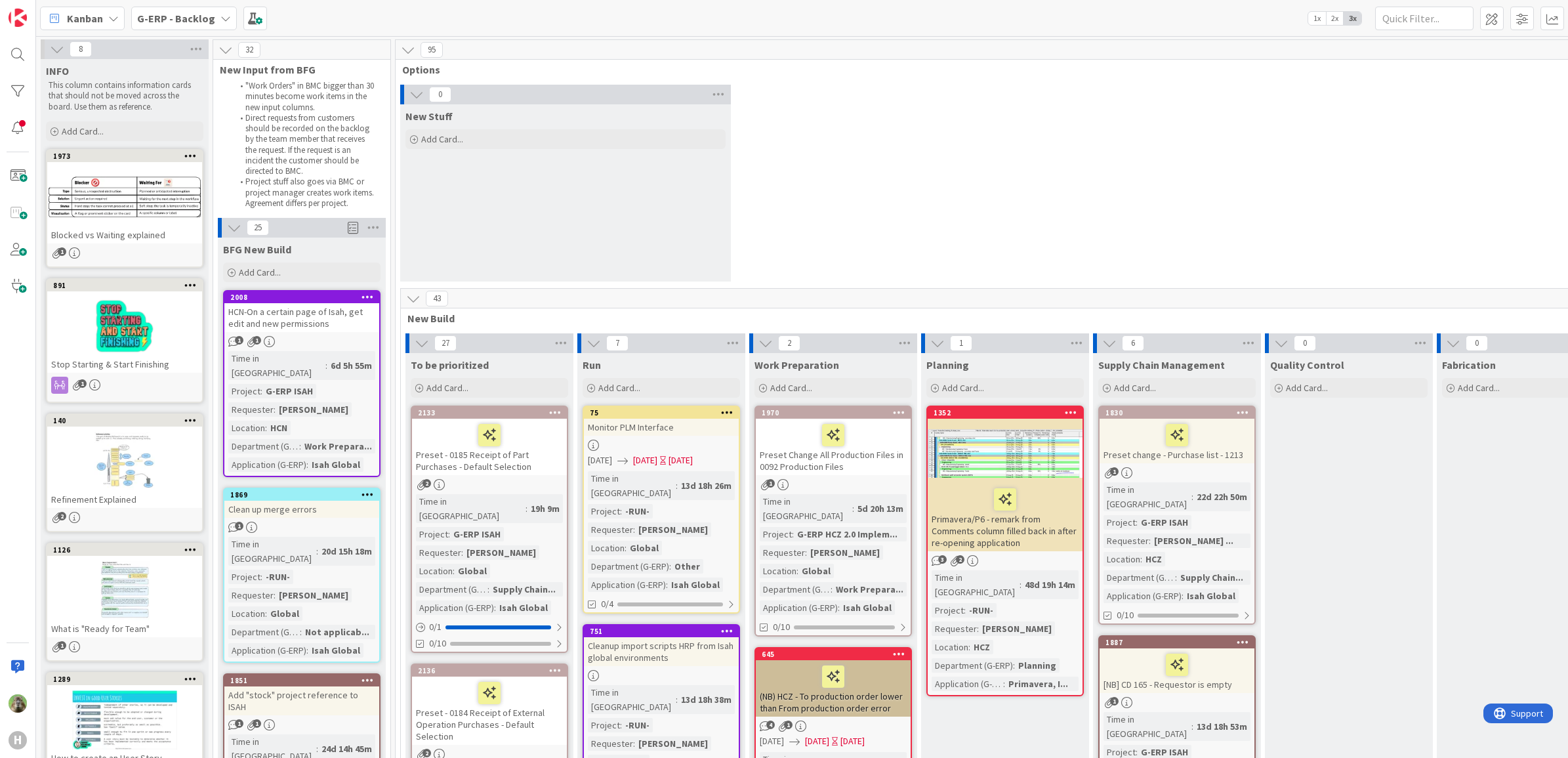
click at [347, 309] on div "HCN-On a certain page of Isah, get edit and new permissions" at bounding box center [302, 318] width 155 height 29
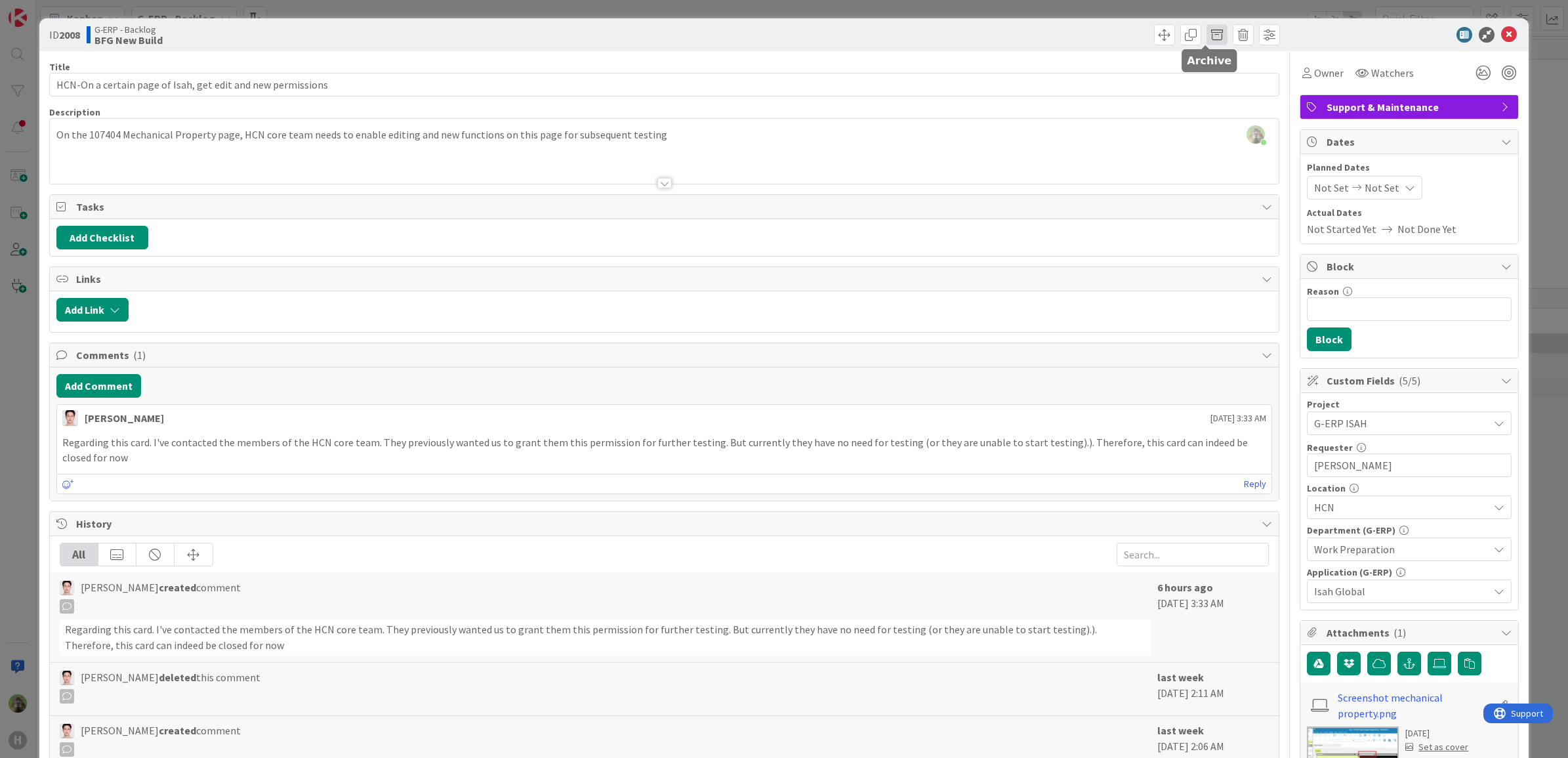
click at [1207, 34] on span at bounding box center [1218, 34] width 21 height 21
click at [1218, 86] on button "Archive" at bounding box center [1240, 96] width 52 height 24
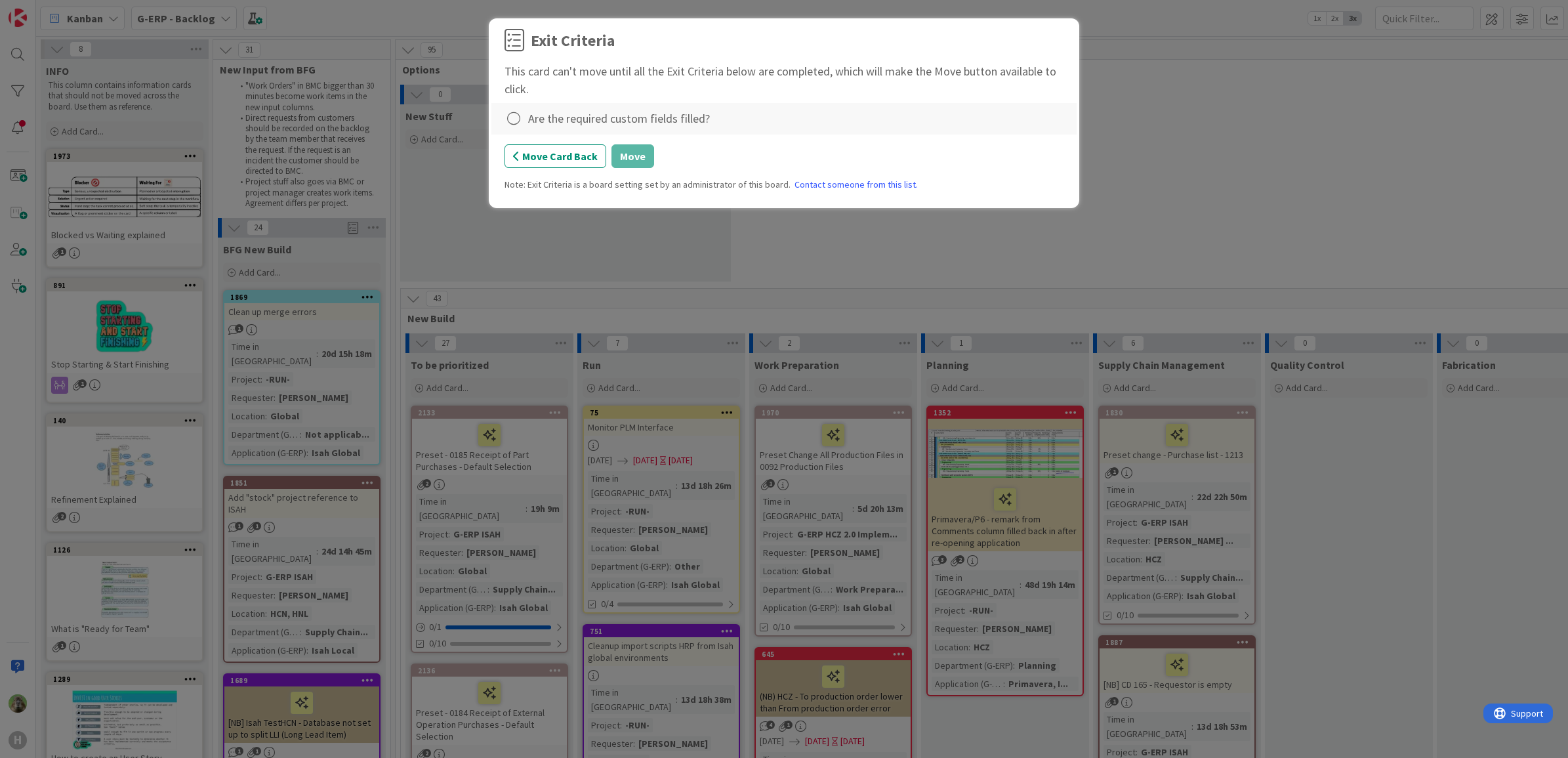
click at [540, 117] on div "Are the required custom fields filled?" at bounding box center [619, 118] width 182 height 18
drag, startPoint x: 540, startPoint y: 117, endPoint x: 517, endPoint y: 123, distance: 23.8
click at [517, 123] on icon at bounding box center [513, 118] width 18 height 18
click at [604, 142] on link "Complete" at bounding box center [586, 146] width 164 height 19
click at [616, 149] on button "Move" at bounding box center [633, 156] width 43 height 24
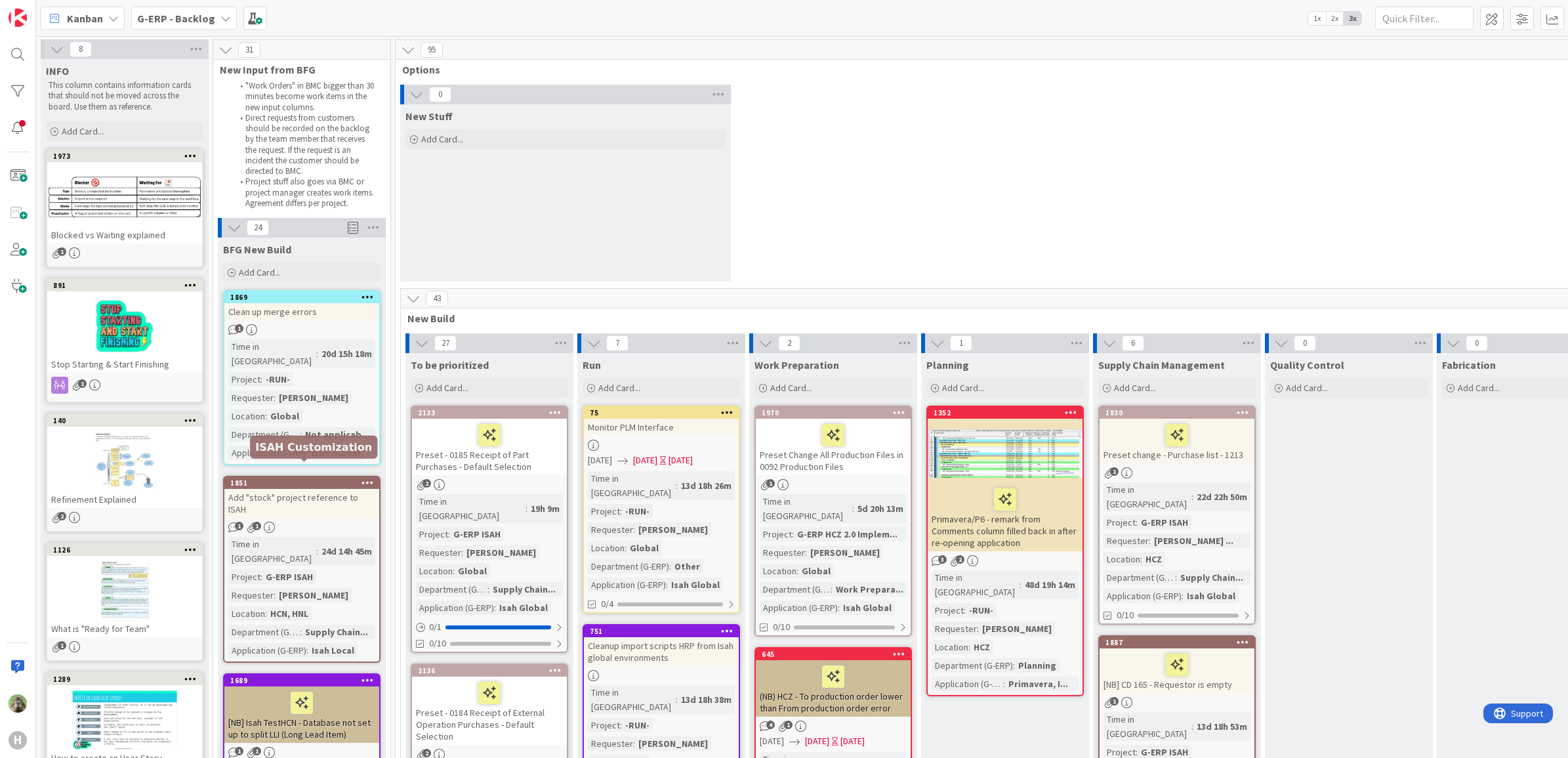
click at [312, 479] on div "1851" at bounding box center [305, 483] width 149 height 10
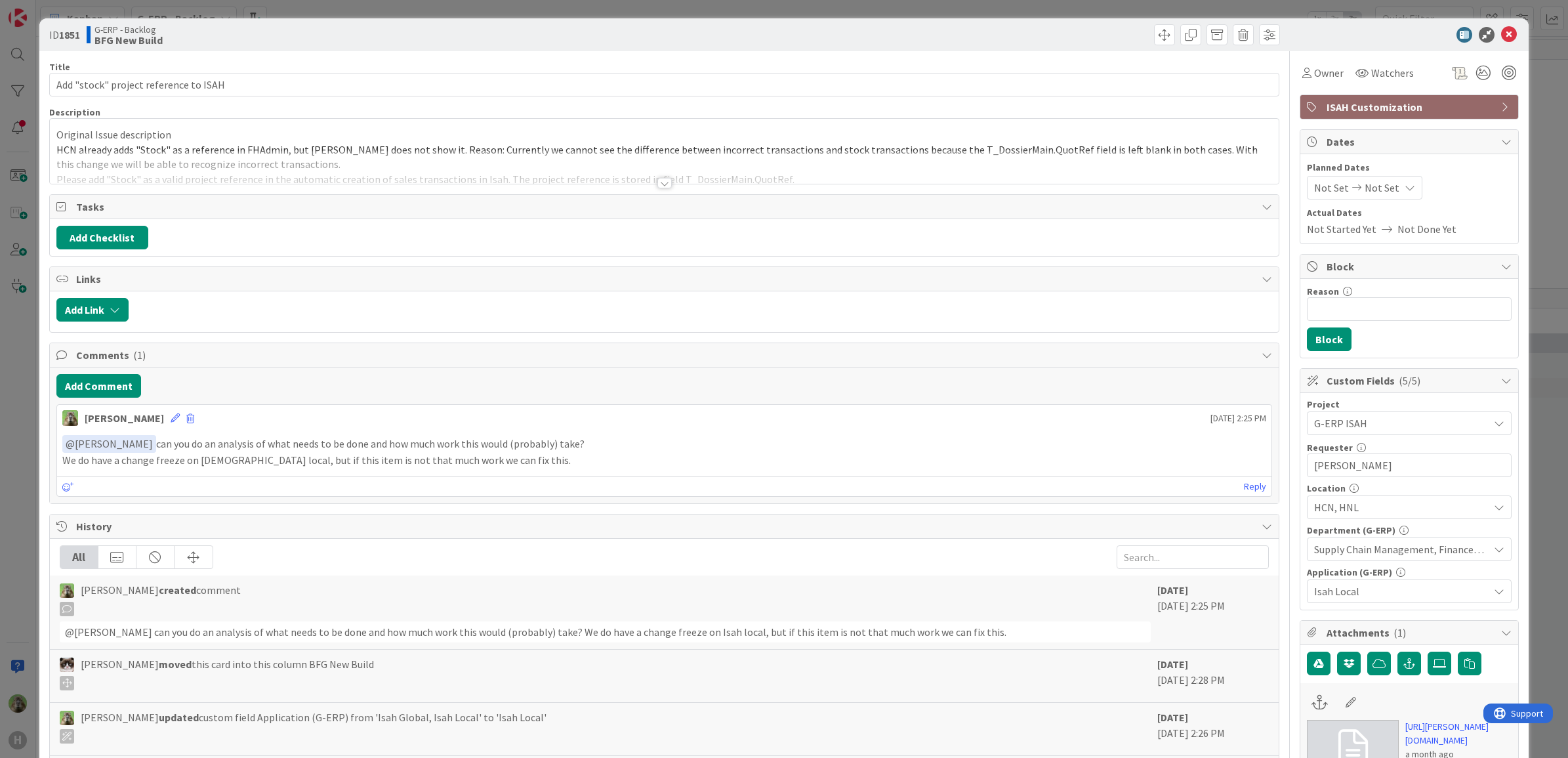
click at [21, 474] on div "ID 1851 G-ERP - Backlog BFG New Build Title 37 / 128 Add "stock" project refere…" at bounding box center [784, 379] width 1568 height 758
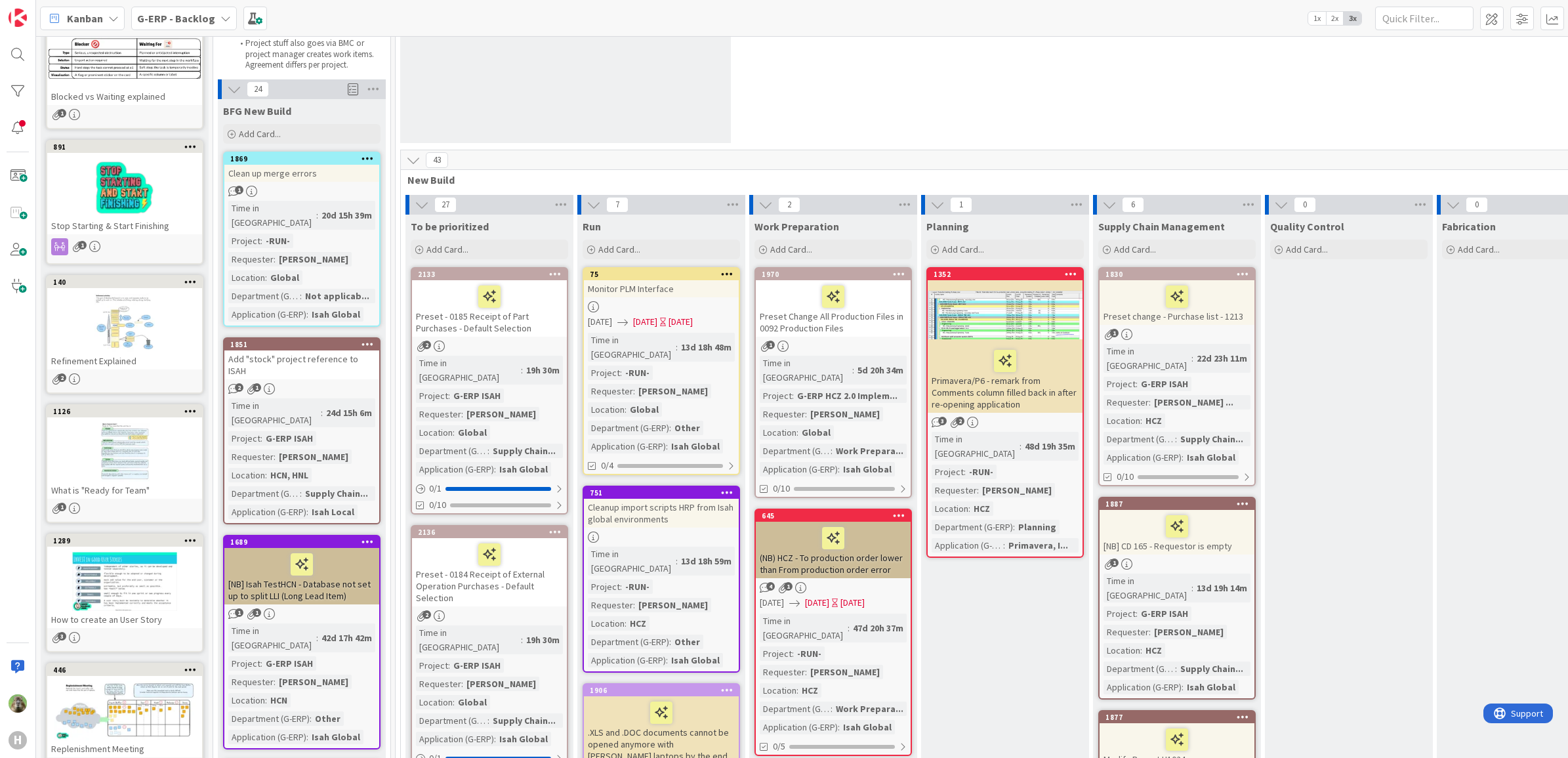
scroll to position [246, 0]
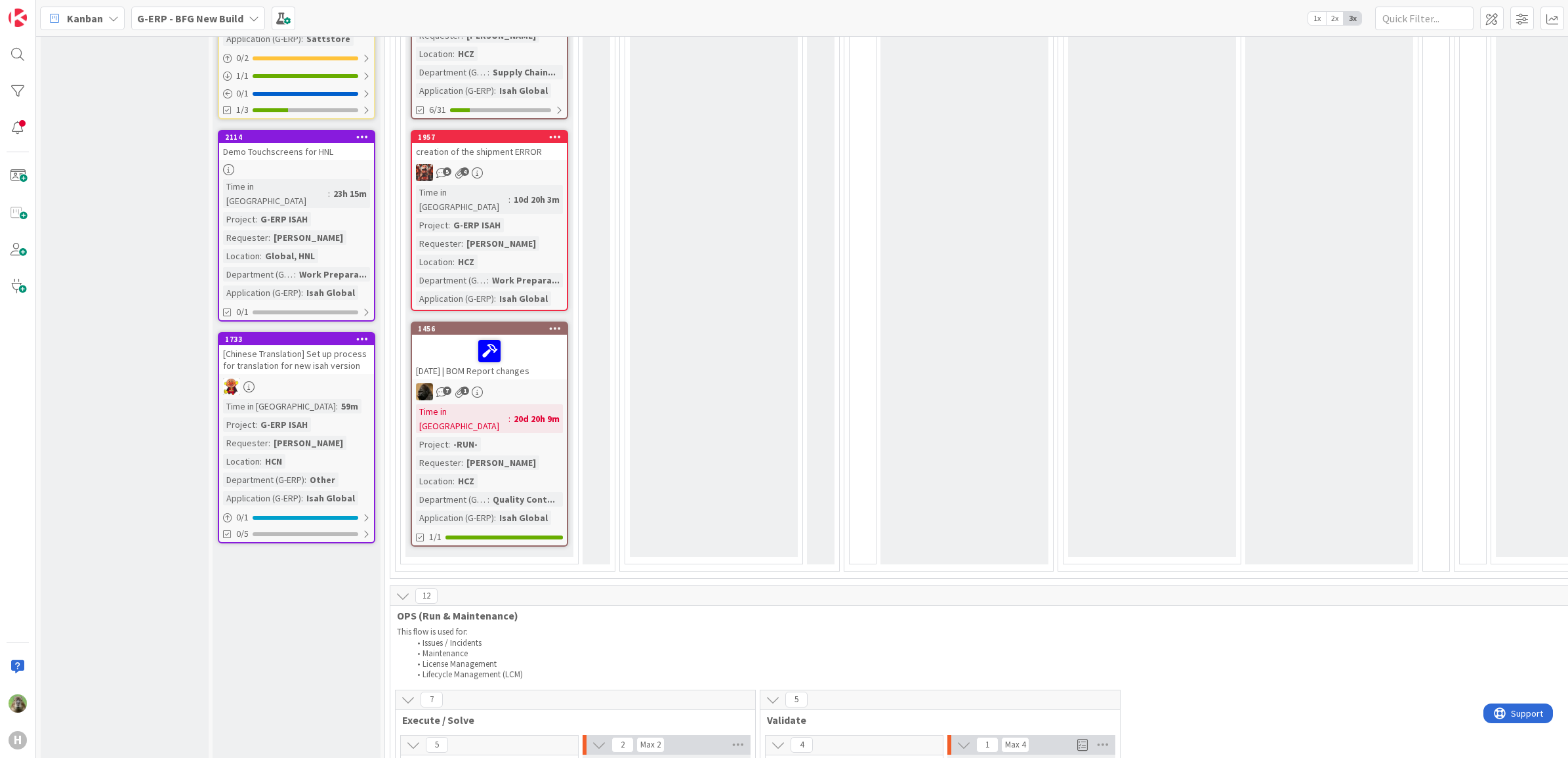
scroll to position [2132, 0]
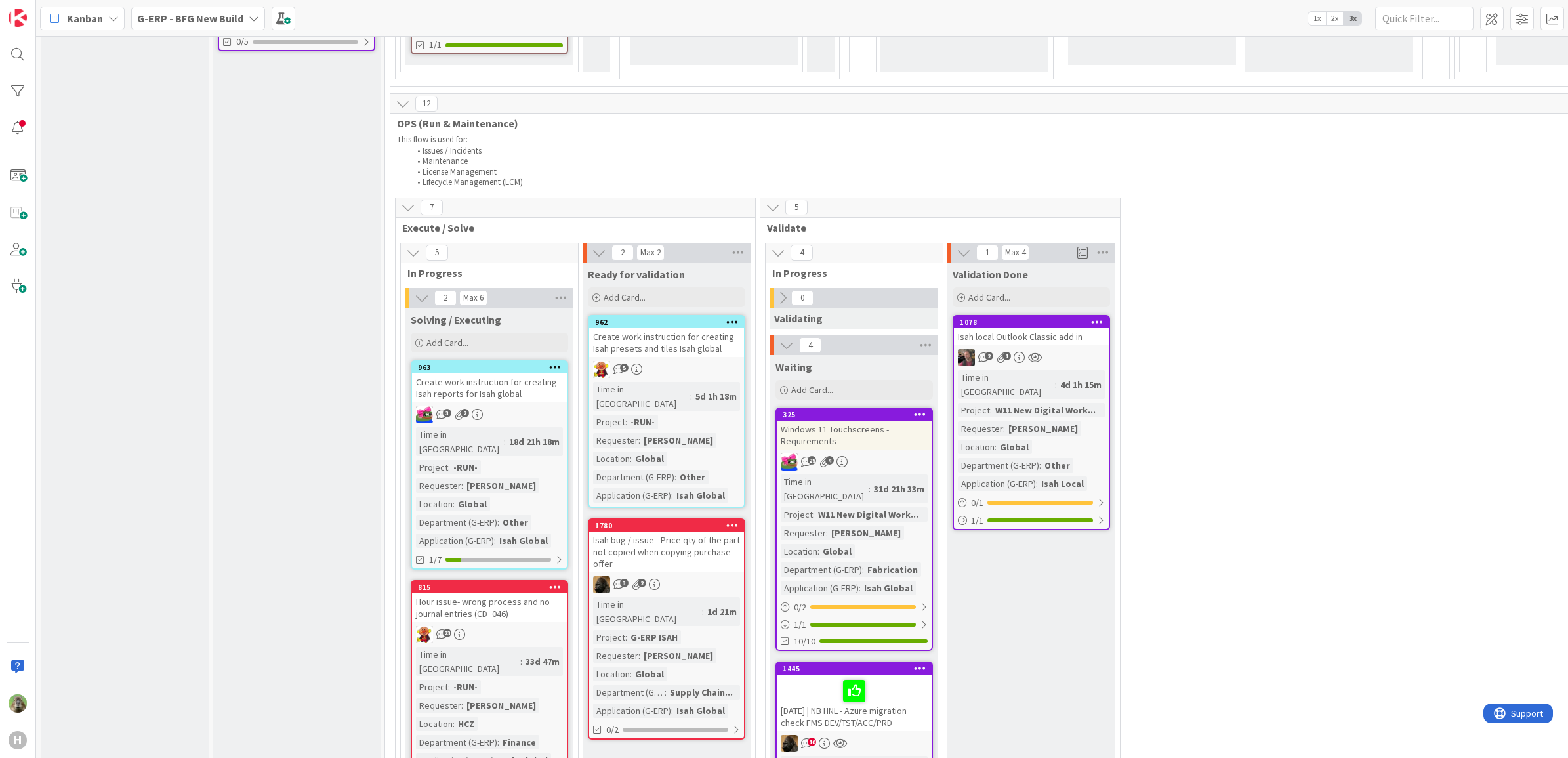
click at [1085, 328] on div "Isah local Outlook Classic add in" at bounding box center [1032, 337] width 155 height 17
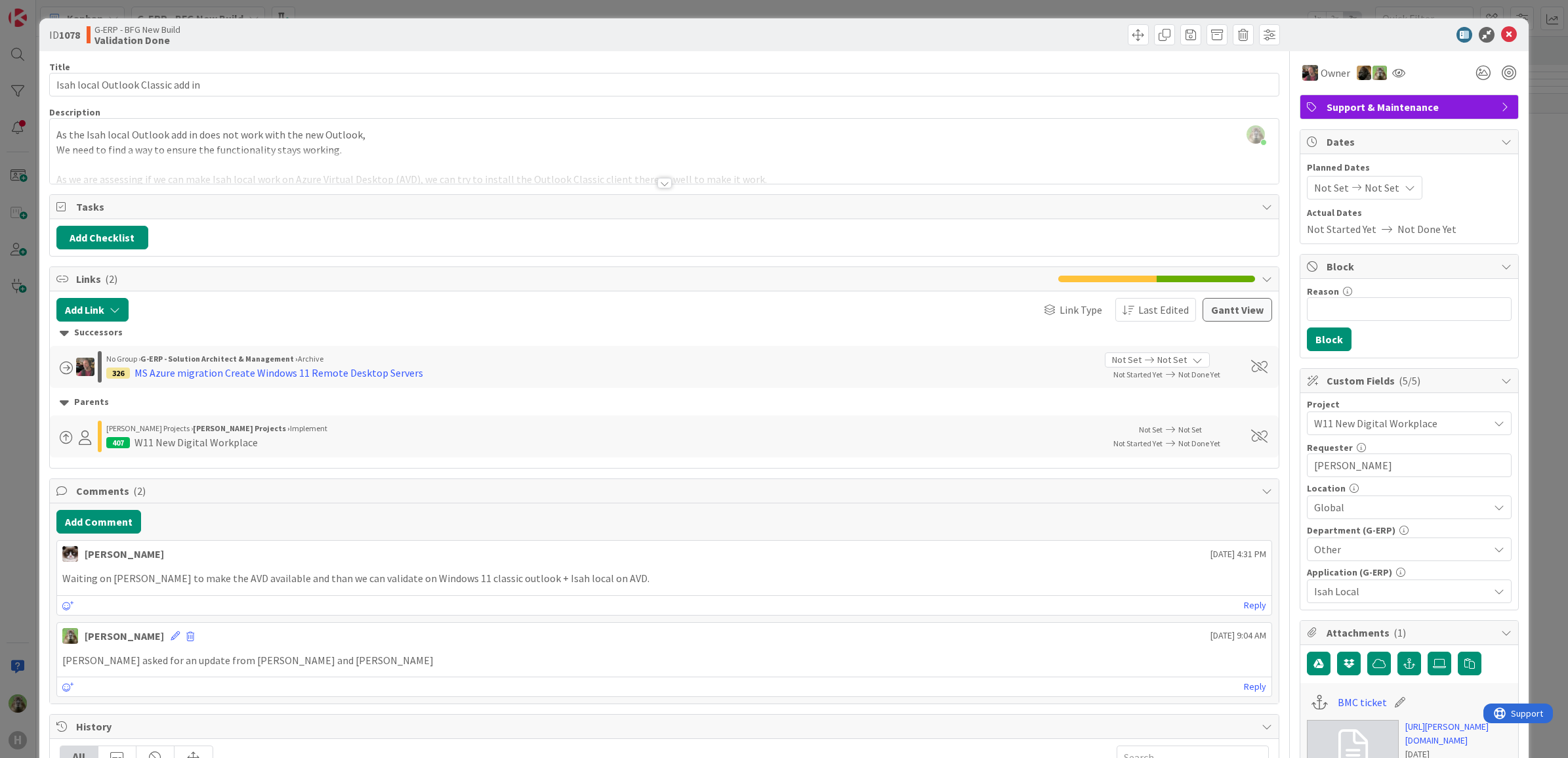
click at [8, 513] on div "ID 1078 G-ERP - BFG New Build Validation Done Title 33 / 128 Isah local Outlook…" at bounding box center [784, 379] width 1568 height 758
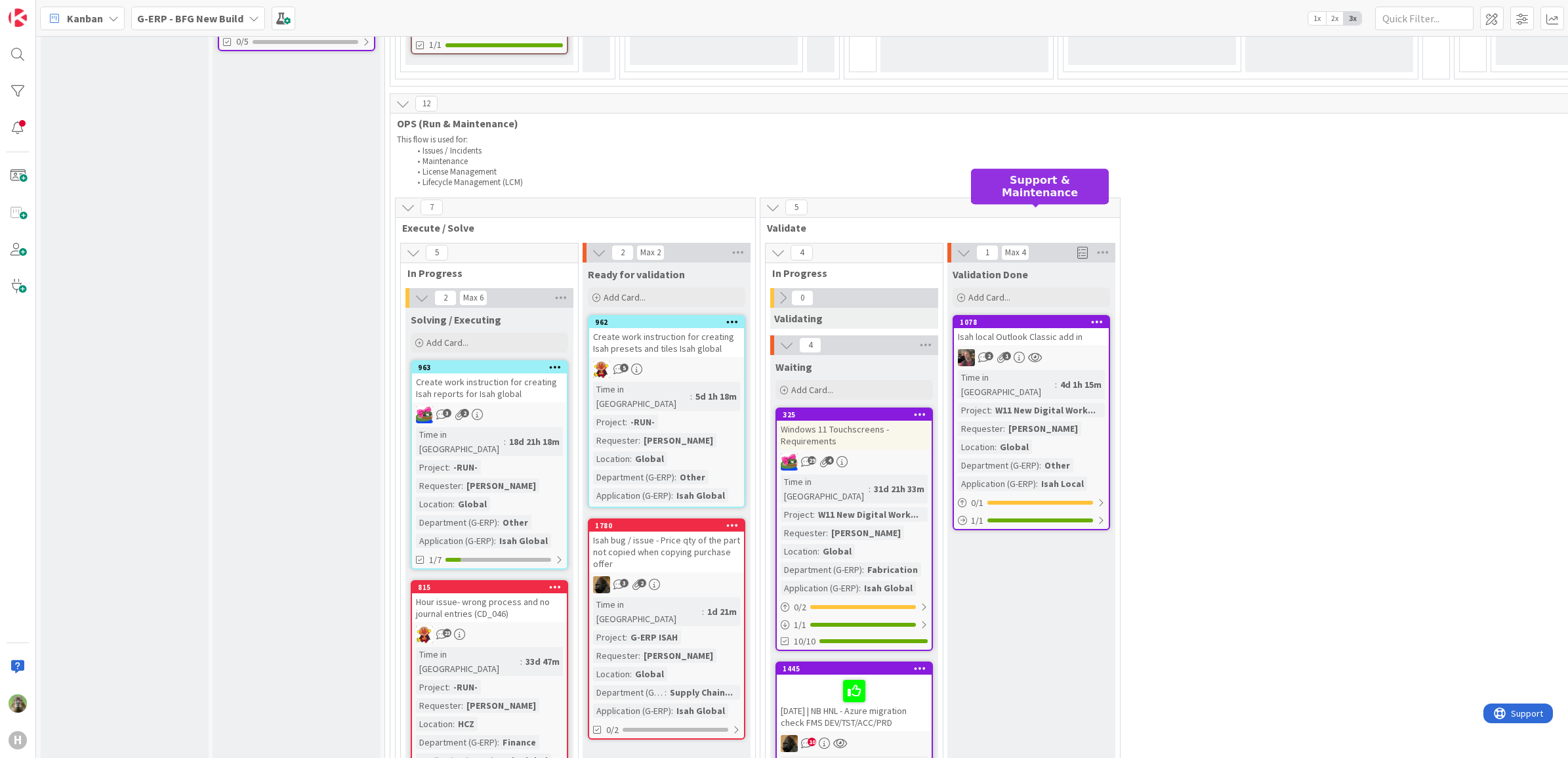
click at [1042, 318] on div "1078" at bounding box center [1035, 323] width 149 height 10
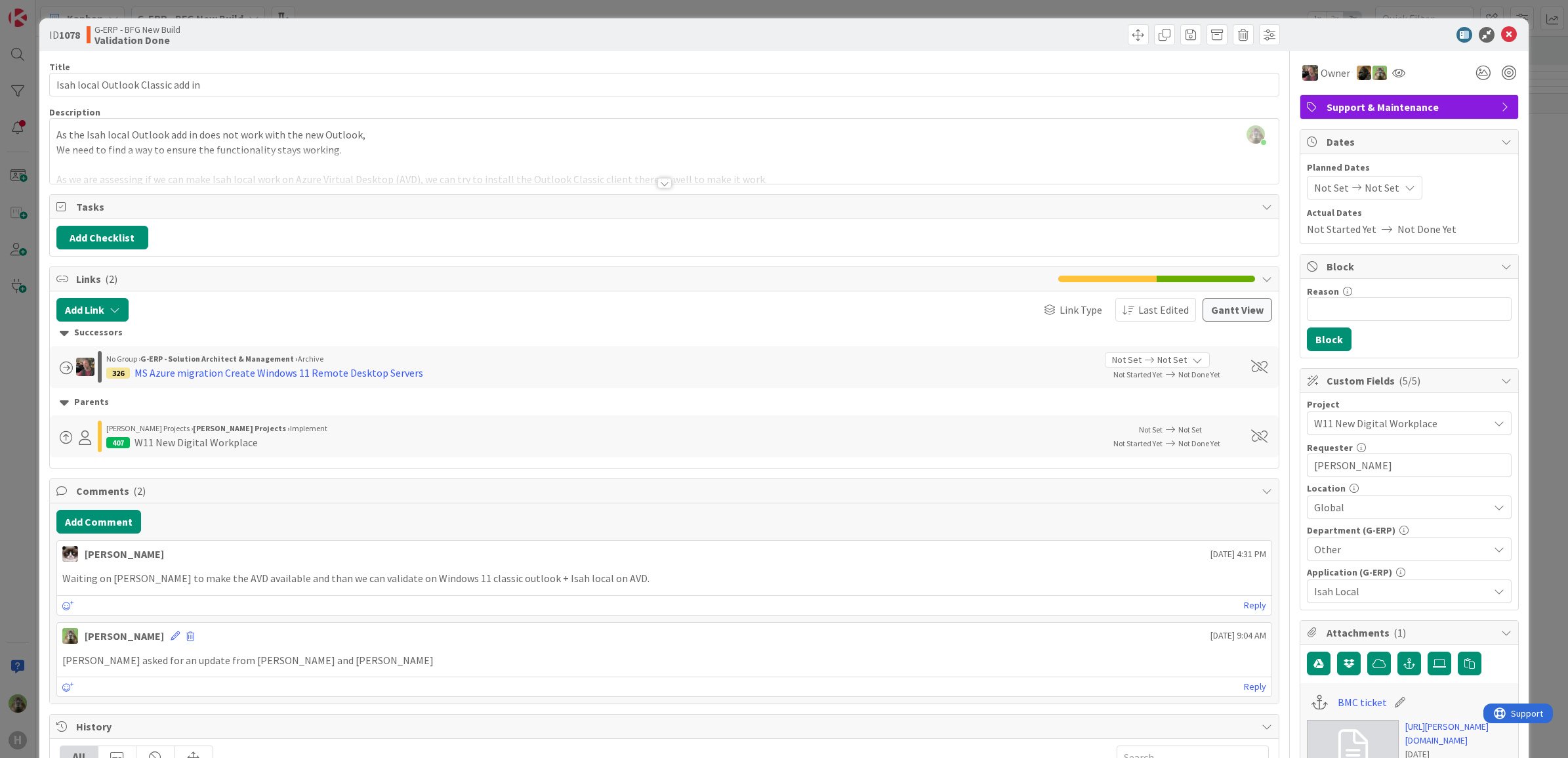
click at [34, 529] on div "ID 1078 G-ERP - BFG New Build Validation Done Title 33 / 128 Isah local Outlook…" at bounding box center [784, 379] width 1568 height 758
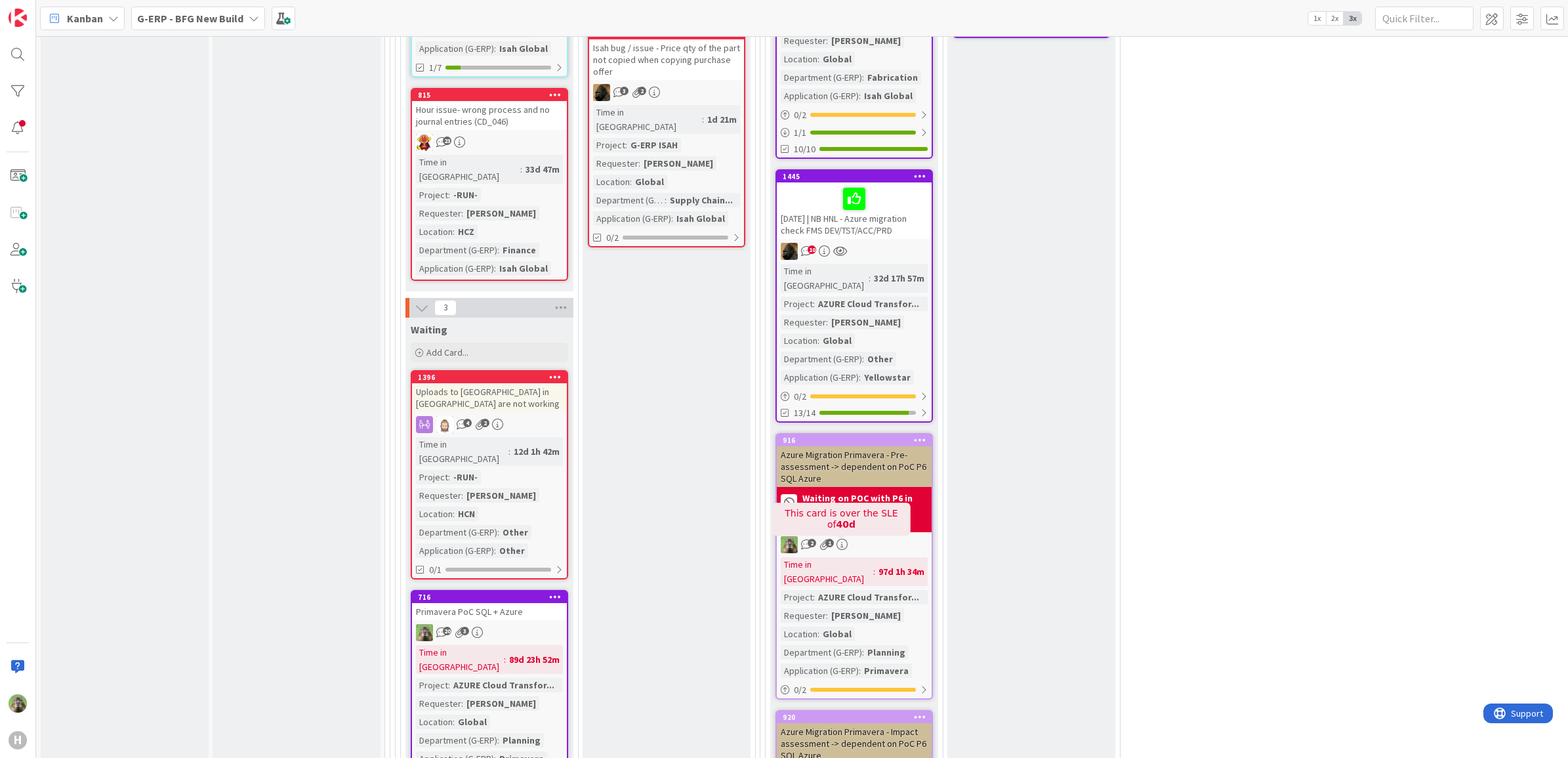
scroll to position [2215, 0]
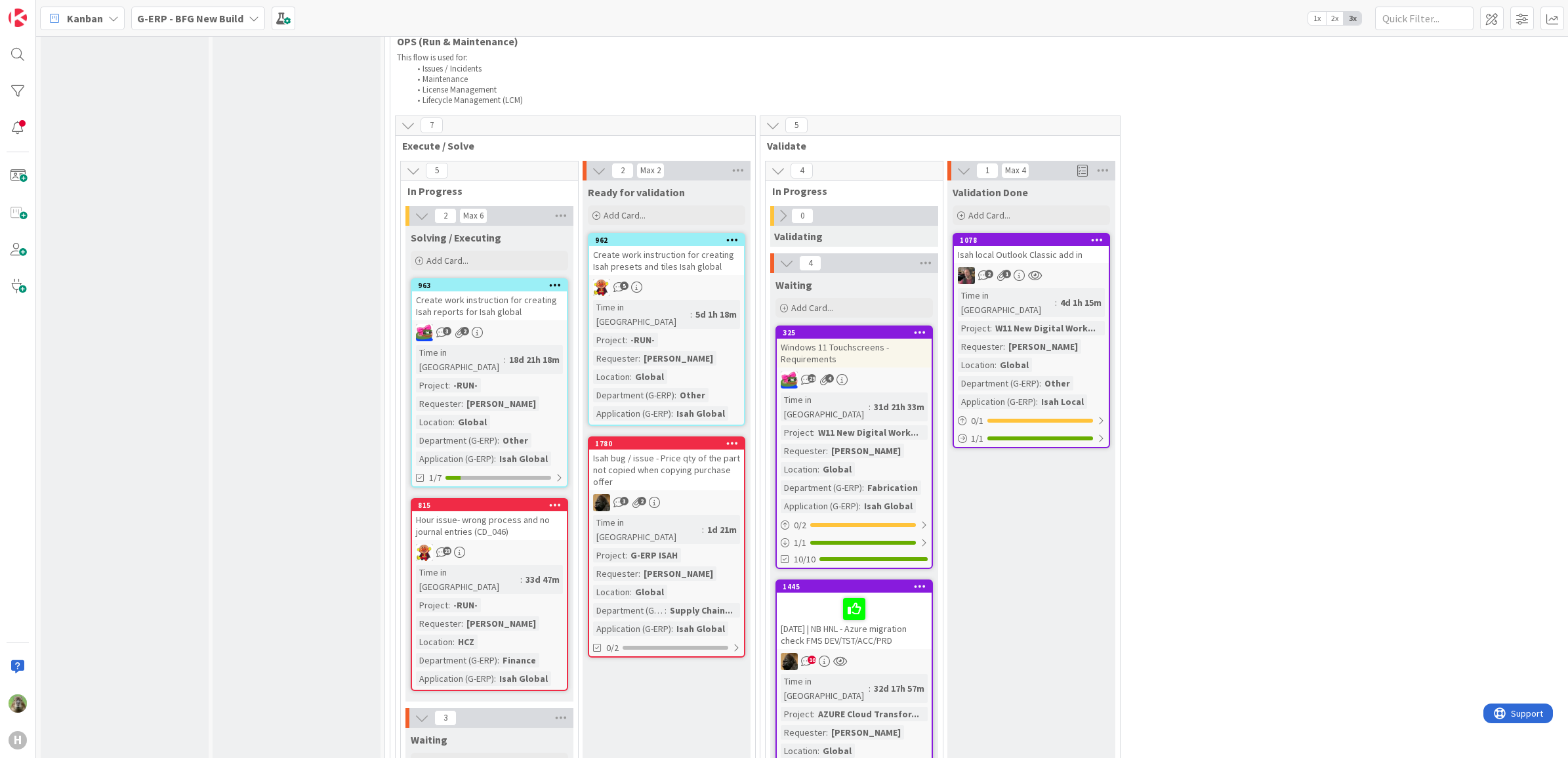
click at [673, 450] on div "Isah bug / issue - Price qty of the part not copied when copying purchase offer" at bounding box center [667, 470] width 155 height 41
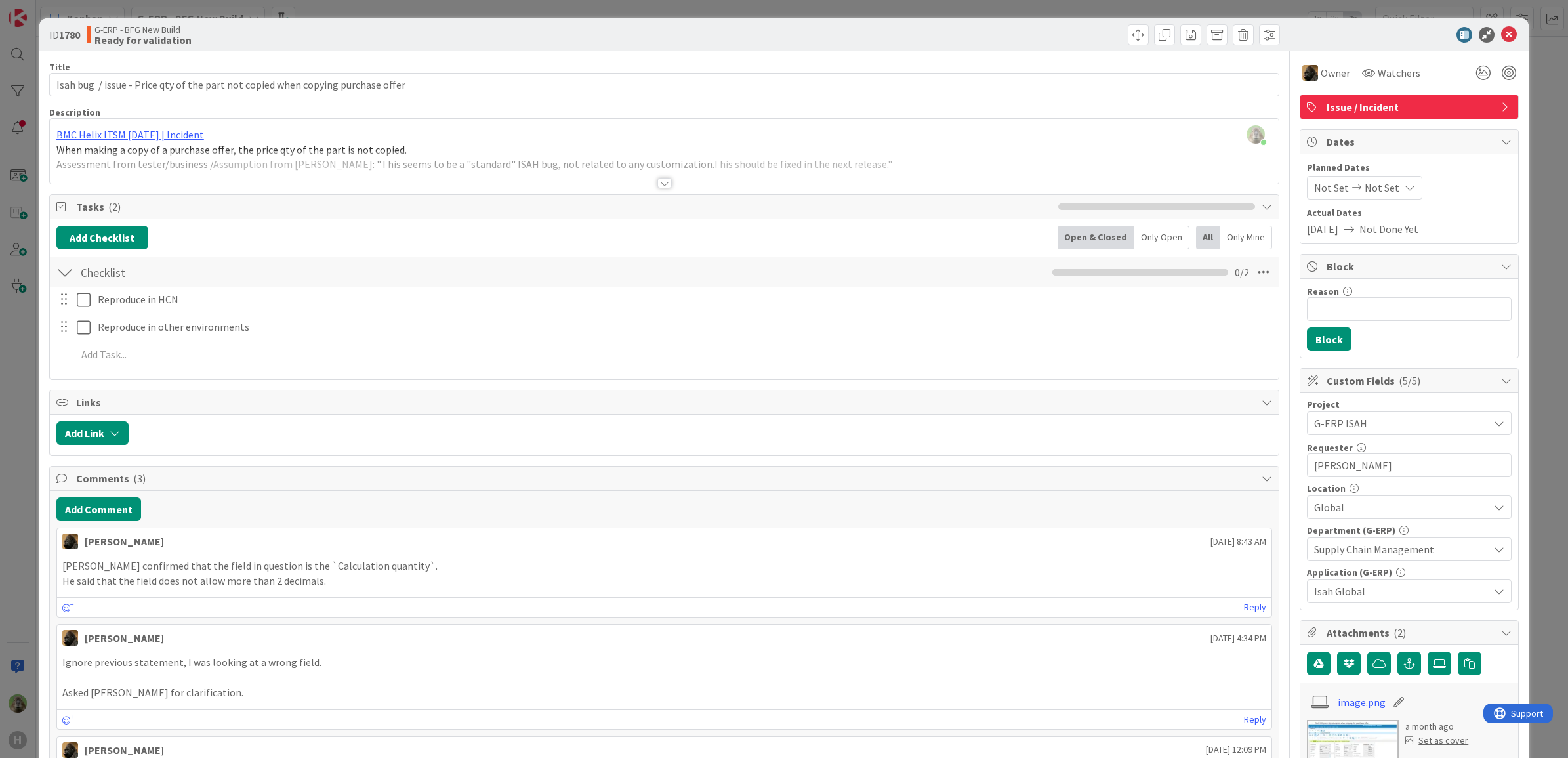
click at [17, 463] on div "ID 1780 G-ERP - BFG New Build Ready for validation Title 80 / 128 Isah bug / is…" at bounding box center [784, 379] width 1568 height 758
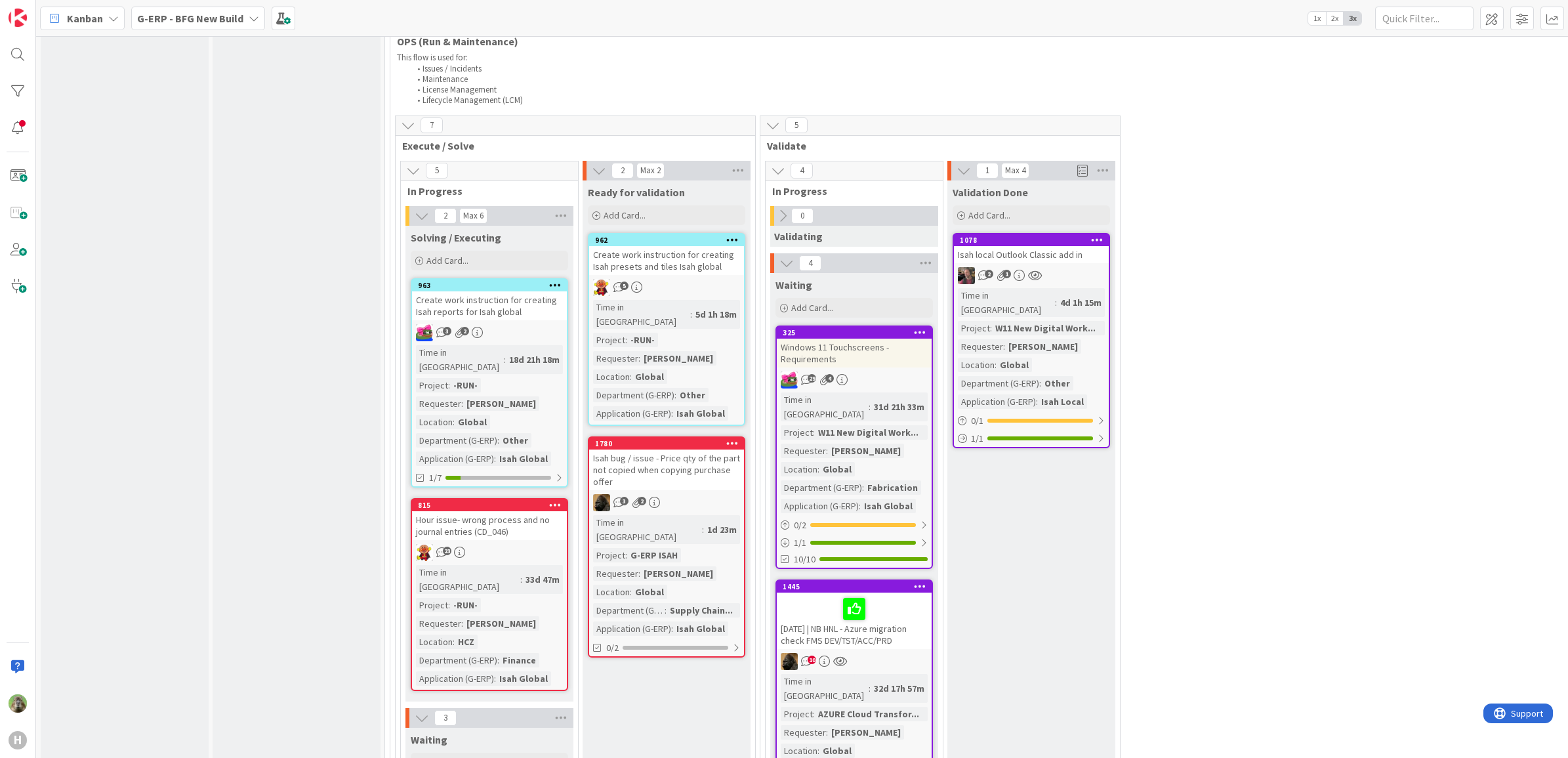
click at [506, 511] on div "Hour issue- wrong process and no journal entries (CD_046)" at bounding box center [490, 525] width 155 height 29
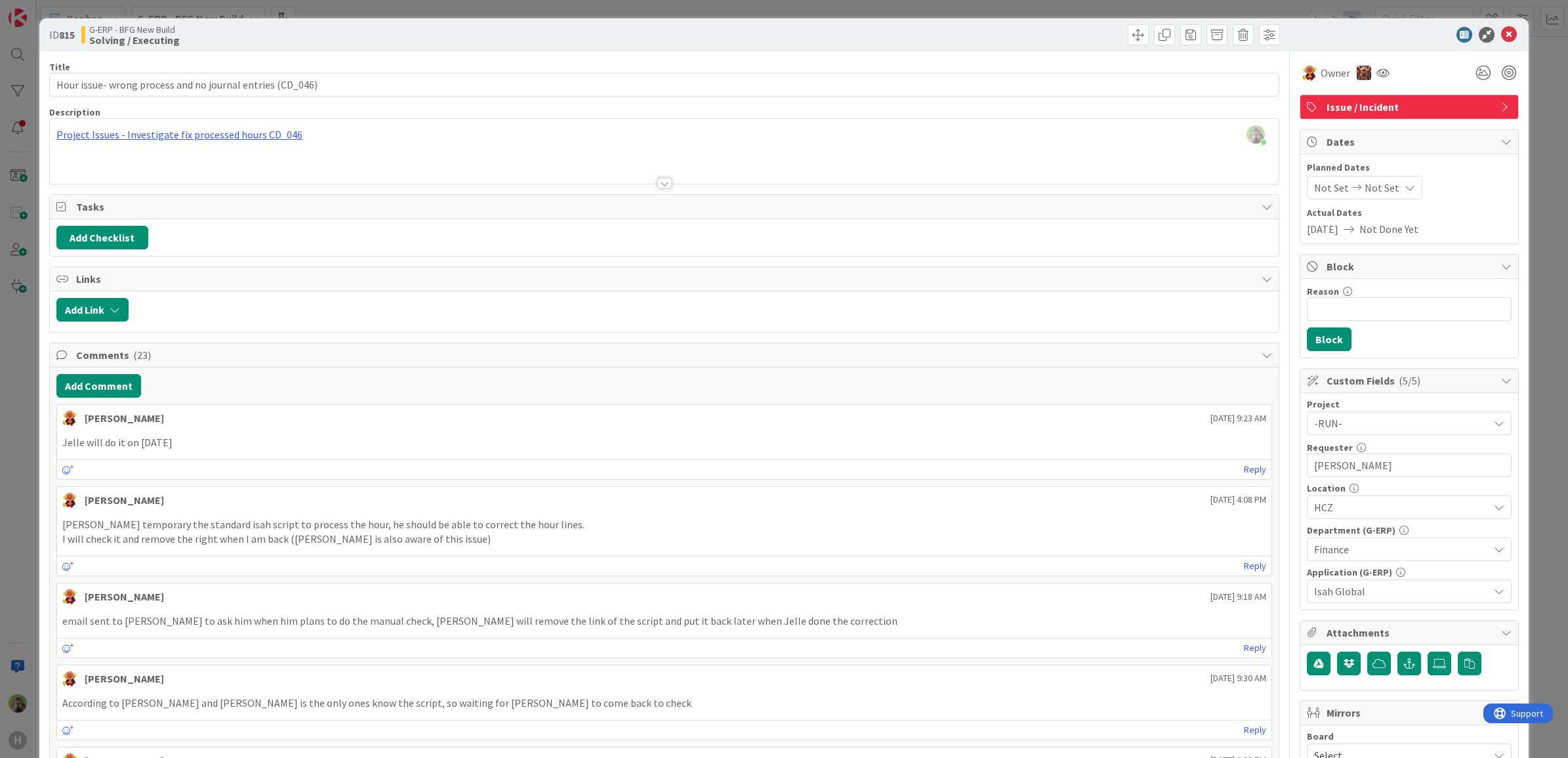
click at [20, 478] on div "ID 815 G-ERP - BFG New Build Solving / Executing Title 57 / 128 Hour issue- wro…" at bounding box center [784, 379] width 1568 height 758
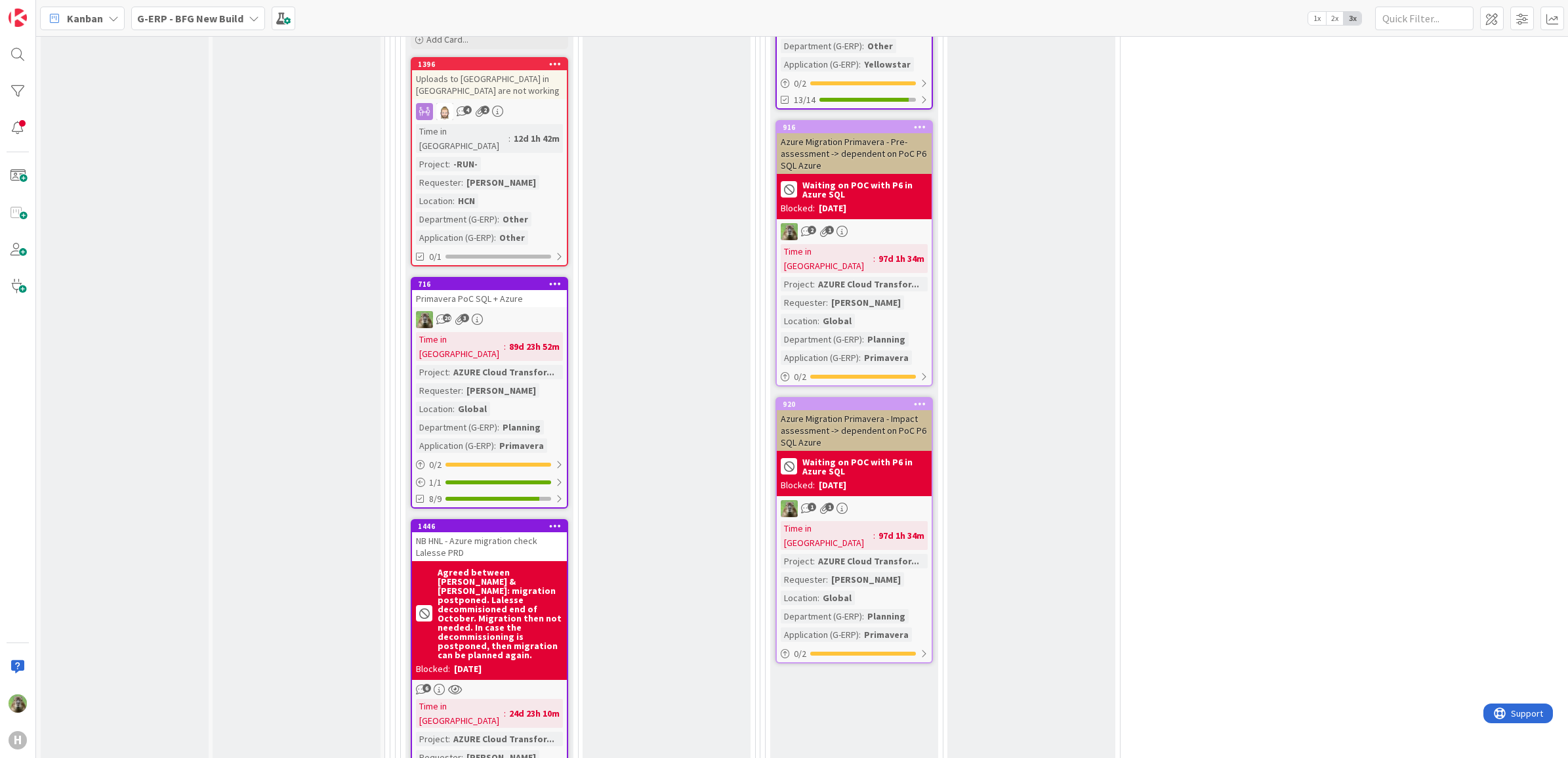
scroll to position [2856, 0]
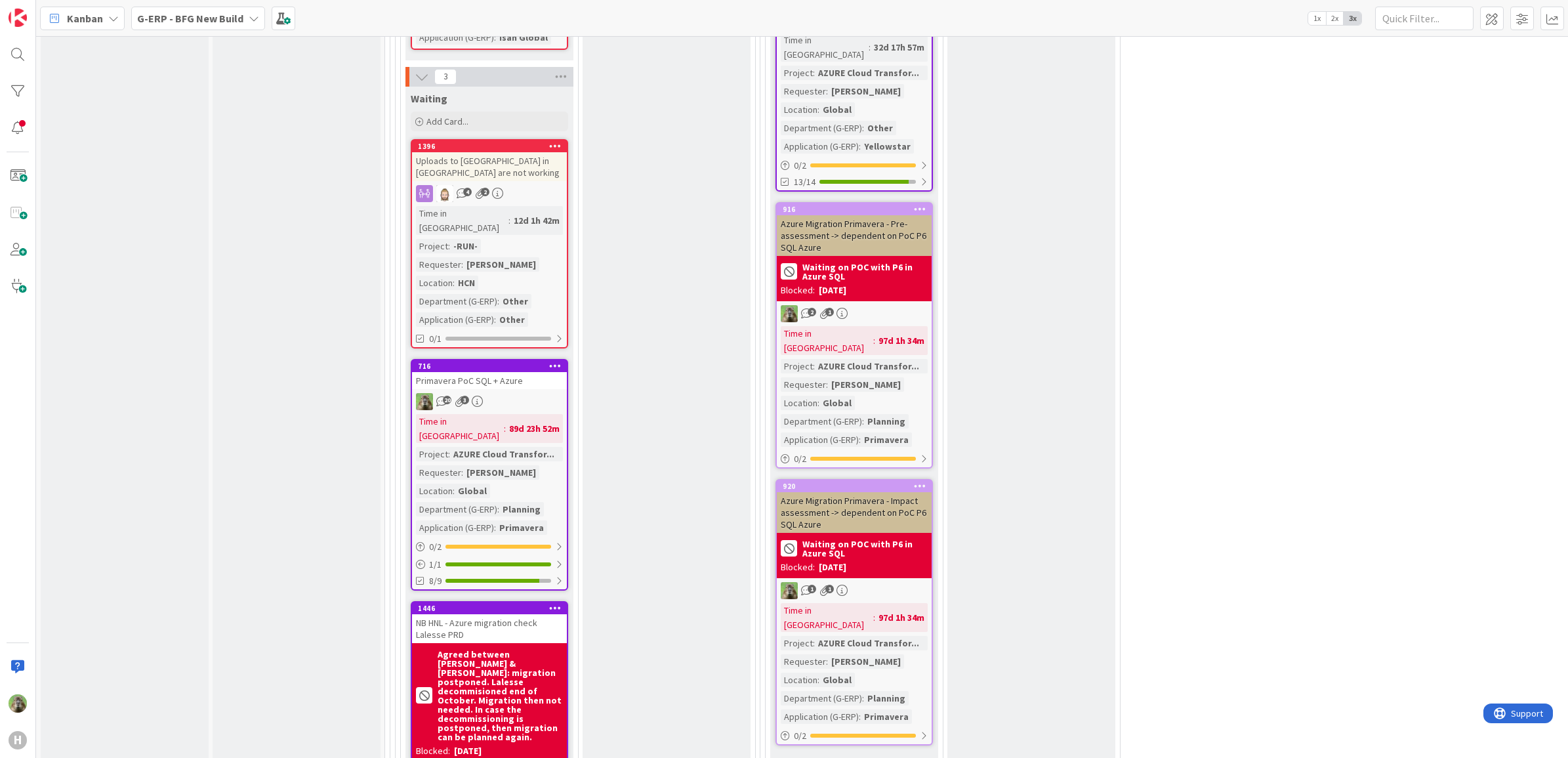
click at [546, 372] on div "Primavera PoC SQL + Azure" at bounding box center [490, 381] width 155 height 17
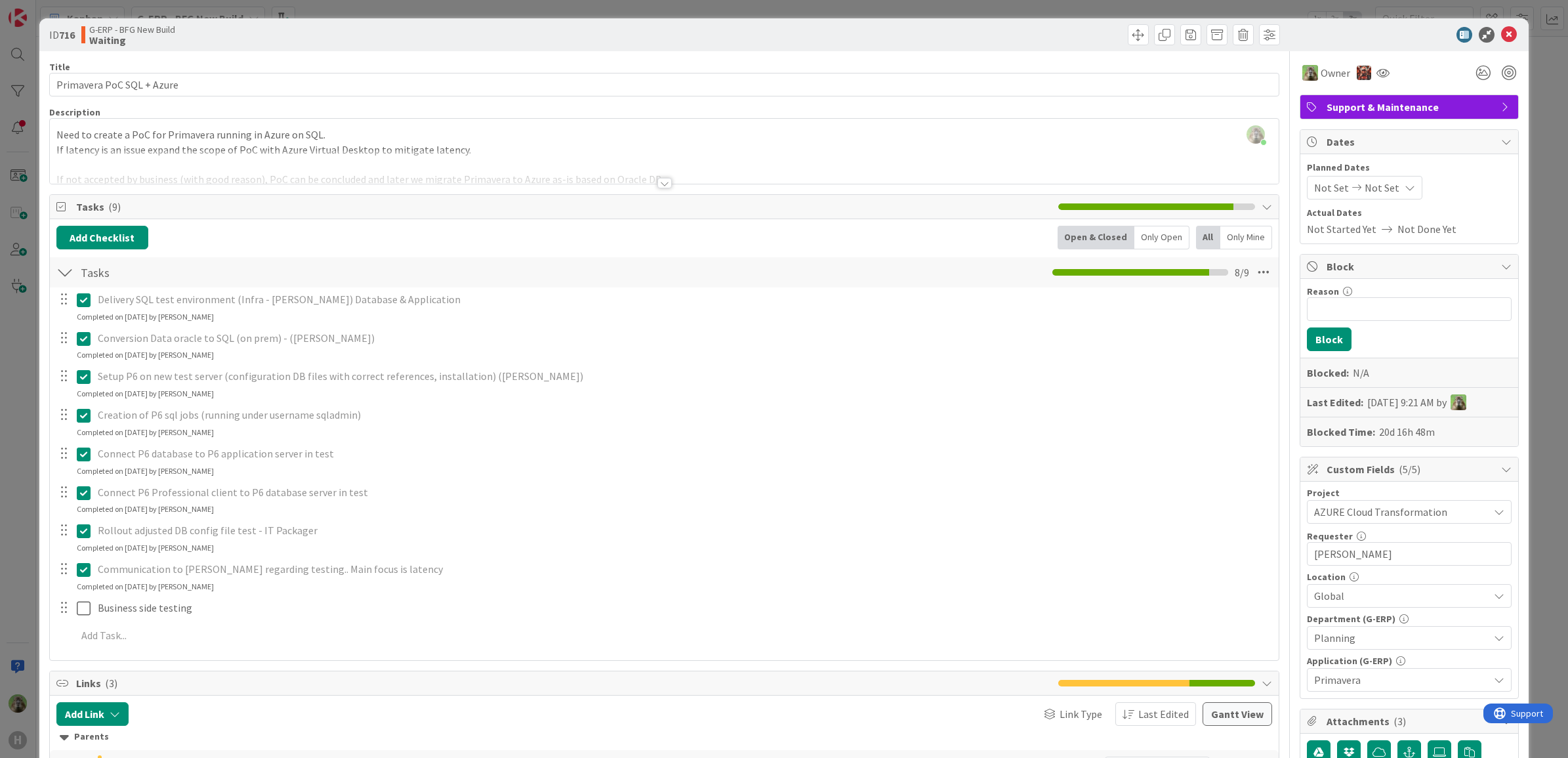
click at [51, 486] on div "Connect P6 Professional client to P6 database server in test Update Cancel" at bounding box center [664, 493] width 1228 height 23
click at [31, 489] on div "ID 716 G-ERP - BFG New Build Waiting Title 25 / 128 Primavera PoC SQL + Azure D…" at bounding box center [784, 379] width 1568 height 758
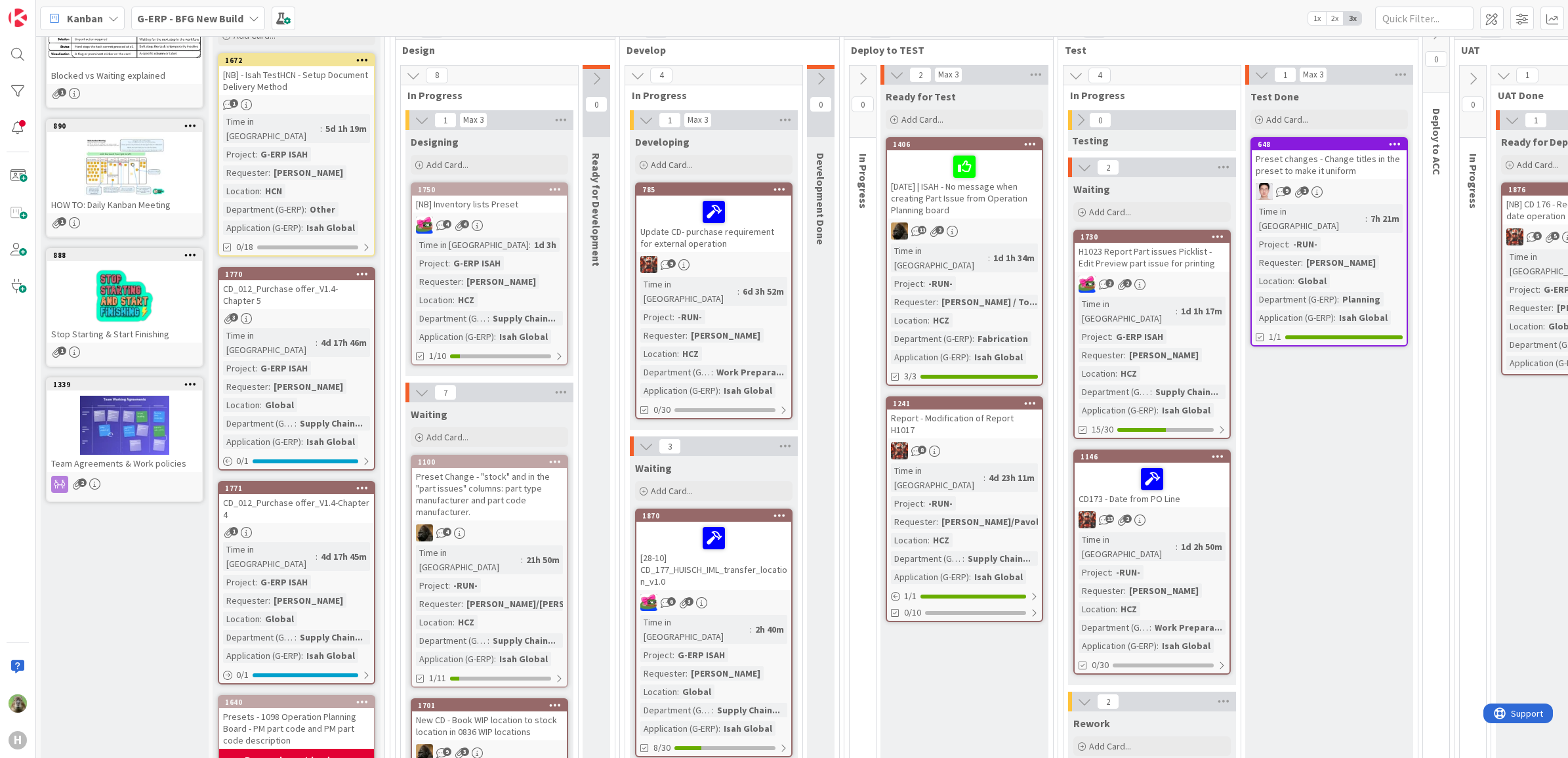
click at [1366, 166] on div "Preset changes - Change titles in the preset to make it uniform" at bounding box center [1330, 165] width 155 height 29
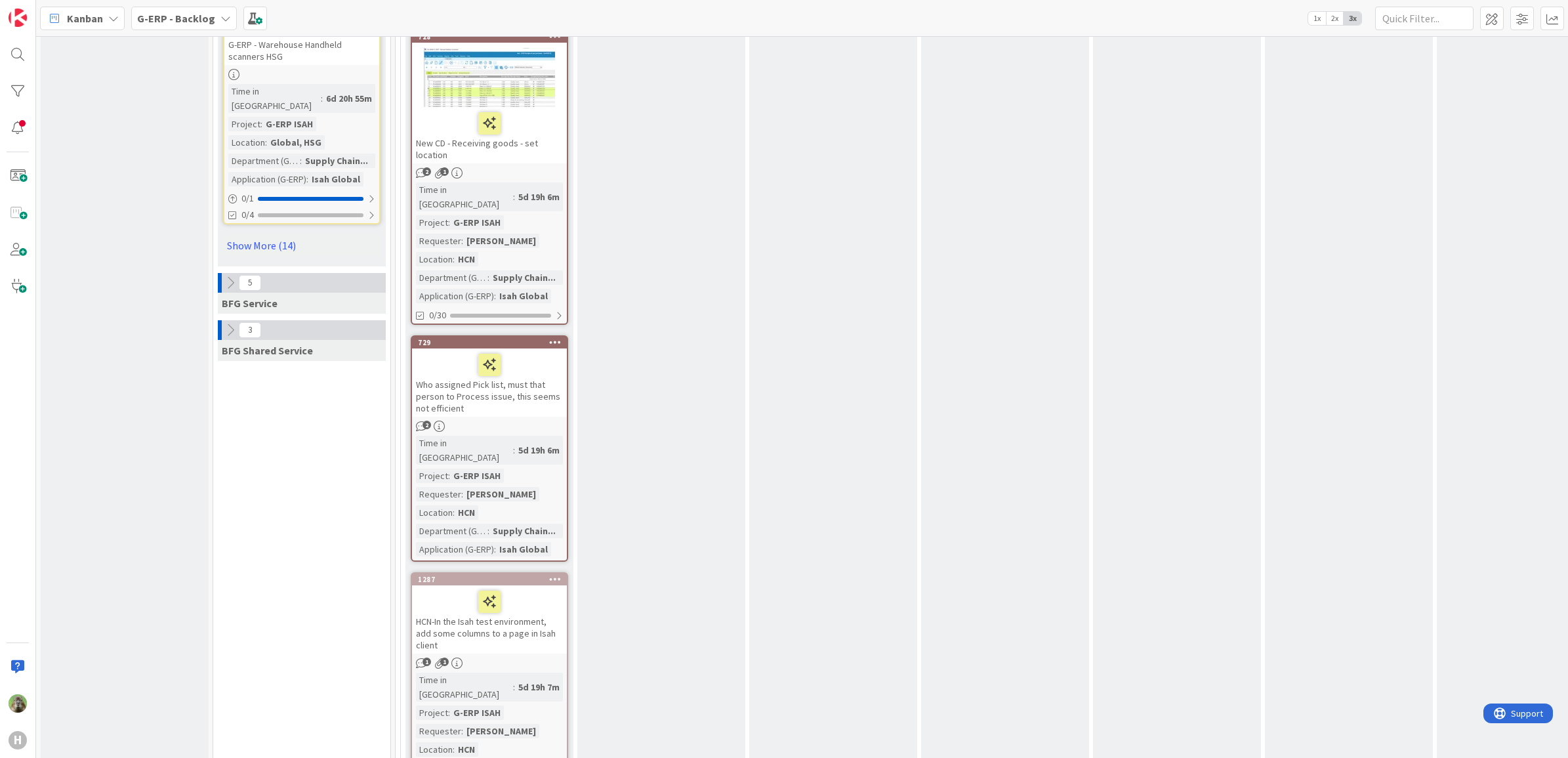
scroll to position [2132, 0]
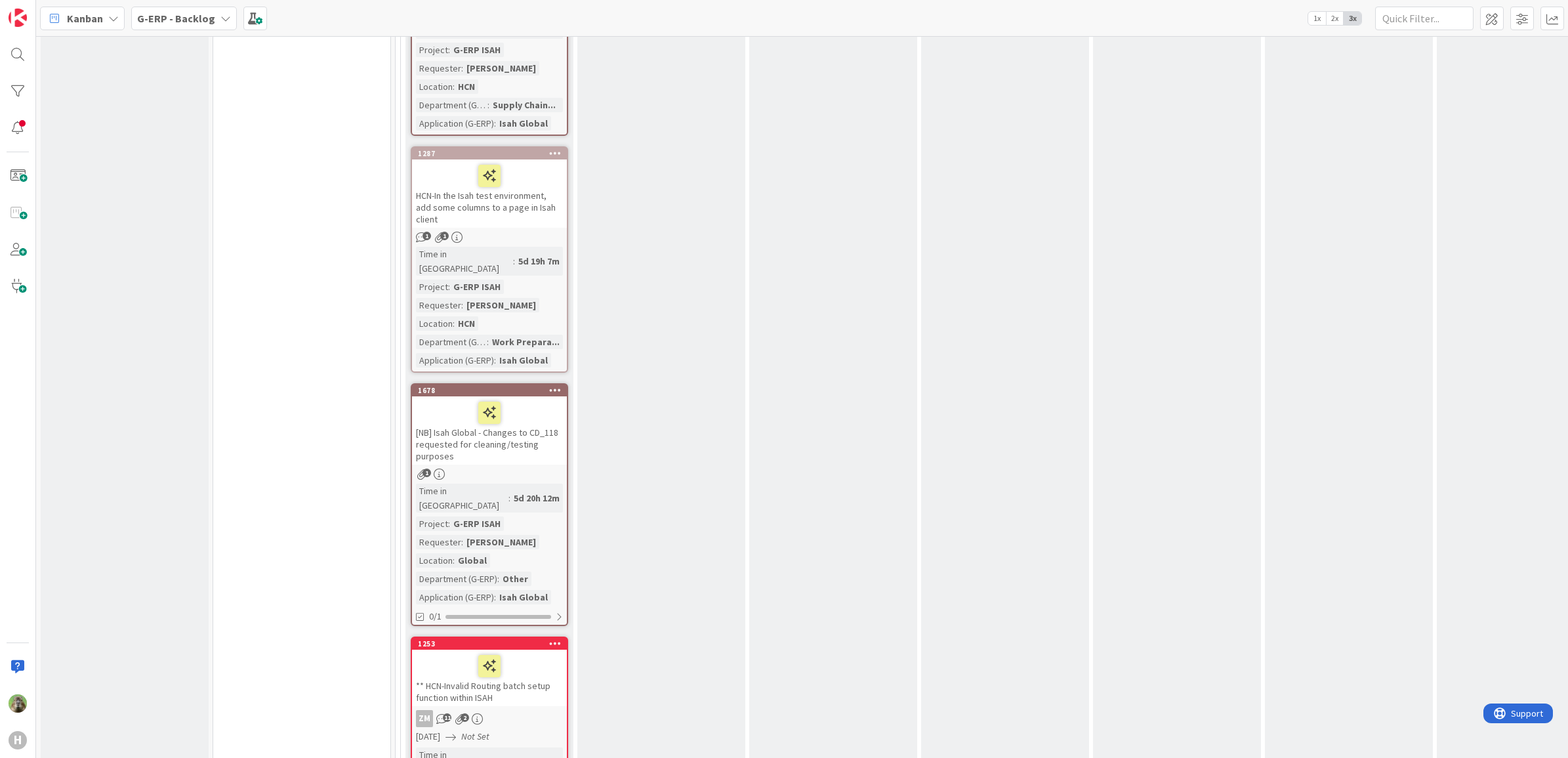
scroll to position [2543, 0]
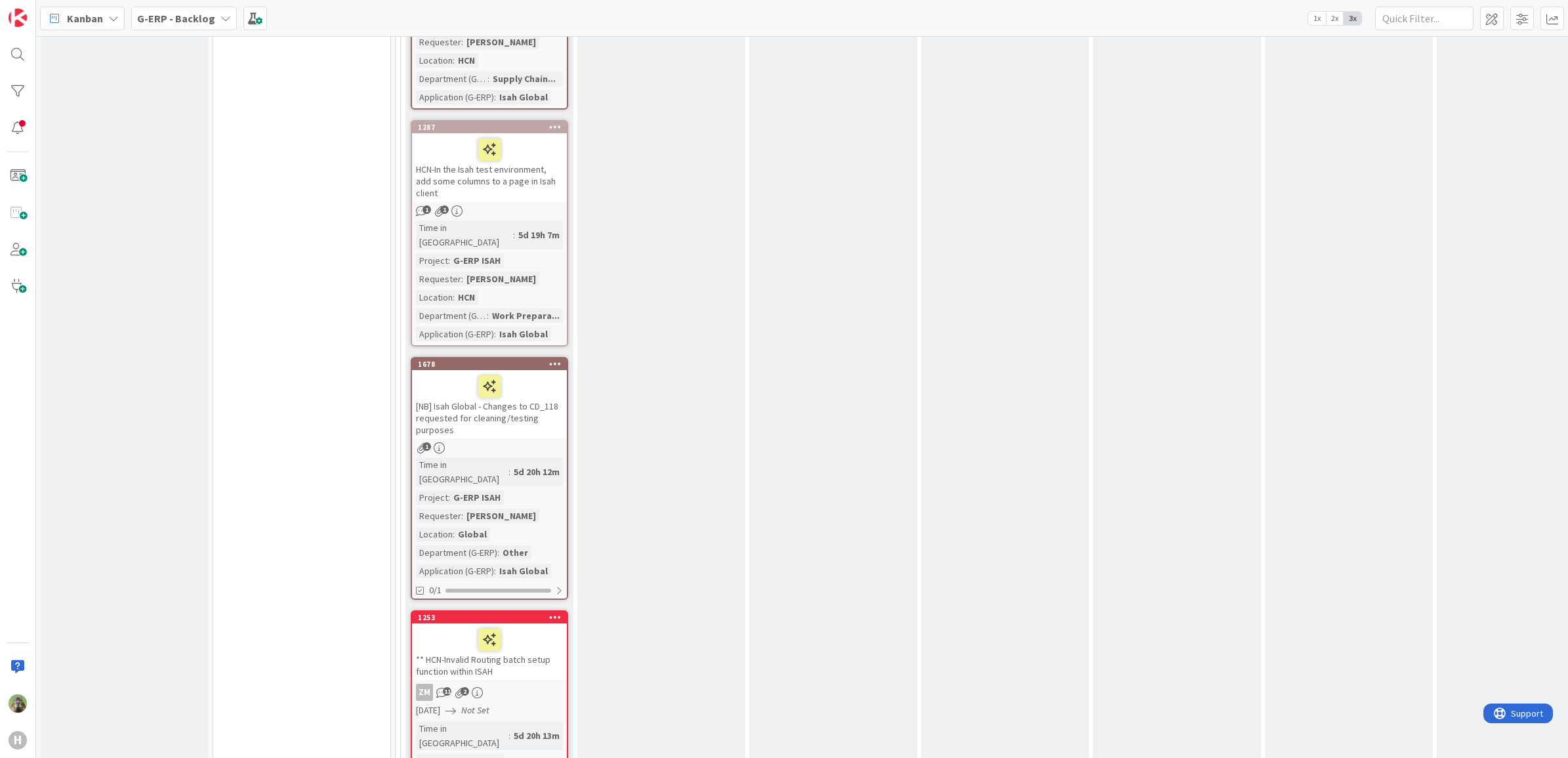
click at [546, 623] on div "** HCN-Invalid Routing batch setup function within ISAH" at bounding box center [490, 651] width 155 height 56
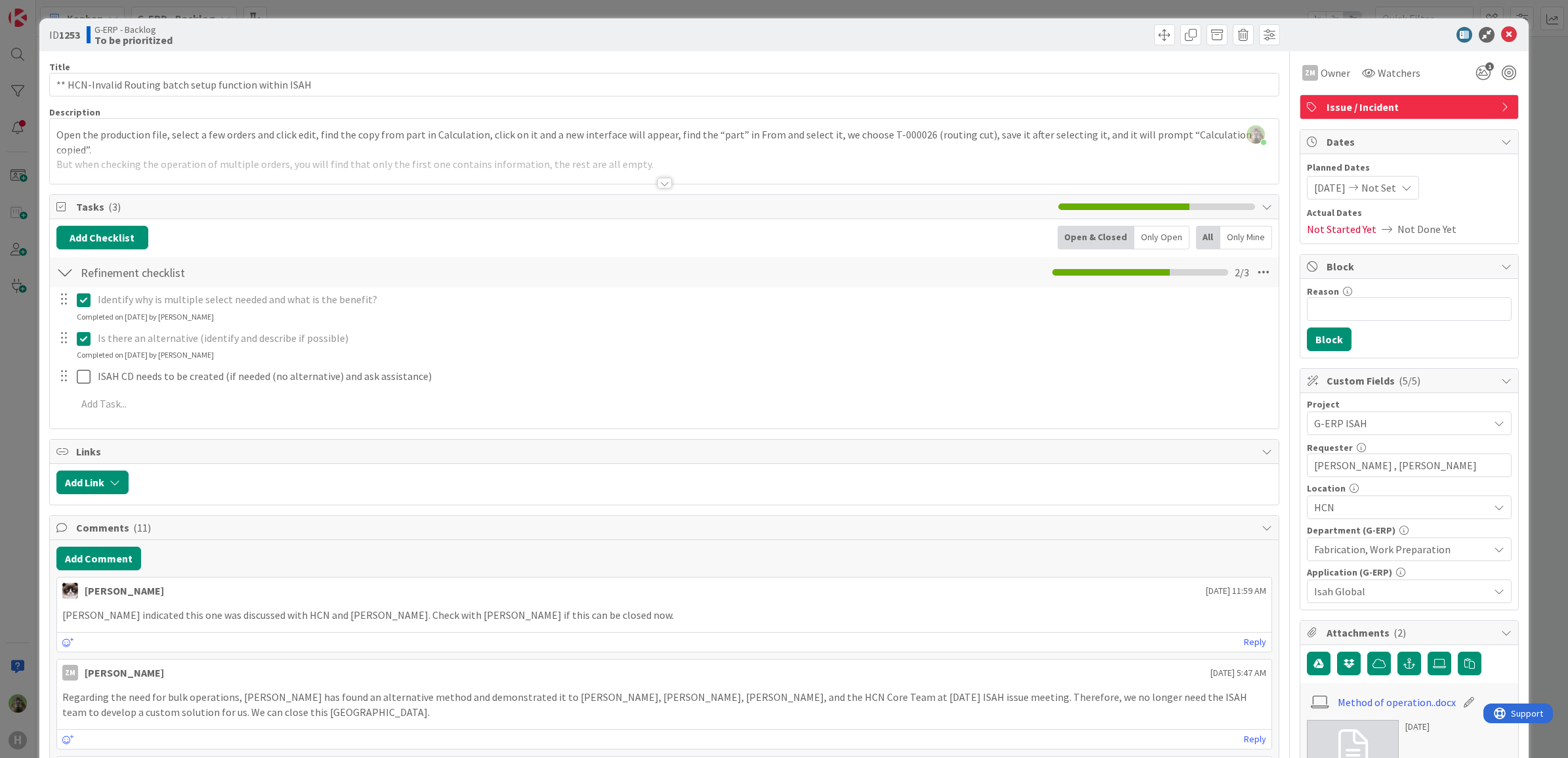
click at [11, 515] on div "ID 1253 G-ERP - Backlog To be prioritized Title 55 / 128 ** HCN-Invalid Routing…" at bounding box center [784, 379] width 1568 height 758
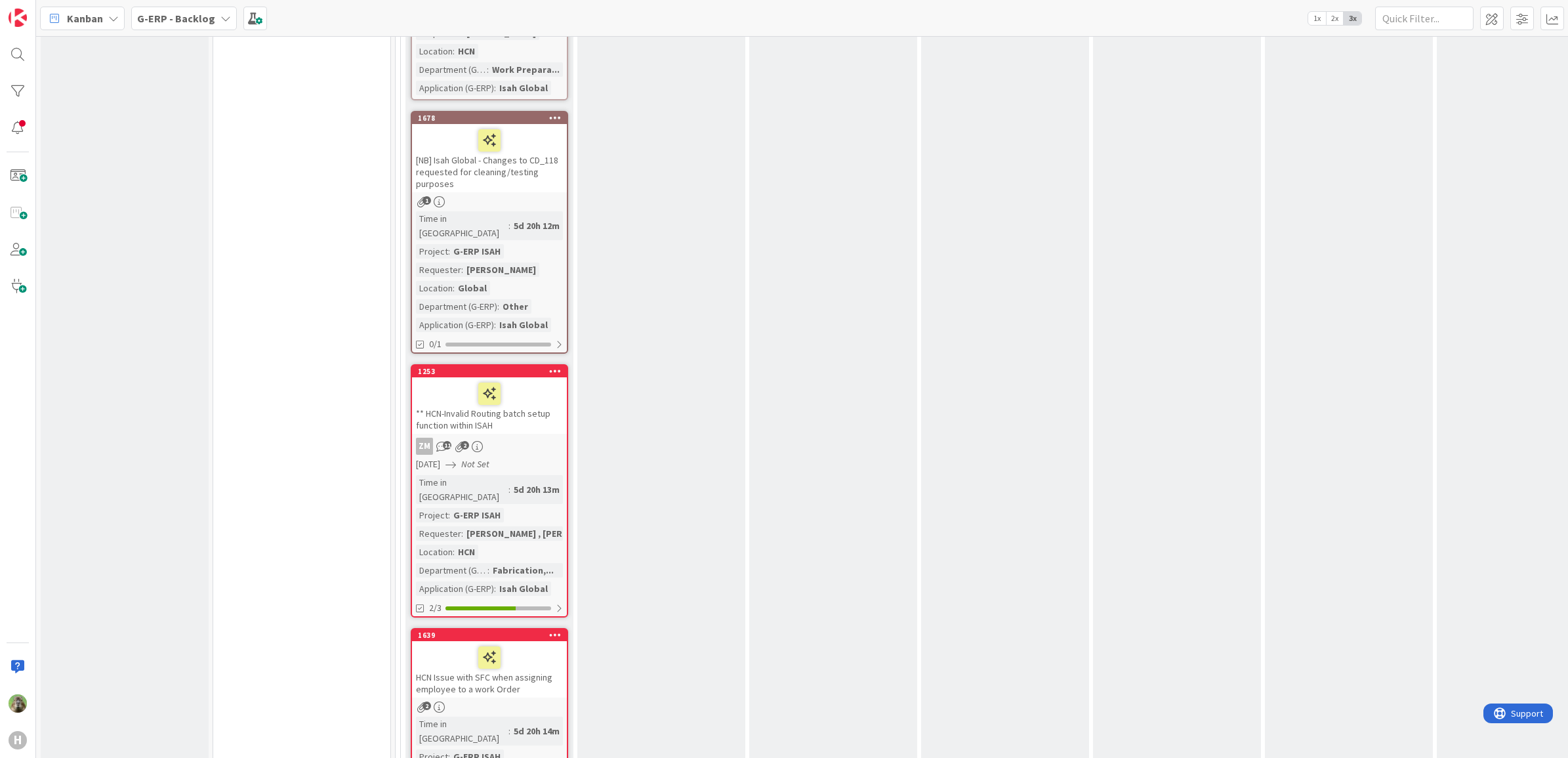
click at [477, 641] on div "HCN Issue with SFC when assigning employee to a work Order" at bounding box center [490, 669] width 155 height 56
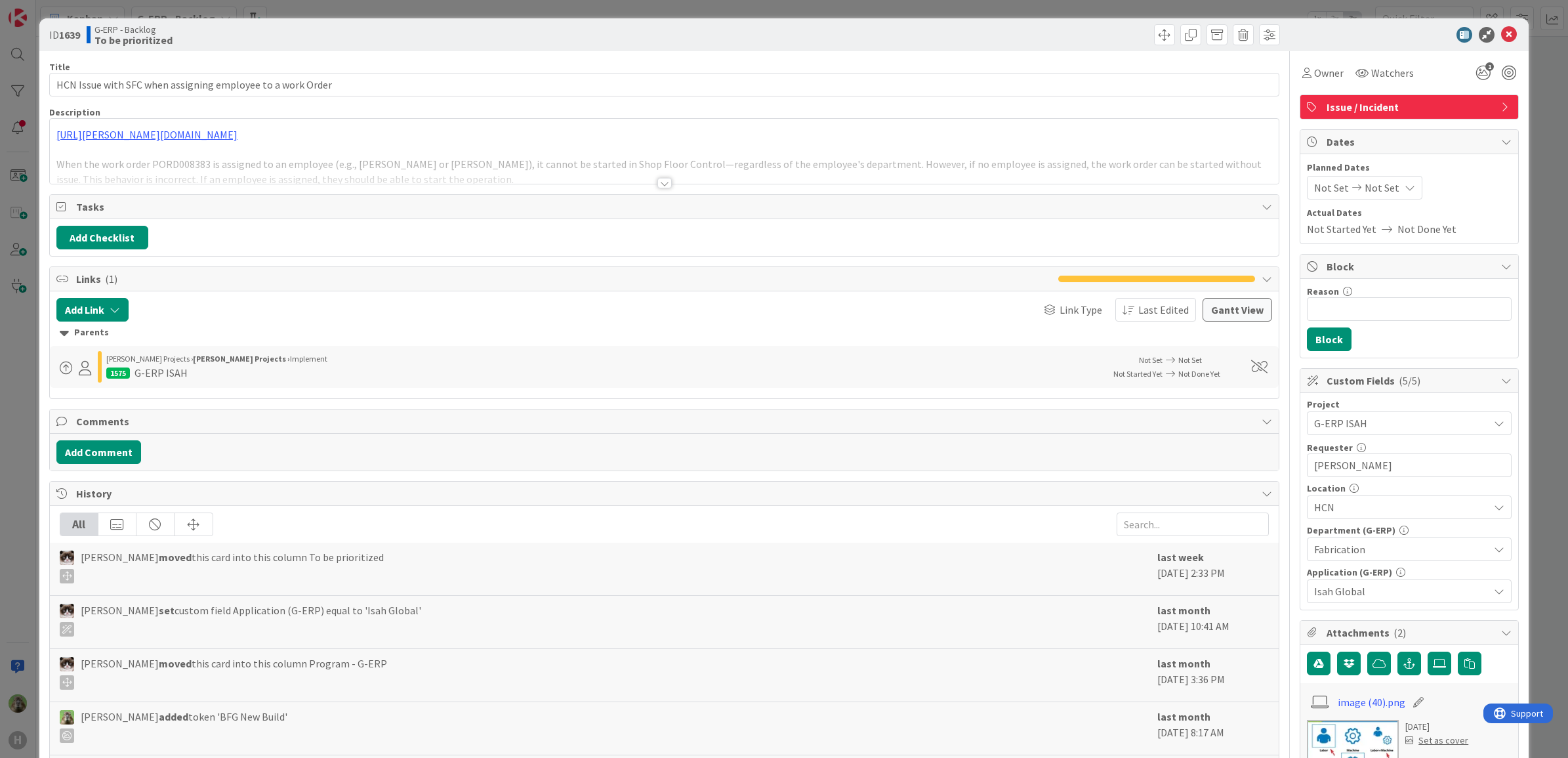
click at [20, 479] on div "ID 1639 G-ERP - Backlog To be prioritized Title 58 / 128 HCN Issue with SFC whe…" at bounding box center [784, 379] width 1568 height 758
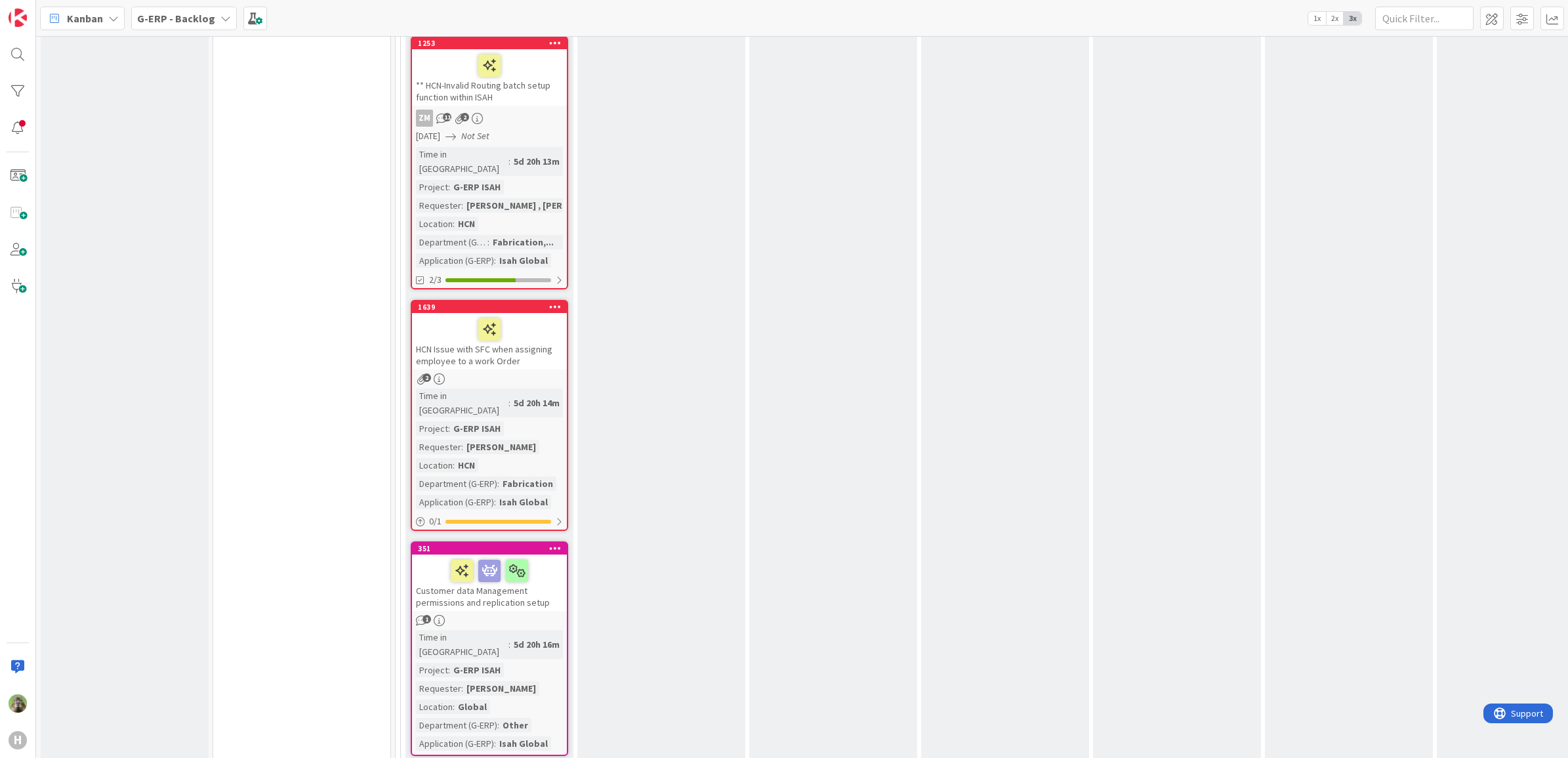
click at [558, 554] on div "Customer data Management permissions and replication setup" at bounding box center [490, 582] width 155 height 56
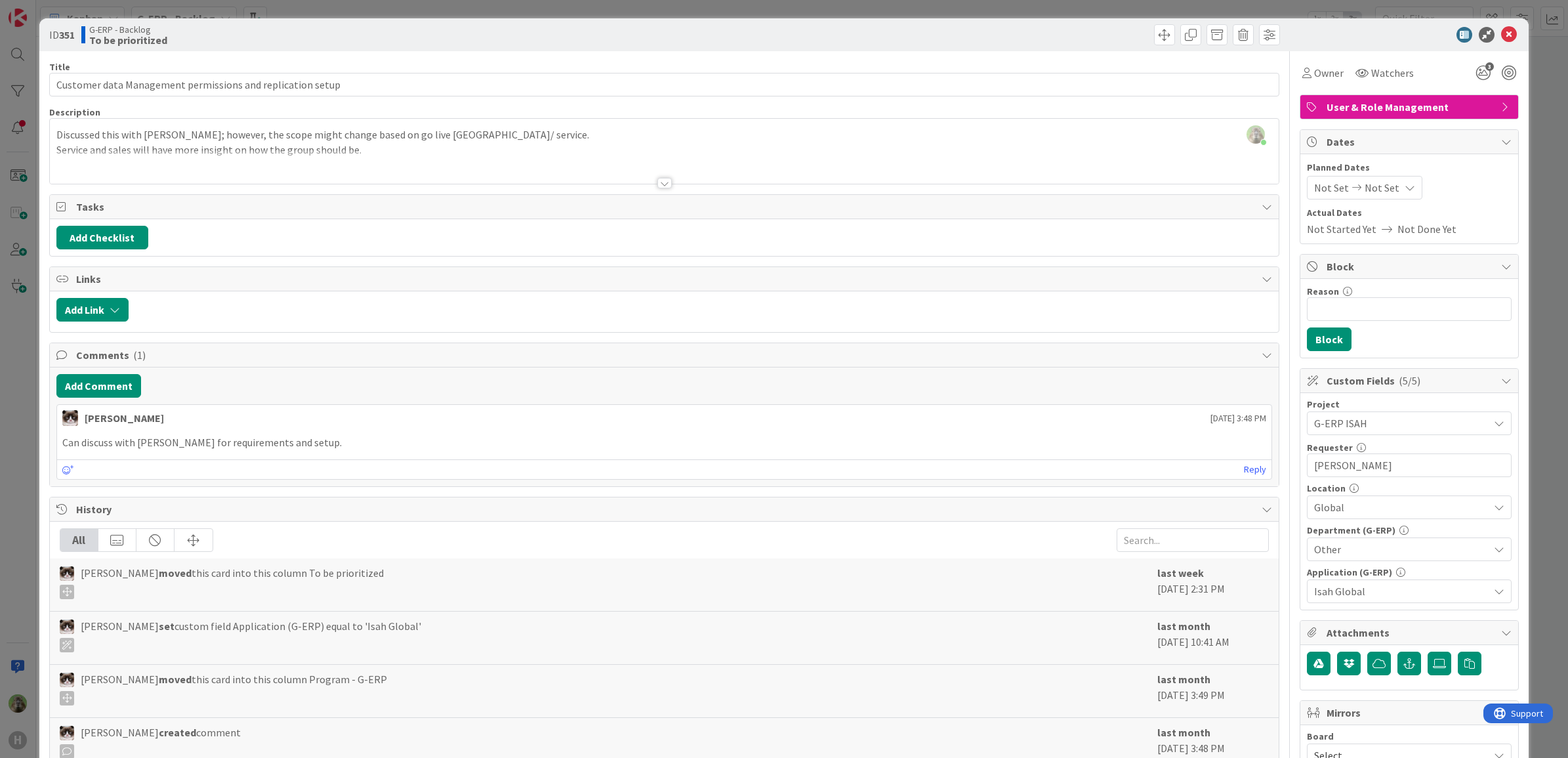
click at [474, 160] on div at bounding box center [664, 167] width 1230 height 33
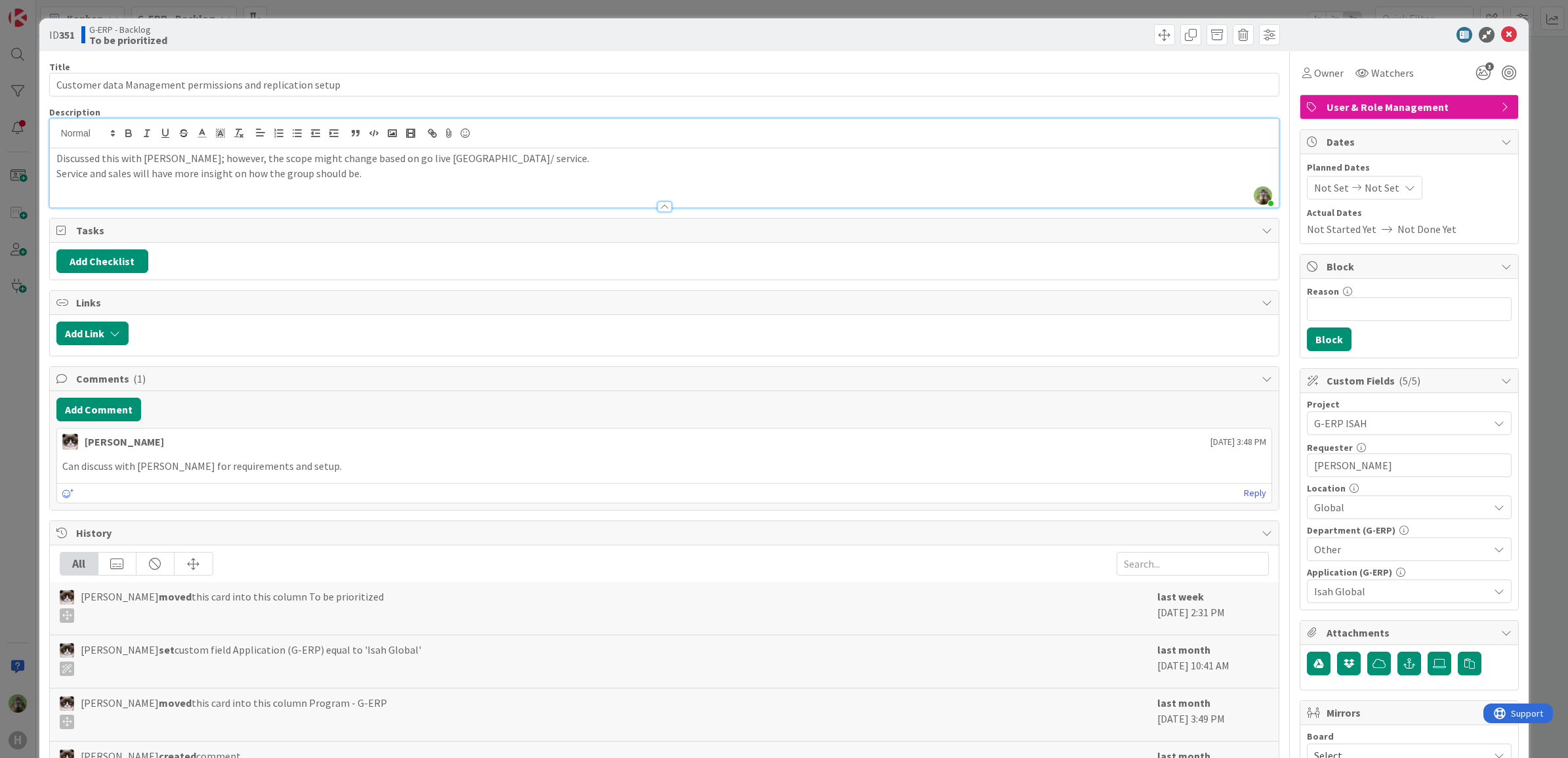
click at [13, 437] on div "ID 351 G-ERP - Backlog To be prioritized Title 58 / 128 Customer data Managemen…" at bounding box center [784, 379] width 1568 height 758
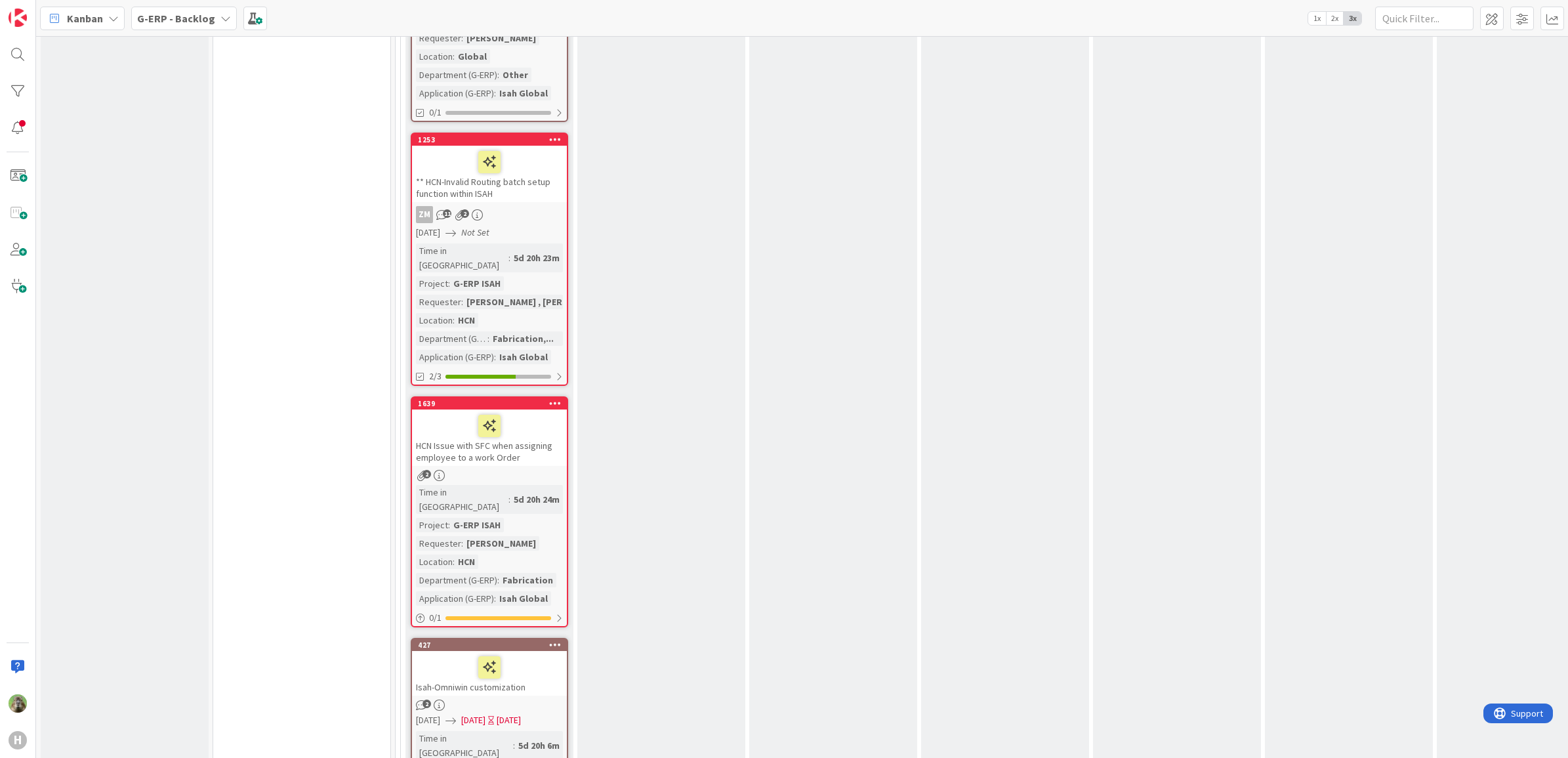
scroll to position [3281, 0]
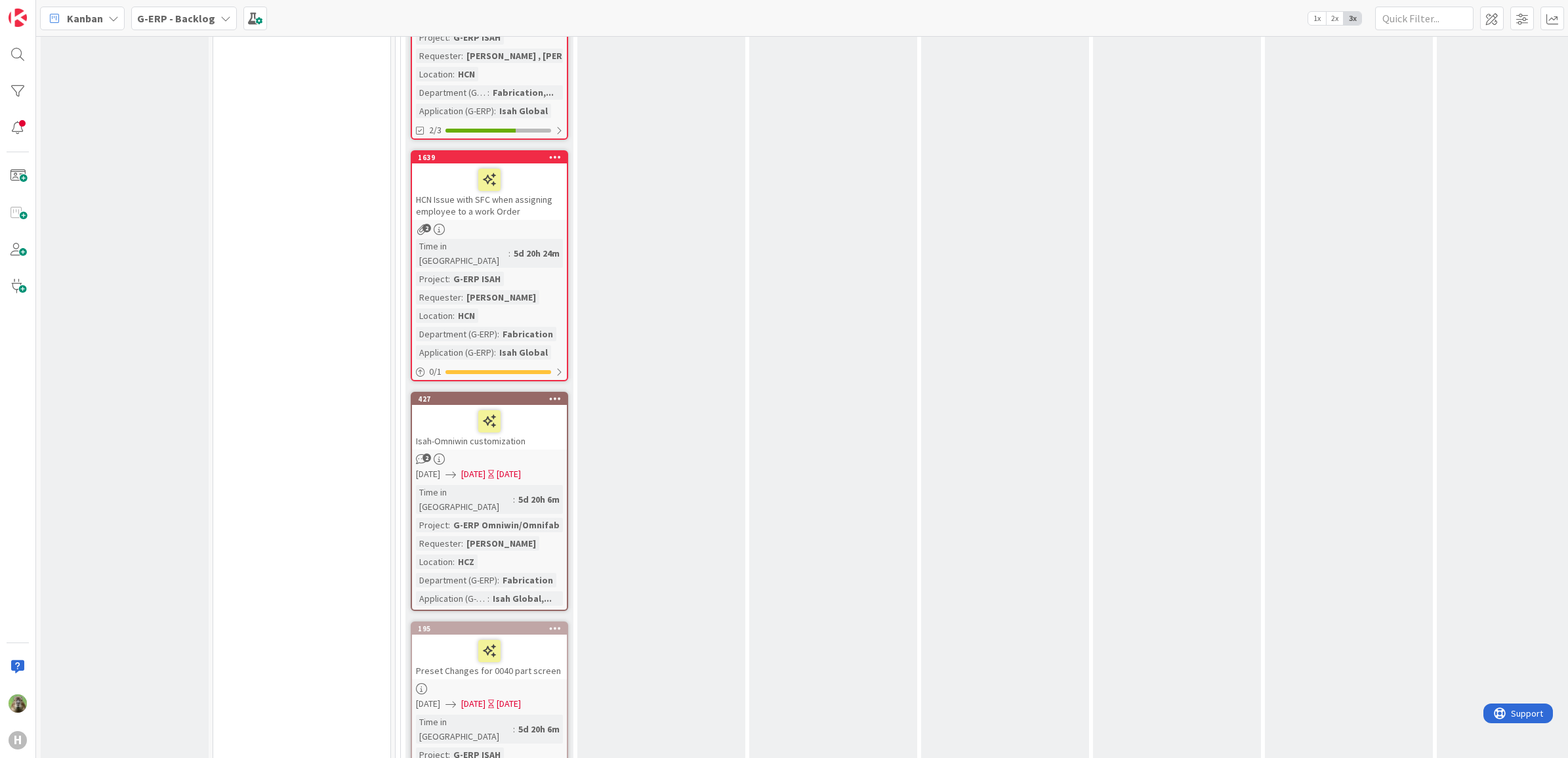
click at [549, 637] on div at bounding box center [490, 651] width 147 height 28
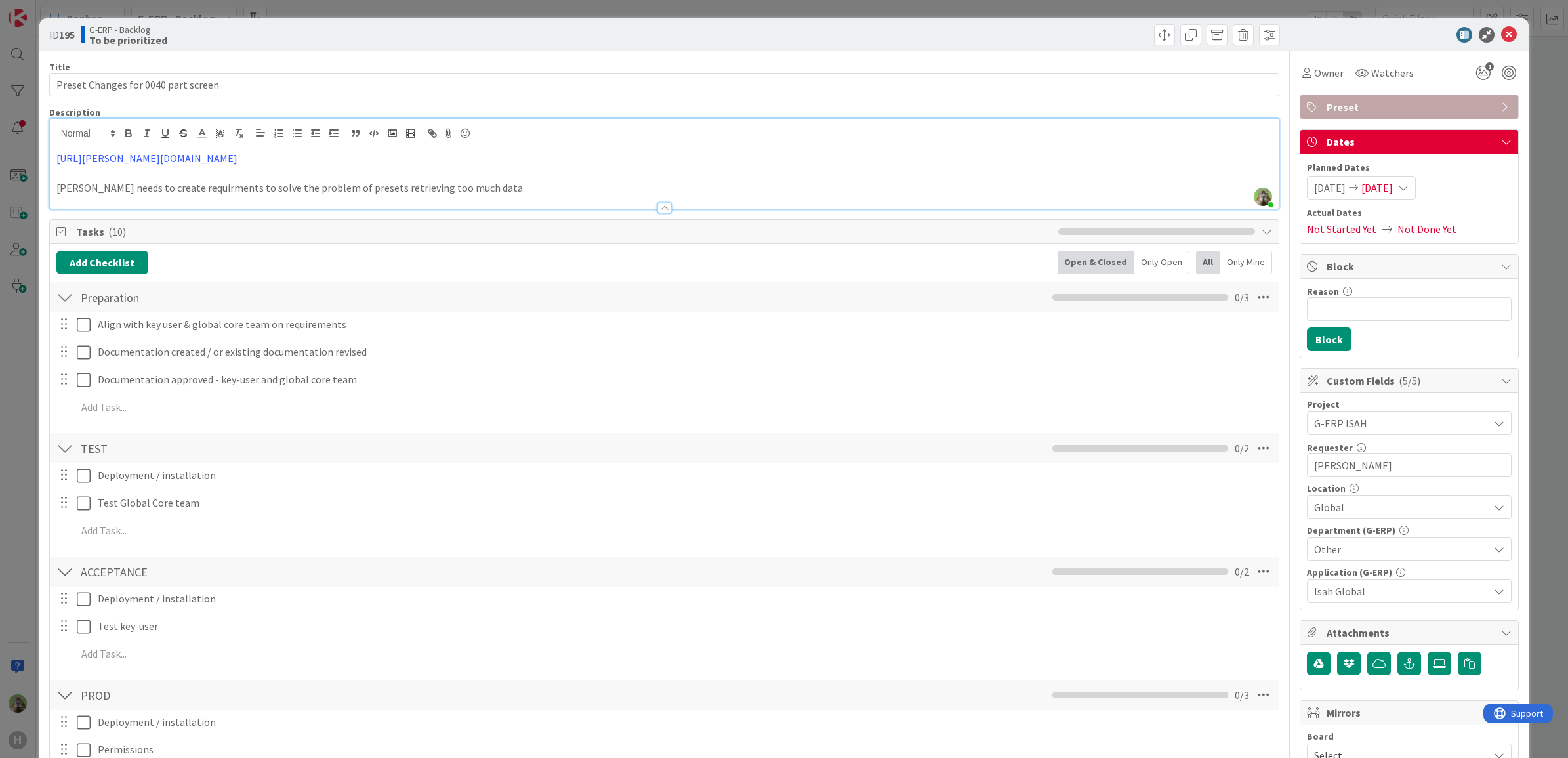
click at [693, 145] on div "Timothy Tjia just joined https://huisman-smartit.onbmc.com/smartit/app/#/incide…" at bounding box center [664, 164] width 1230 height 90
click at [31, 503] on div "ID 195 G-ERP - Backlog To be prioritized Title 35 / 128 Preset Changes for 0040…" at bounding box center [784, 379] width 1568 height 758
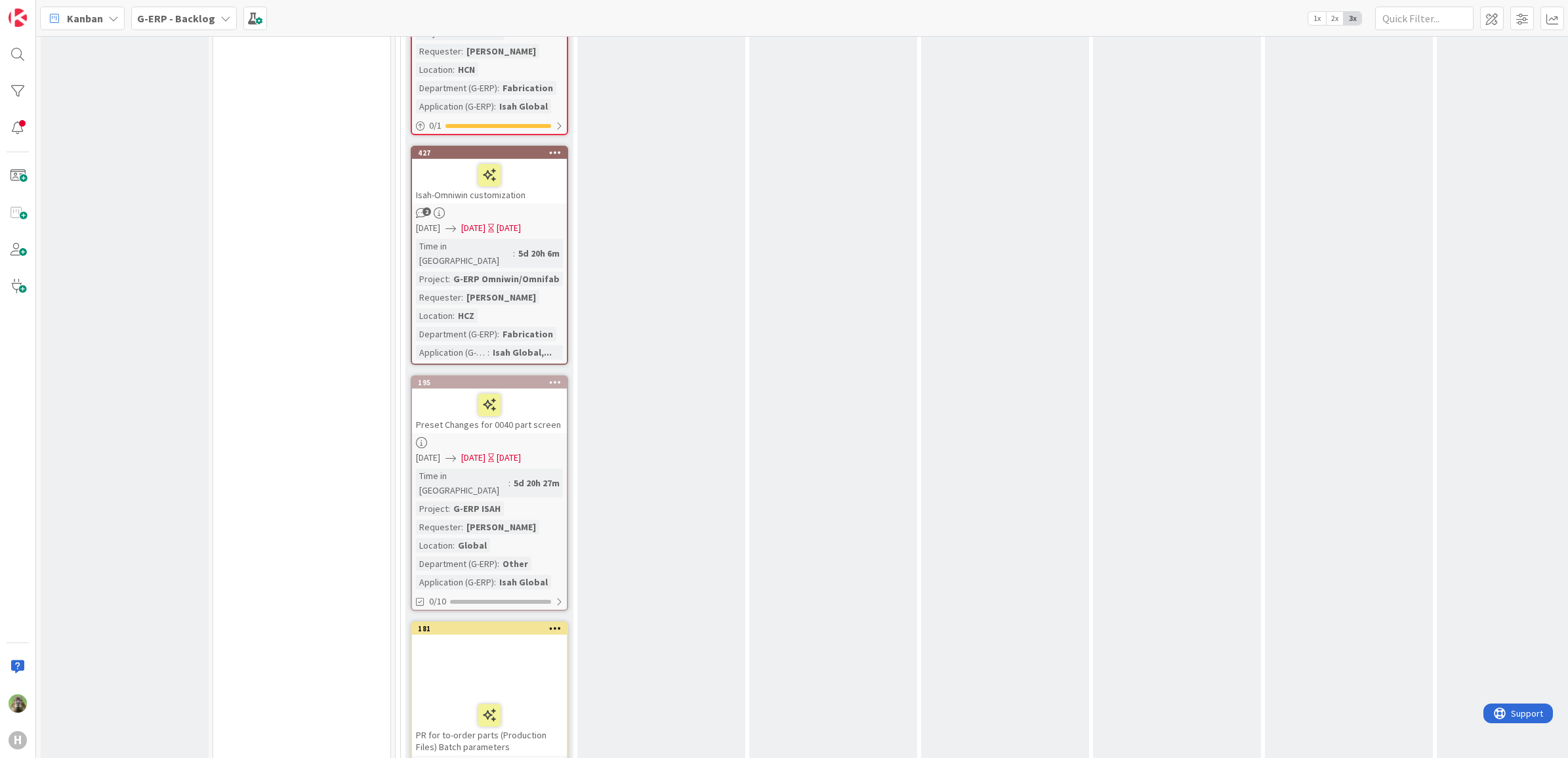
click at [503, 699] on div "PR for to-order parts (Production Files) Batch parameters" at bounding box center [490, 726] width 155 height 56
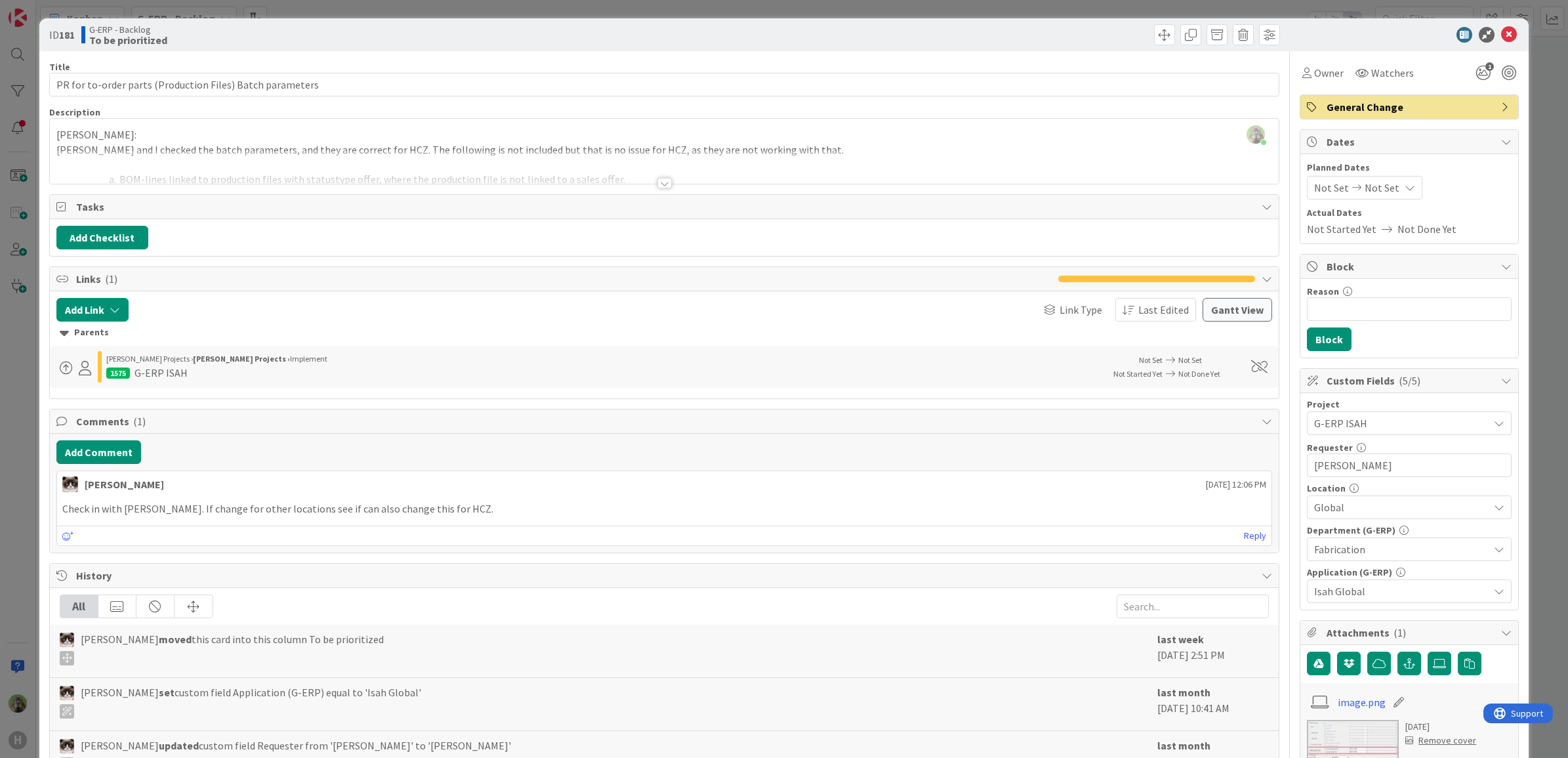
click at [18, 448] on div "ID 181 G-ERP - Backlog To be prioritized Title 57 / 128 PR for to-order parts (…" at bounding box center [784, 379] width 1568 height 758
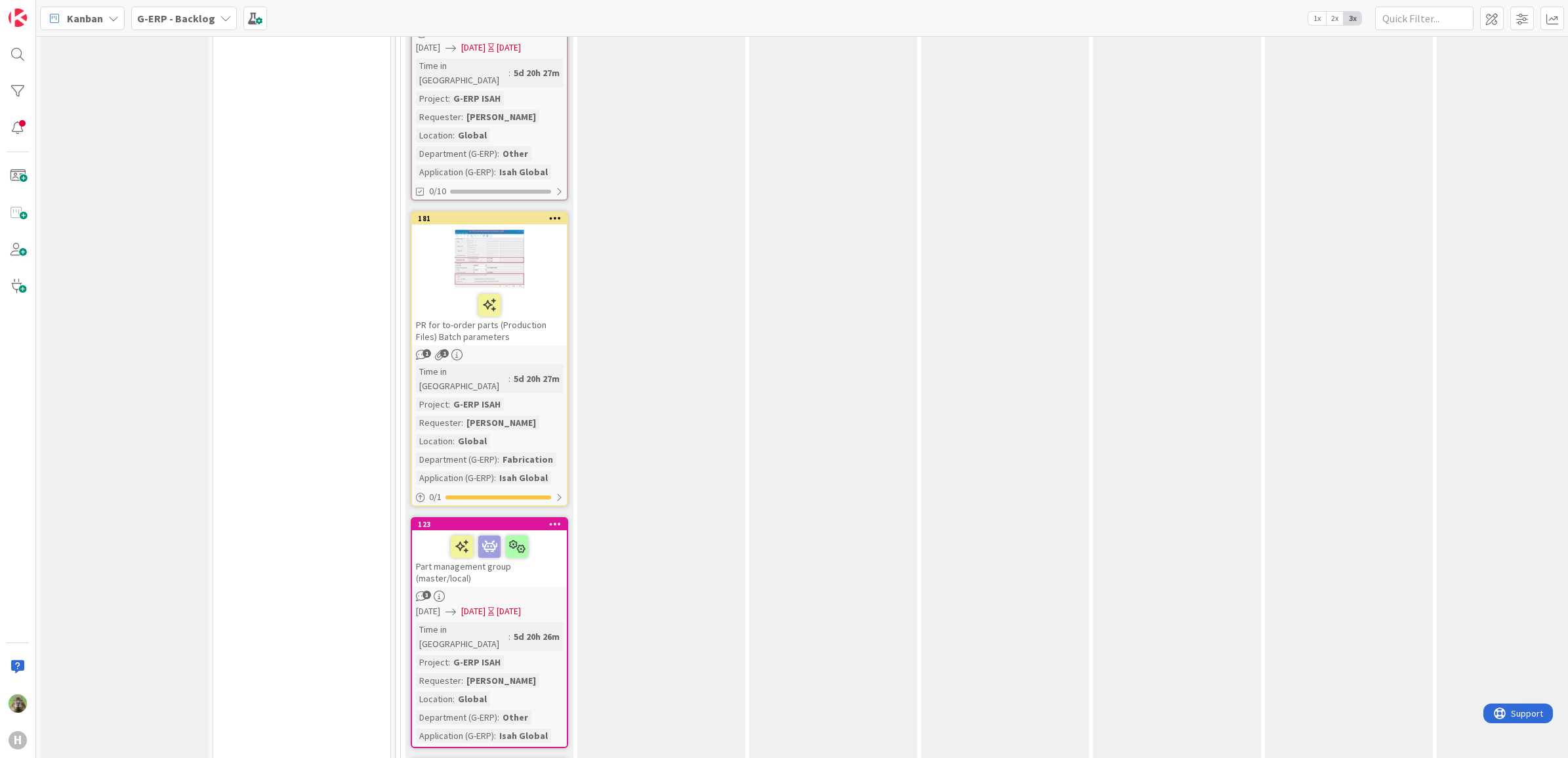
scroll to position [4019, 0]
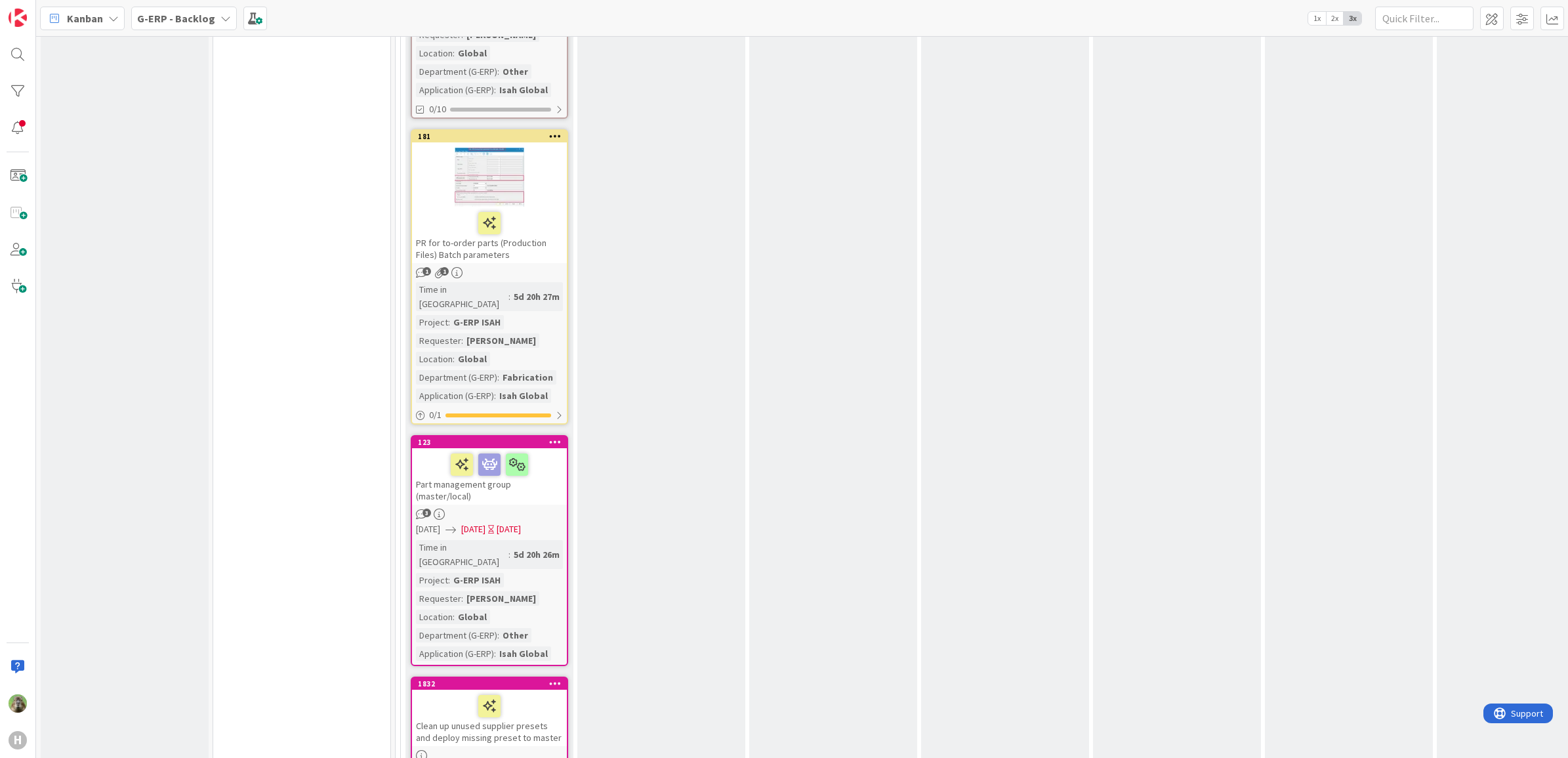
click at [542, 690] on div "Clean up unused supplier presets and deploy missing preset to master" at bounding box center [490, 718] width 155 height 56
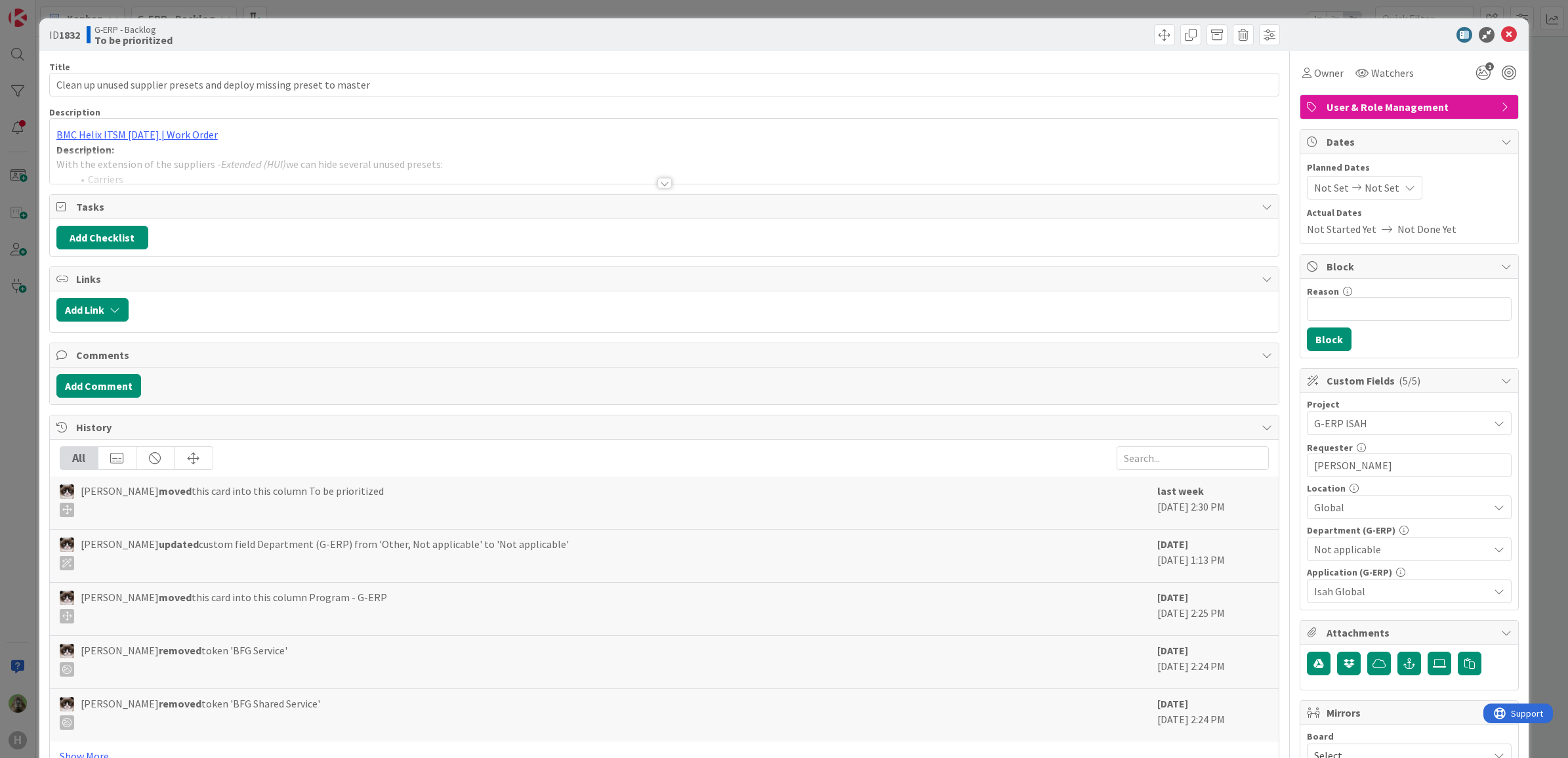
click at [559, 178] on div at bounding box center [664, 167] width 1230 height 33
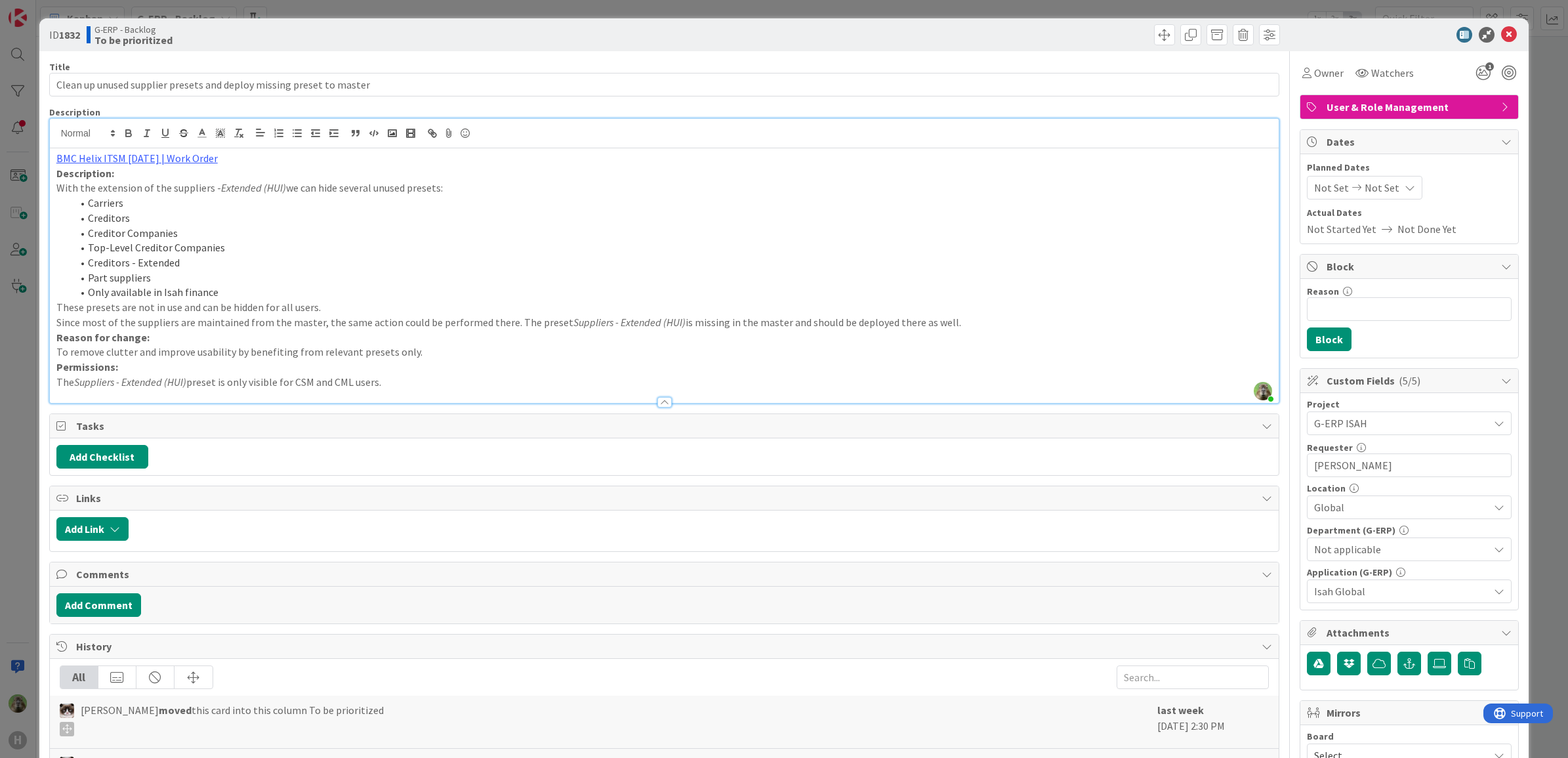
click at [14, 435] on div "ID 1832 G-ERP - Backlog To be prioritized Title 68 / 128 Clean up unused suppli…" at bounding box center [784, 379] width 1568 height 758
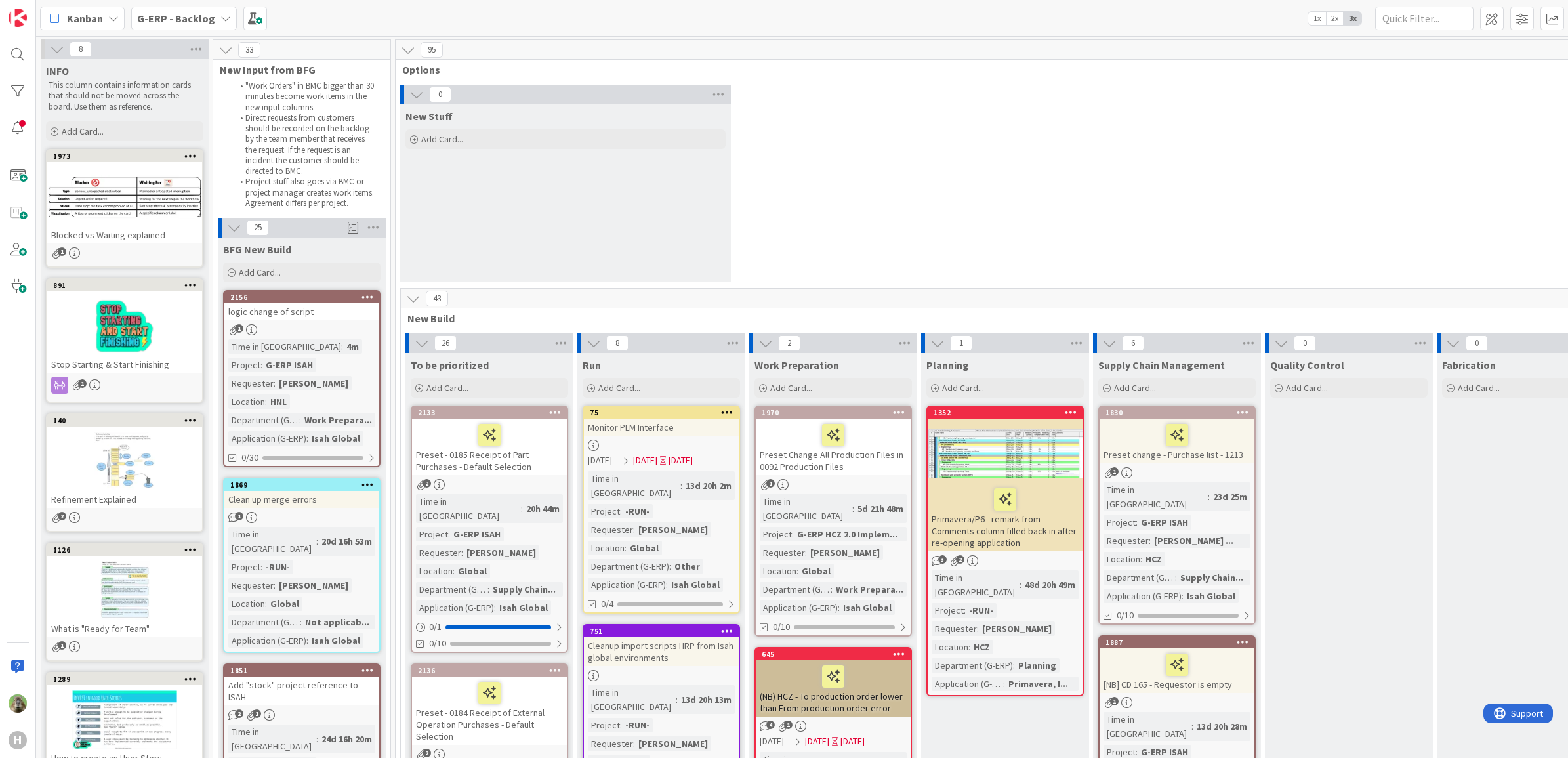
click at [365, 326] on div "1" at bounding box center [302, 330] width 155 height 11
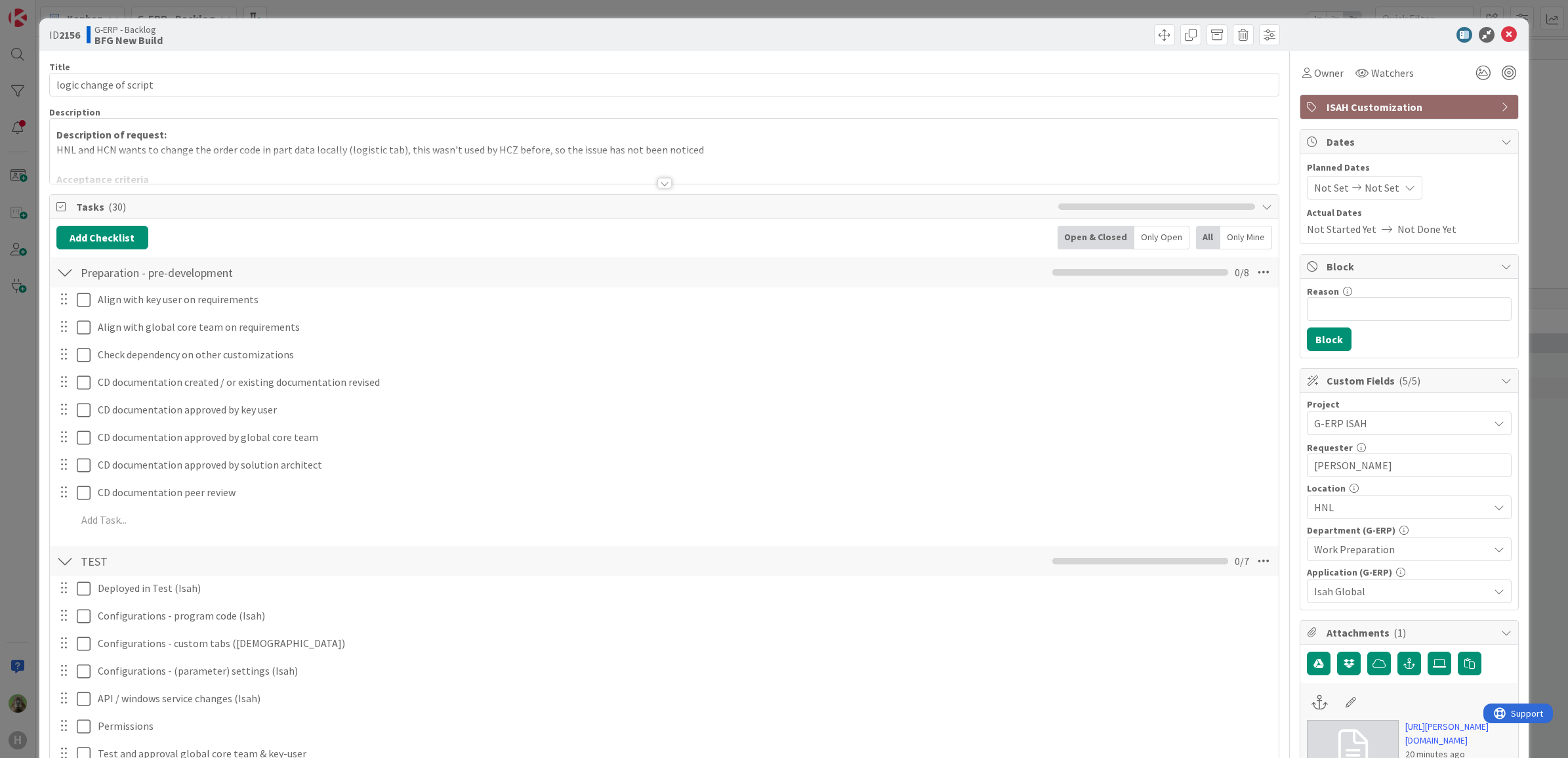
click at [607, 164] on div at bounding box center [664, 167] width 1230 height 33
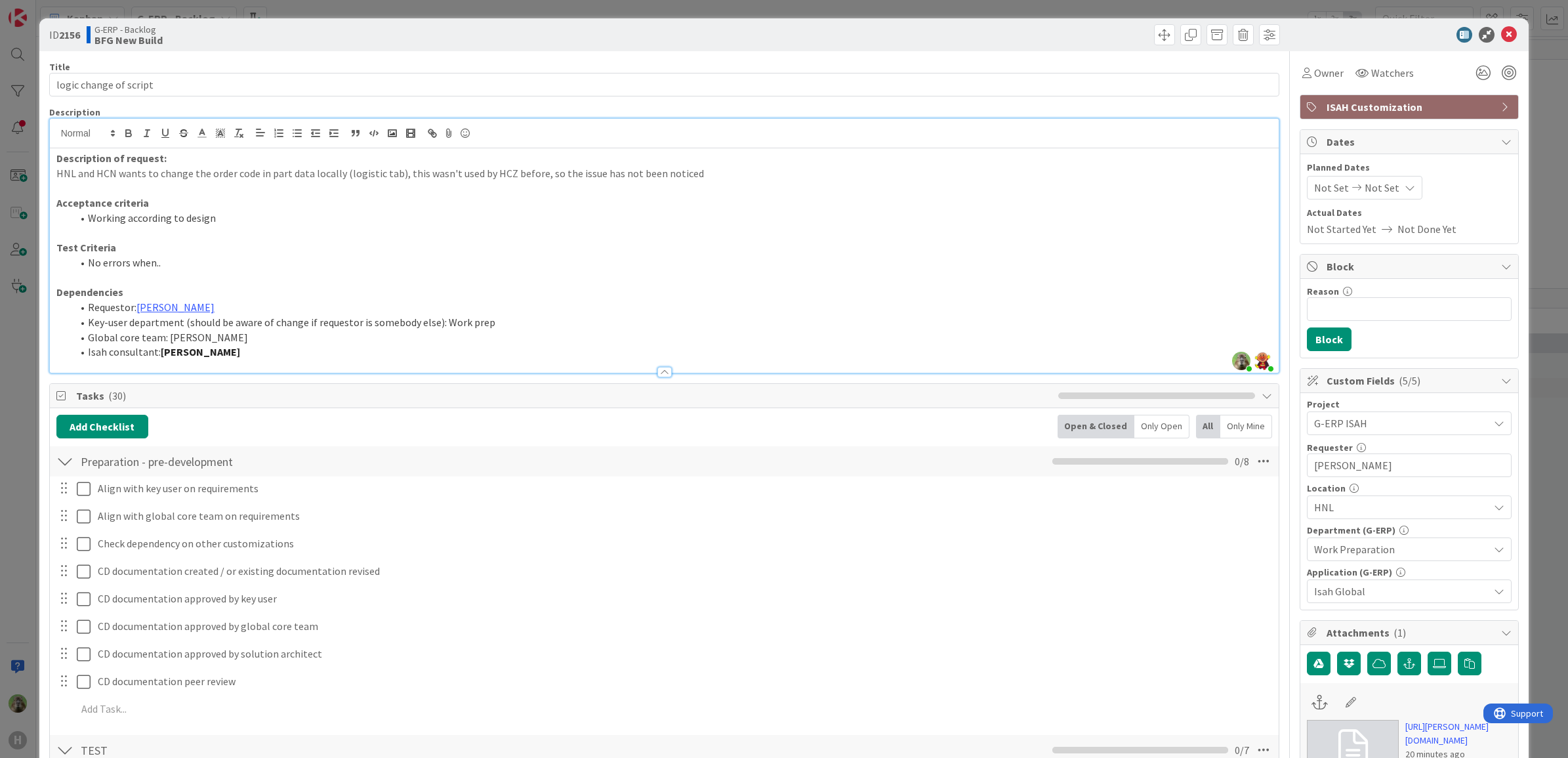
click at [24, 312] on div "ID 2156 G-ERP - Backlog BFG New Build Title 22 / 128 logic change of script Des…" at bounding box center [784, 379] width 1568 height 758
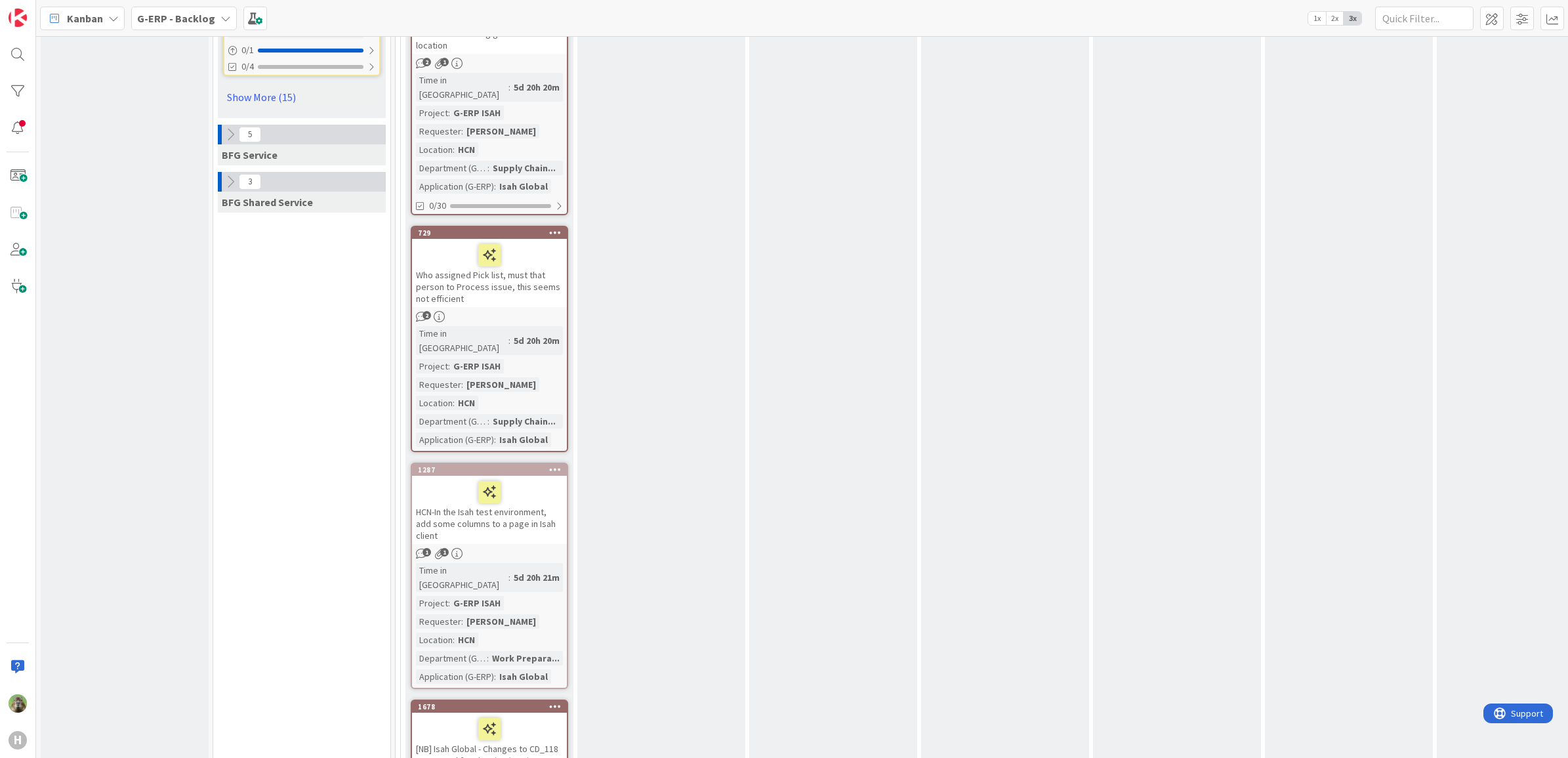
scroll to position [1886, 0]
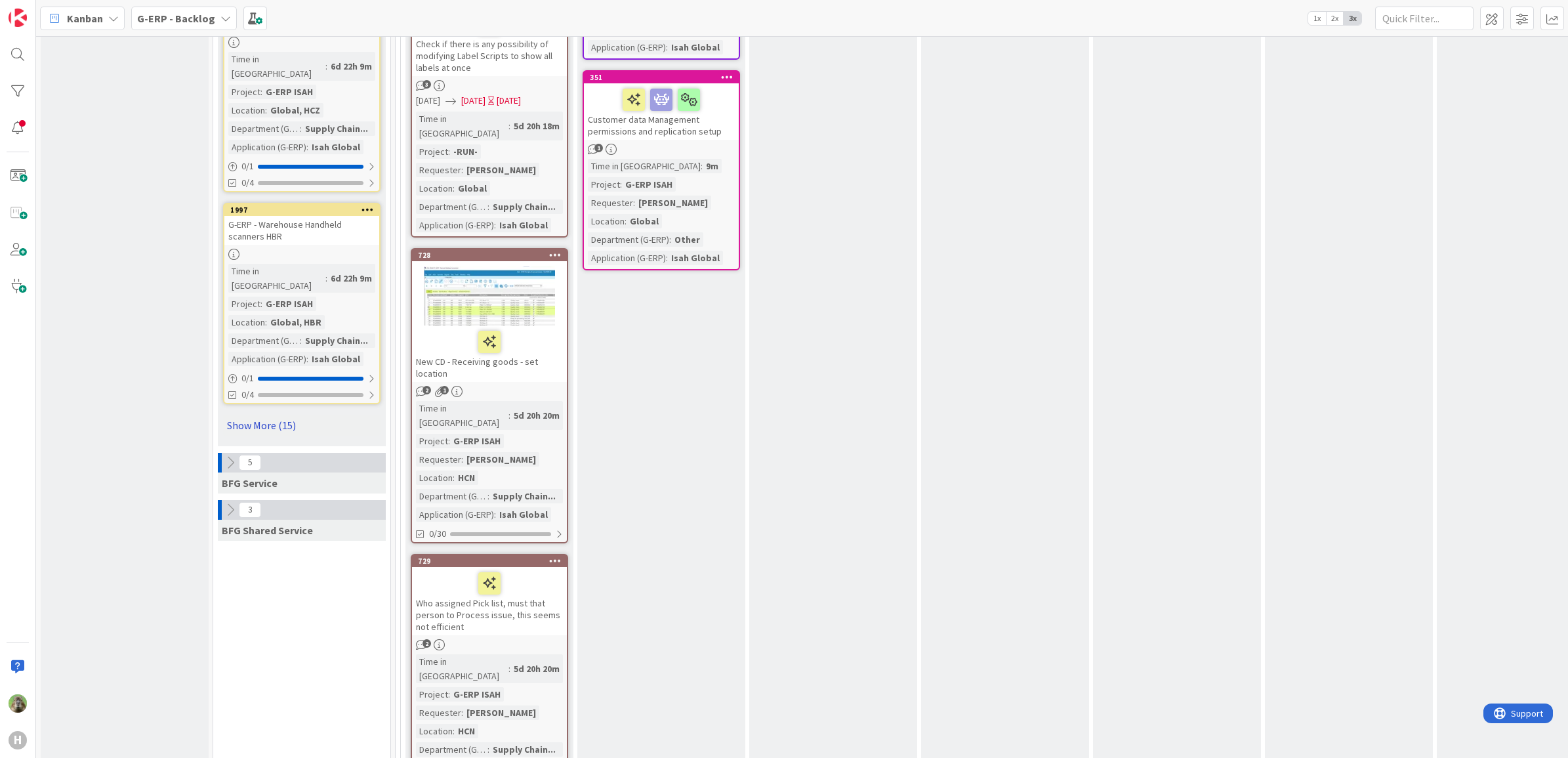
click at [274, 414] on link "Show More (15)" at bounding box center [302, 425] width 158 height 21
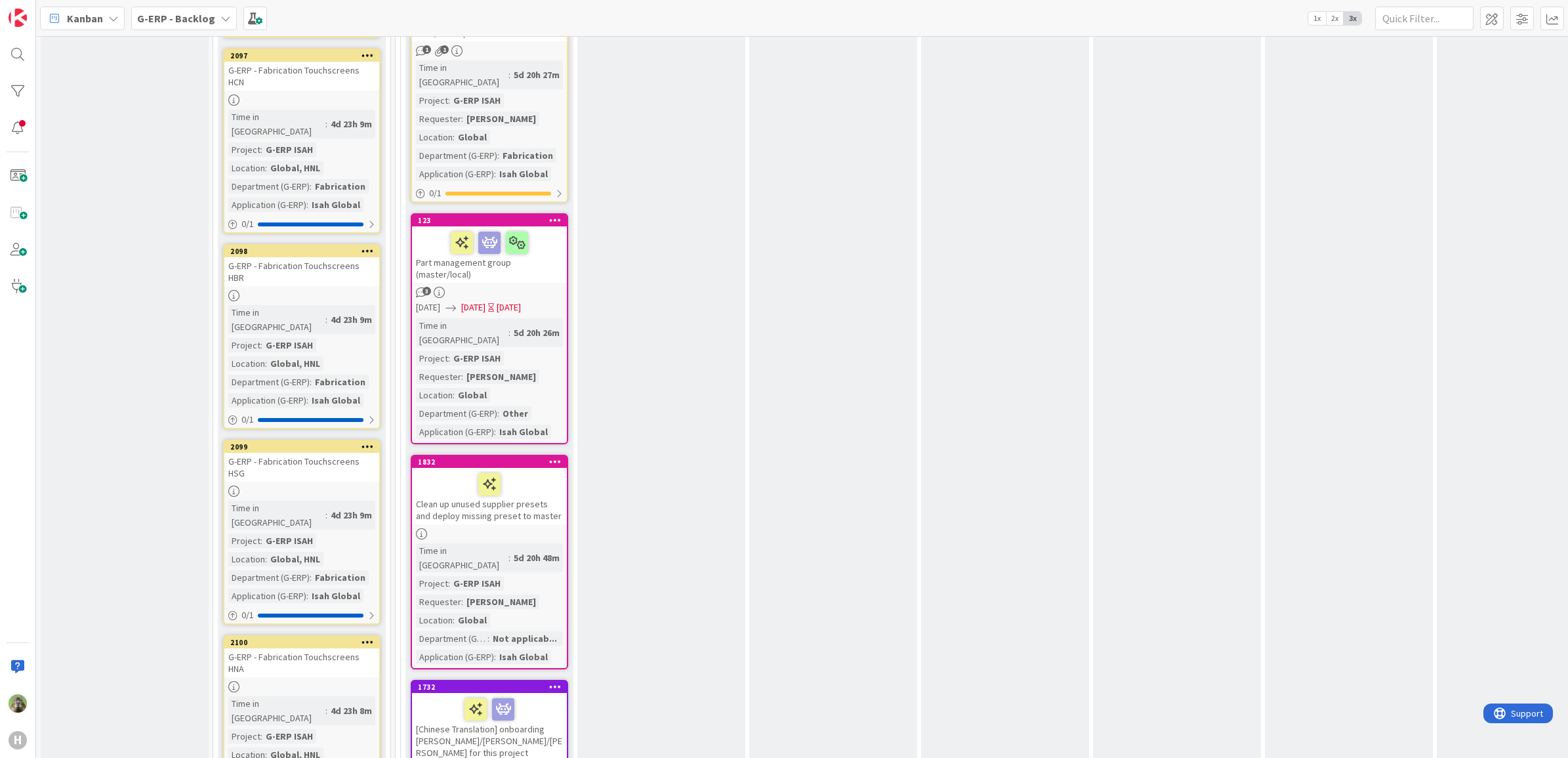
scroll to position [4265, 0]
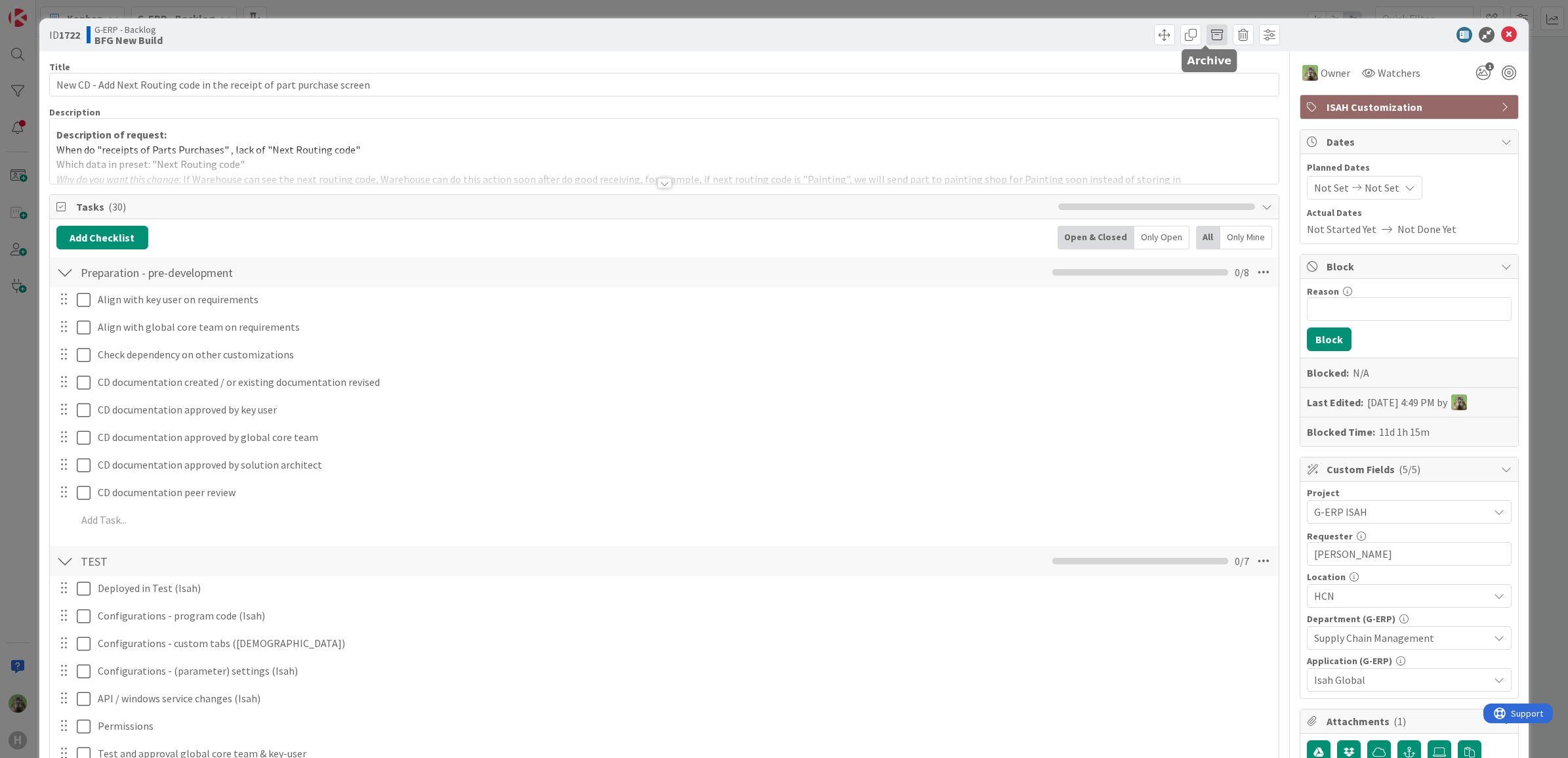
click at [1212, 43] on span at bounding box center [1218, 34] width 21 height 21
click at [1214, 96] on button "Archive" at bounding box center [1240, 96] width 52 height 24
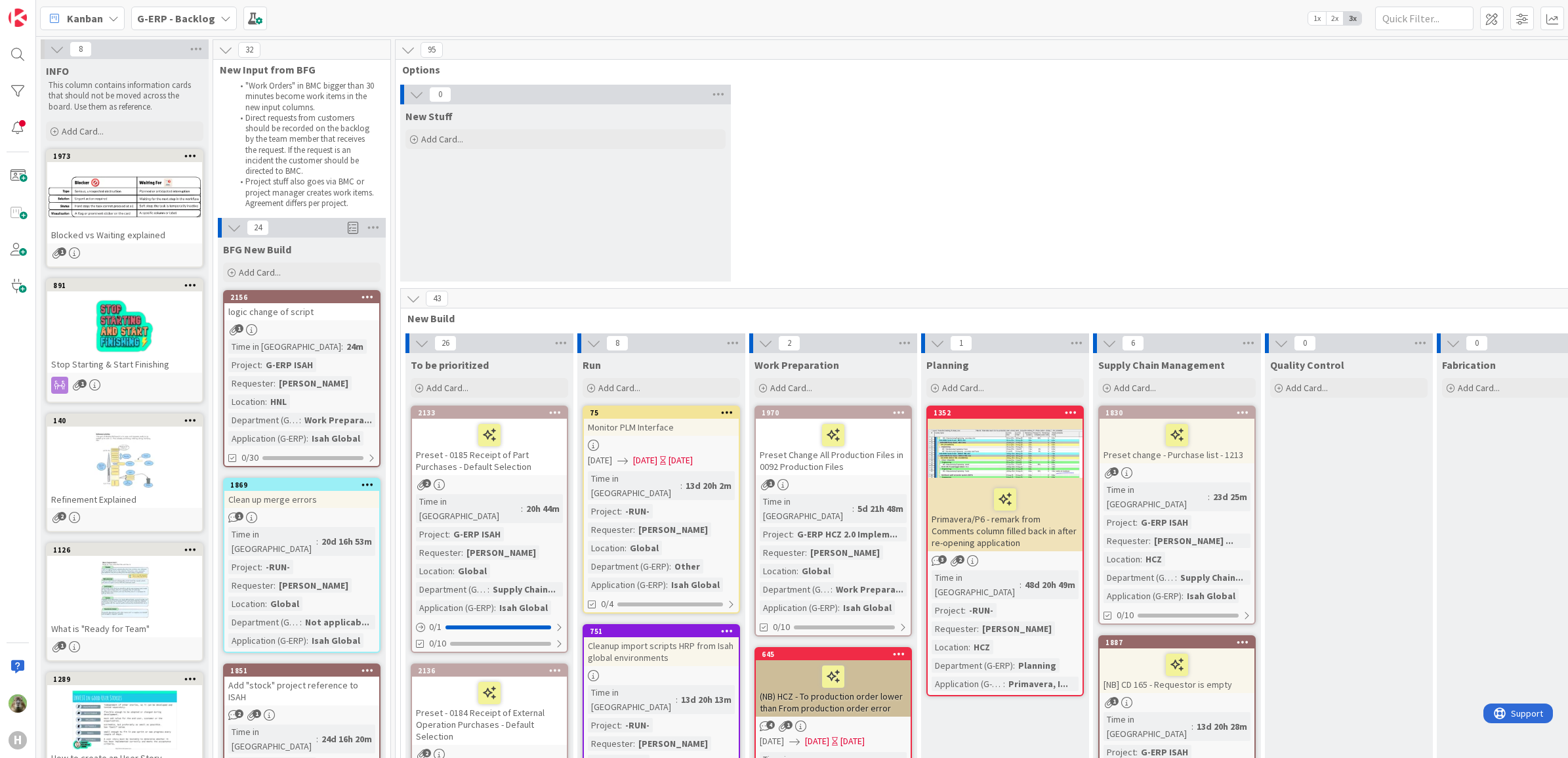
click at [320, 310] on div "logic change of script" at bounding box center [302, 312] width 155 height 17
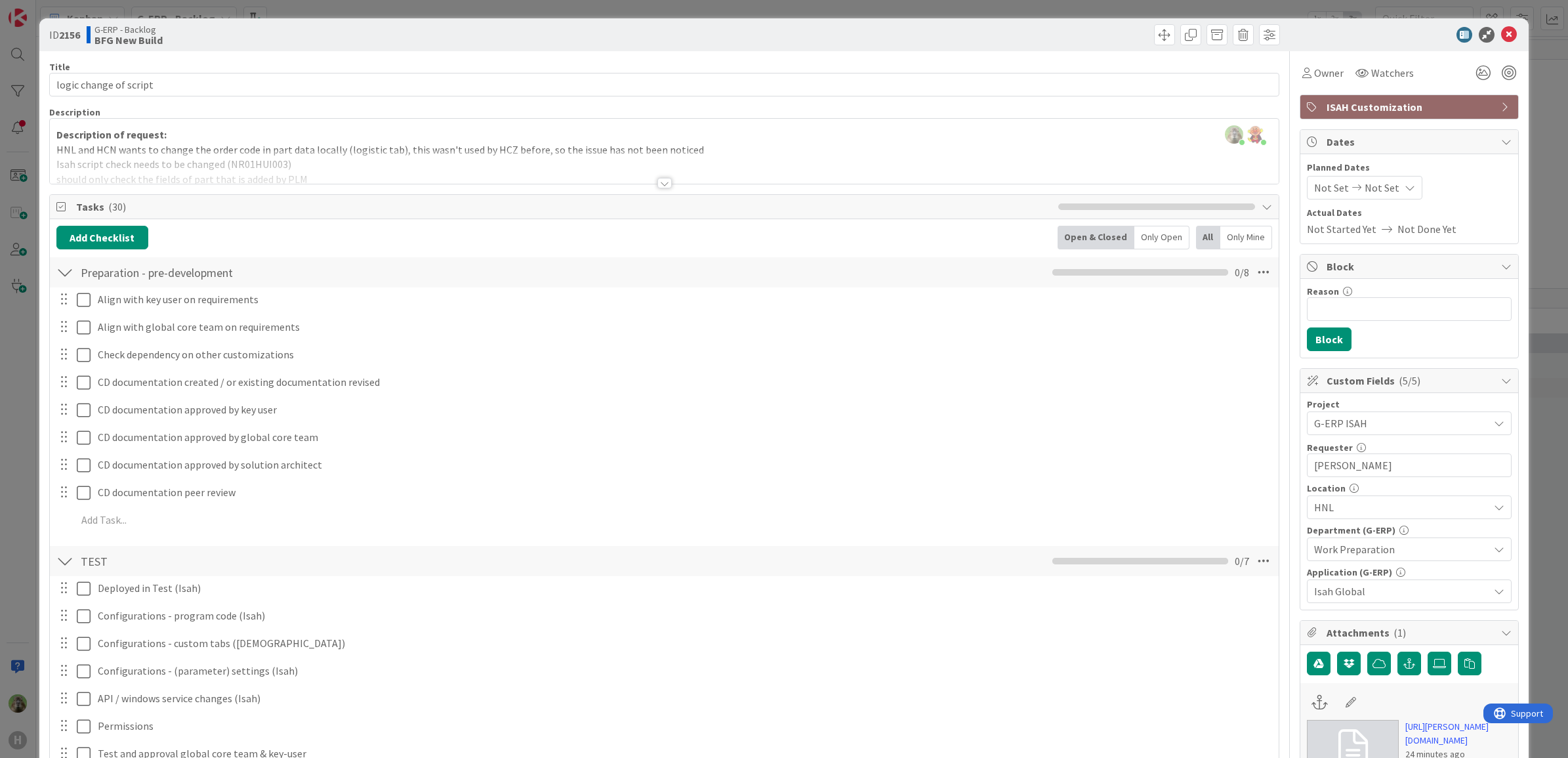
click at [437, 174] on div at bounding box center [664, 167] width 1230 height 33
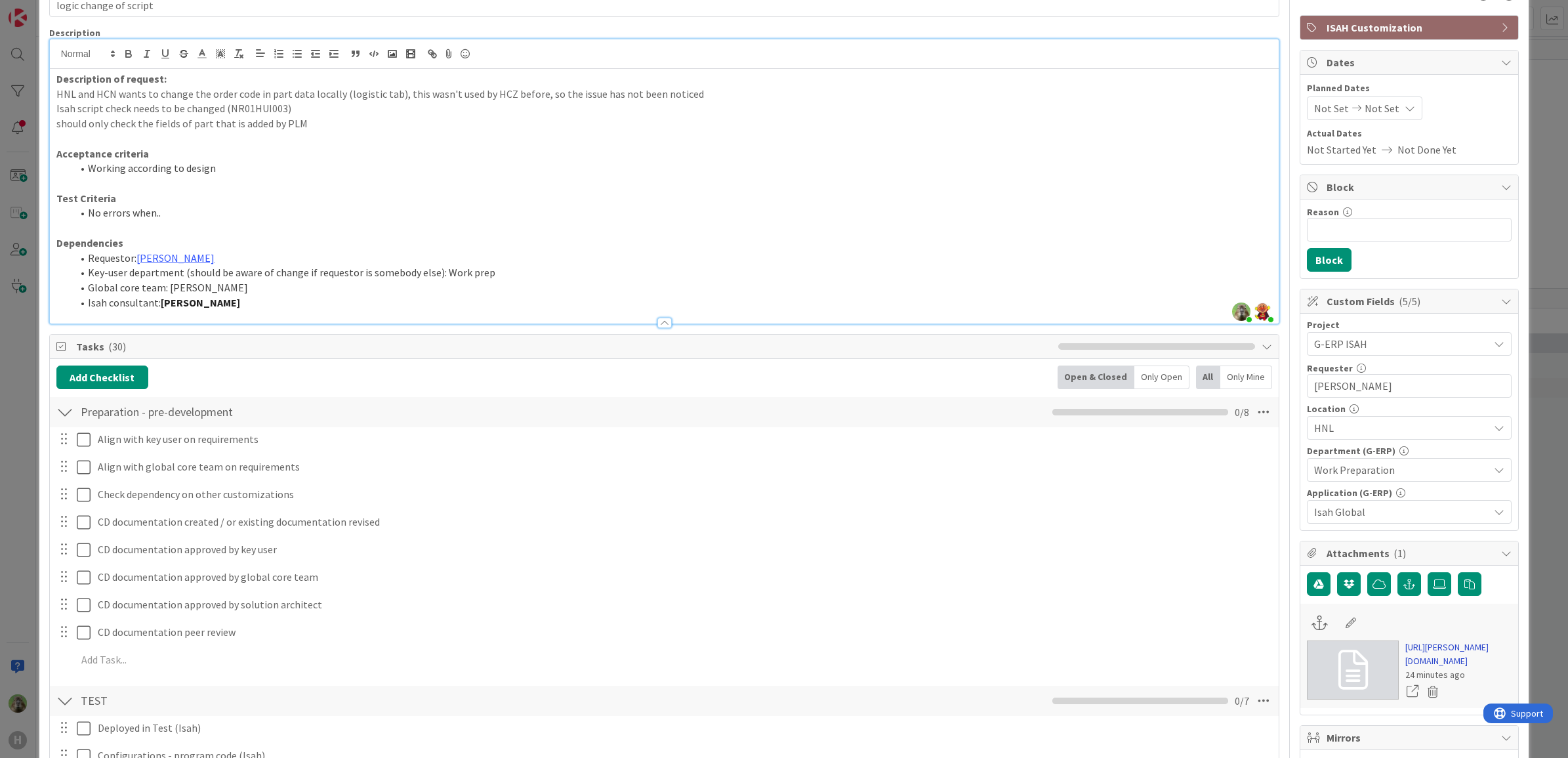
scroll to position [82, 0]
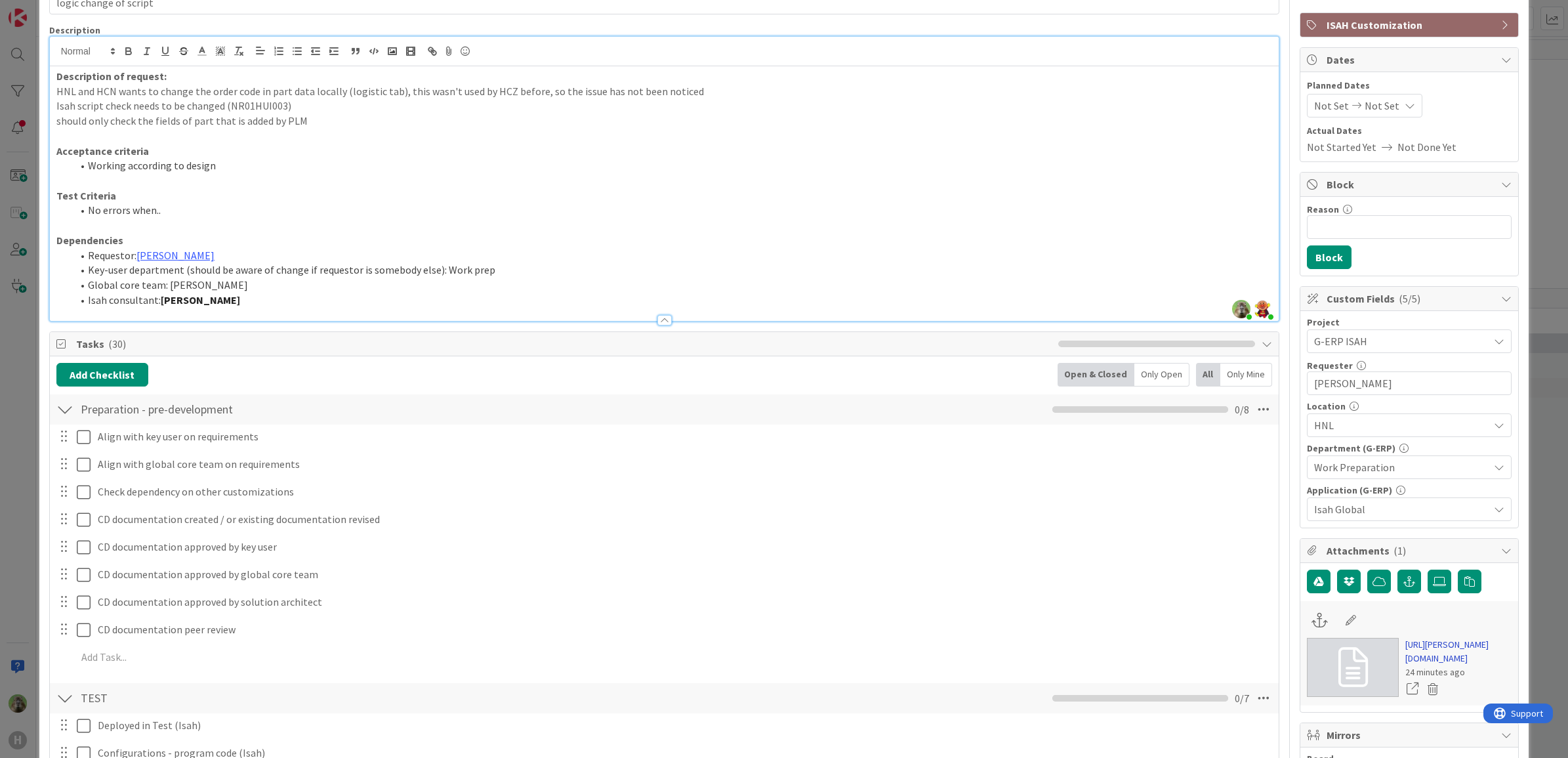
click at [1412, 657] on link "https://huisman-smartit.onbmc.com/smartit/app/#/incident/AGGJEU87BW384ATD4HYDTD…" at bounding box center [1458, 651] width 106 height 28
type input "logic change of script NR01HUI003"
click at [17, 421] on div "ID 2156 G-ERP - Backlog BFG New Build Title 33 / 128 logic change of script NR0…" at bounding box center [784, 379] width 1568 height 758
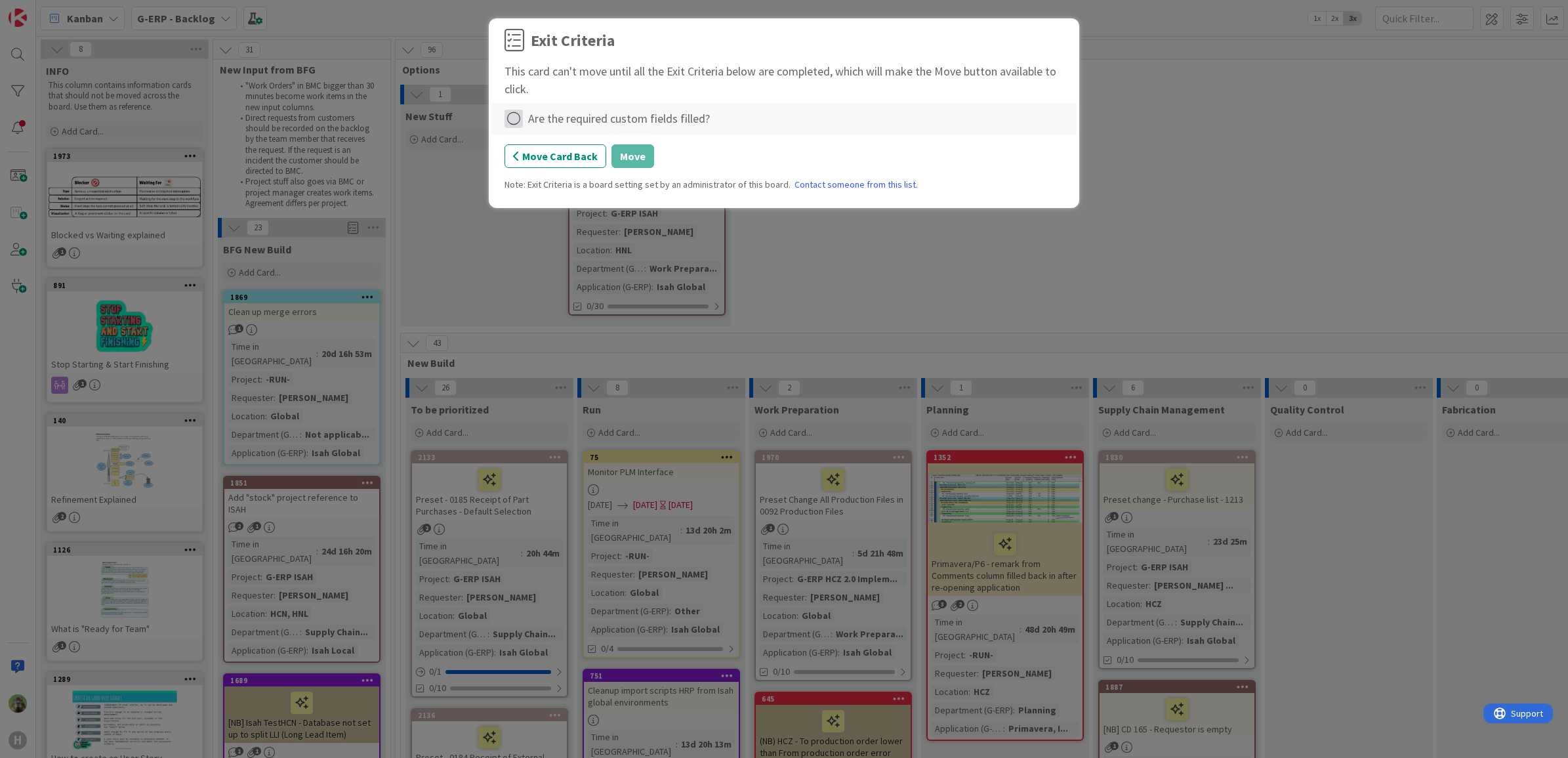
click at [519, 114] on icon at bounding box center [513, 118] width 18 height 18
click at [552, 139] on link "Complete" at bounding box center [586, 146] width 164 height 19
click at [624, 158] on button "Move" at bounding box center [633, 156] width 43 height 24
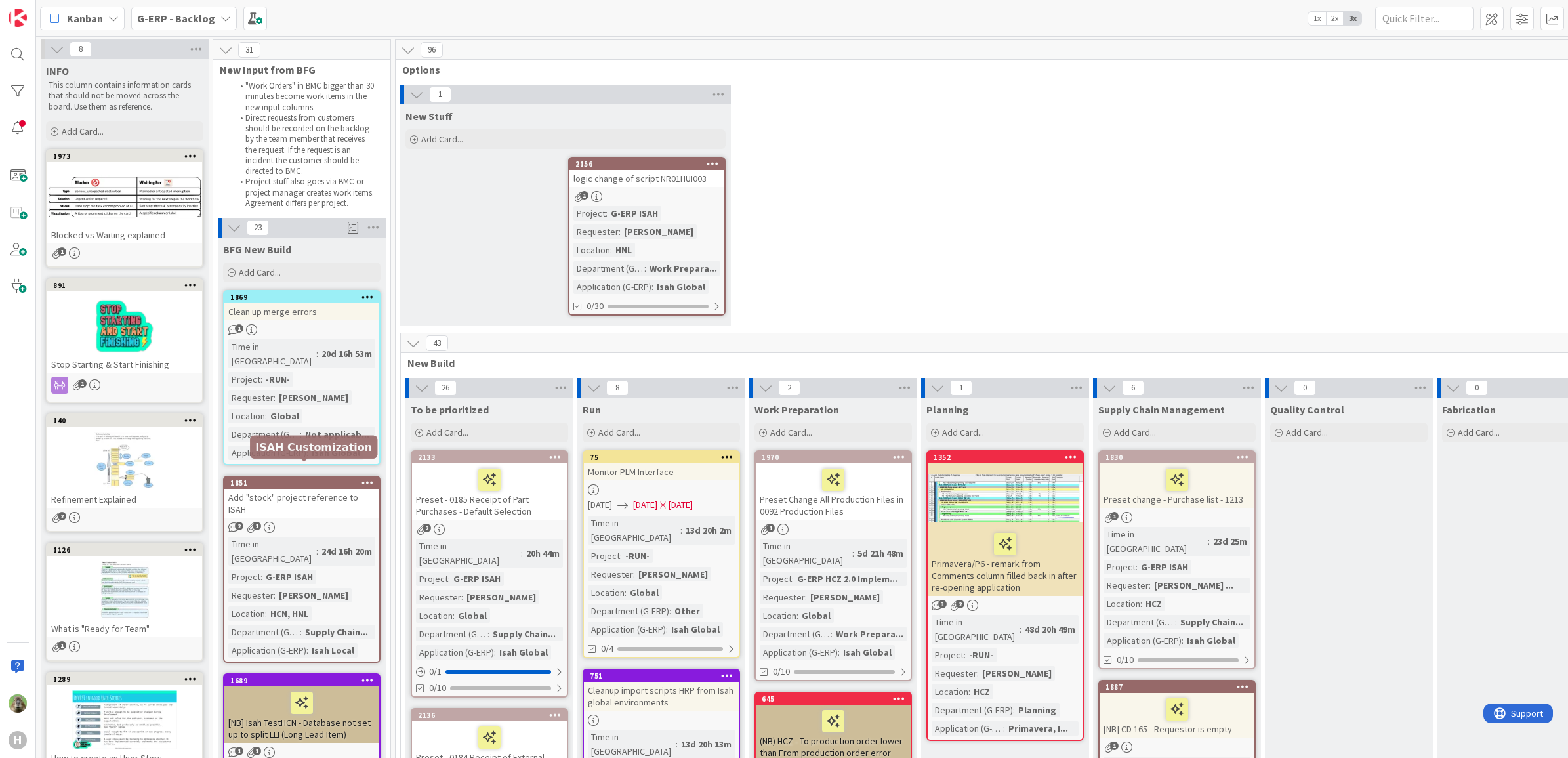
click at [343, 479] on div "1851" at bounding box center [305, 483] width 149 height 10
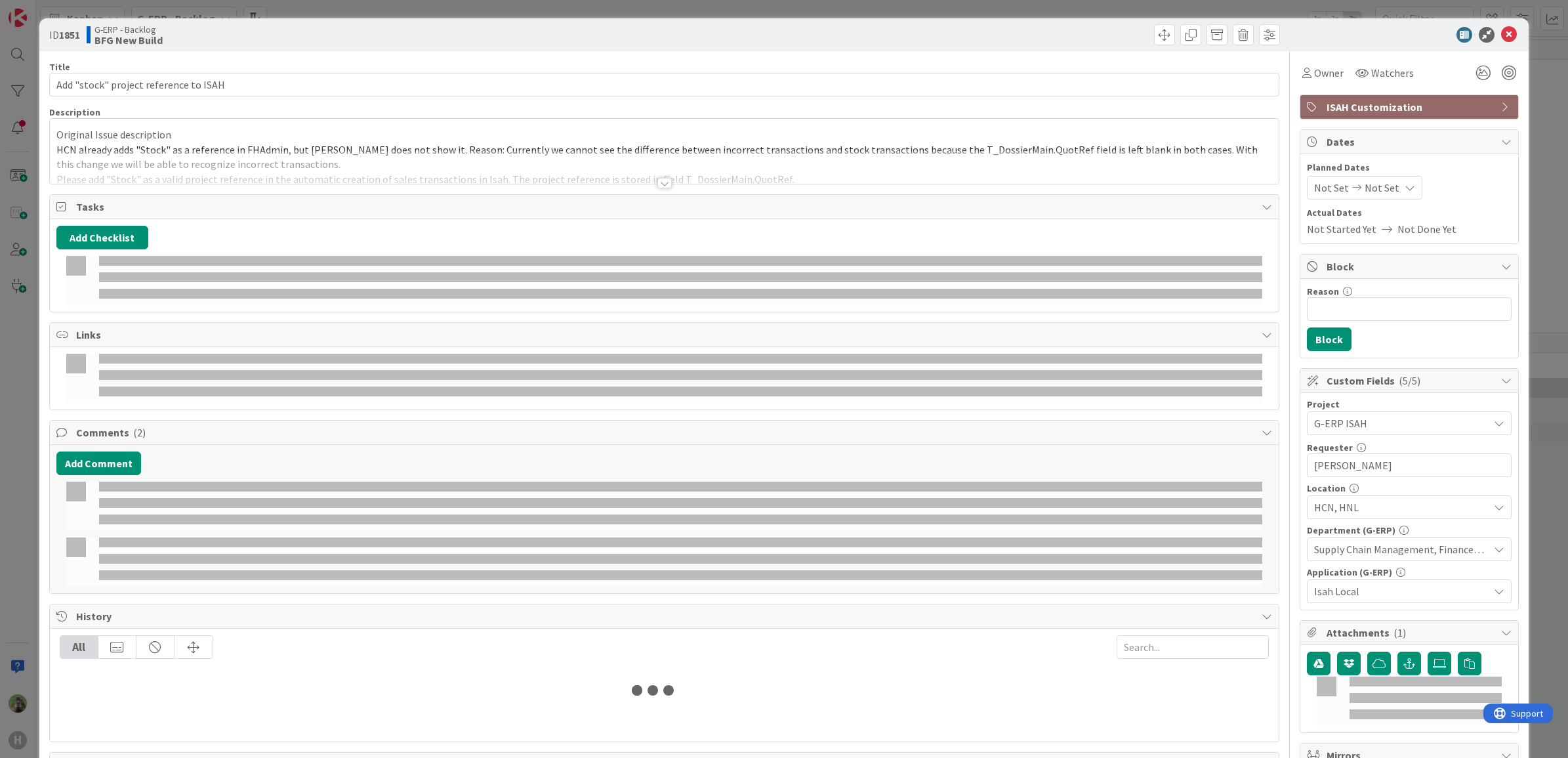
select select "sql"
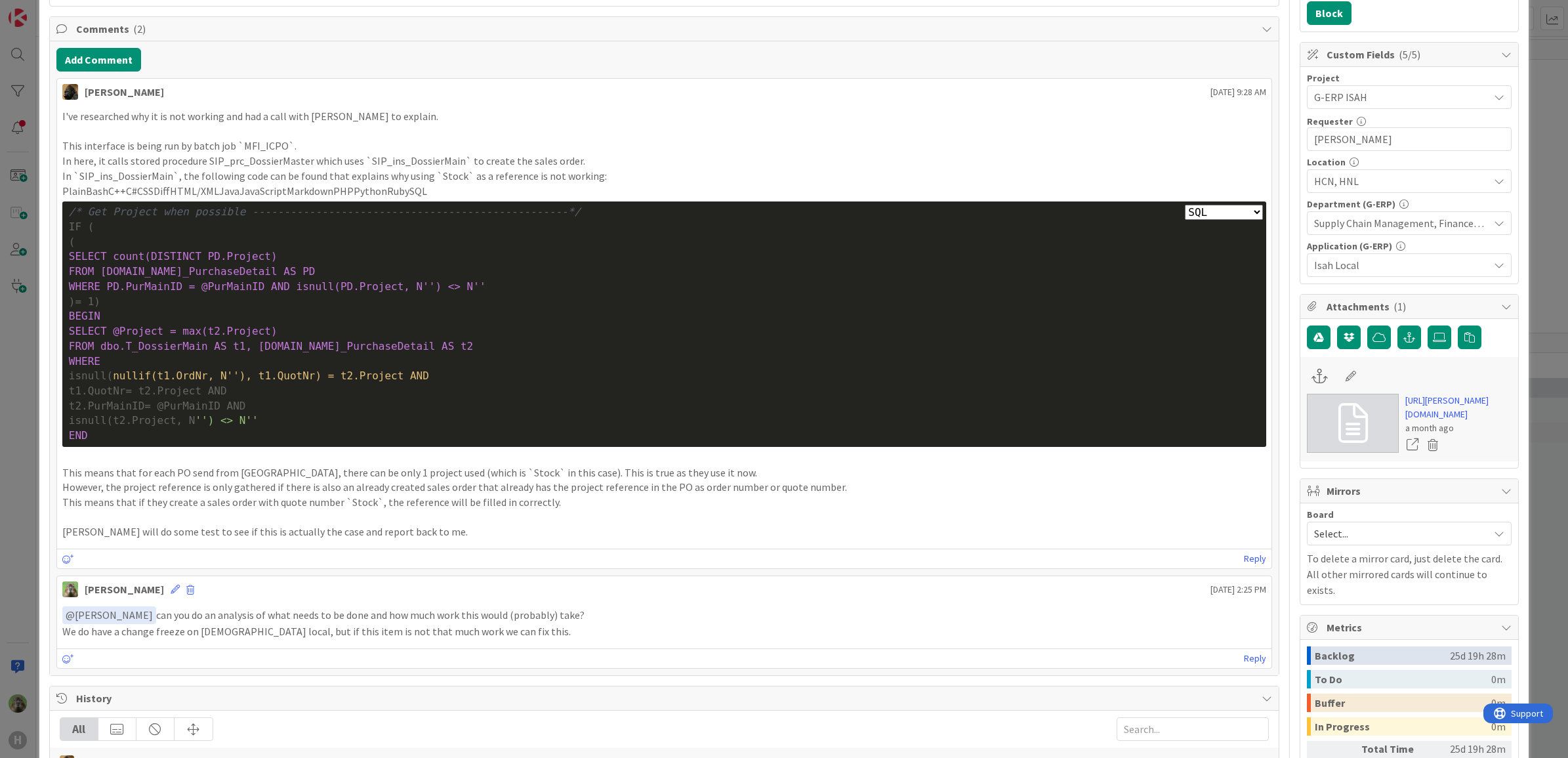
scroll to position [328, 0]
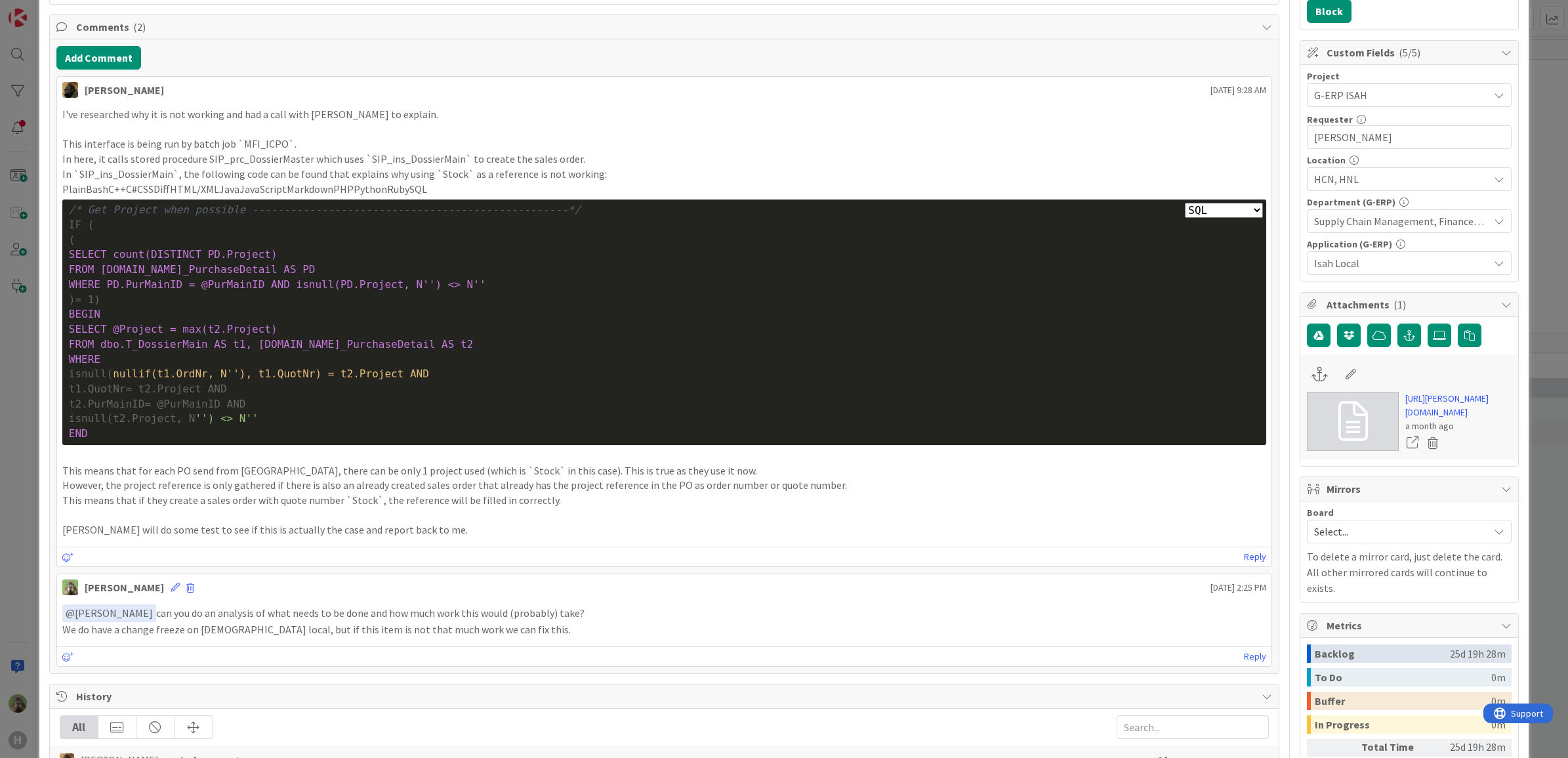
click at [10, 469] on div "ID 1851 G-ERP - Backlog BFG New Build Title 37 / 128 Add "stock" project refere…" at bounding box center [784, 379] width 1568 height 758
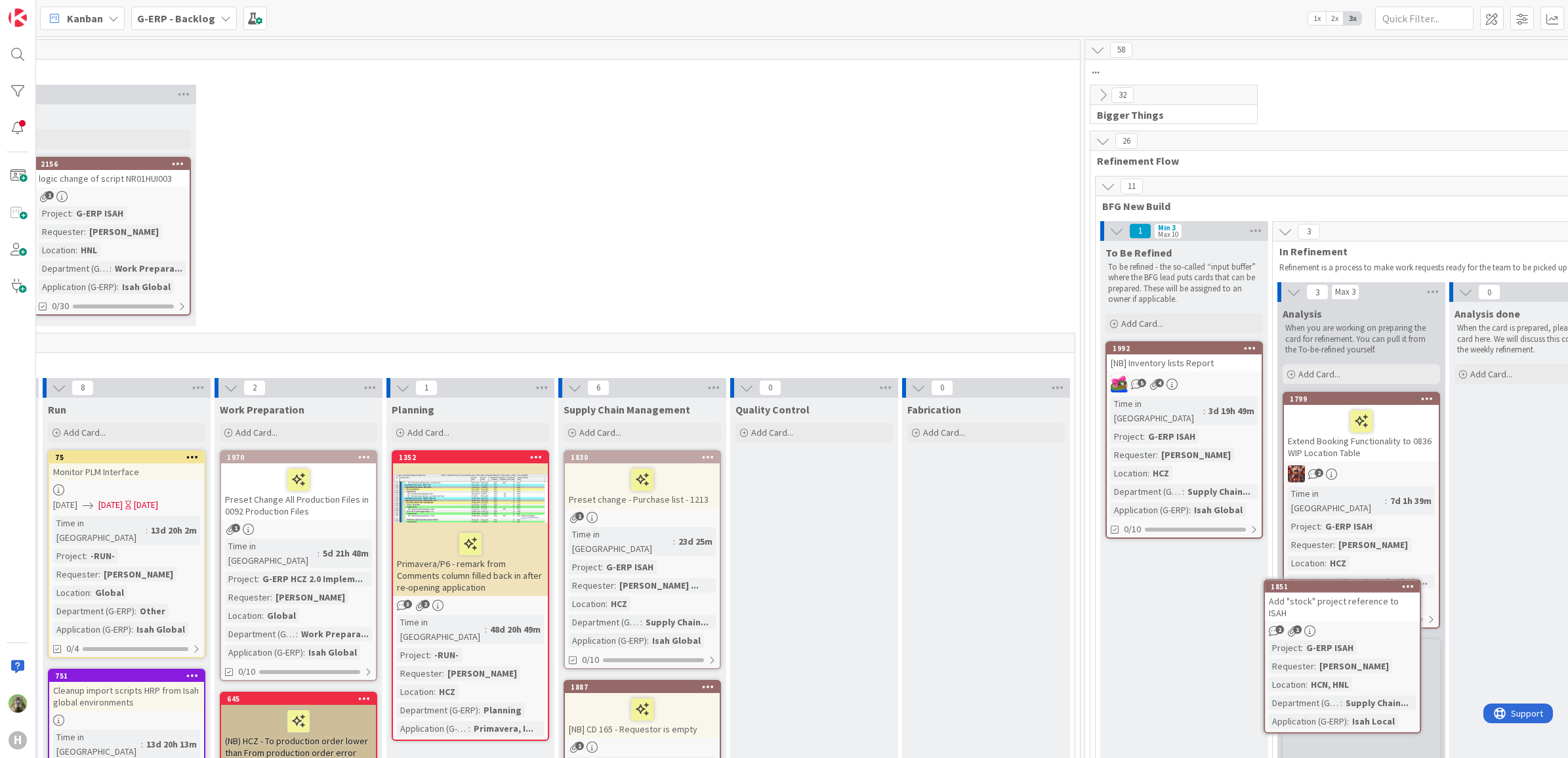
scroll to position [0, 542]
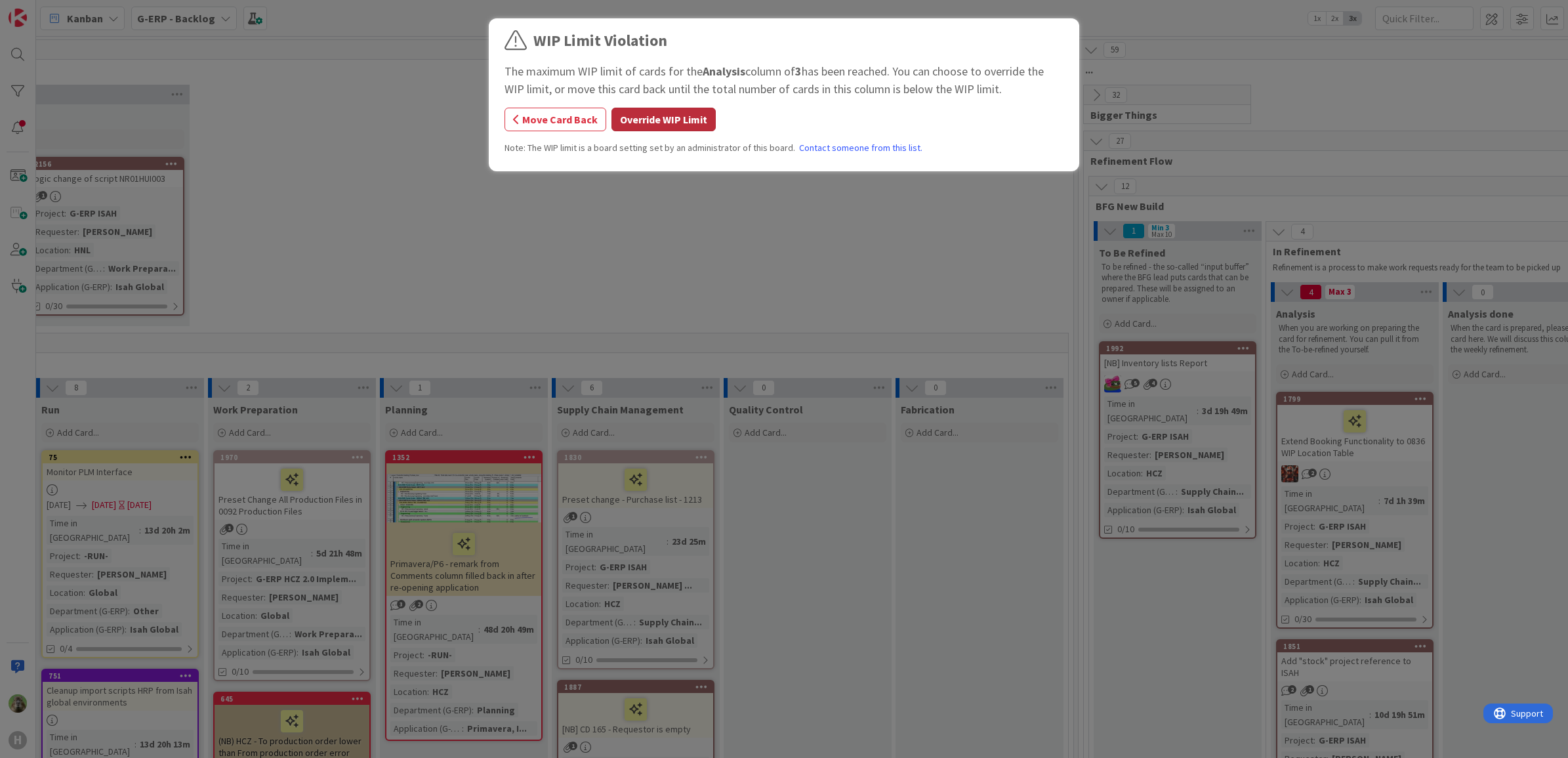
click at [690, 129] on button "Override WIP Limit" at bounding box center [663, 119] width 104 height 24
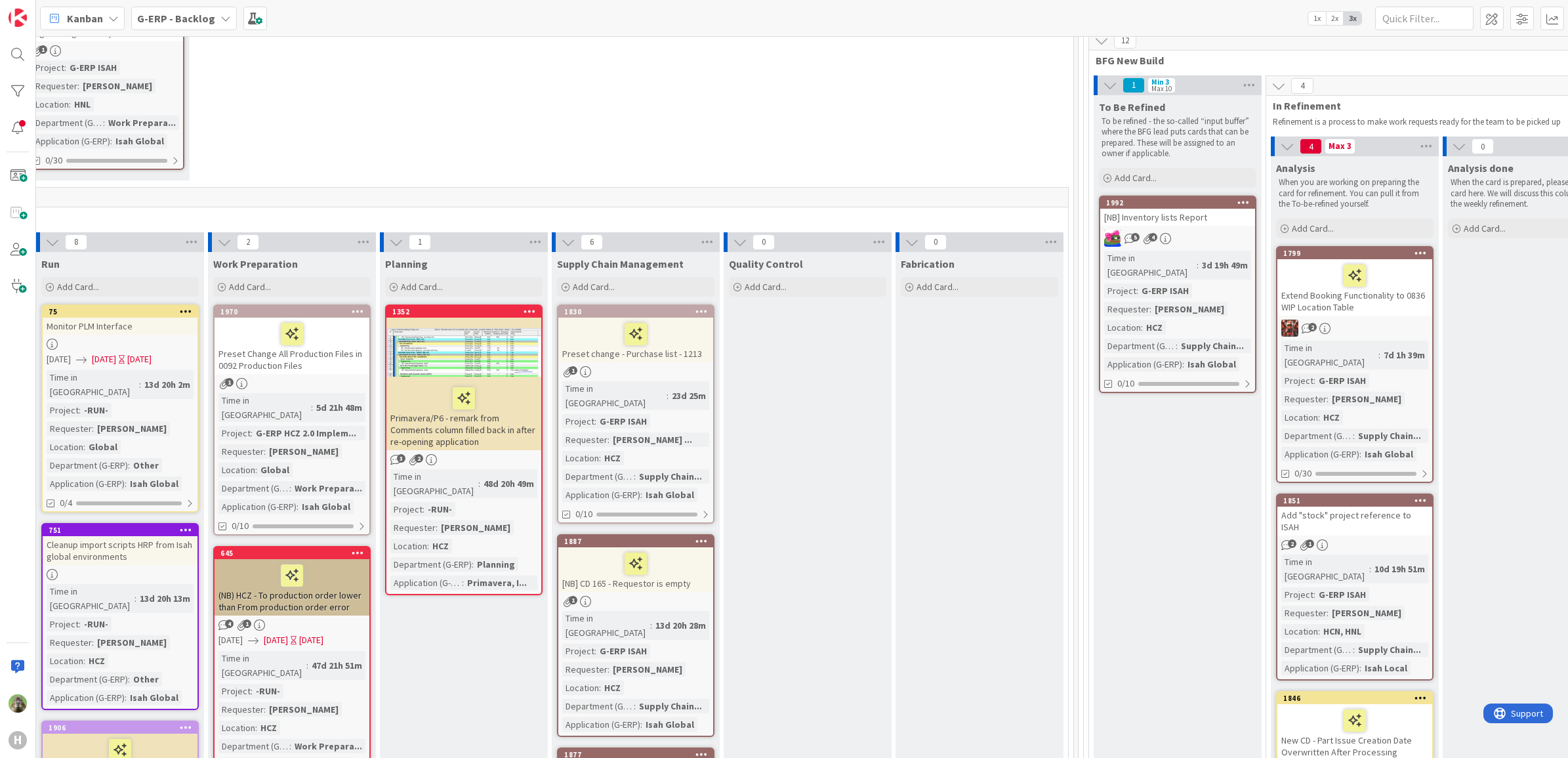
scroll to position [246, 542]
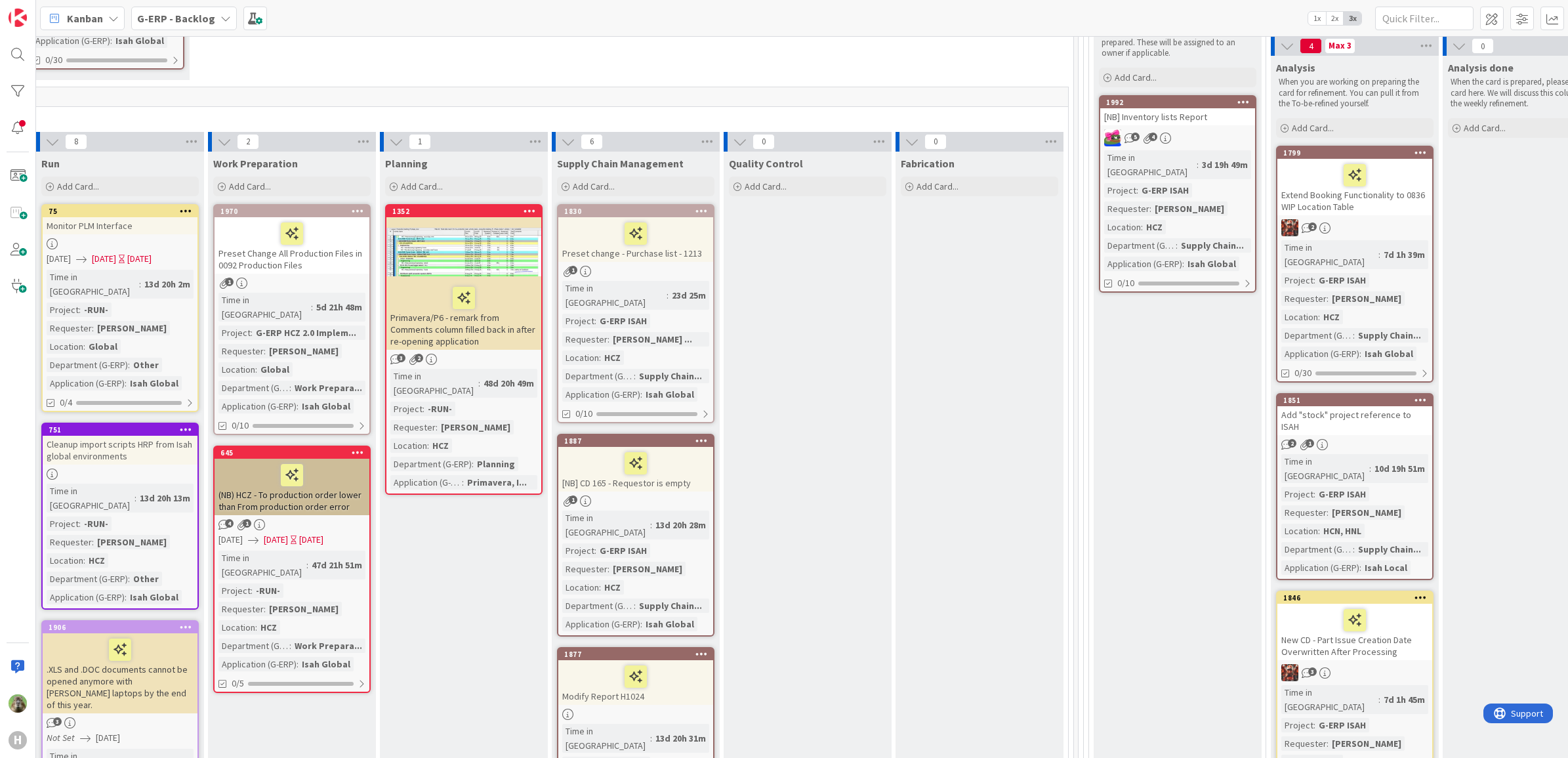
click at [1389, 406] on div "Add "stock" project reference to ISAH" at bounding box center [1355, 420] width 155 height 29
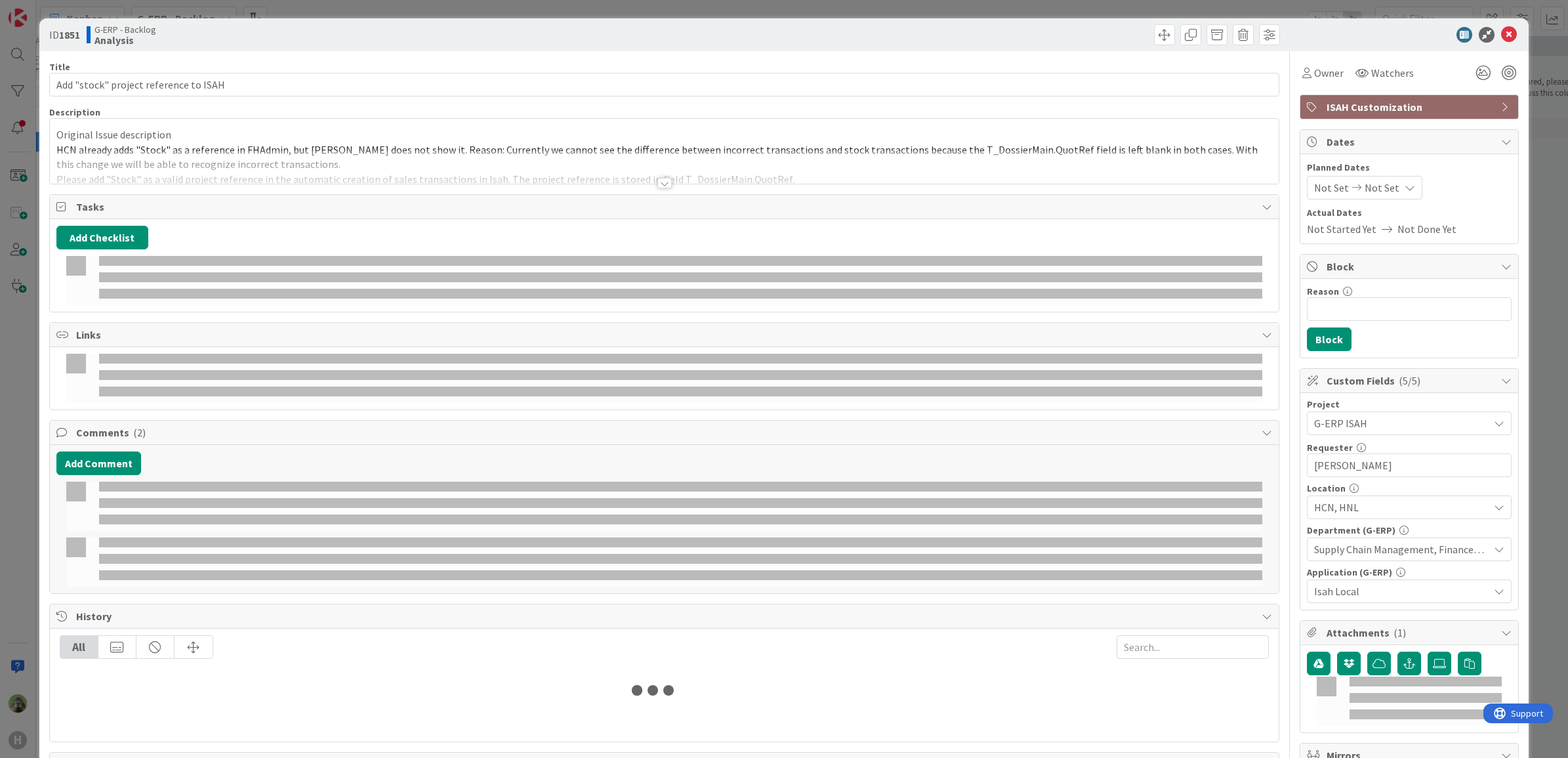
select select "sql"
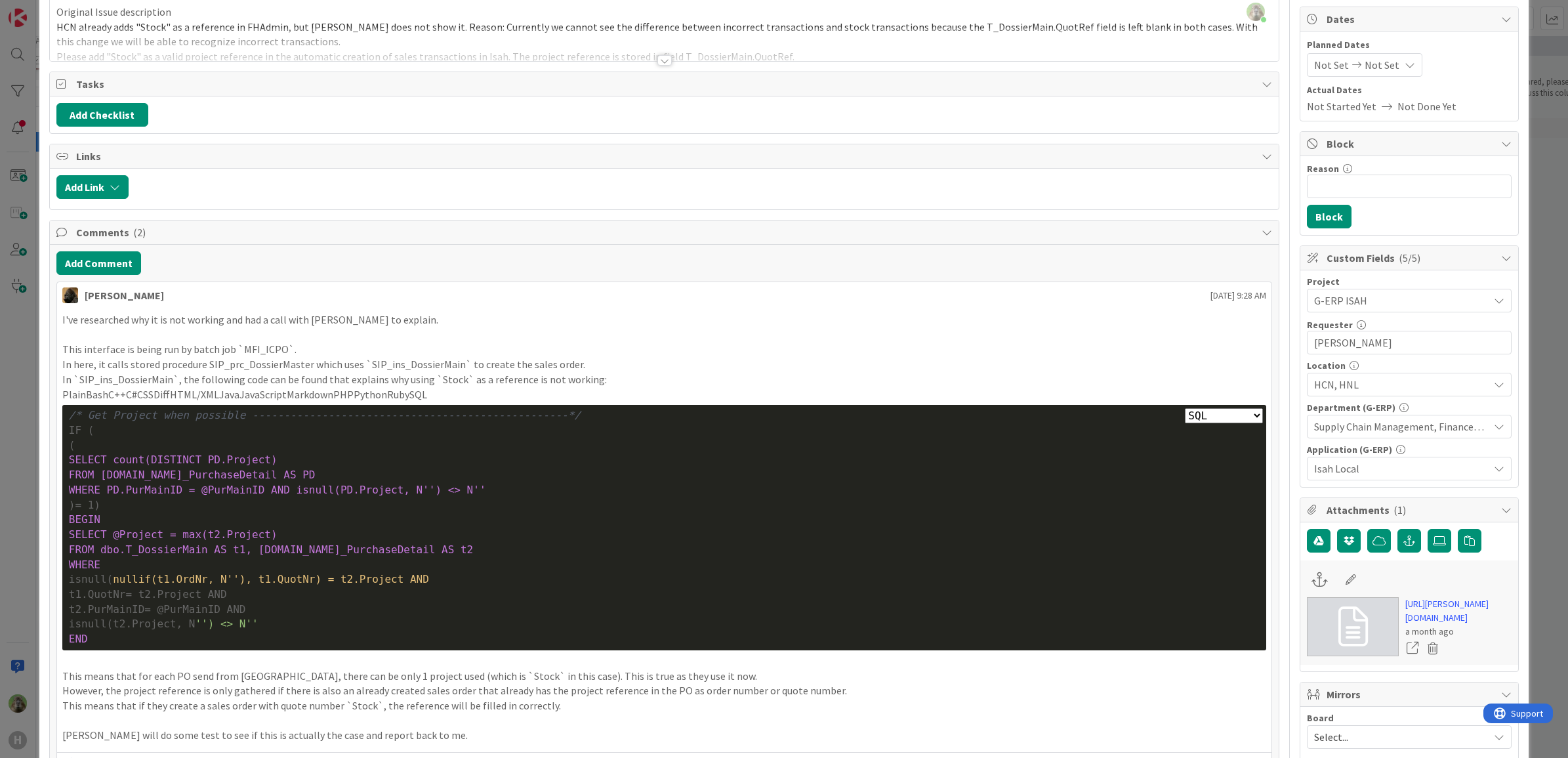
scroll to position [328, 0]
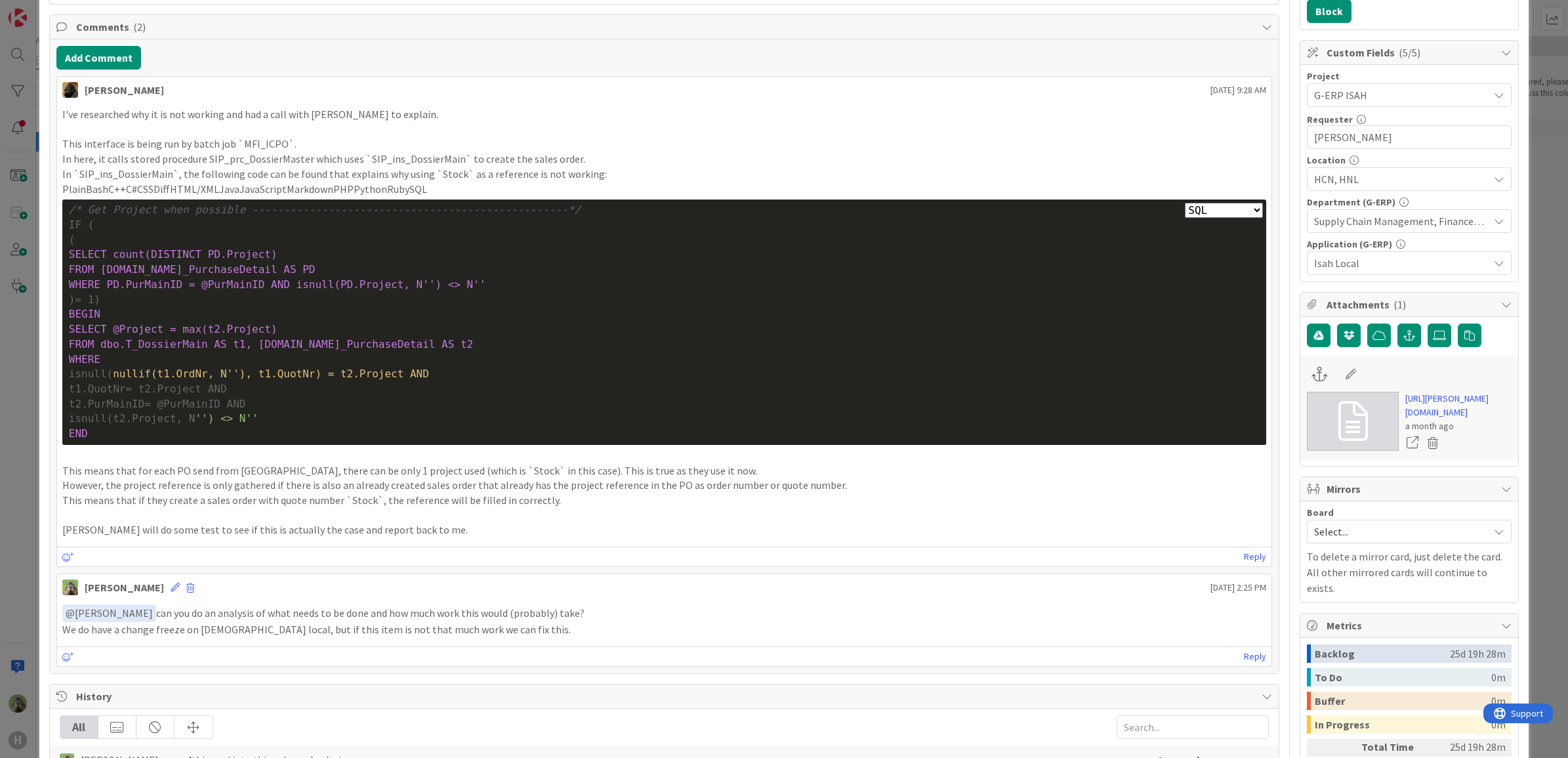
click at [0, 532] on html "H Kanban G-ERP - Backlog 1x 2x 3x 8 INFO This column contains information cards…" at bounding box center [784, 379] width 1568 height 758
click at [1, 529] on div "ID 1851 G-ERP - Backlog Analysis Title 37 / 128 Add "stock" project reference t…" at bounding box center [784, 379] width 1568 height 758
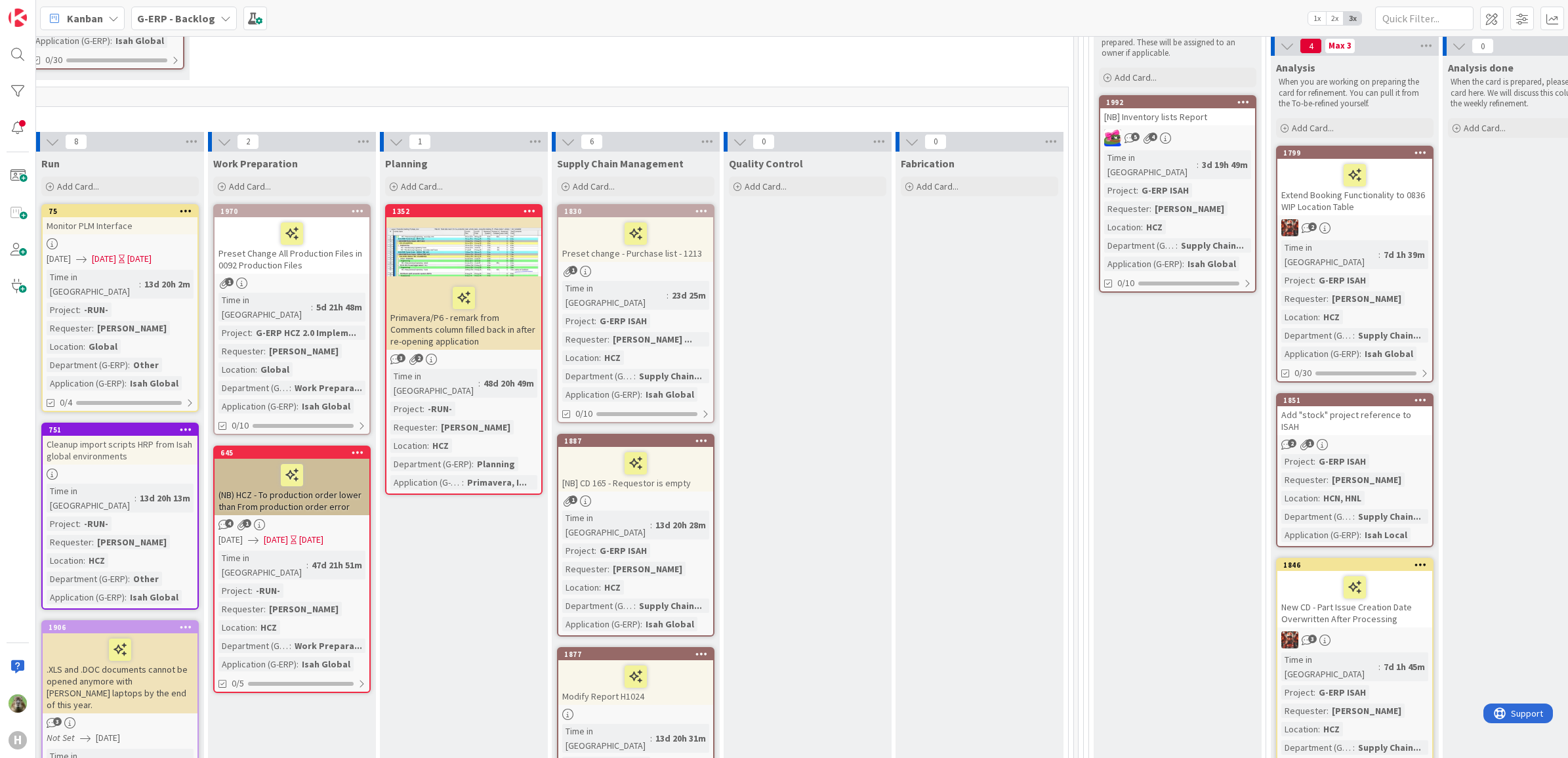
click at [1428, 395] on div at bounding box center [1421, 400] width 24 height 10
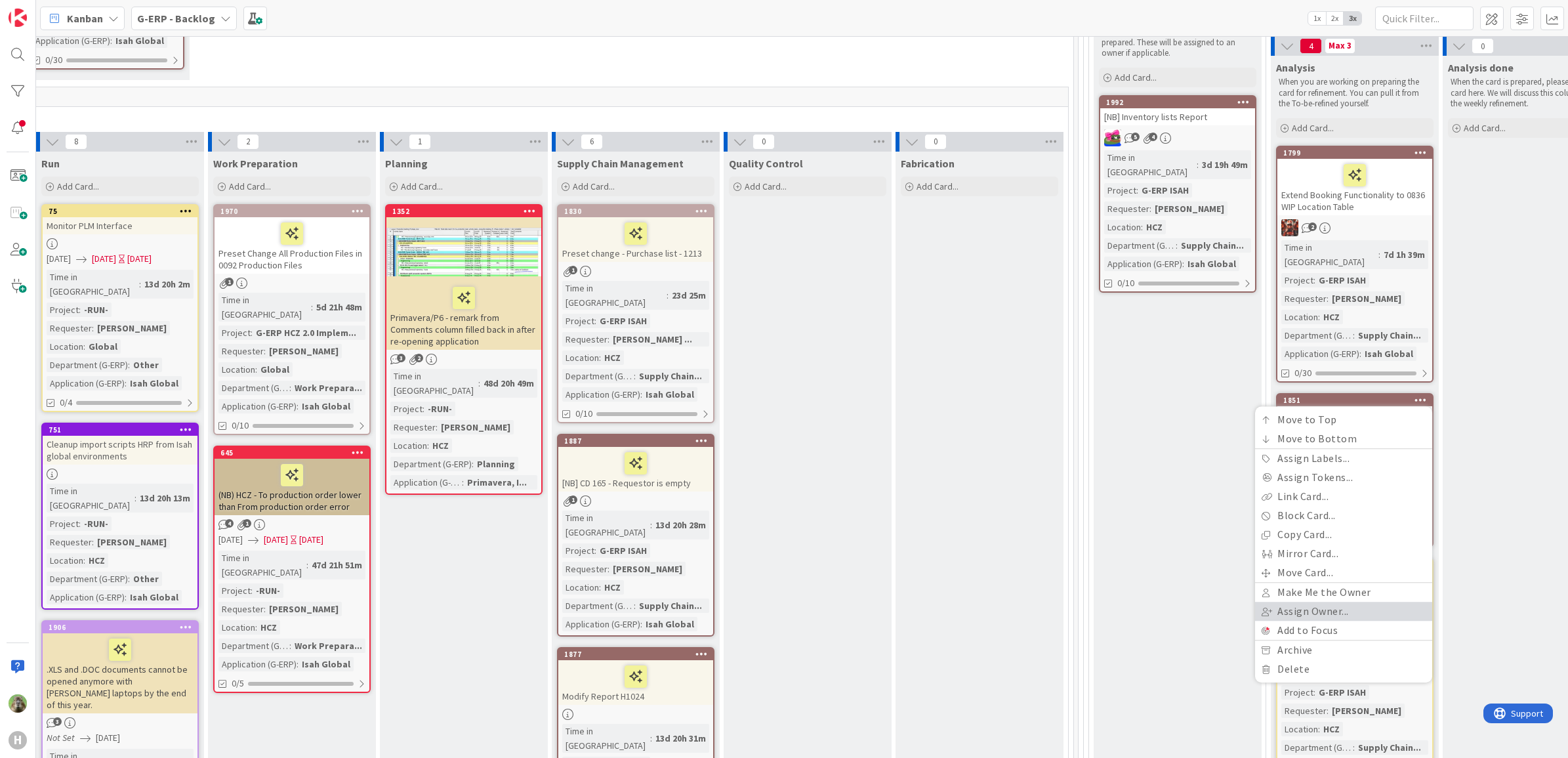
click at [1350, 602] on link "Assign Owner..." at bounding box center [1343, 612] width 177 height 19
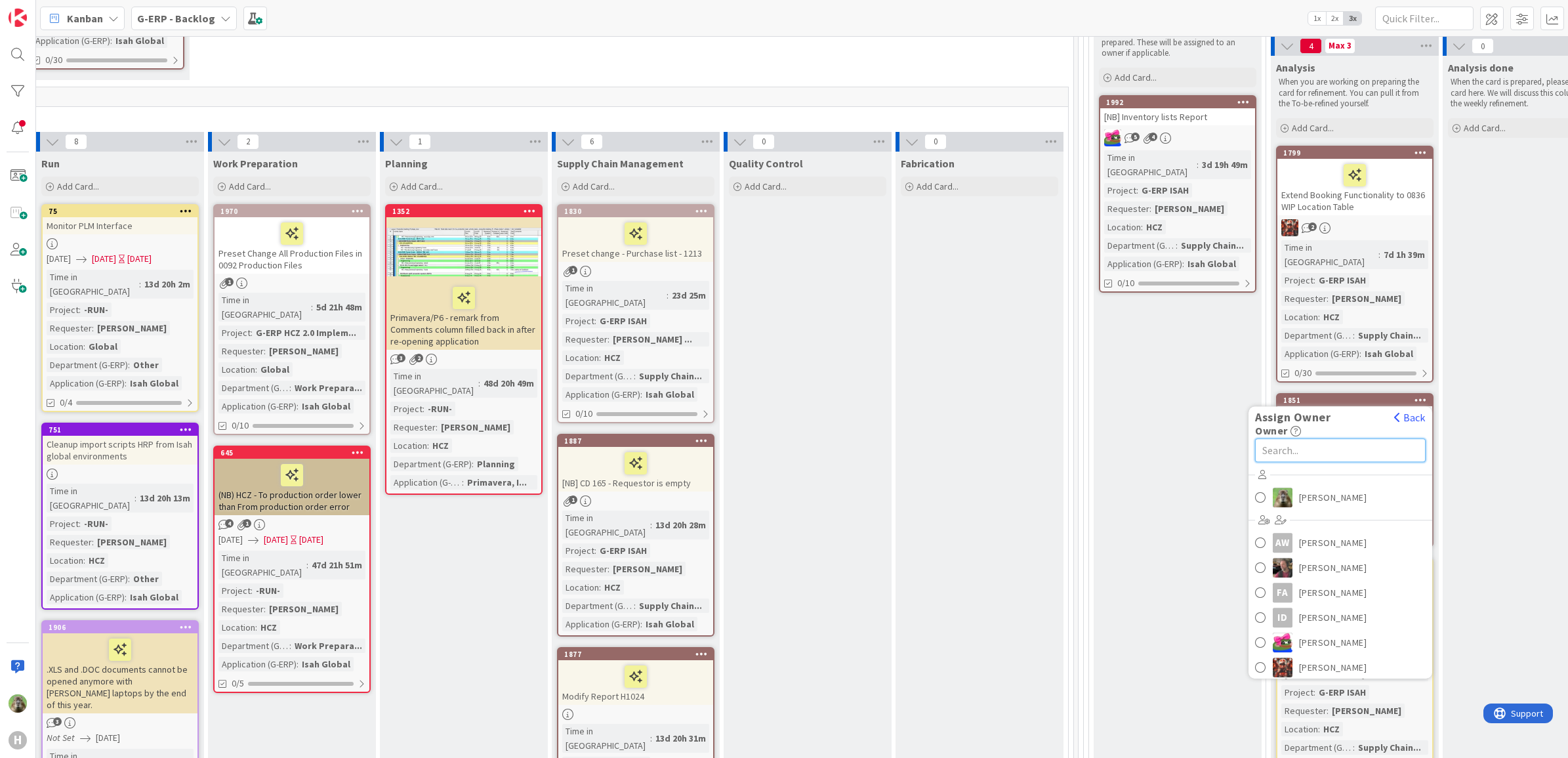
click at [1354, 438] on input "text" at bounding box center [1340, 450] width 170 height 24
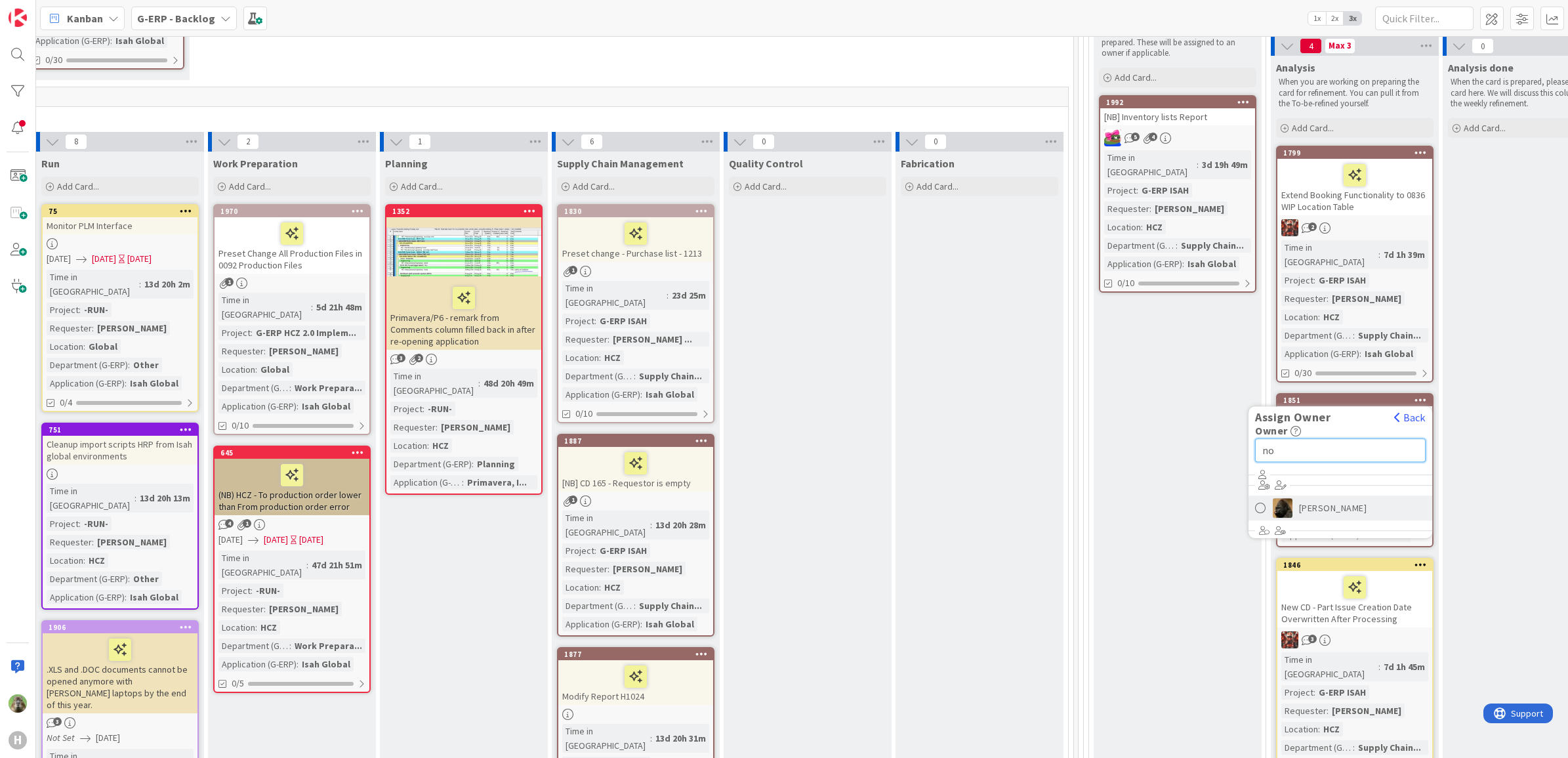
type input "no"
click at [1358, 500] on link "Noah Dezaire" at bounding box center [1341, 508] width 184 height 25
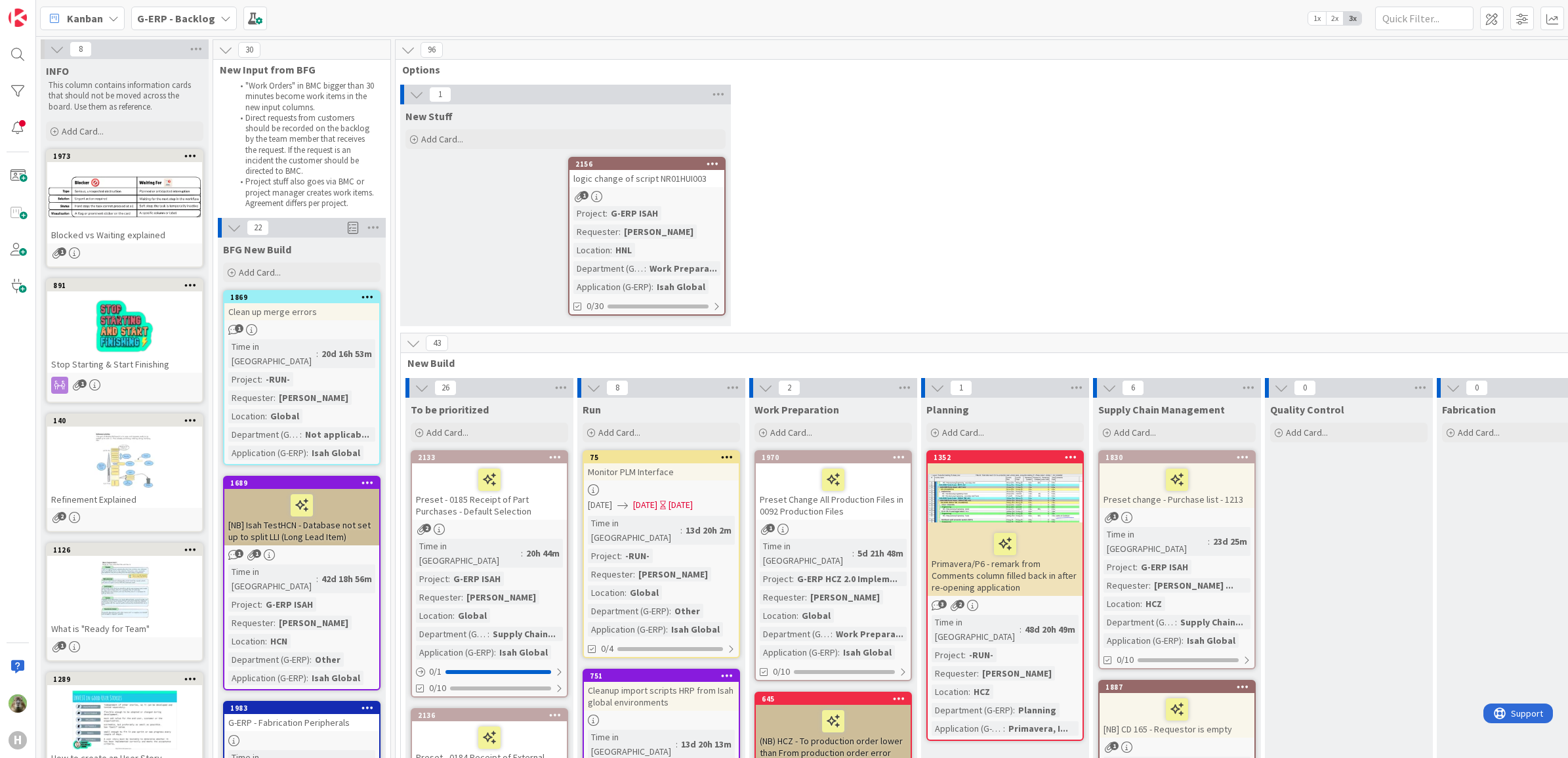
click at [690, 228] on div "Project : G-ERP ISAH Requester : Thijs Stuart Location : HNL Department (G-ERP)…" at bounding box center [647, 250] width 147 height 88
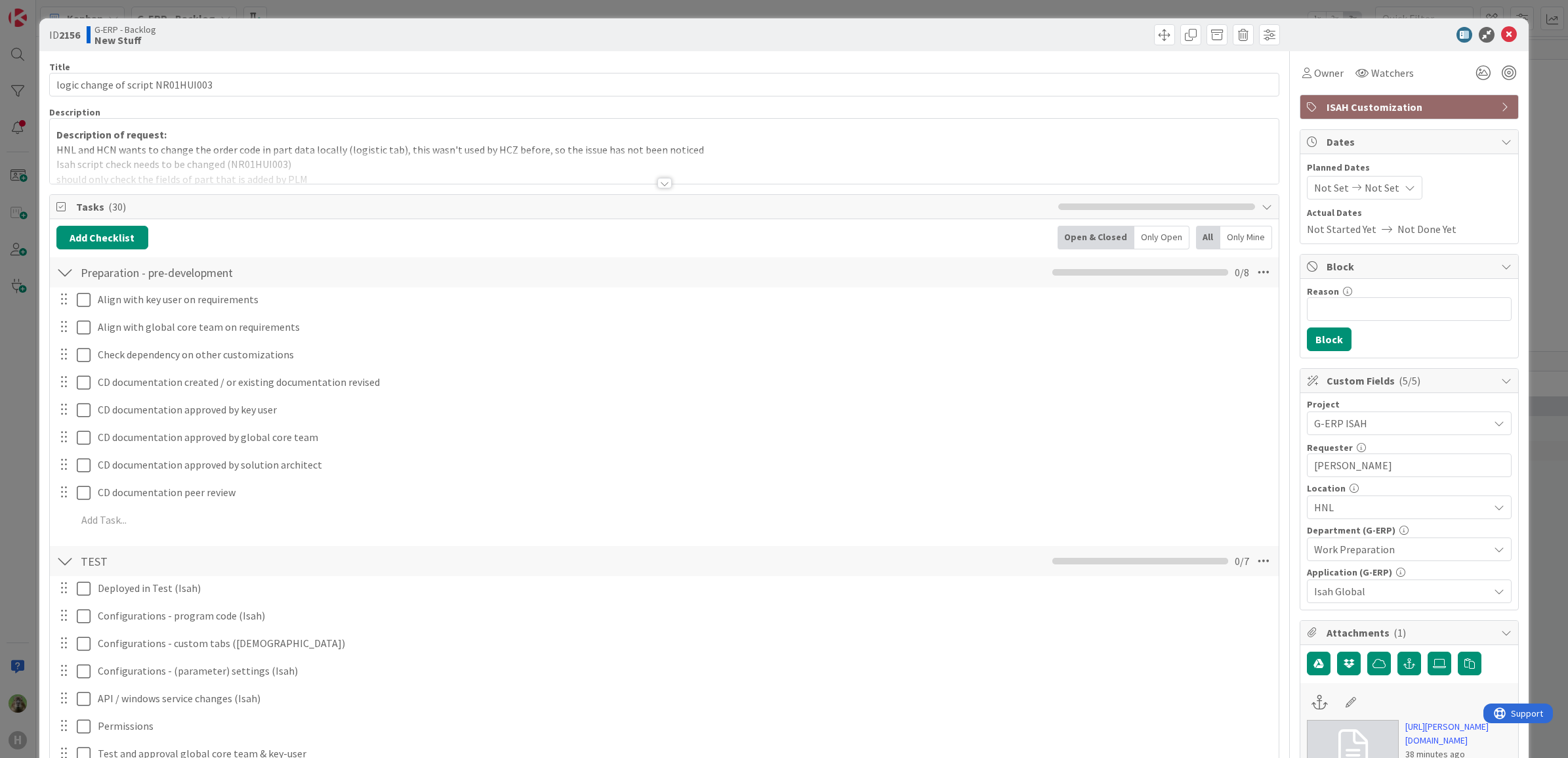
click at [910, 172] on div at bounding box center [664, 167] width 1230 height 33
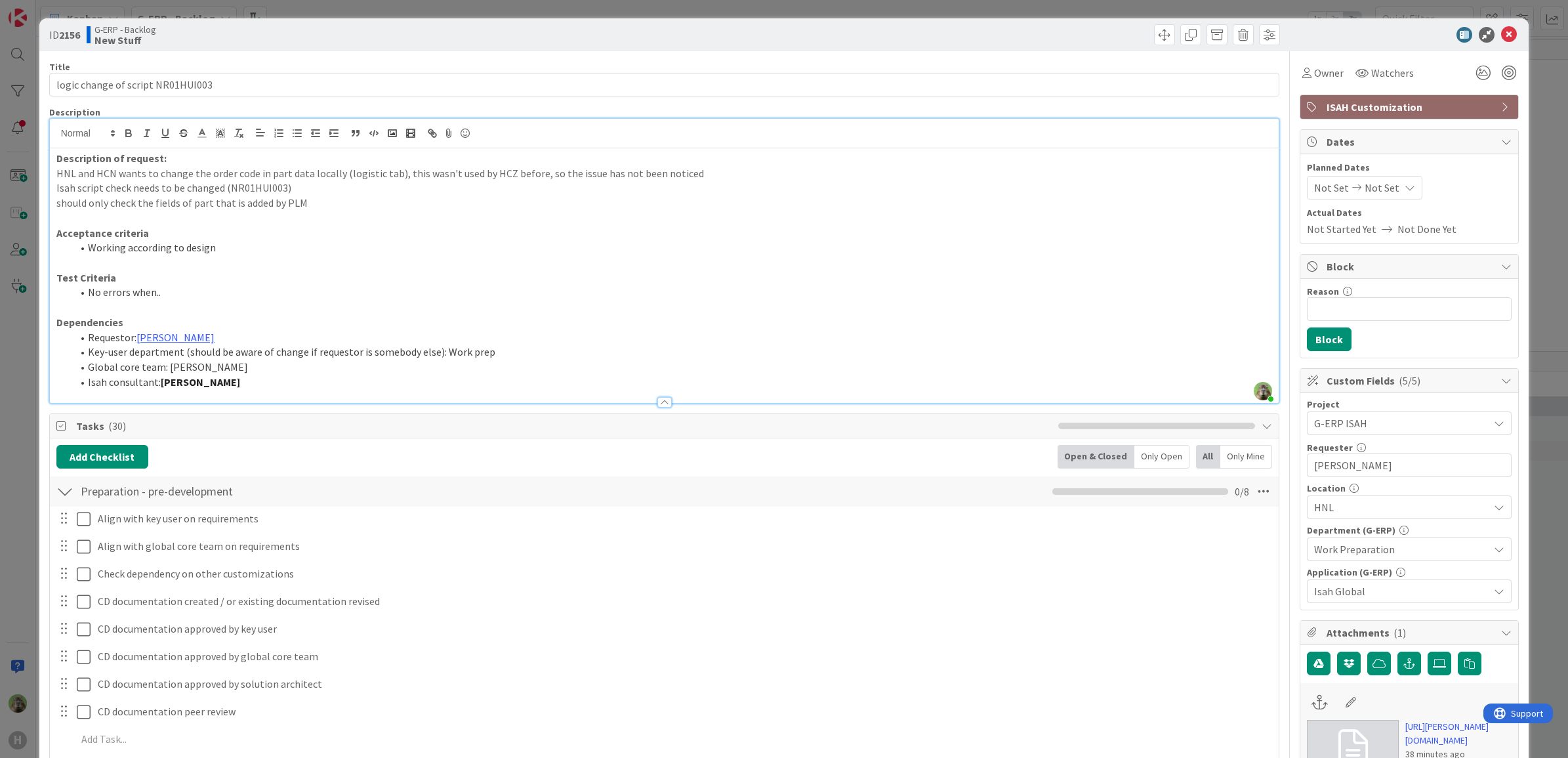
click at [1378, 509] on span "HNL" at bounding box center [1401, 507] width 174 height 15
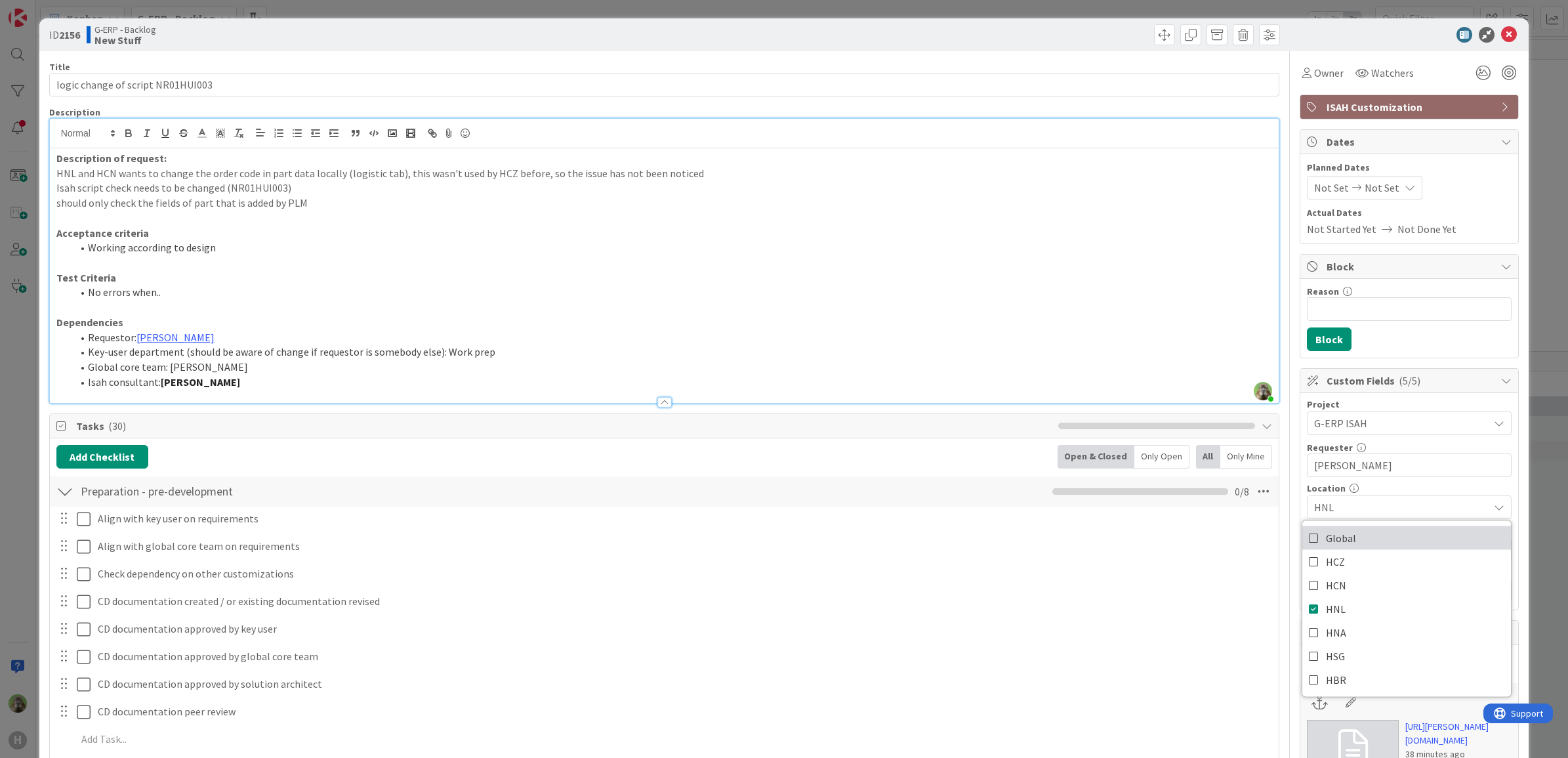
drag, startPoint x: 1366, startPoint y: 546, endPoint x: 981, endPoint y: 352, distance: 431.1
click at [1366, 546] on link "Global" at bounding box center [1407, 538] width 209 height 24
click at [974, 268] on p at bounding box center [664, 263] width 1217 height 15
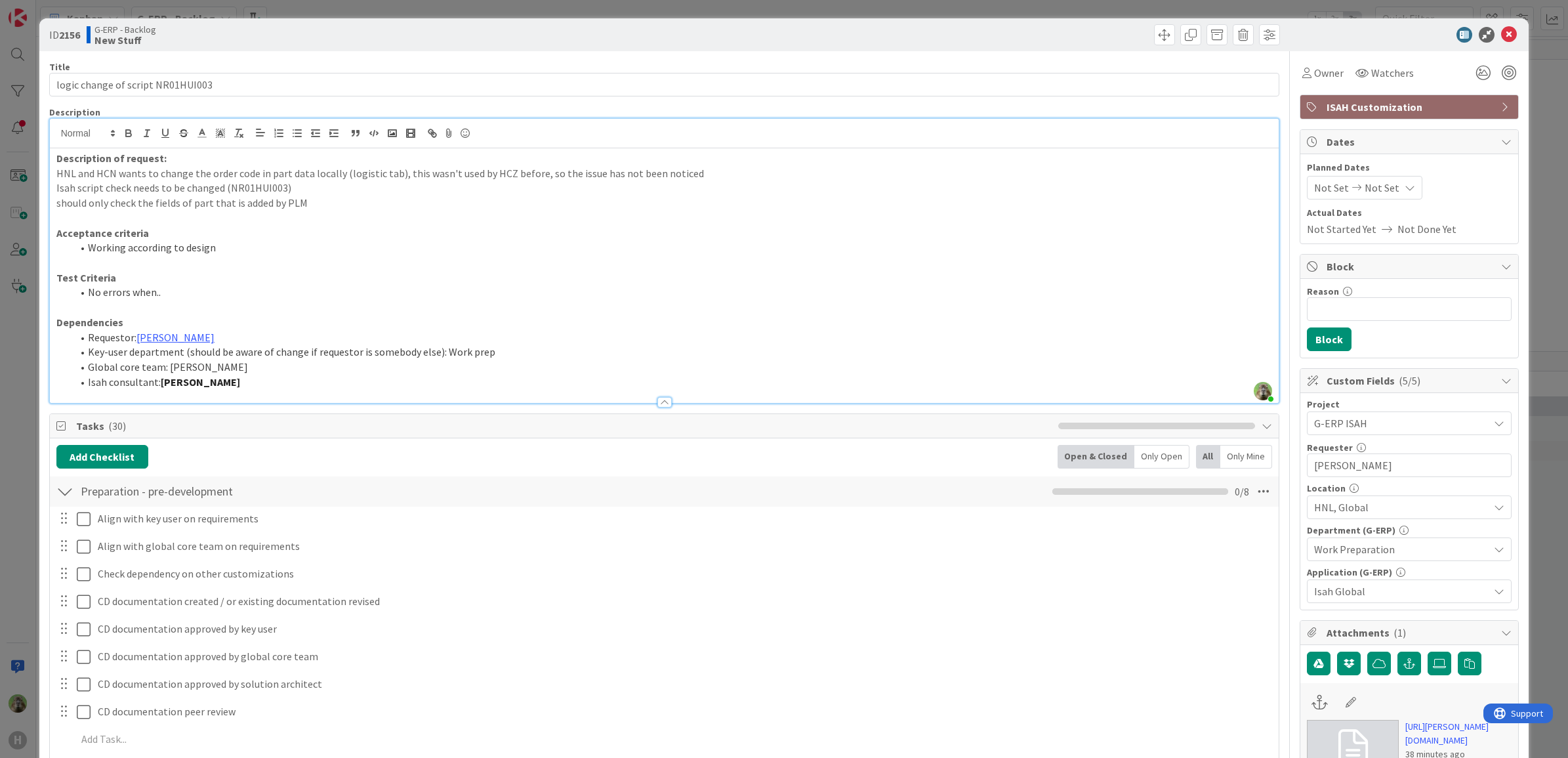
click at [10, 301] on div "ID 2156 G-ERP - Backlog New Stuff Title 33 / 128 logic change of script NR01HUI…" at bounding box center [784, 379] width 1568 height 758
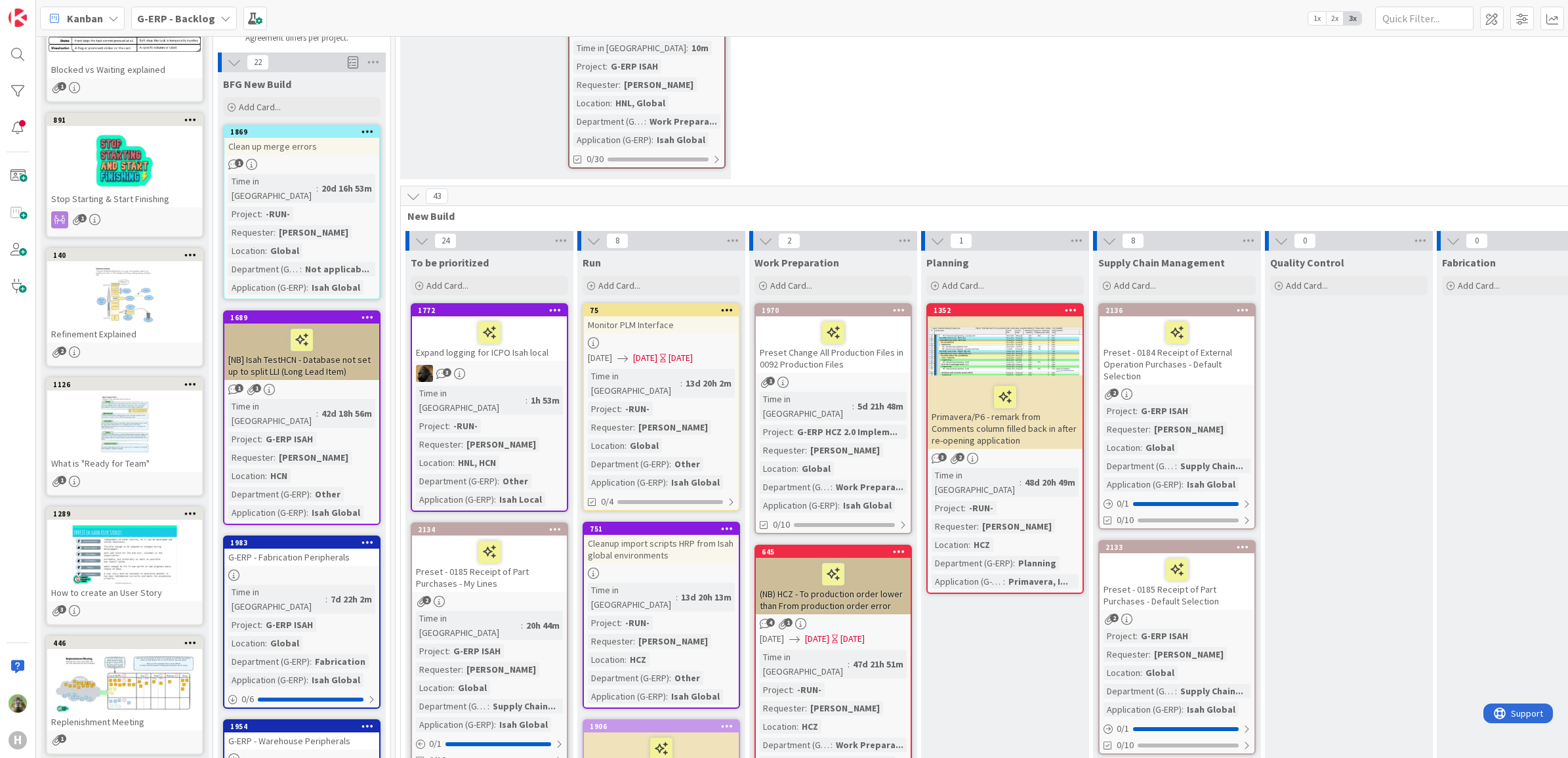
scroll to position [246, 0]
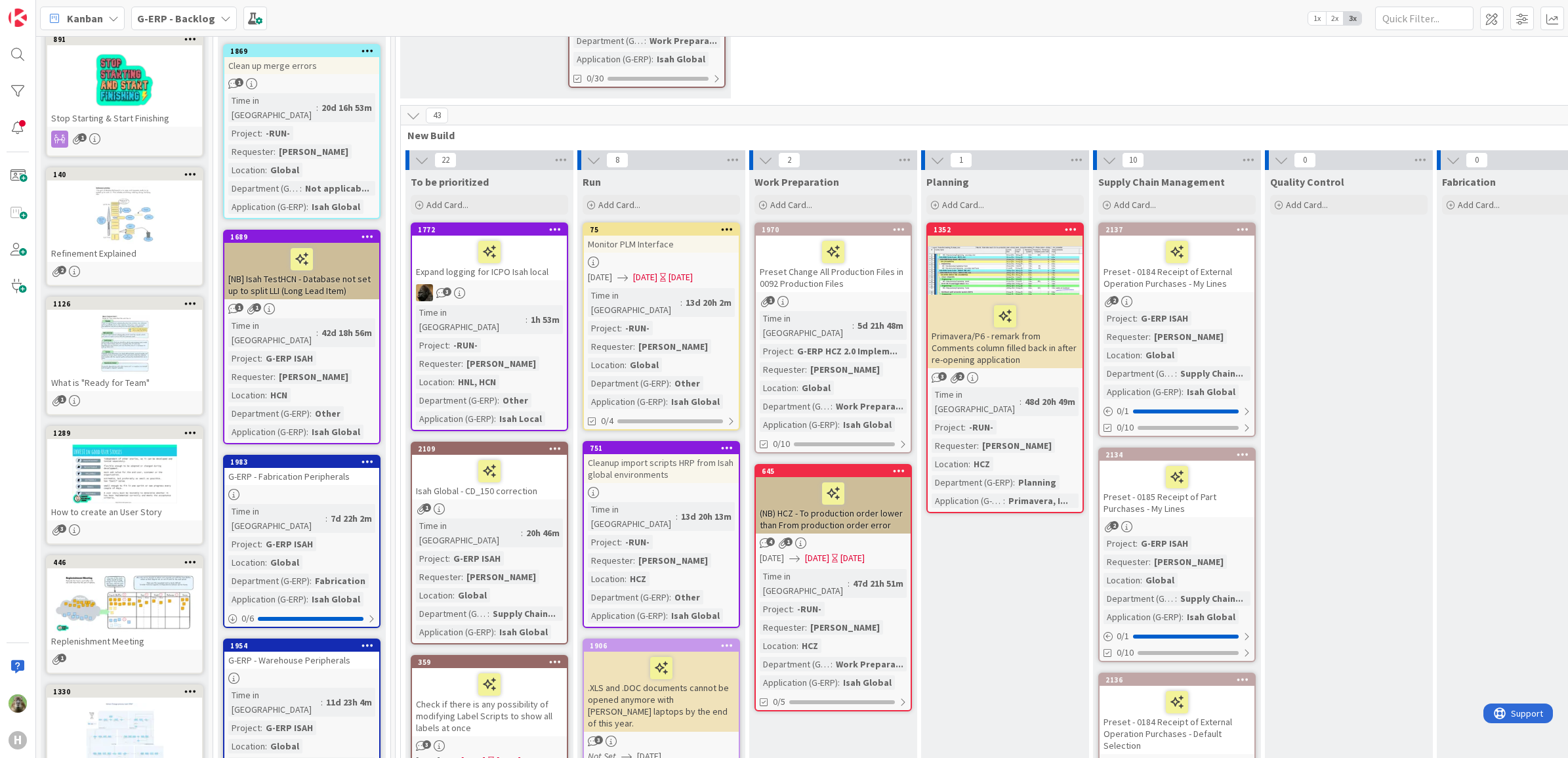
click at [526, 267] on div "Expand logging for ICPO Isah local" at bounding box center [490, 257] width 155 height 45
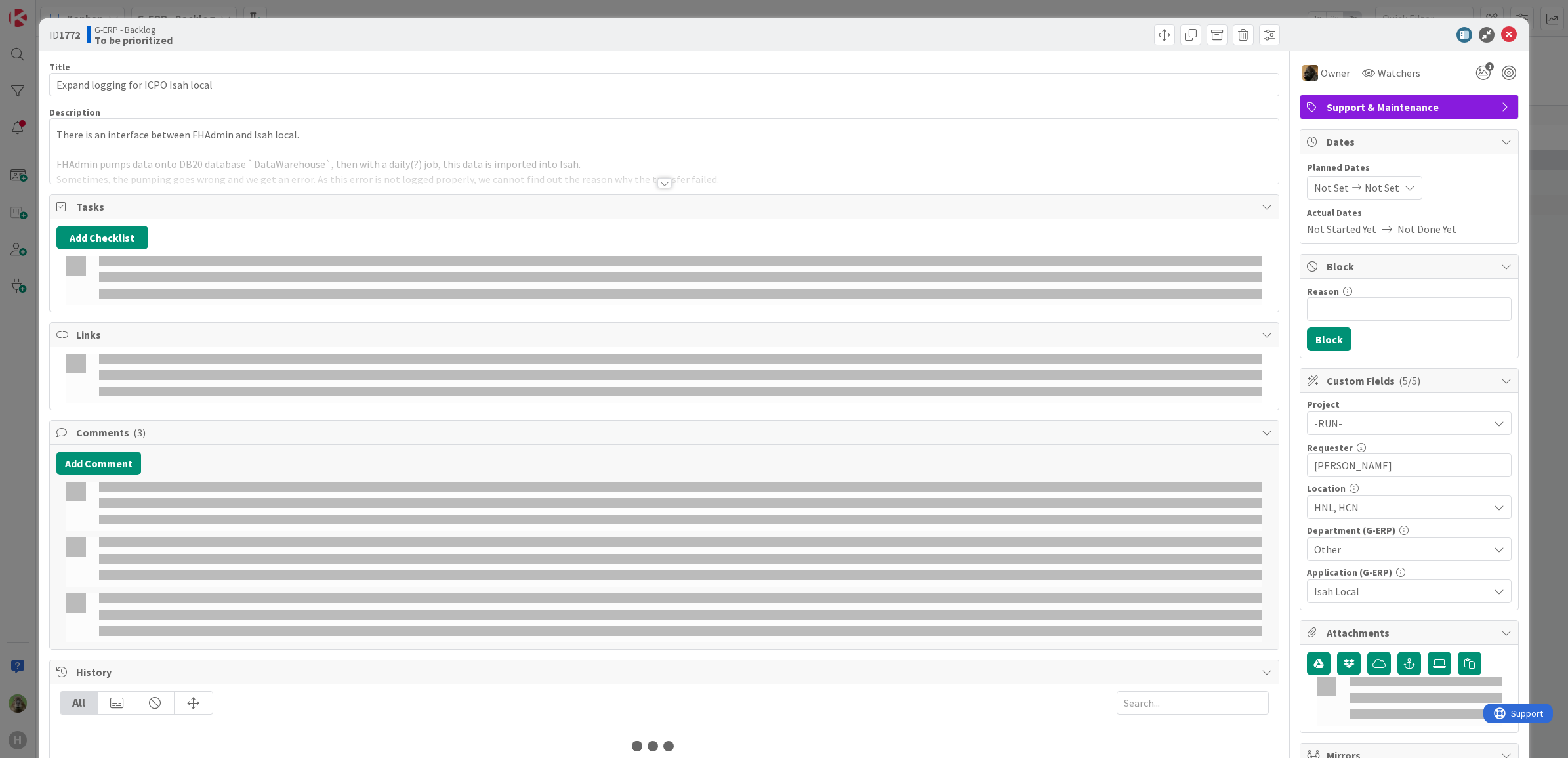
select select "sql"
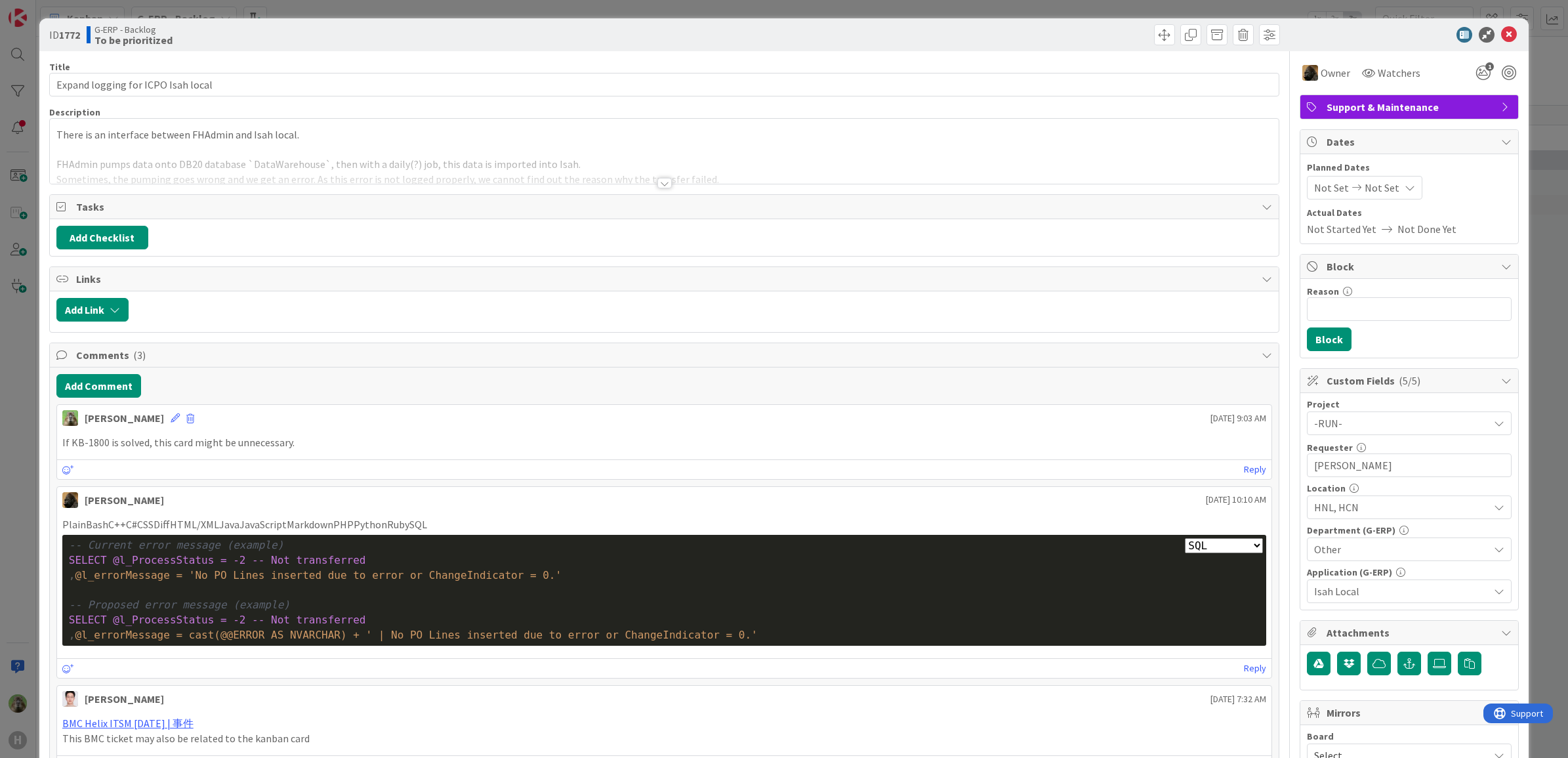
click at [11, 492] on div "ID 1772 G-ERP - Backlog To be prioritized Title 34 / 128 Expand logging for ICP…" at bounding box center [784, 379] width 1568 height 758
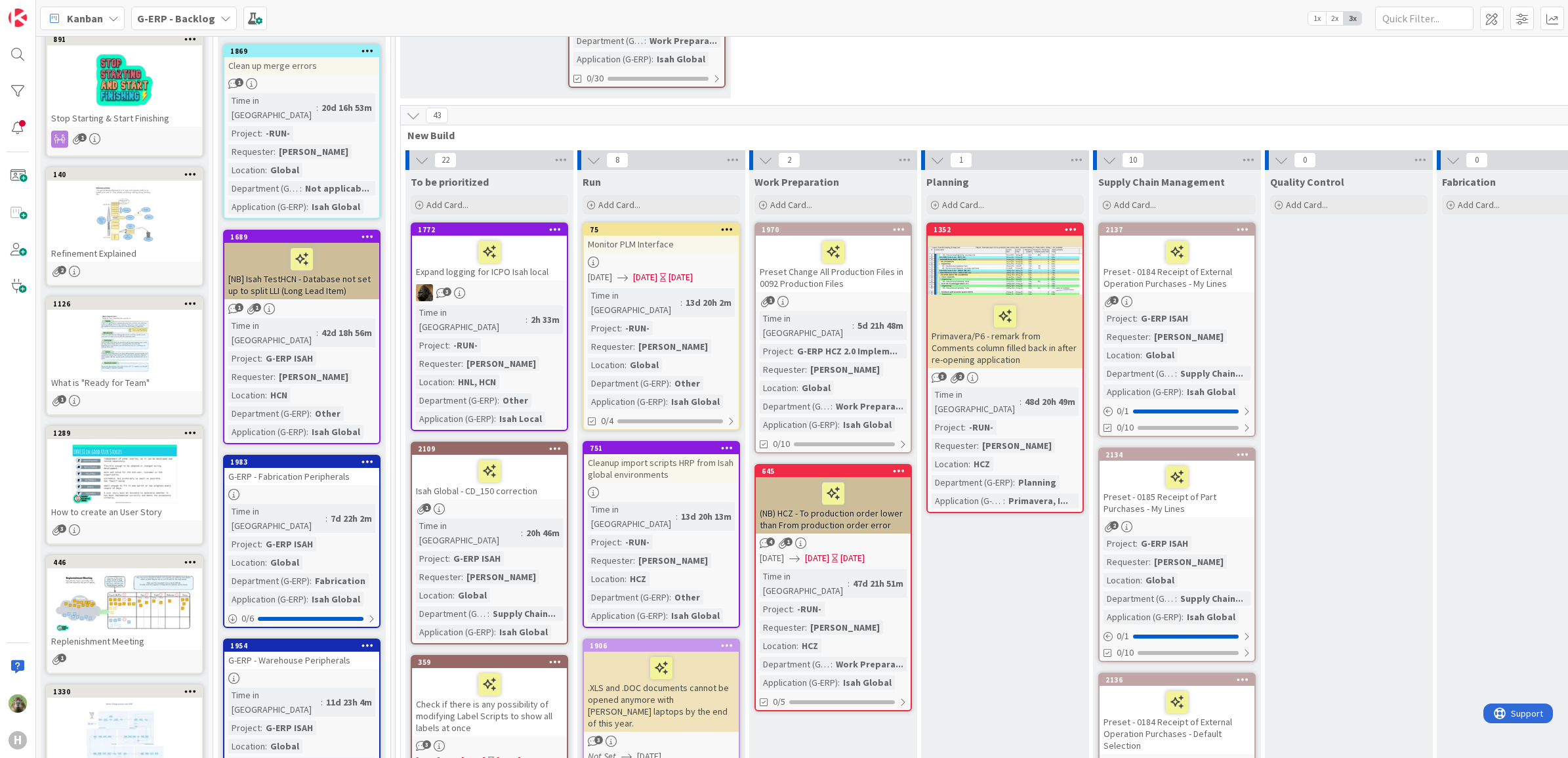
click at [558, 224] on icon at bounding box center [555, 229] width 12 height 10
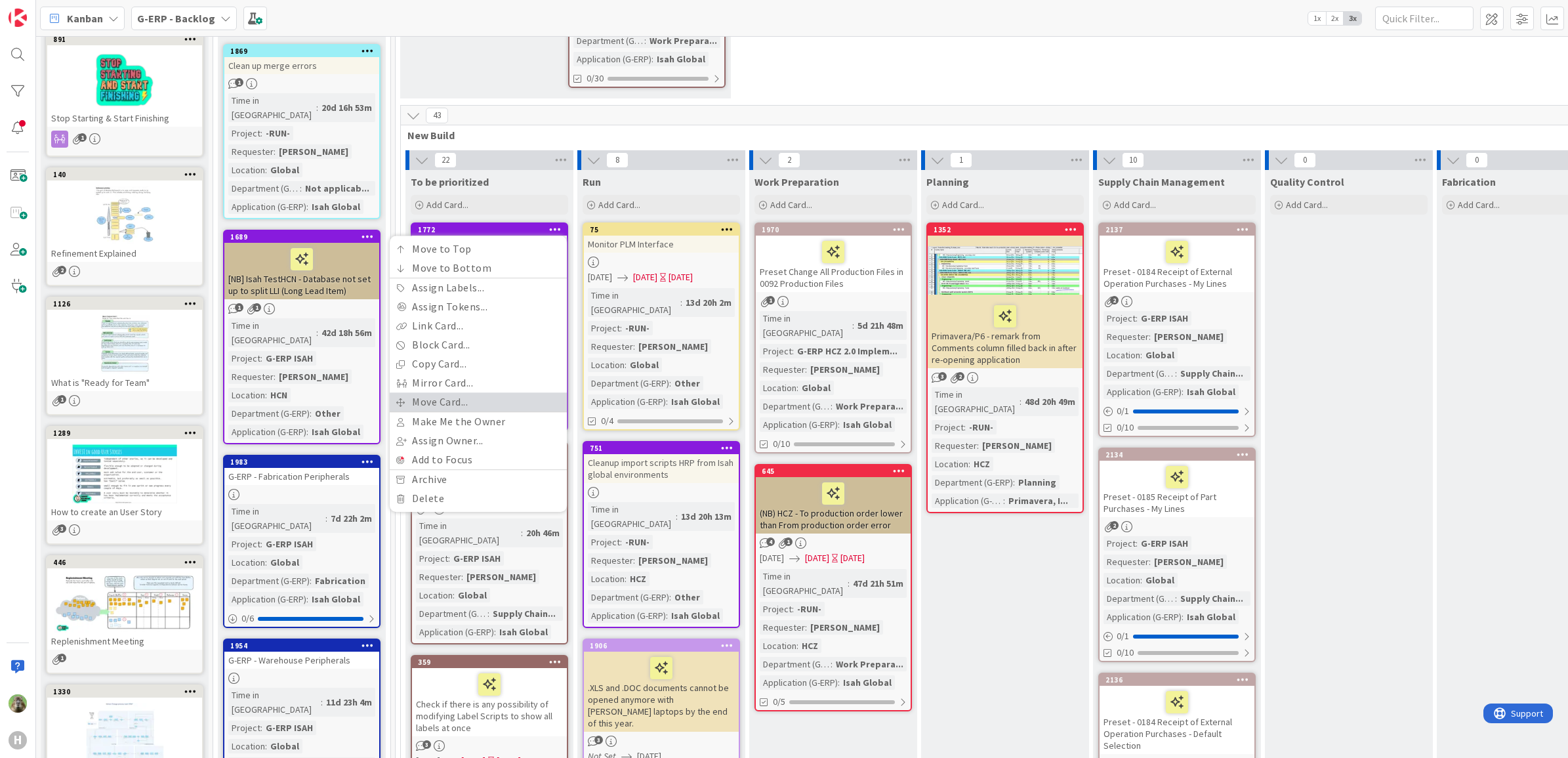
click at [510, 392] on link "Move Card..." at bounding box center [478, 402] width 177 height 19
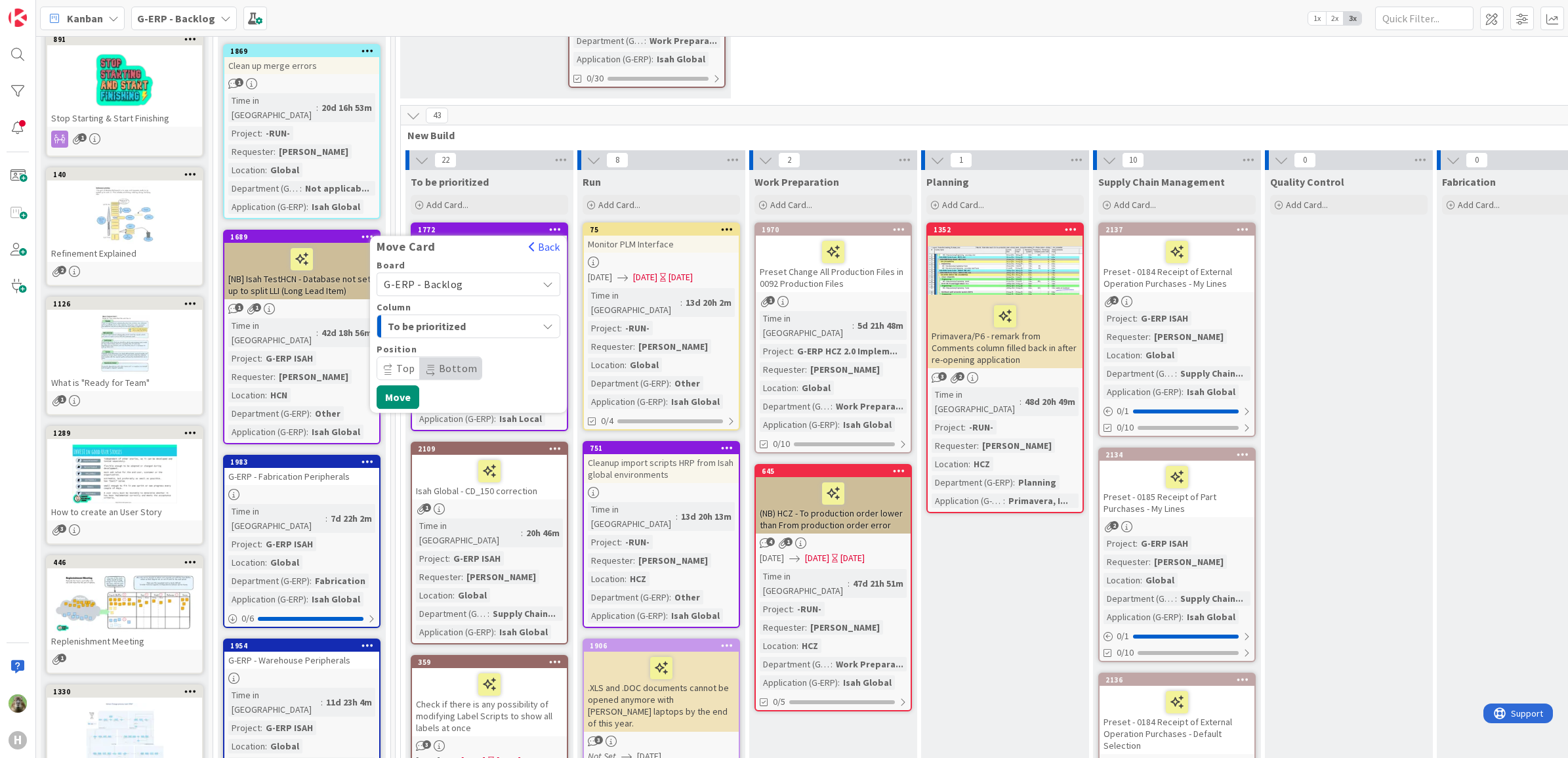
click at [439, 372] on span "Bottom" at bounding box center [459, 368] width 38 height 13
click at [408, 392] on button "Move" at bounding box center [398, 396] width 43 height 24
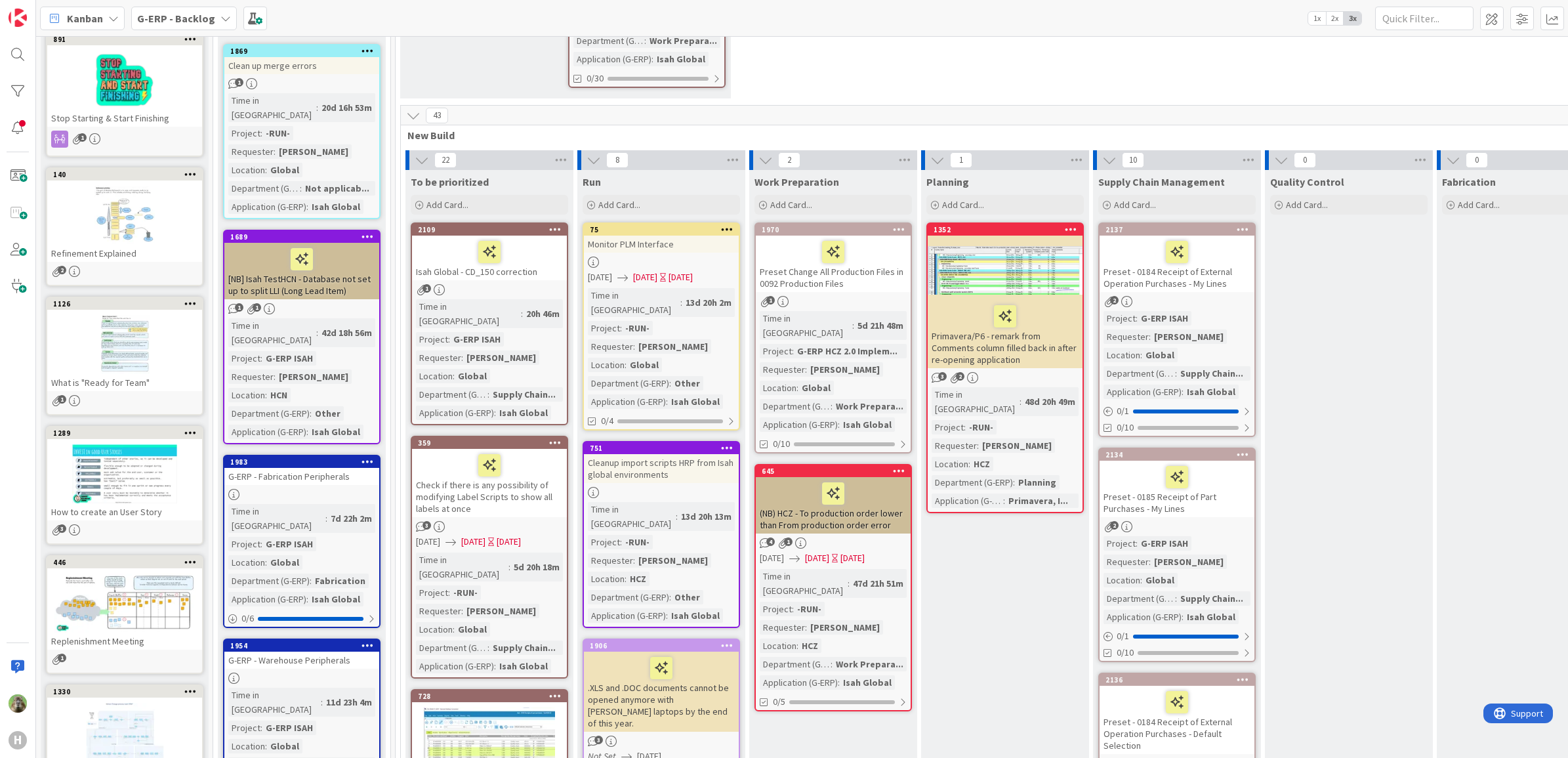
click at [481, 277] on div "Isah Global - CD_150 correction" at bounding box center [490, 257] width 155 height 45
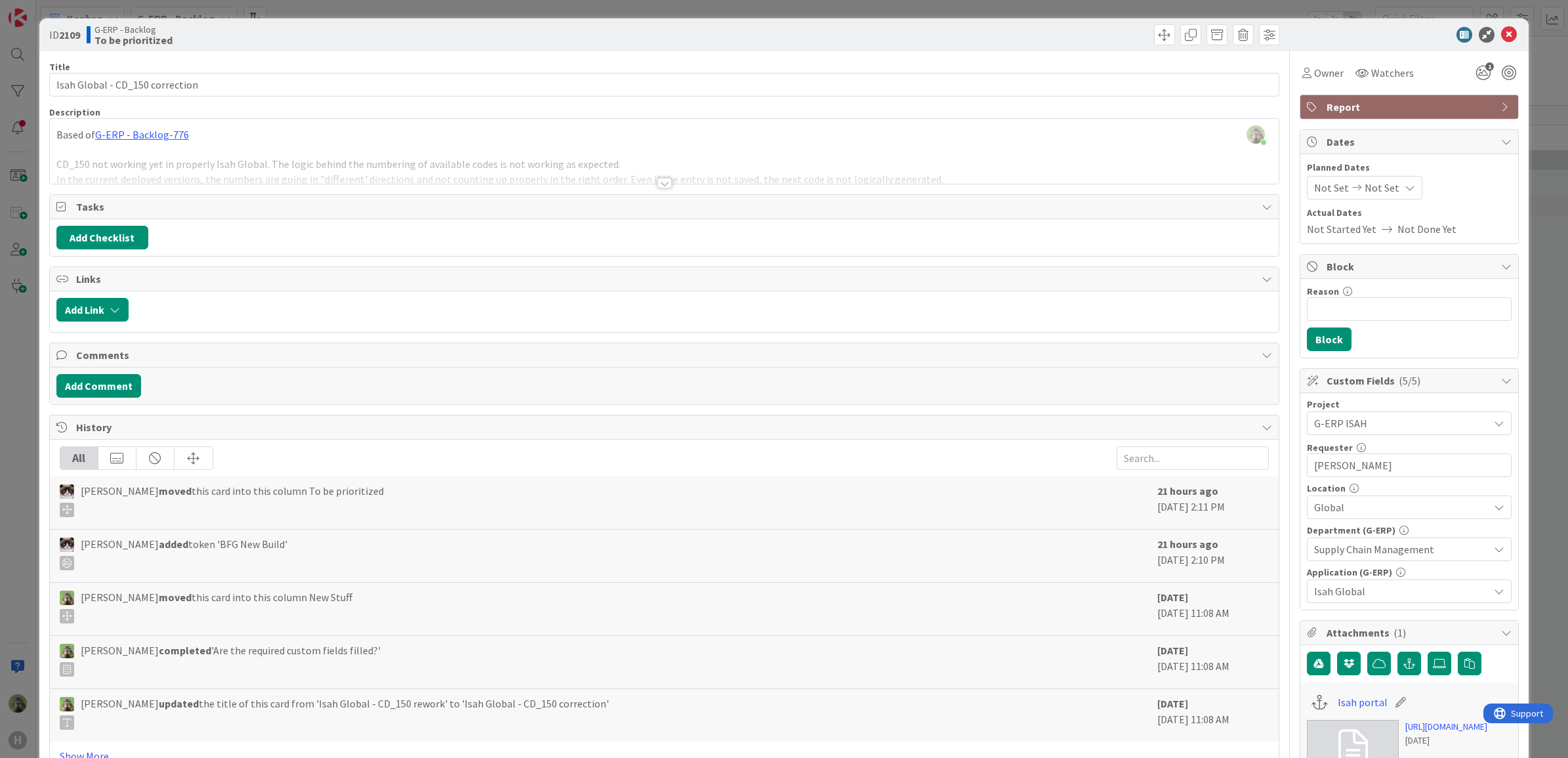
click at [26, 341] on div "ID 2109 G-ERP - Backlog To be prioritized Title 31 / 128 Isah Global - CD_150 c…" at bounding box center [784, 379] width 1568 height 758
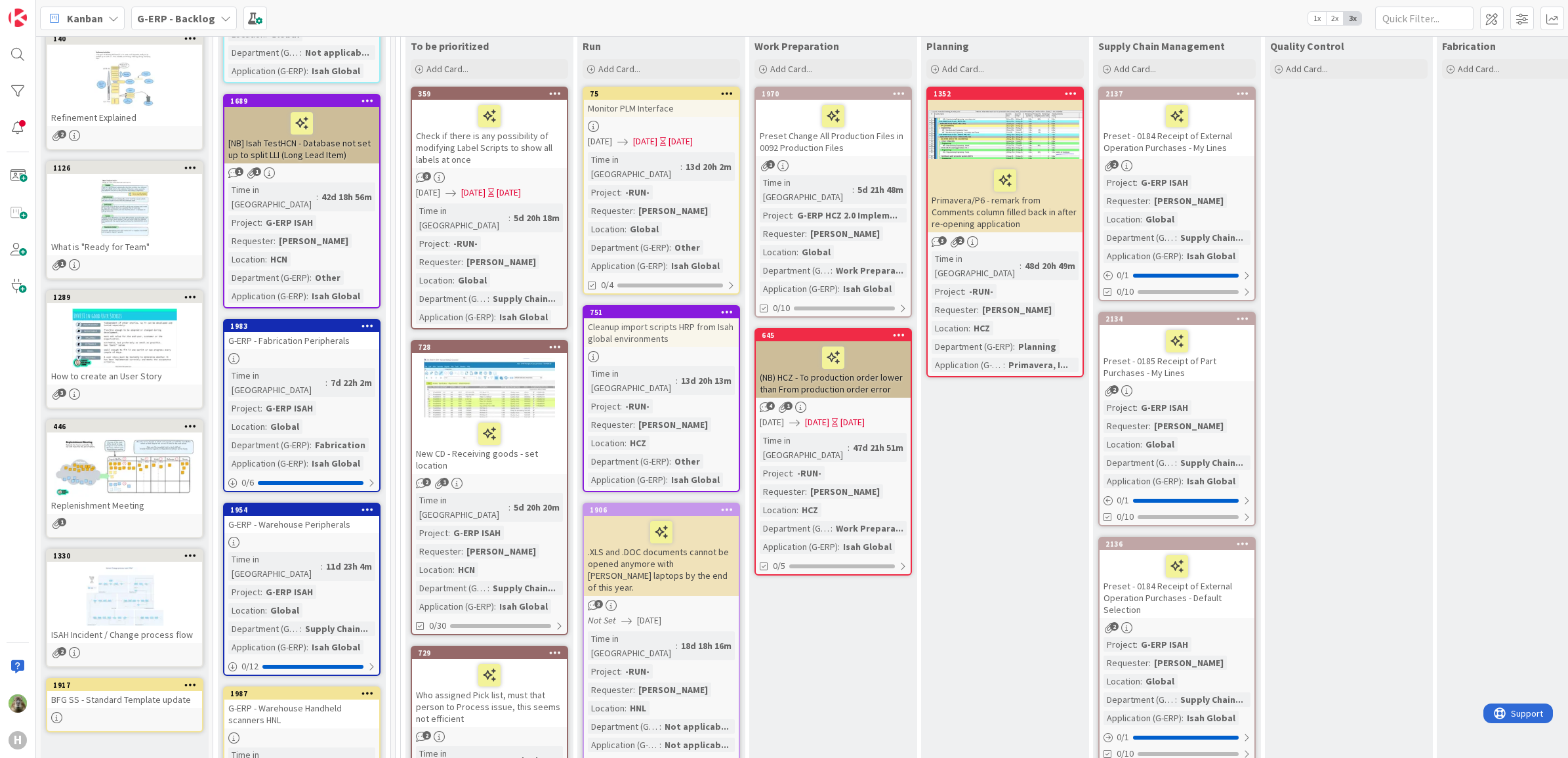
scroll to position [218, 0]
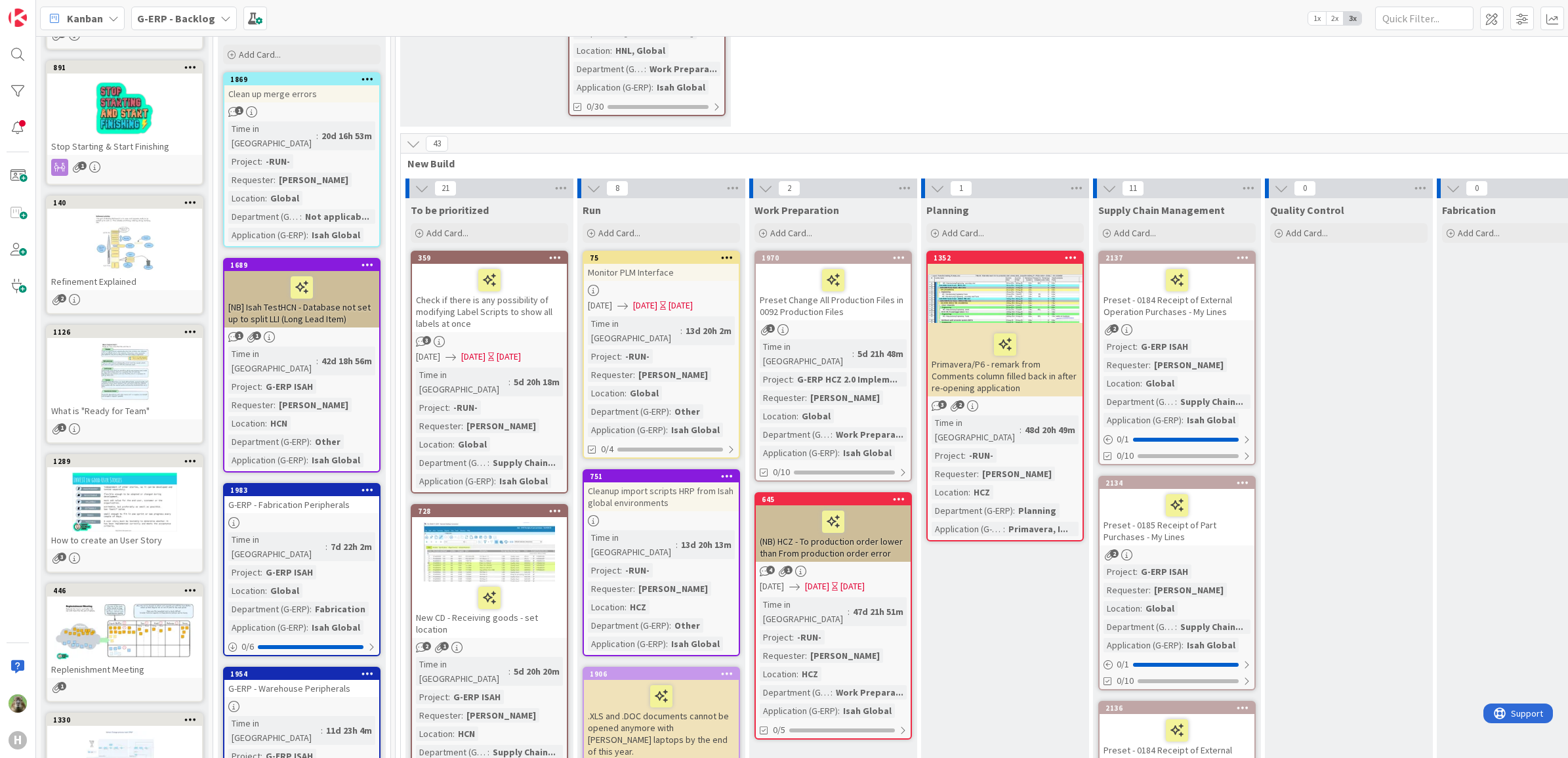
click at [510, 312] on div "Check if there is any possibility of modifying Label Scripts to show all labels…" at bounding box center [490, 298] width 155 height 68
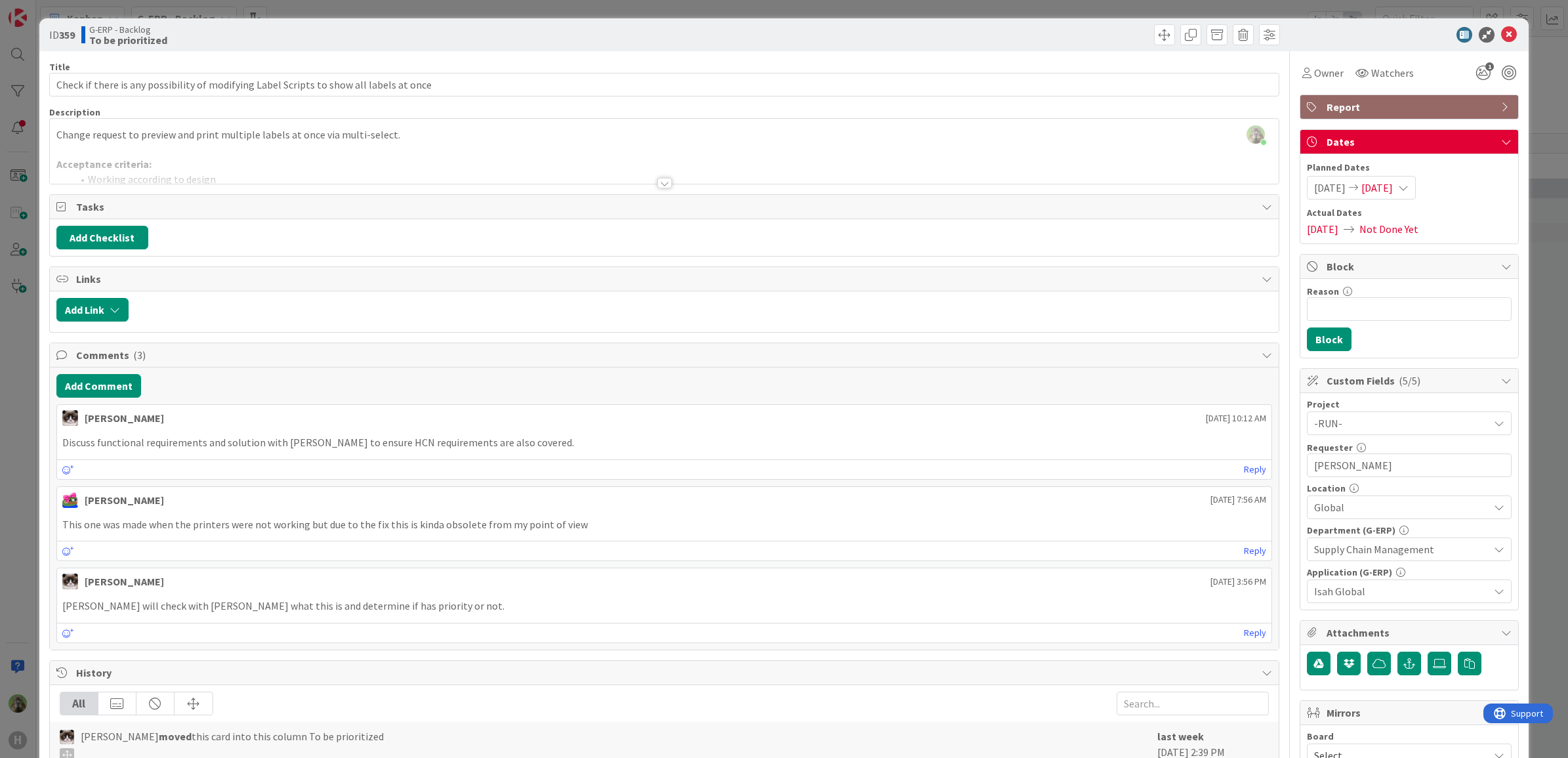
click at [13, 408] on div "ID 359 G-ERP - Backlog To be prioritized Title 87 / 128 Check if there is any p…" at bounding box center [784, 379] width 1568 height 758
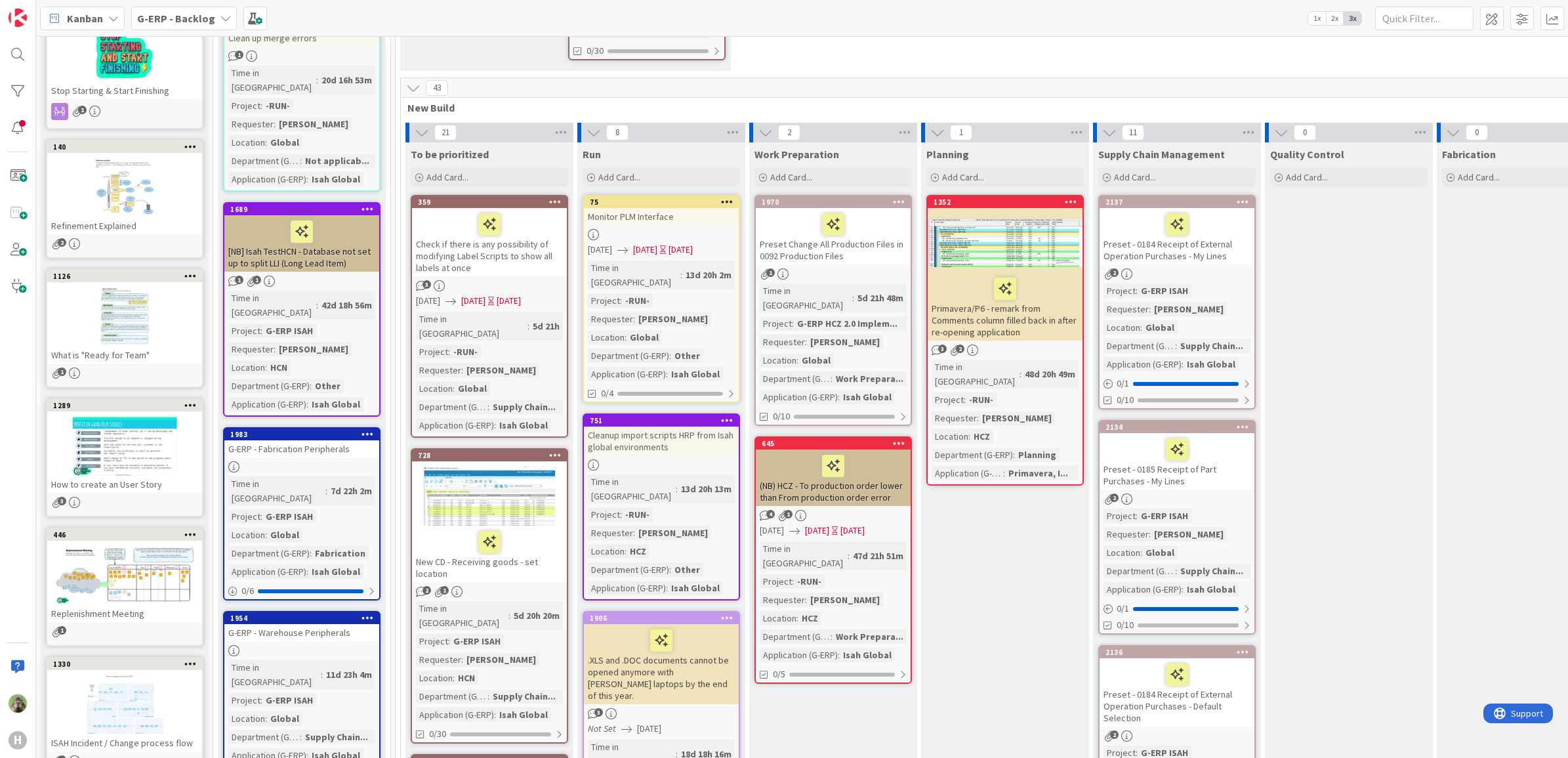
scroll to position [382, 0]
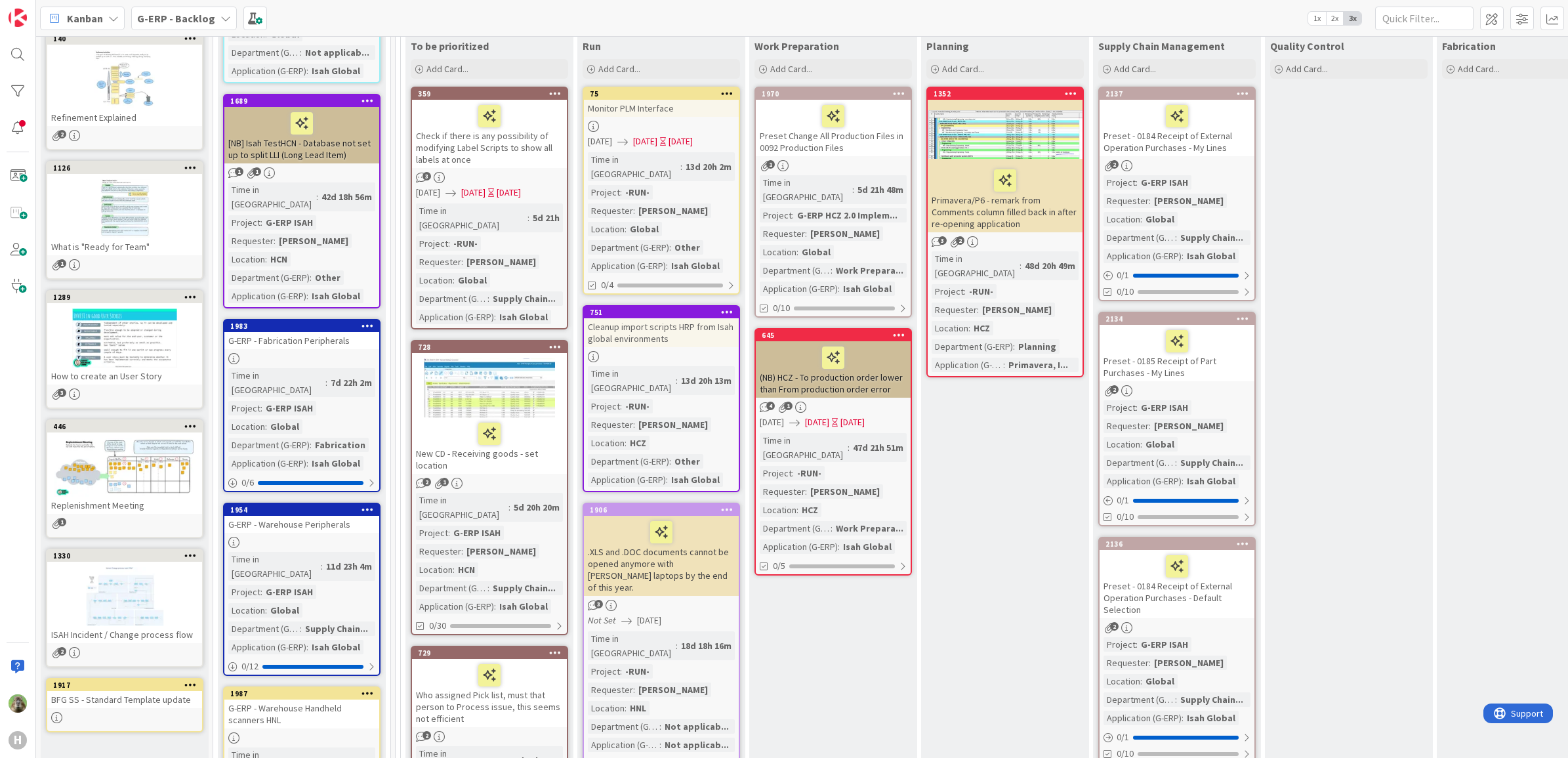
click at [535, 446] on div "New CD - Receiving goods - set location" at bounding box center [490, 445] width 155 height 56
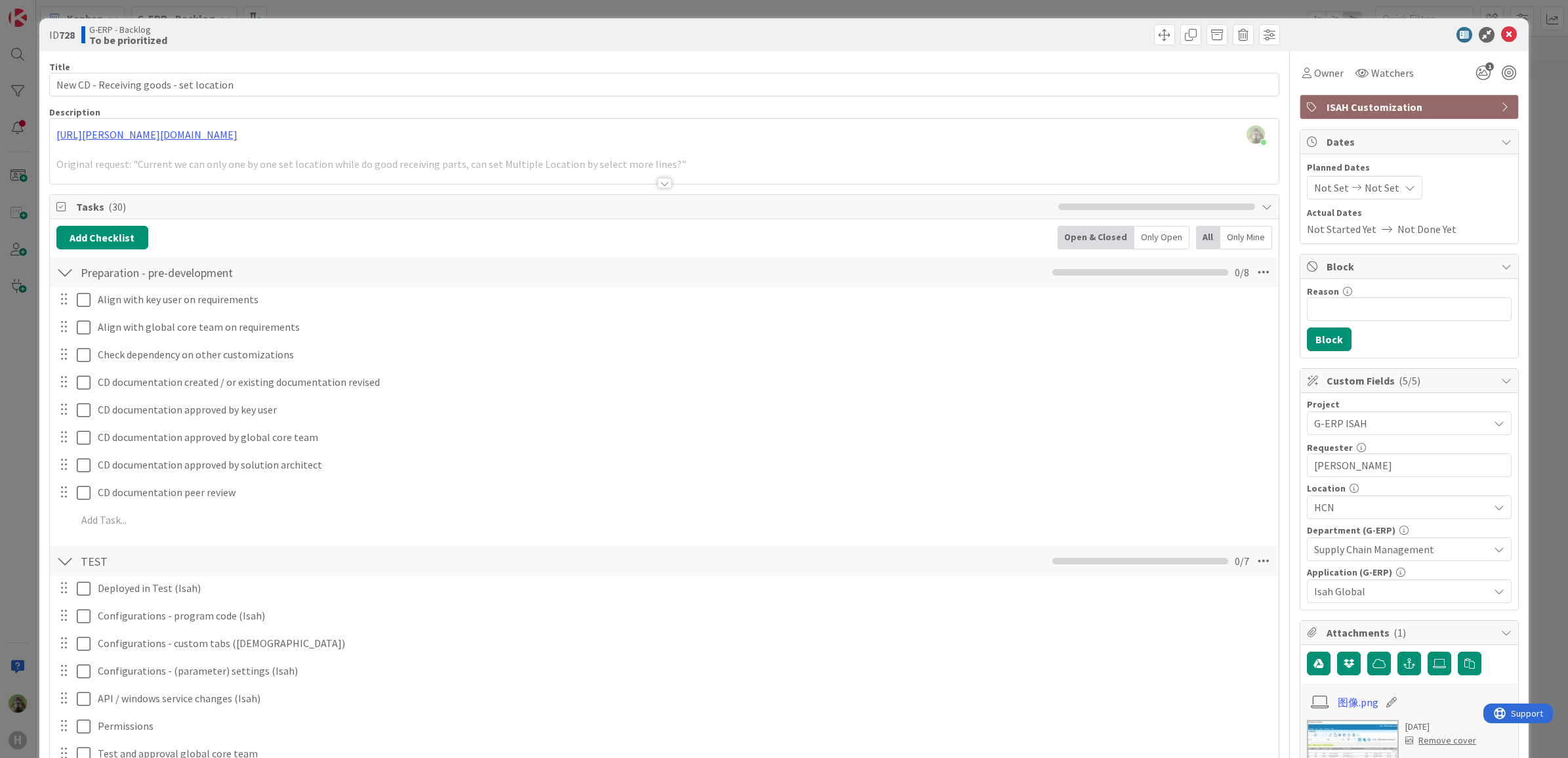
click at [634, 165] on div at bounding box center [664, 167] width 1230 height 33
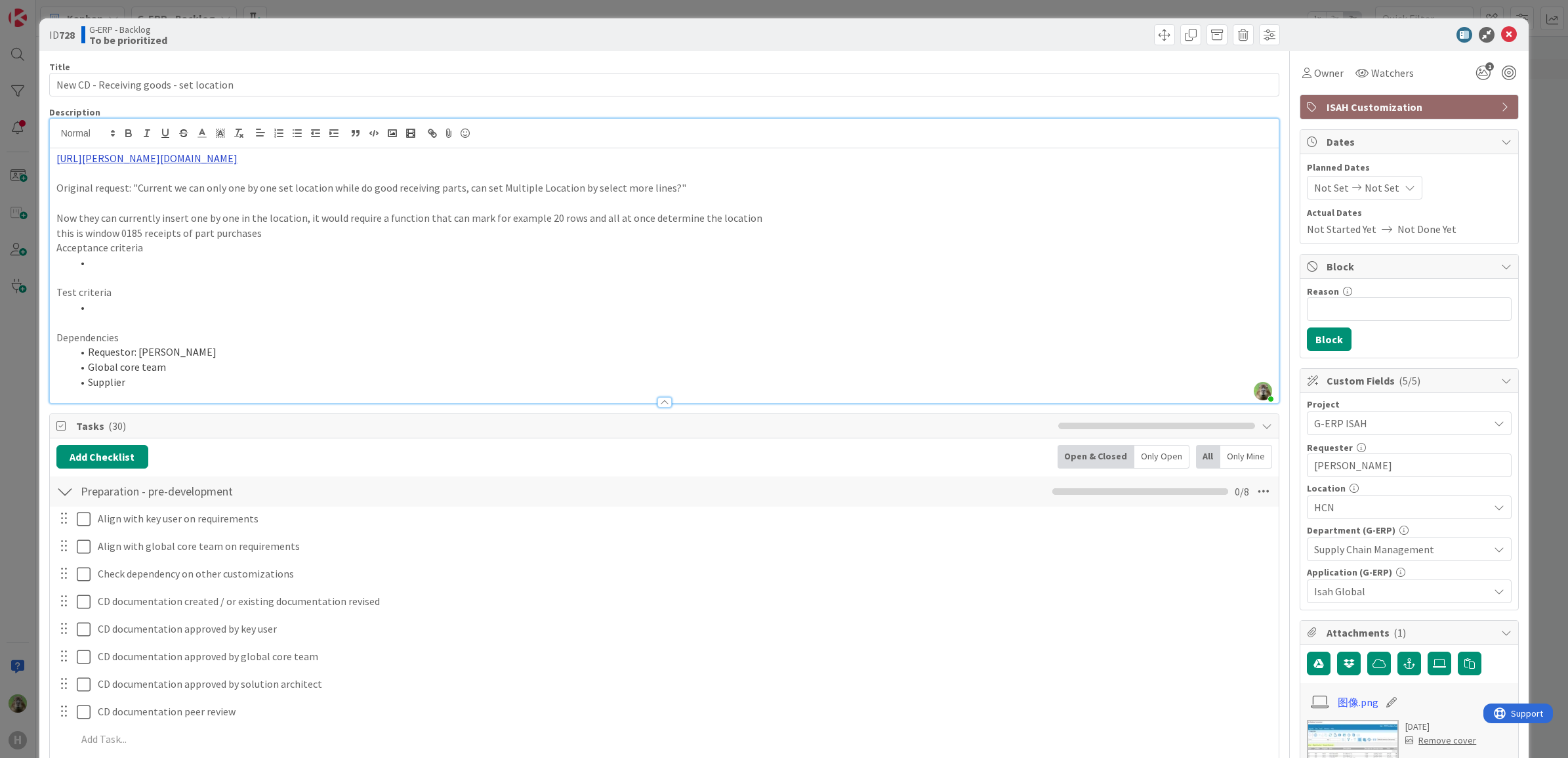
click at [237, 158] on link "https://huisman-smartit.onbmc.com/smartit/app/#/incident/AGGGSPRFBRQVHASVFU0VSV…" at bounding box center [146, 158] width 181 height 13
click at [271, 189] on link "https://huisman-smartit.onbmc.com/smartit/app#/incident/AGGGSPRFBRQVHASVFU0VSVF…" at bounding box center [265, 184] width 131 height 17
click at [338, 241] on p "Acceptance criteria" at bounding box center [664, 248] width 1217 height 15
